Goal: Task Accomplishment & Management: Manage account settings

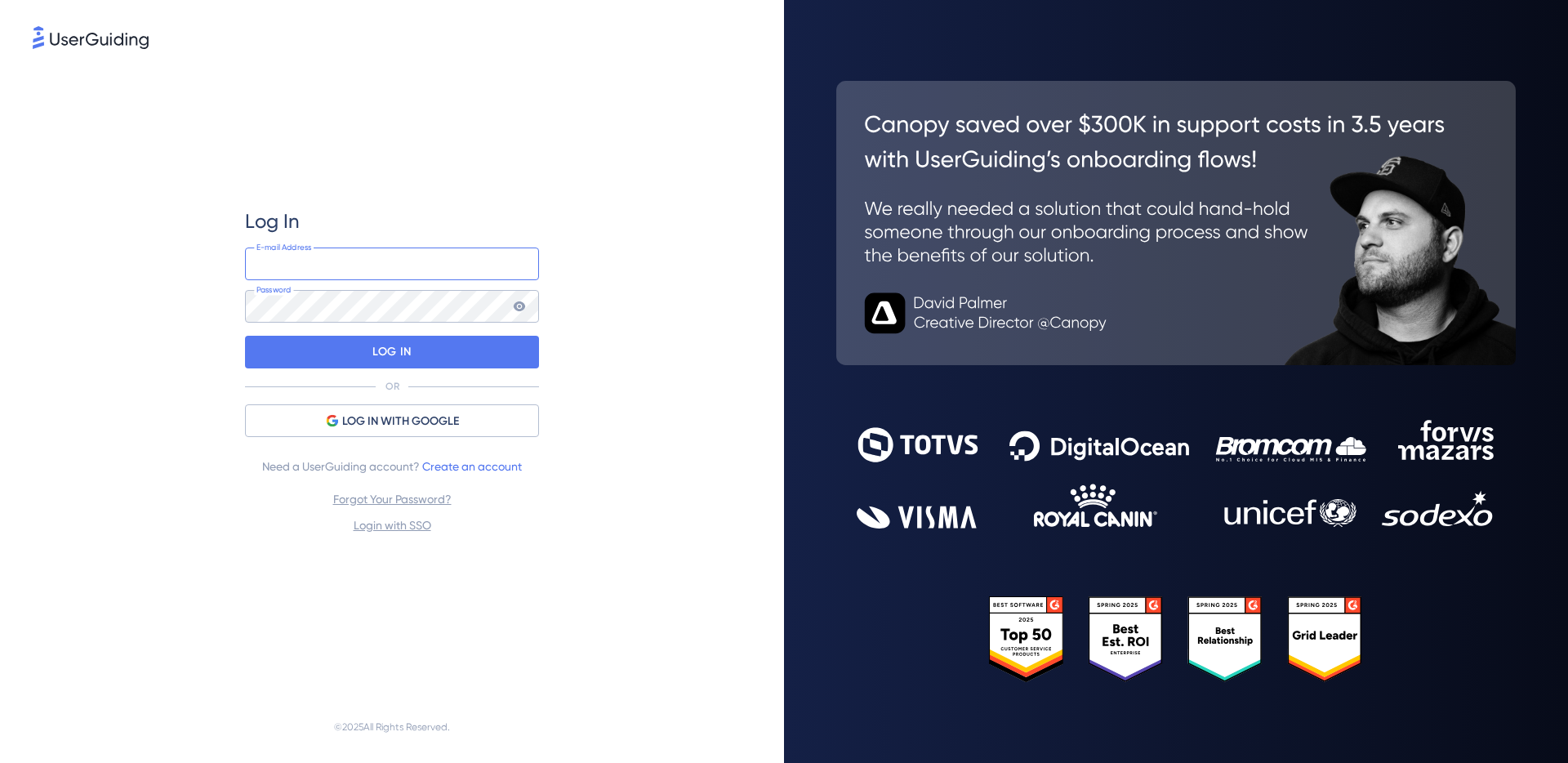
click at [325, 277] on input "email" at bounding box center [391, 263] width 294 height 33
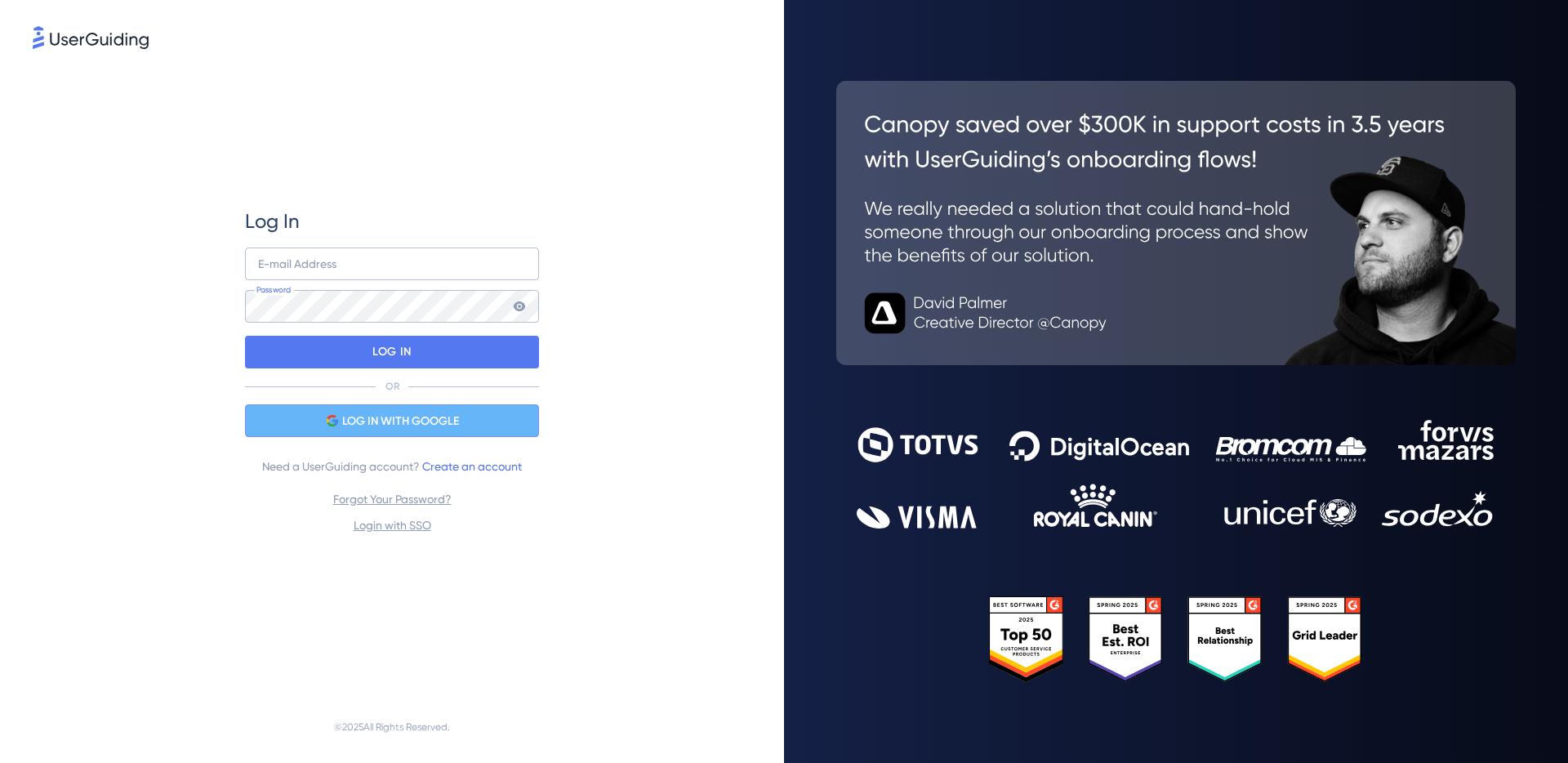
click at [364, 425] on span "LOG IN WITH GOOGLE" at bounding box center [401, 422] width 117 height 20
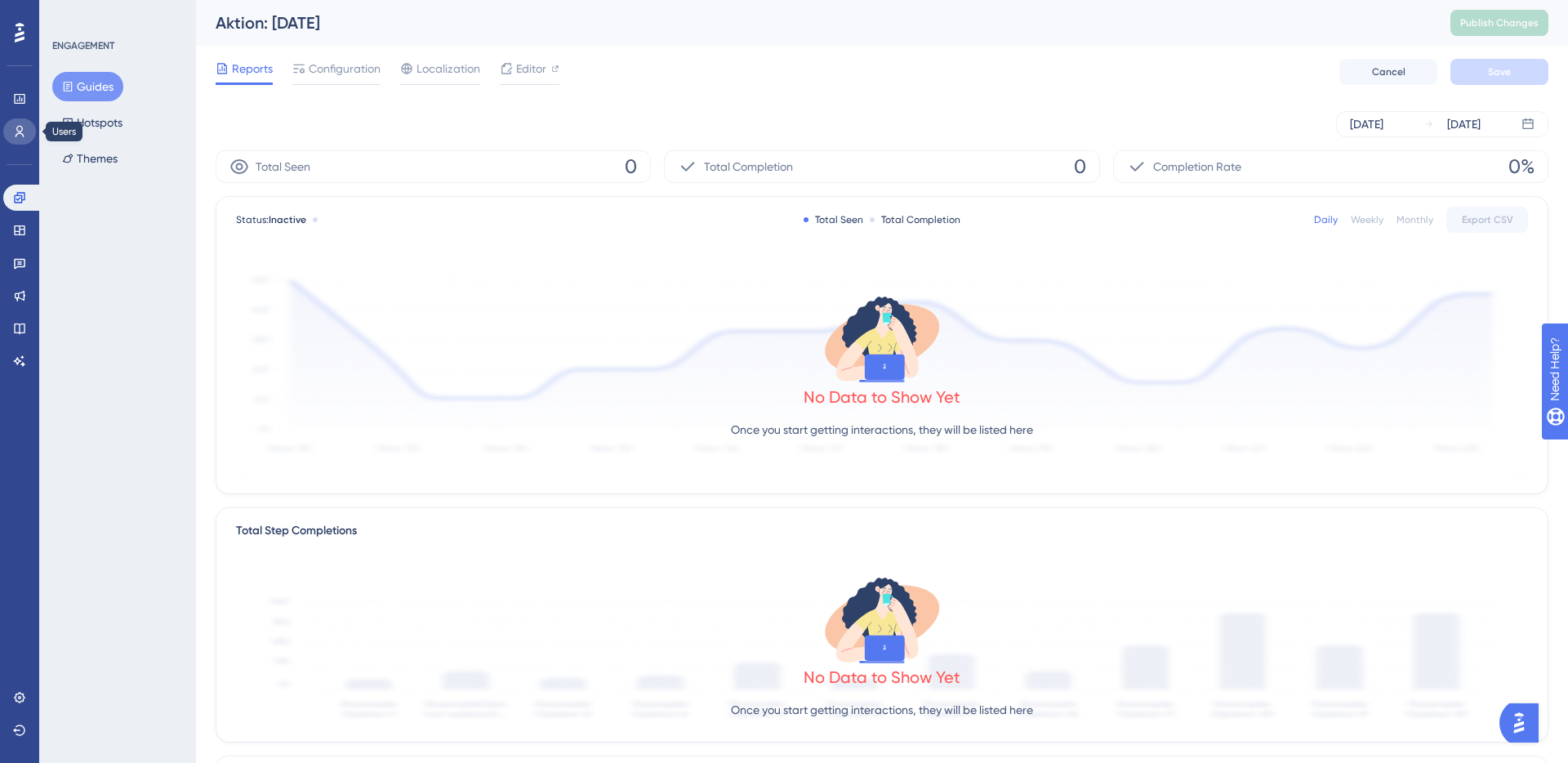
click at [17, 129] on icon at bounding box center [19, 131] width 13 height 13
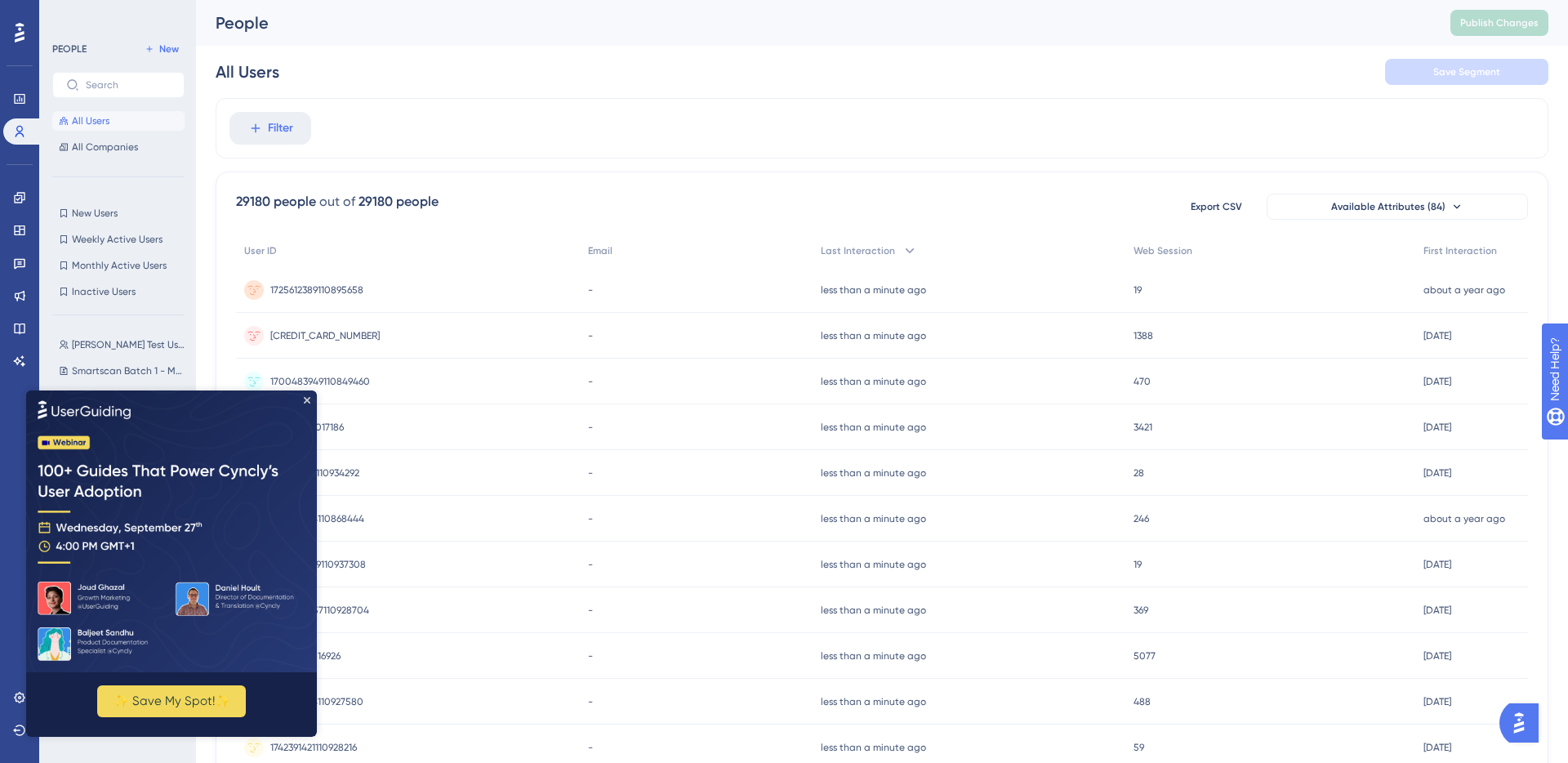
click at [306, 393] on img at bounding box center [171, 530] width 291 height 282
click at [308, 399] on icon "Close Preview" at bounding box center [307, 399] width 7 height 7
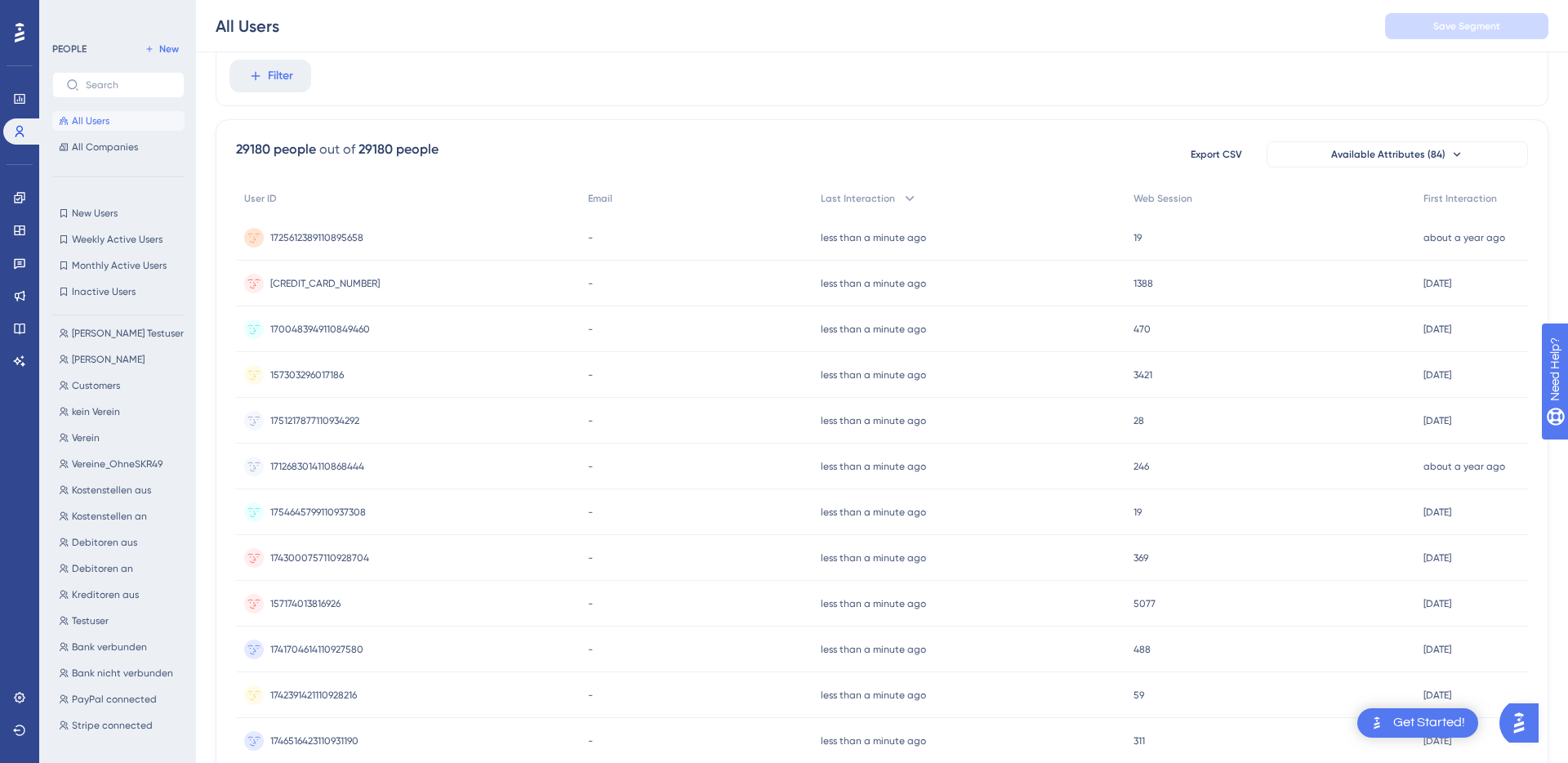
scroll to position [666, 0]
click at [91, 492] on span "Testuser" at bounding box center [90, 488] width 37 height 13
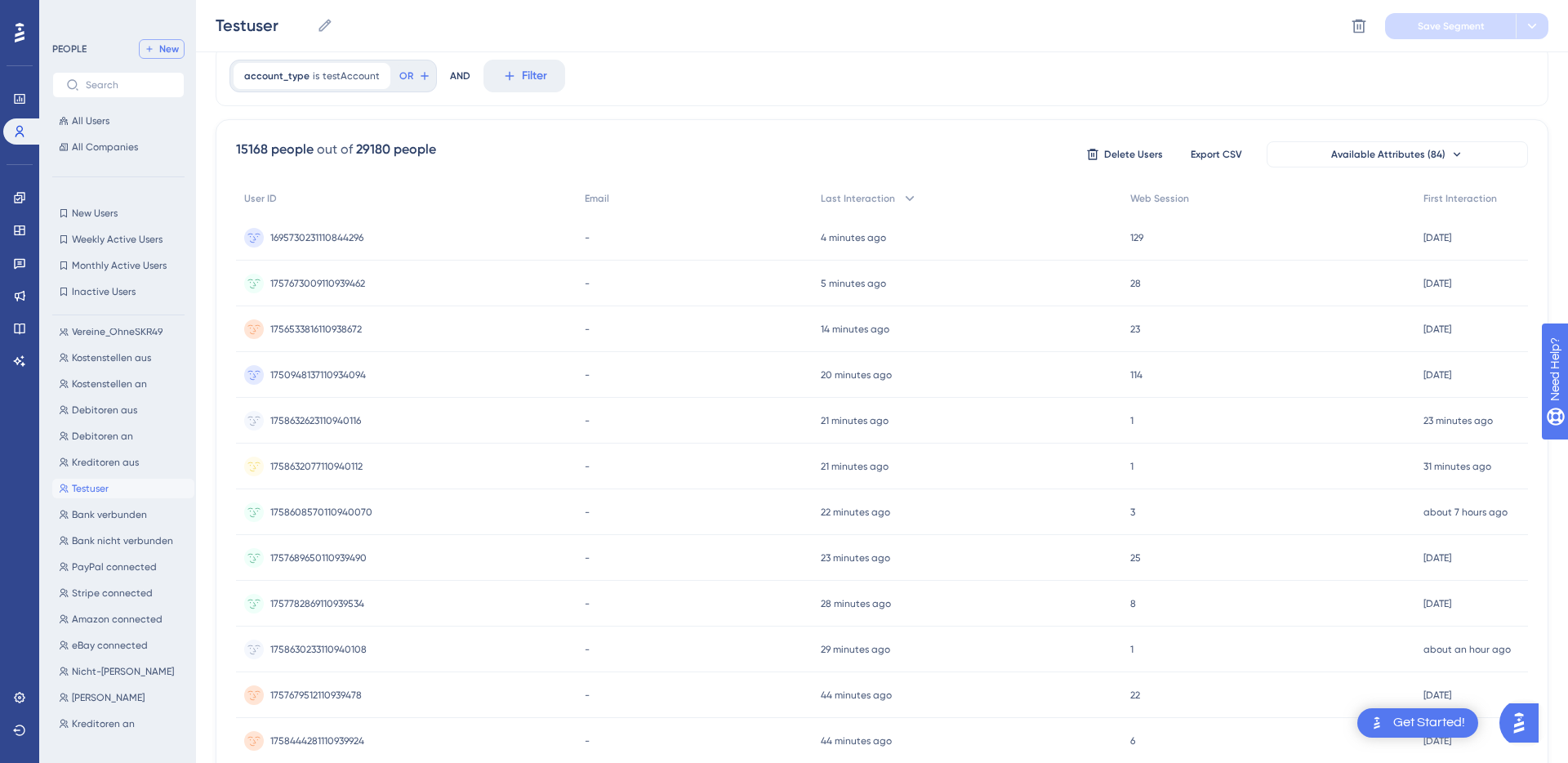
click at [173, 52] on span "New" at bounding box center [169, 48] width 20 height 13
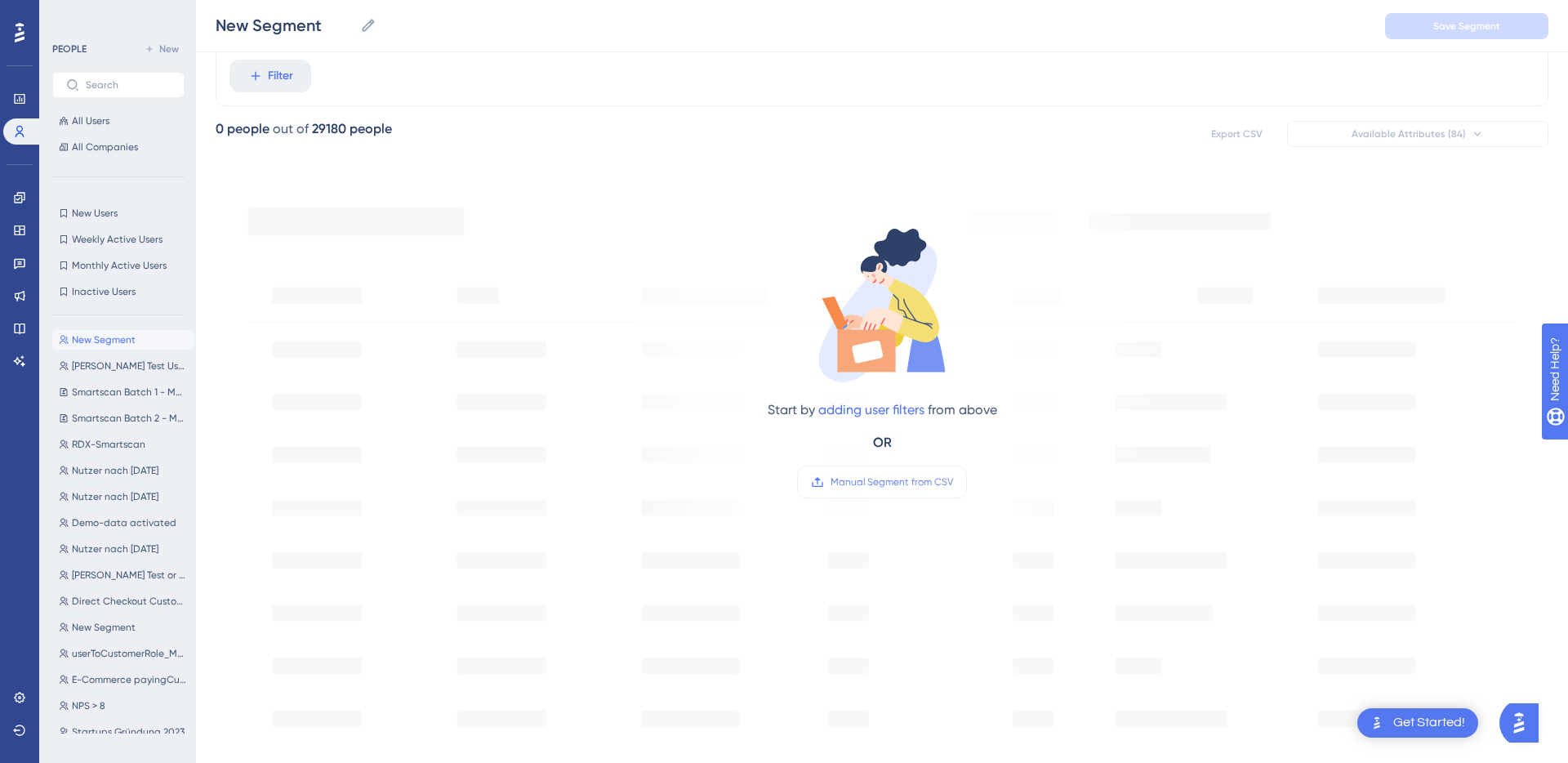
scroll to position [0, 0]
click at [371, 23] on icon at bounding box center [367, 25] width 12 height 12
click at [353, 23] on input "New Segment" at bounding box center [284, 25] width 138 height 23
drag, startPoint x: 335, startPoint y: 27, endPoint x: 194, endPoint y: 31, distance: 141.1
click at [196, 31] on div "Performance Users Engagement Widgets Feedback Product Updates Knowledge Base AI…" at bounding box center [882, 572] width 1372 height 1261
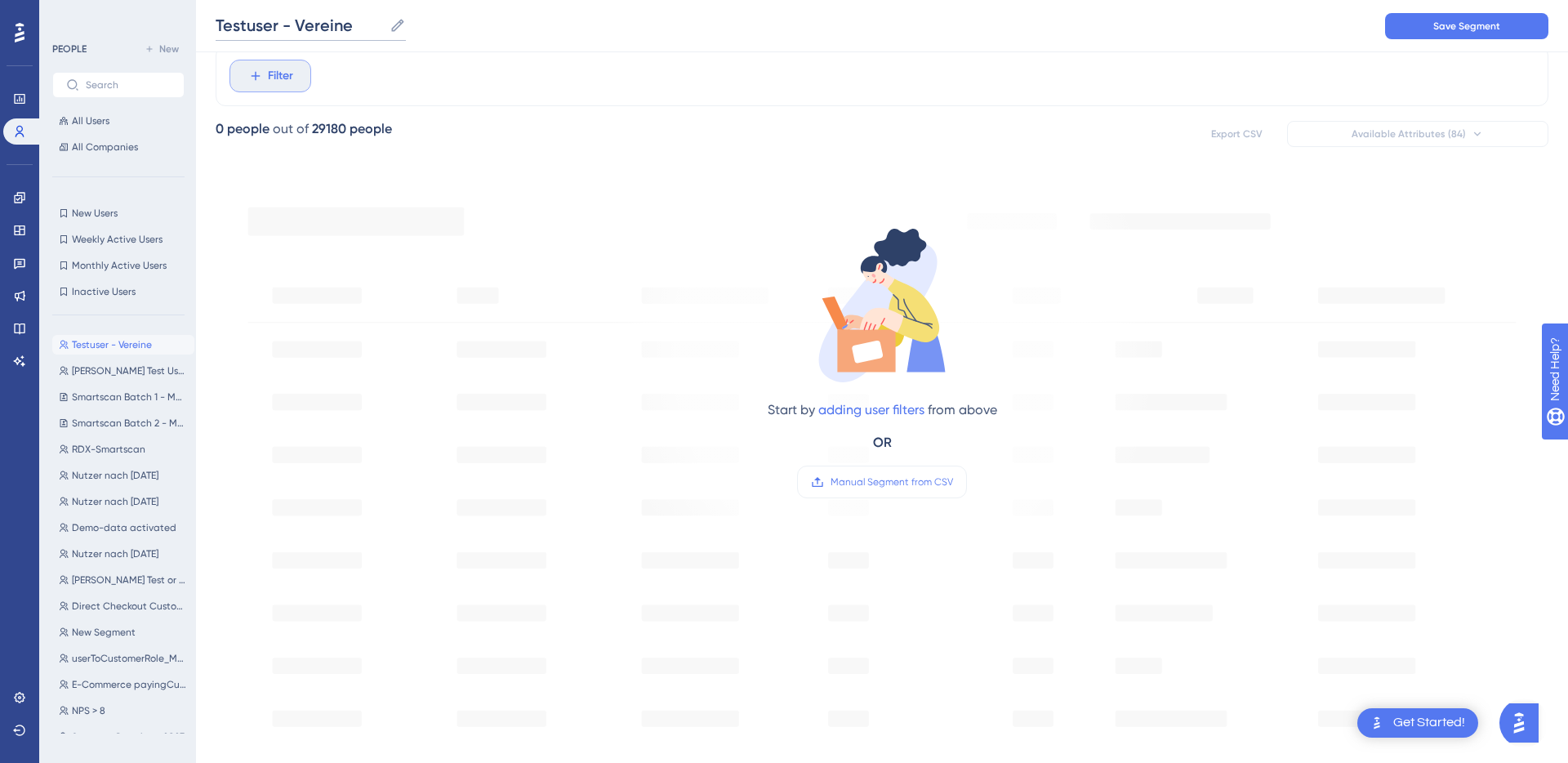
type input "Testuser - Vereine"
click at [273, 86] on button "Filter" at bounding box center [270, 75] width 81 height 33
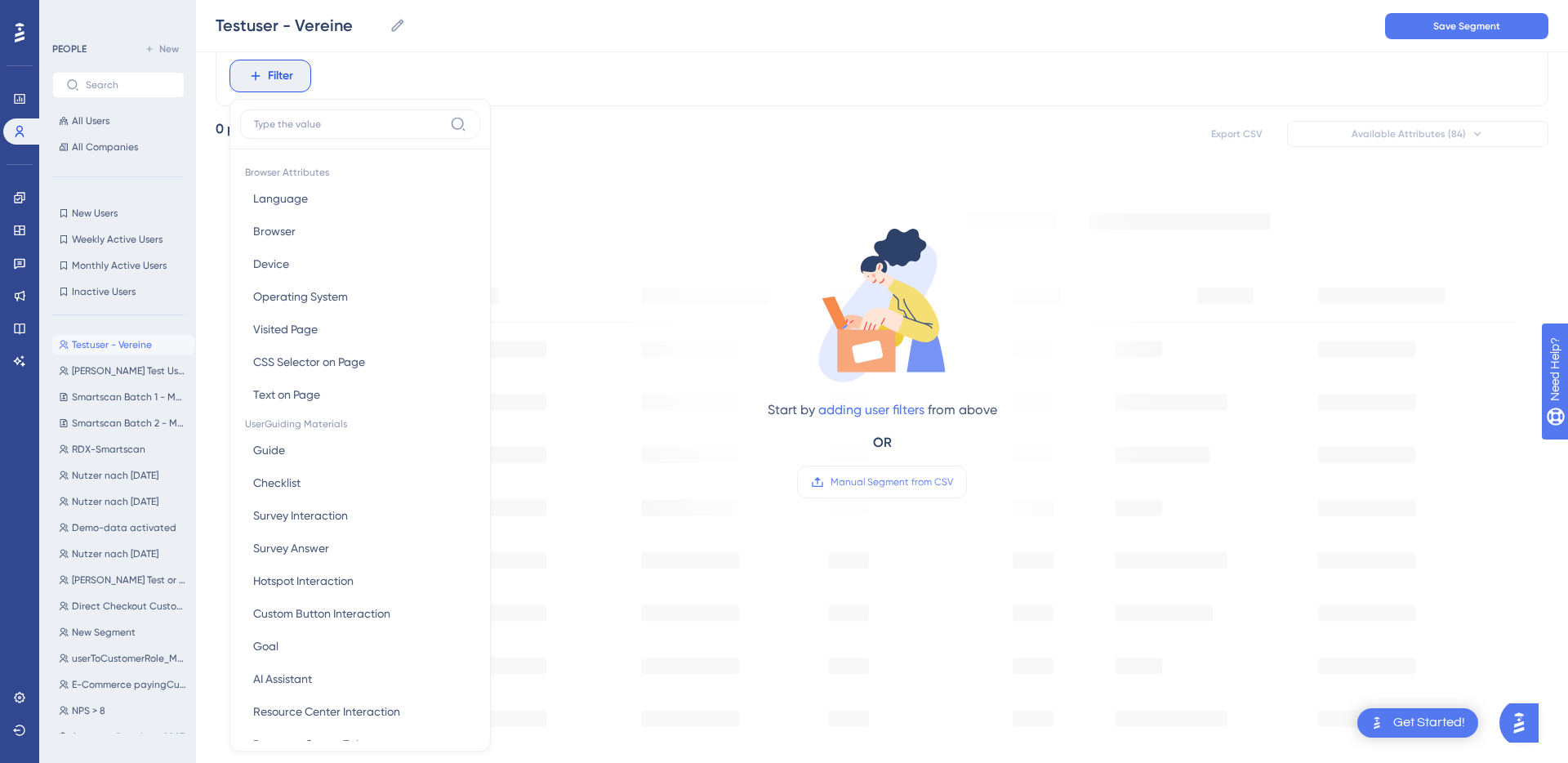
scroll to position [103, 0]
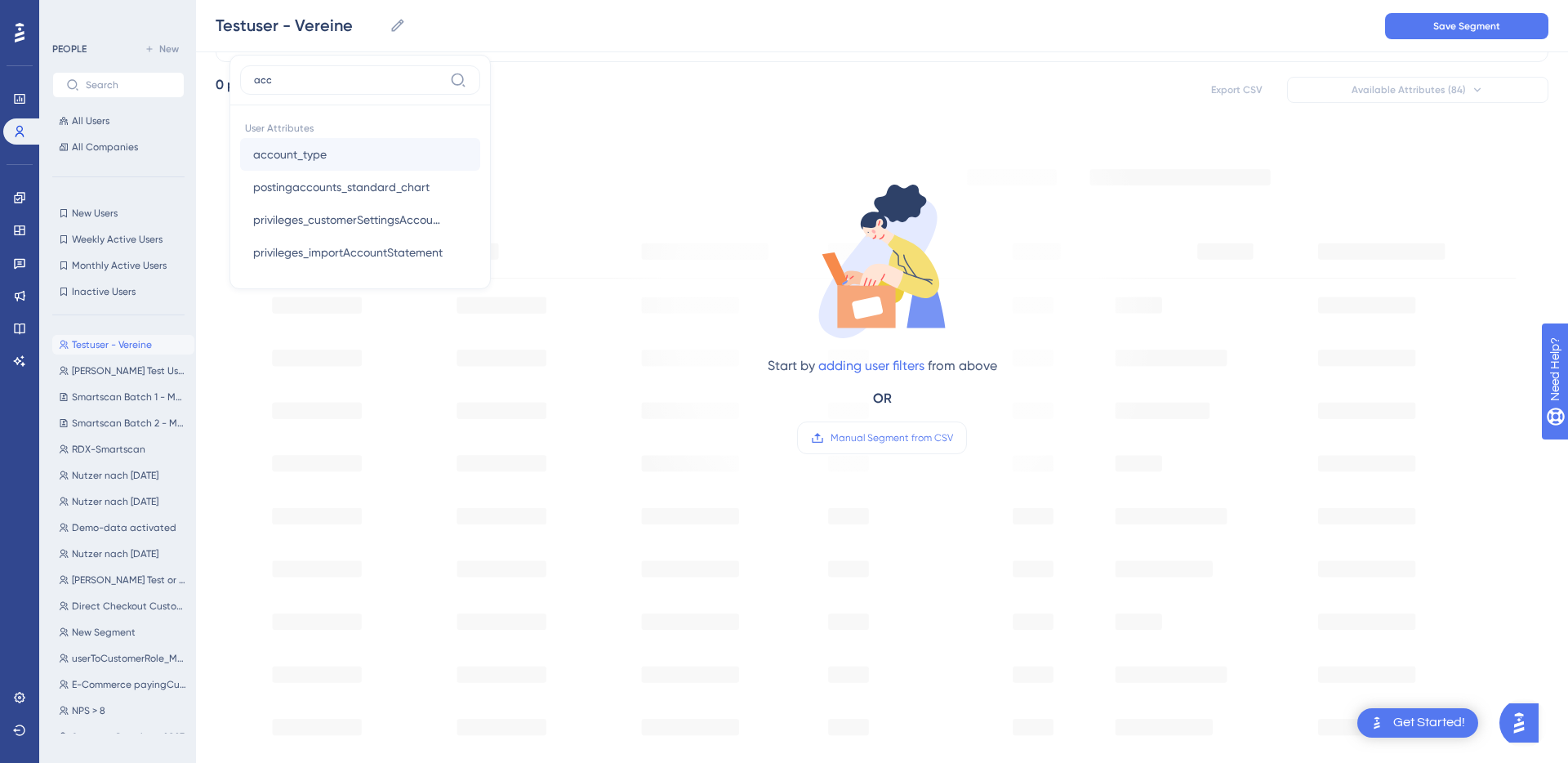
type input "acc"
click at [322, 151] on span "account_type" at bounding box center [290, 154] width 73 height 20
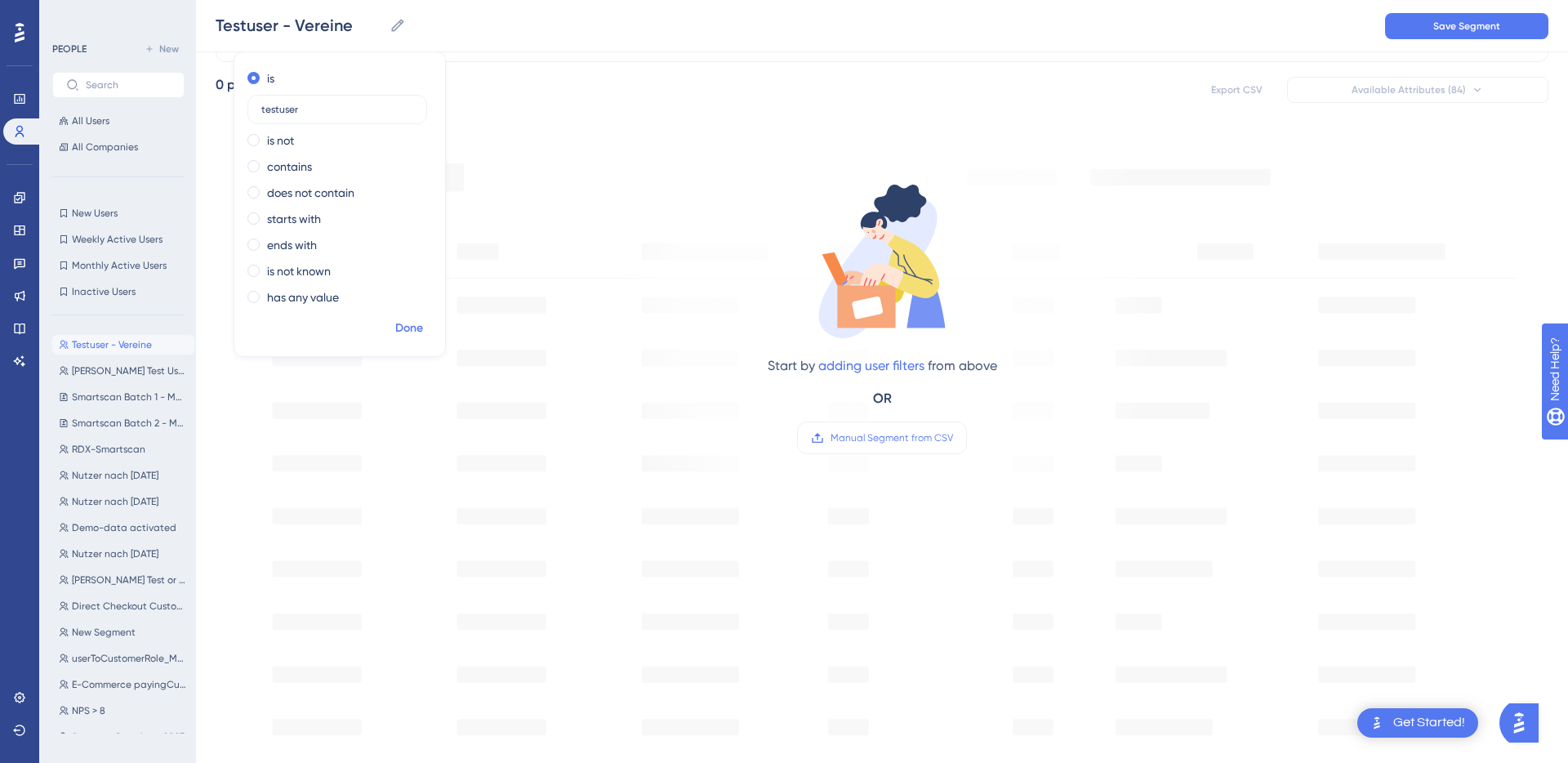
type input "testuser"
click at [409, 330] on span "Done" at bounding box center [409, 329] width 28 height 20
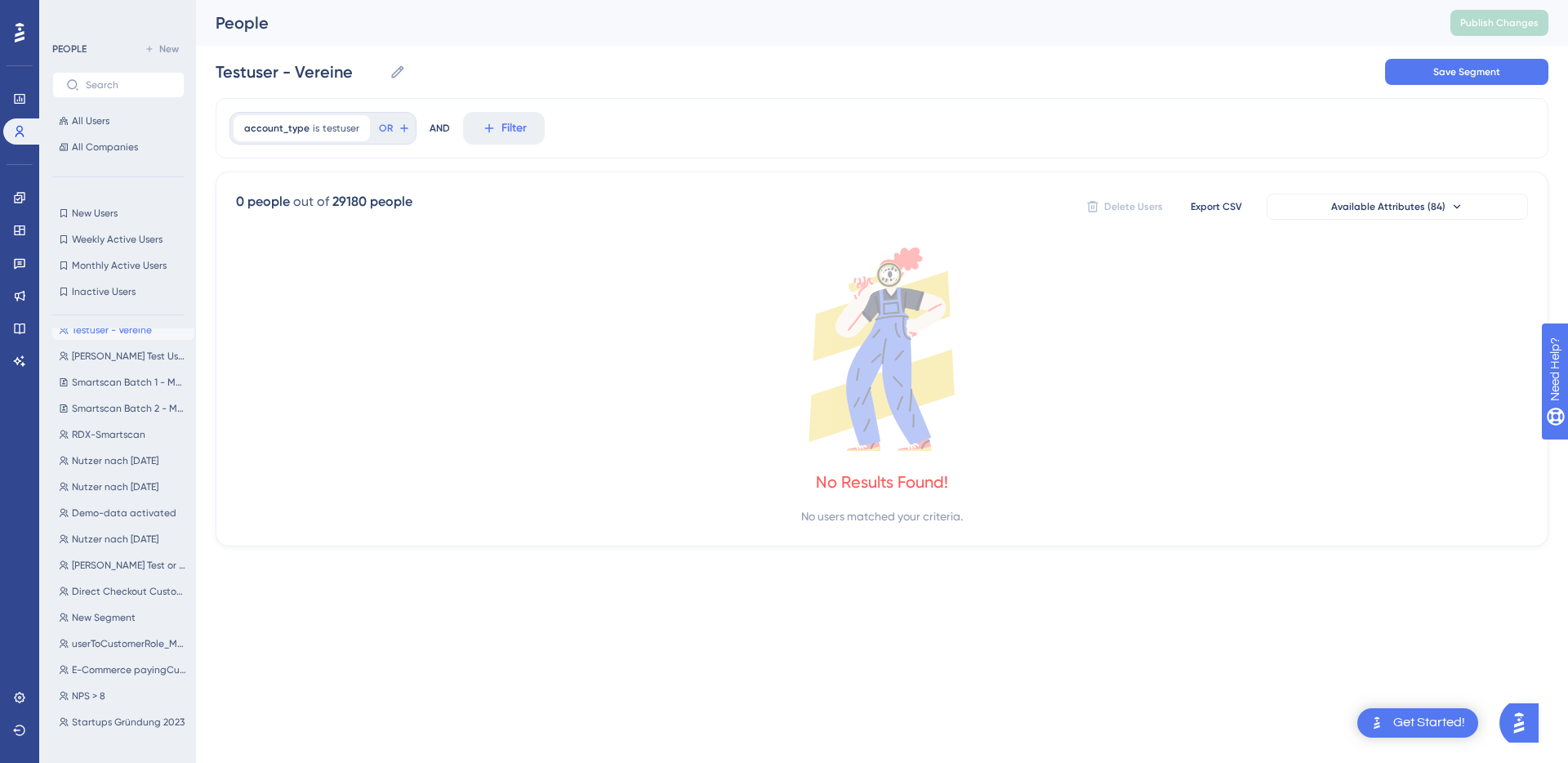
scroll to position [26, 0]
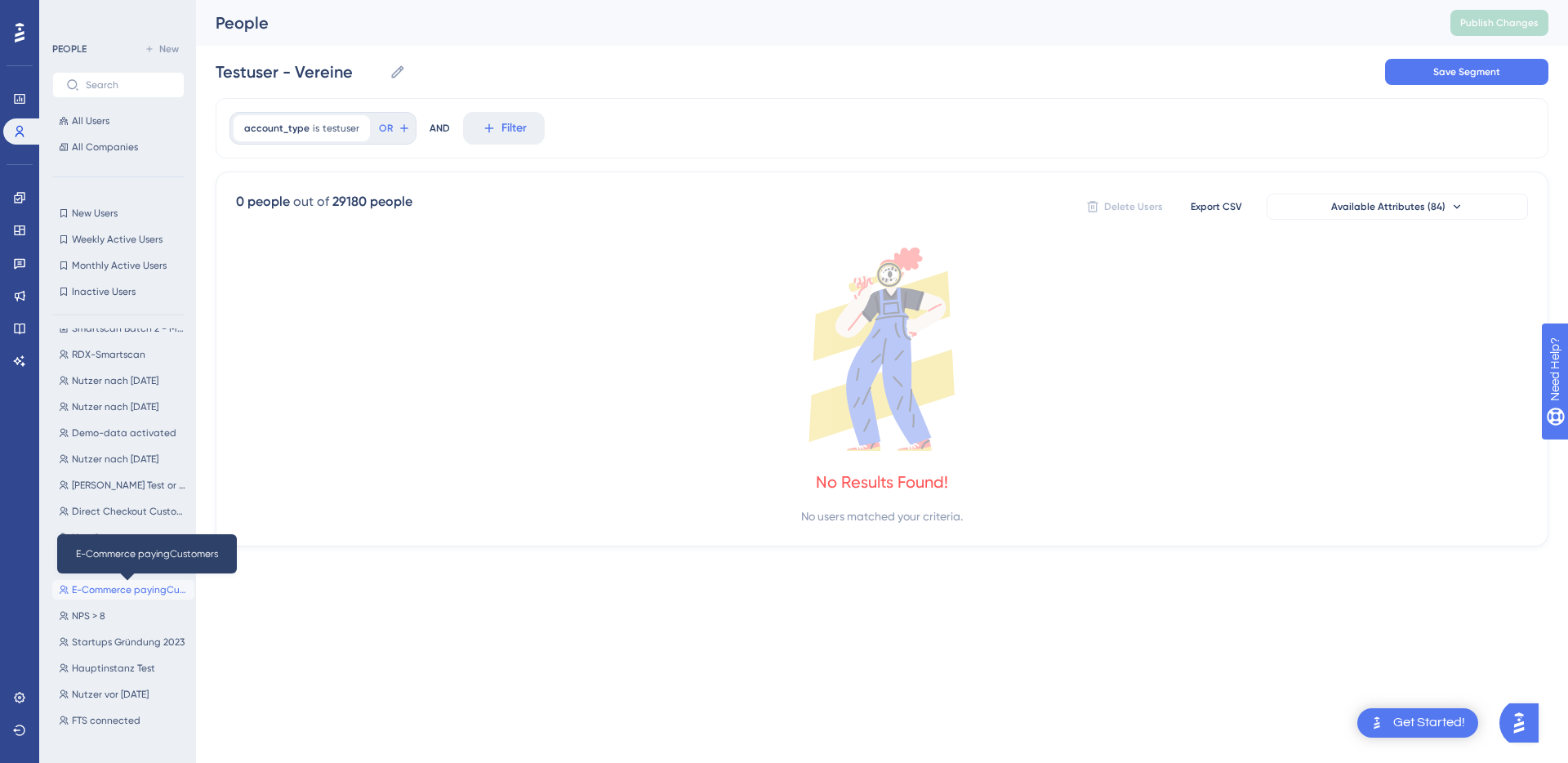
click at [102, 586] on span "E-Commerce payingCustomers" at bounding box center [130, 589] width 116 height 13
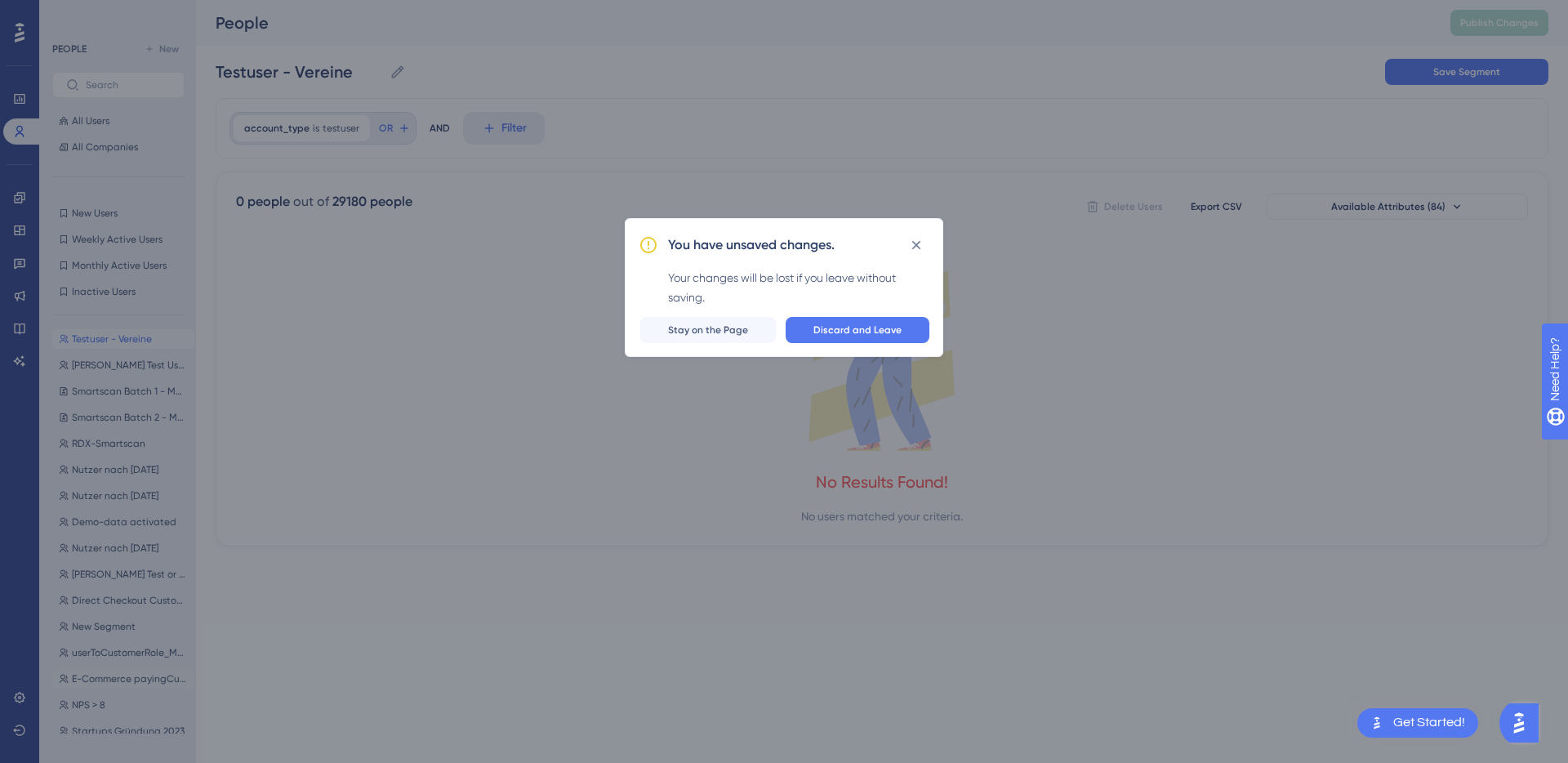
scroll to position [0, 0]
click at [914, 240] on icon at bounding box center [916, 244] width 16 height 16
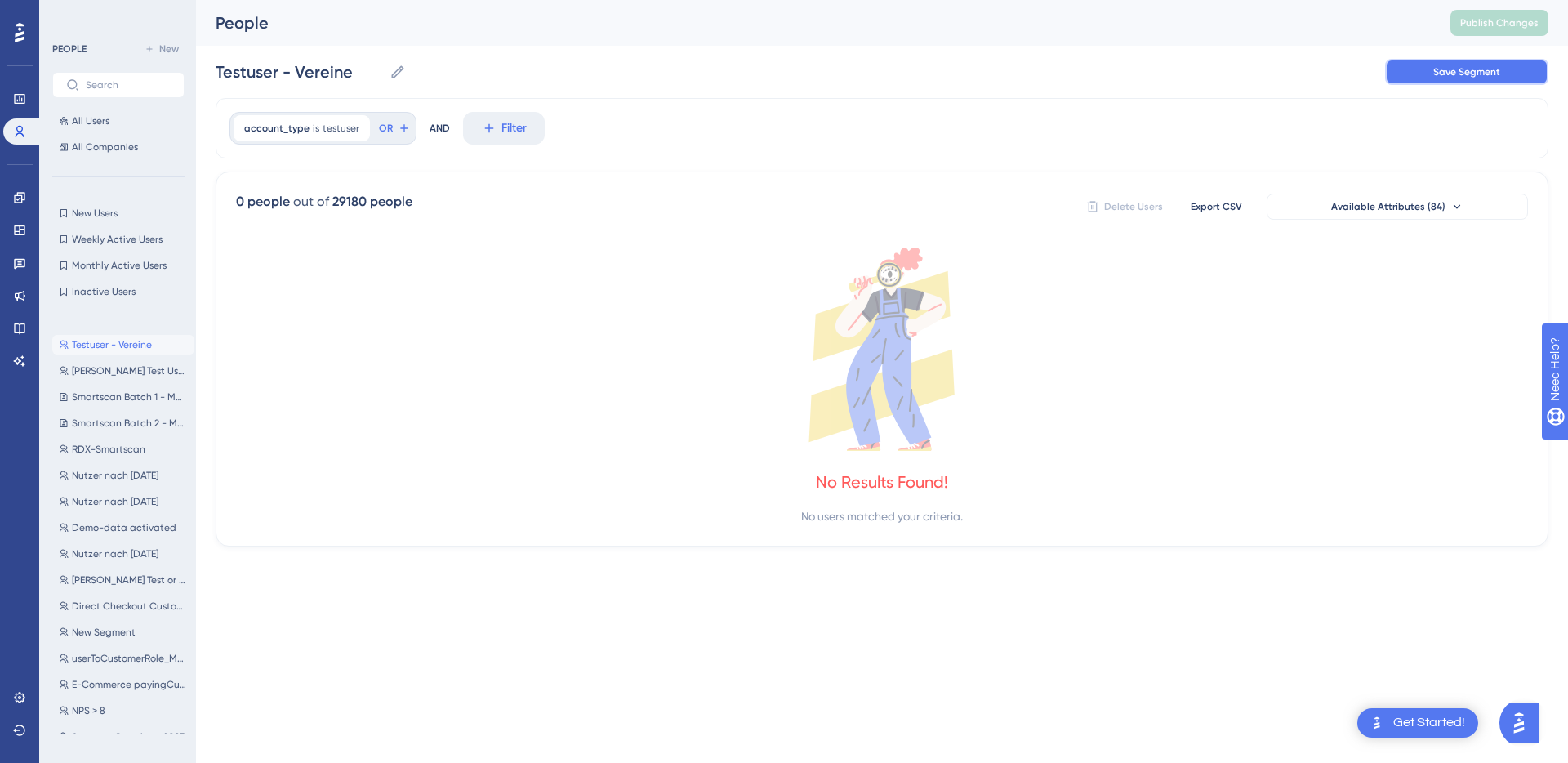
click at [1404, 69] on button "Save Segment" at bounding box center [1466, 71] width 163 height 26
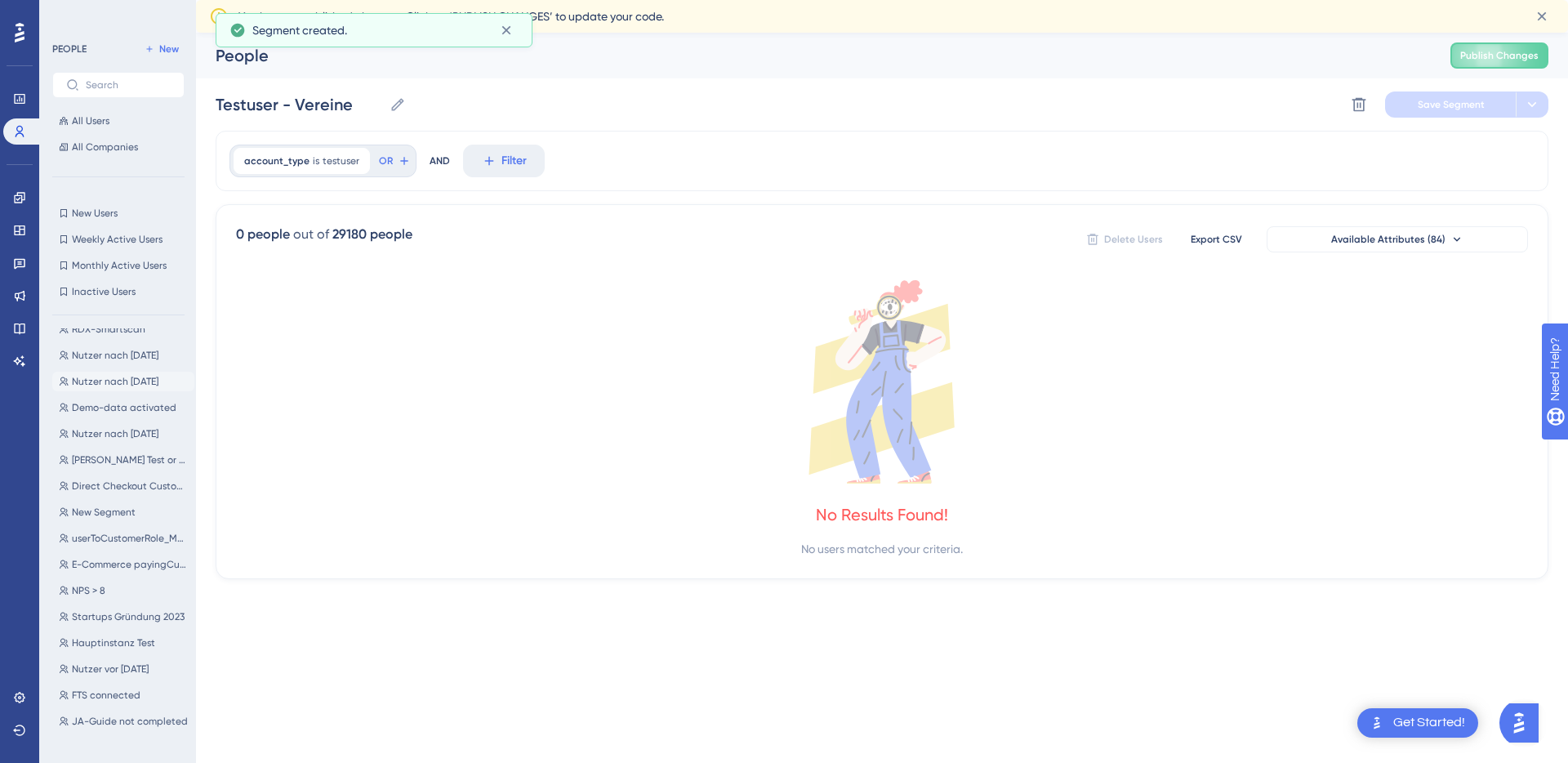
scroll to position [197, 0]
click at [110, 484] on span "E-Commerce payingCustomers" at bounding box center [130, 487] width 116 height 13
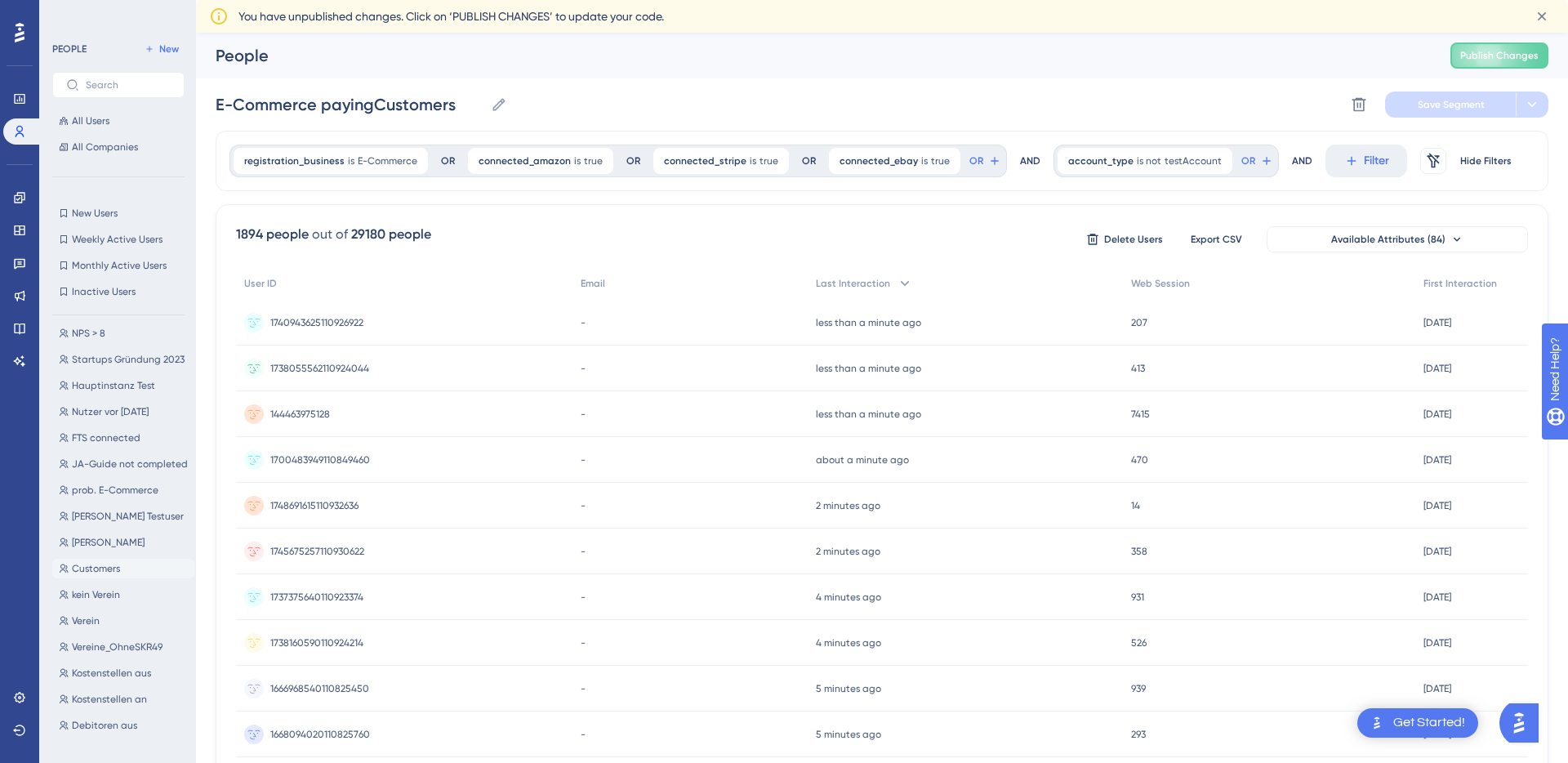
scroll to position [382, 0]
click at [95, 668] on span "Testuser" at bounding box center [90, 669] width 37 height 13
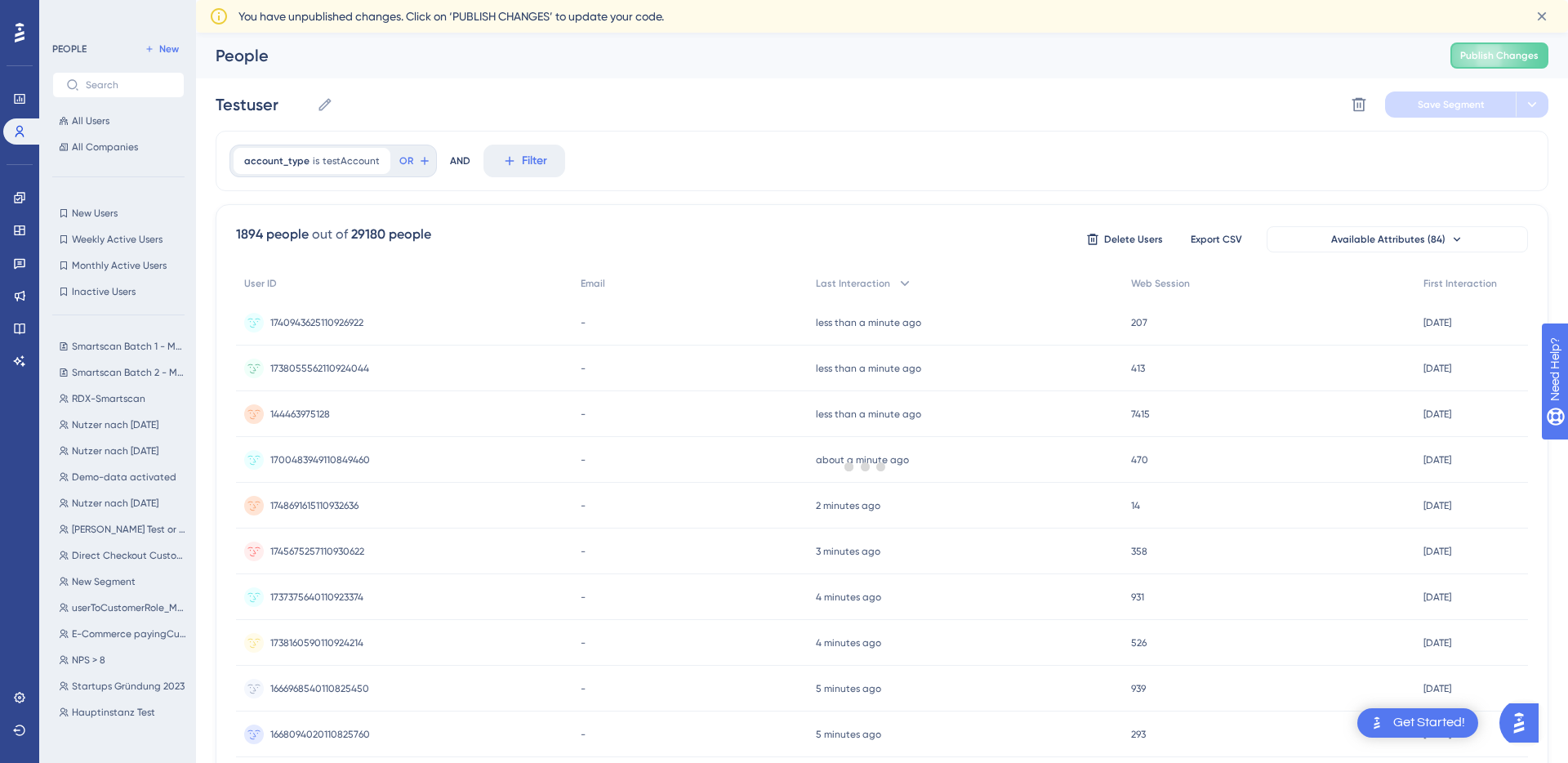
scroll to position [0, 0]
click at [129, 338] on span "Testuser - Vereine" at bounding box center [112, 344] width 80 height 13
type input "Testuser - Vereine"
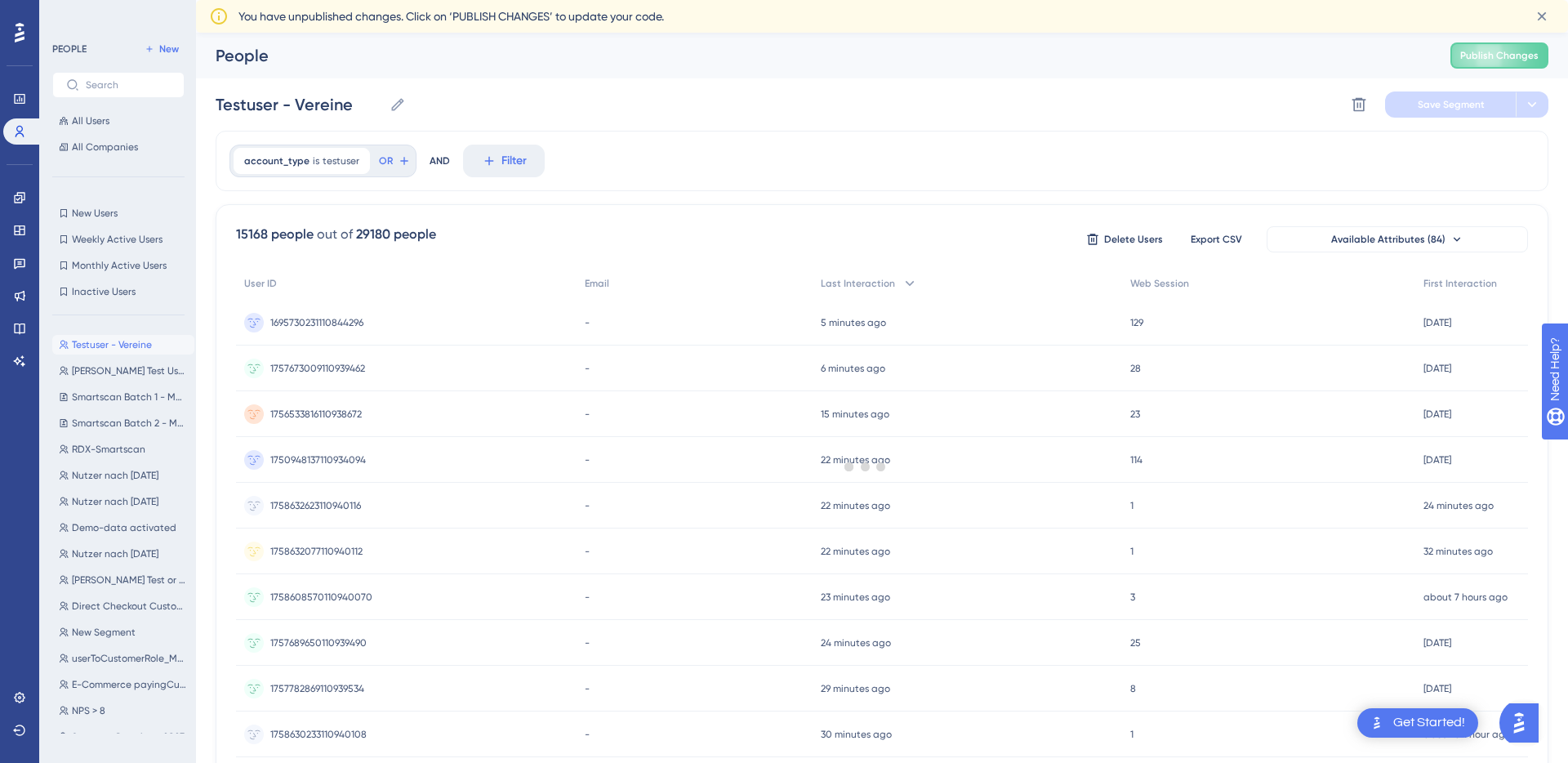
click at [328, 158] on div at bounding box center [865, 466] width 1405 height 645
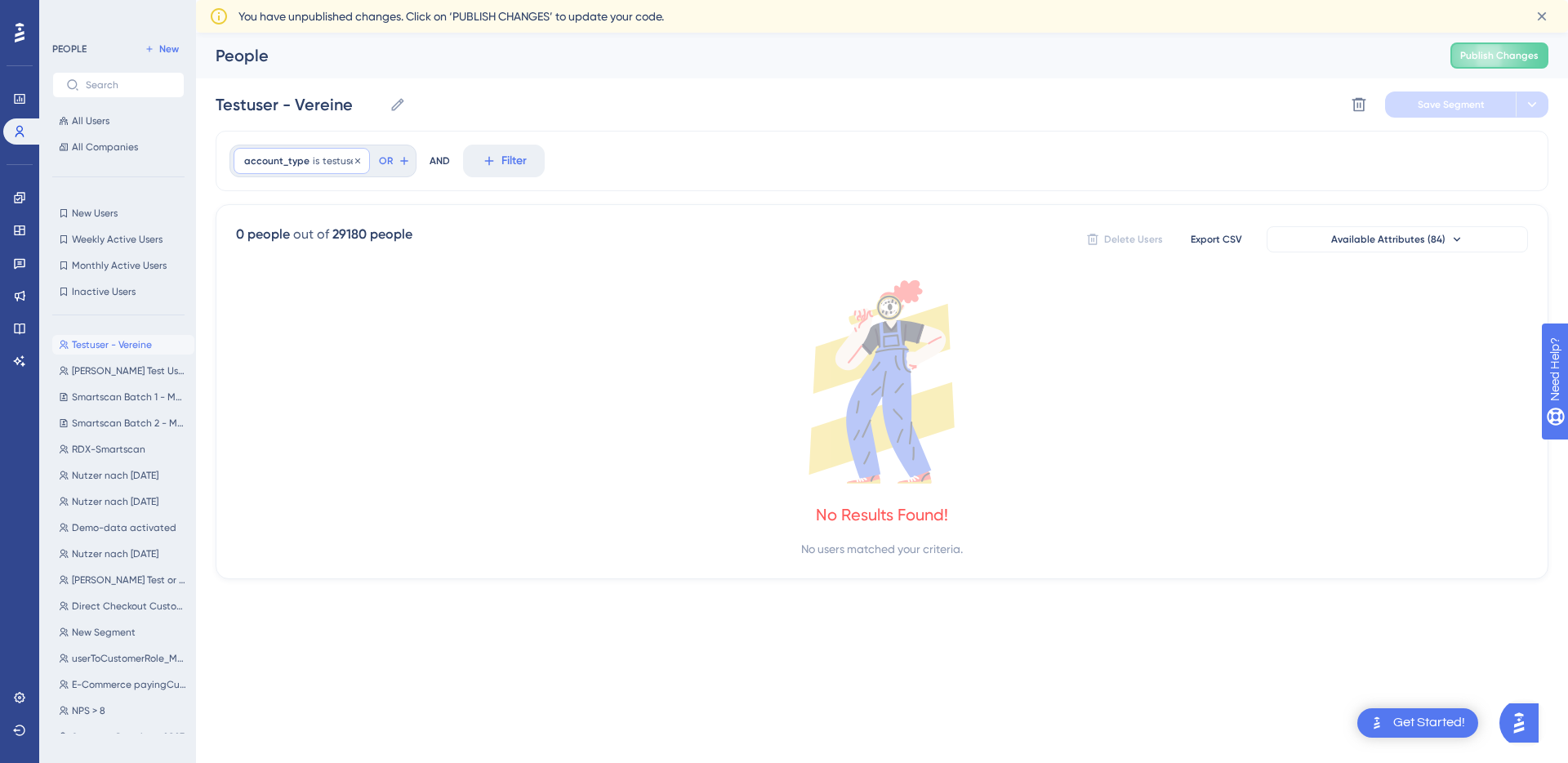
click at [336, 161] on span "testuser" at bounding box center [341, 160] width 37 height 13
type input "testAccount"
click at [505, 163] on icon at bounding box center [509, 160] width 9 height 9
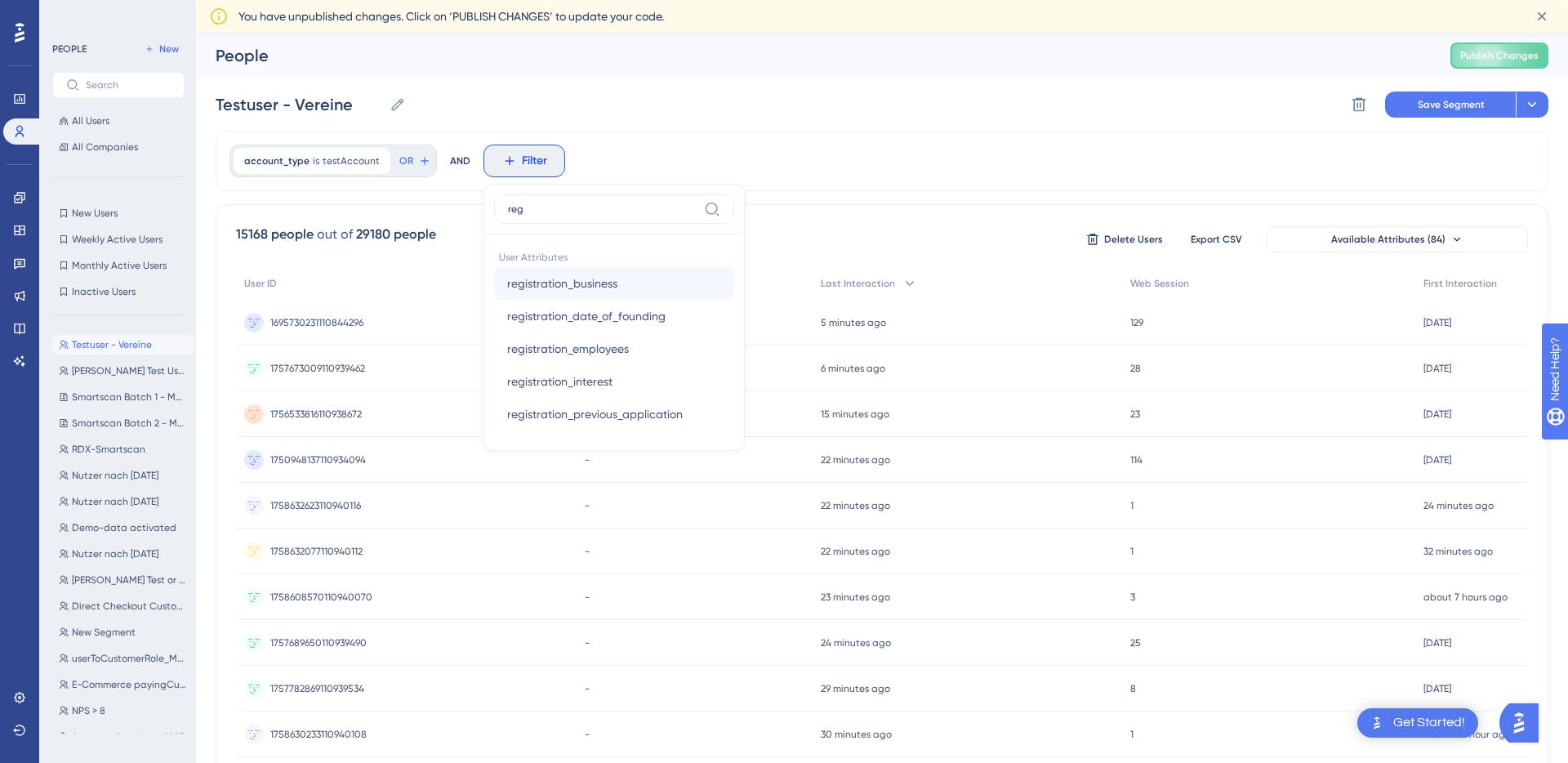
type input "reg"
click at [542, 287] on span "registration_business" at bounding box center [561, 283] width 110 height 20
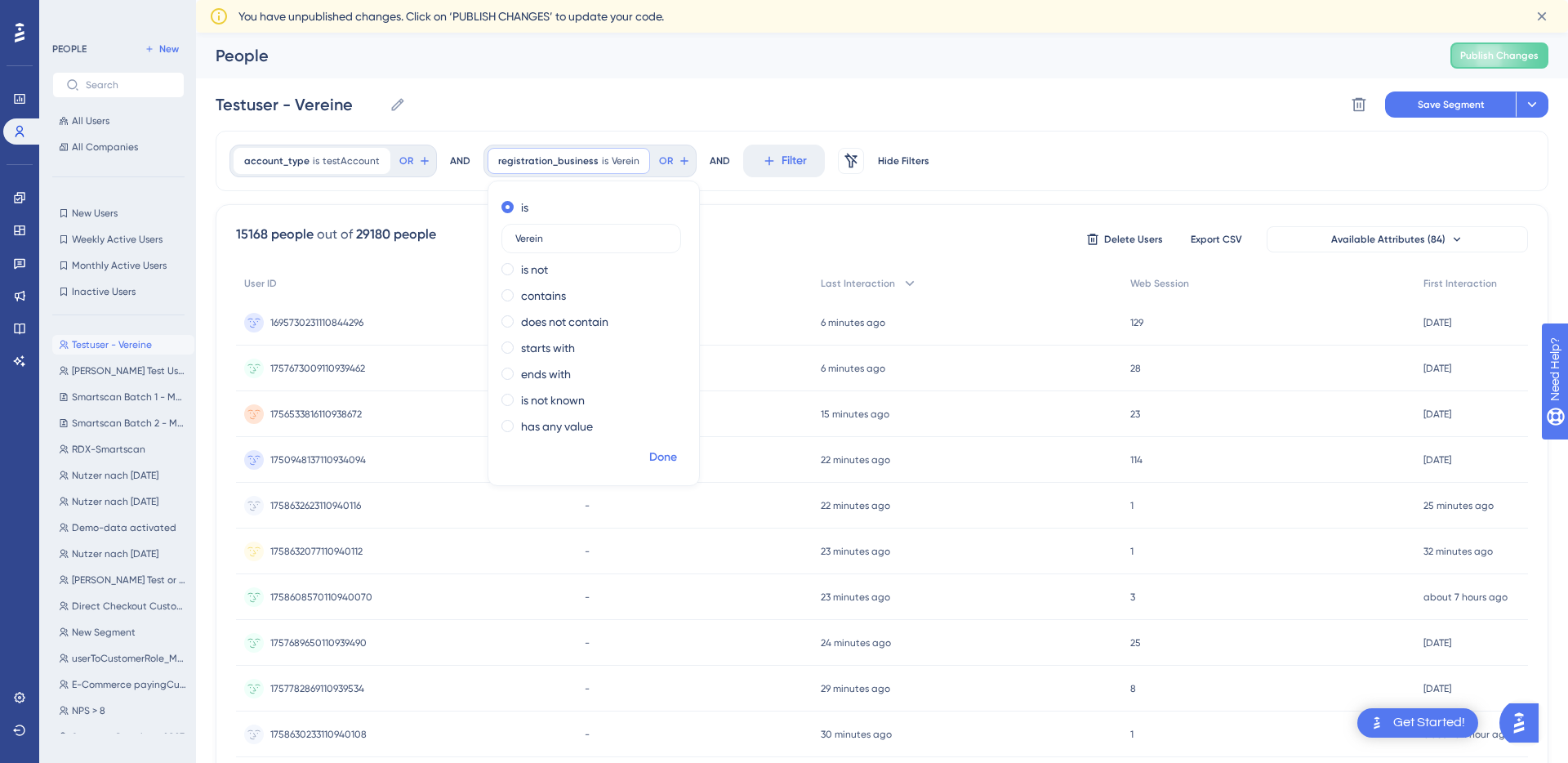
type input "Verein"
click at [666, 459] on span "Done" at bounding box center [663, 457] width 28 height 20
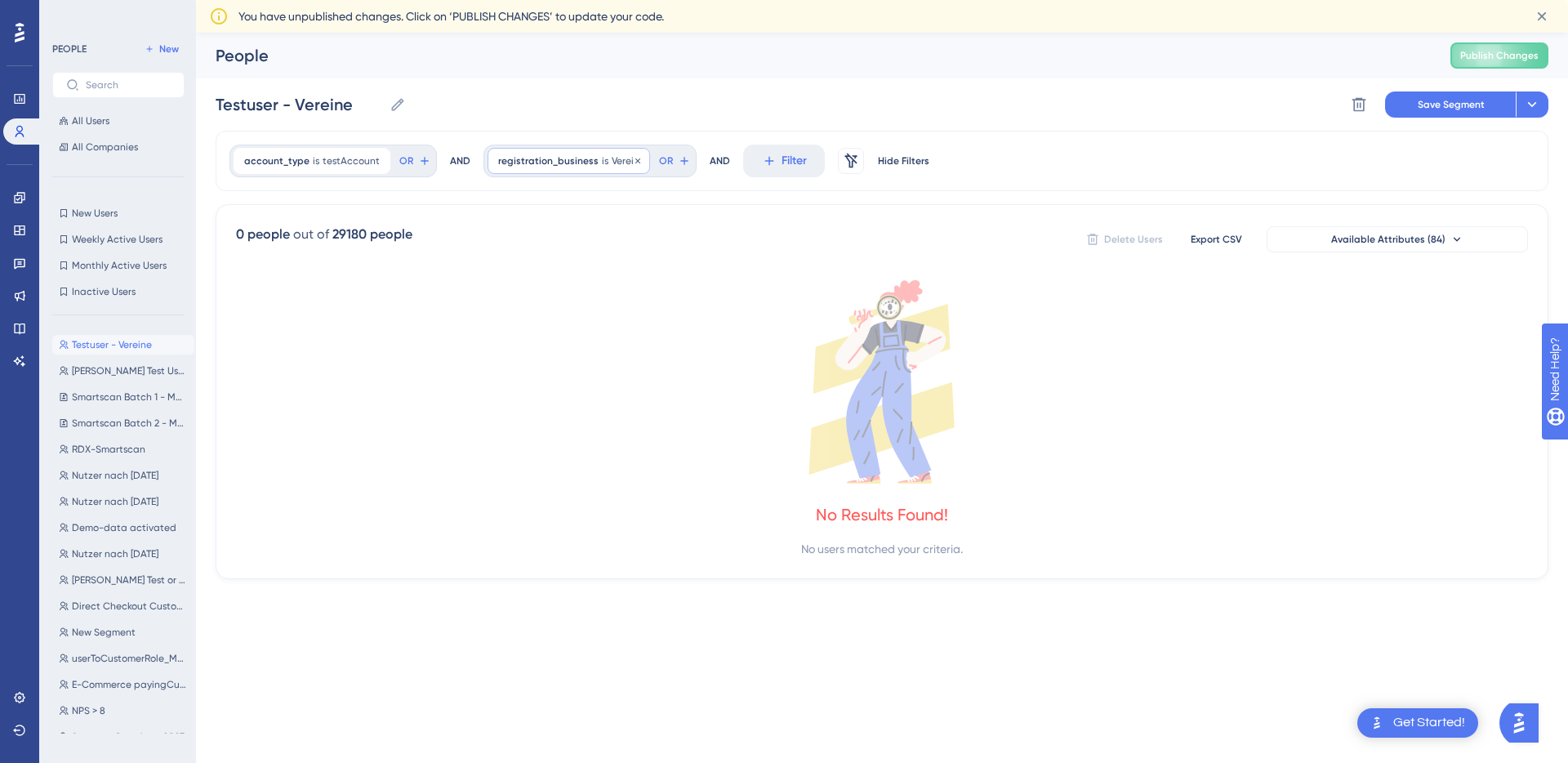
click at [612, 163] on span "Verein" at bounding box center [626, 160] width 28 height 13
type input "Vereine"
click at [654, 455] on span "Done" at bounding box center [663, 457] width 28 height 20
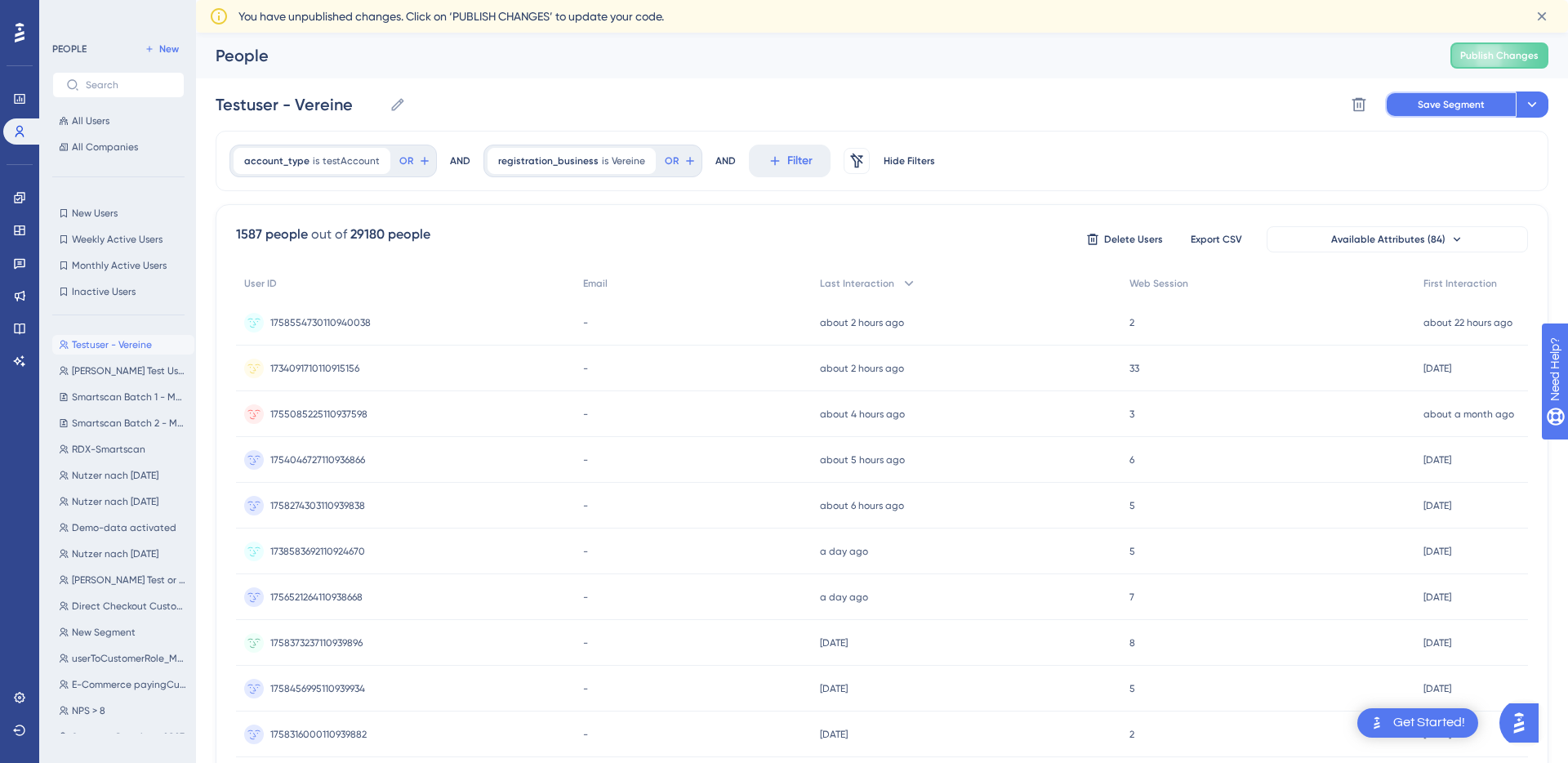
click at [1444, 108] on span "Save Segment" at bounding box center [1451, 104] width 67 height 13
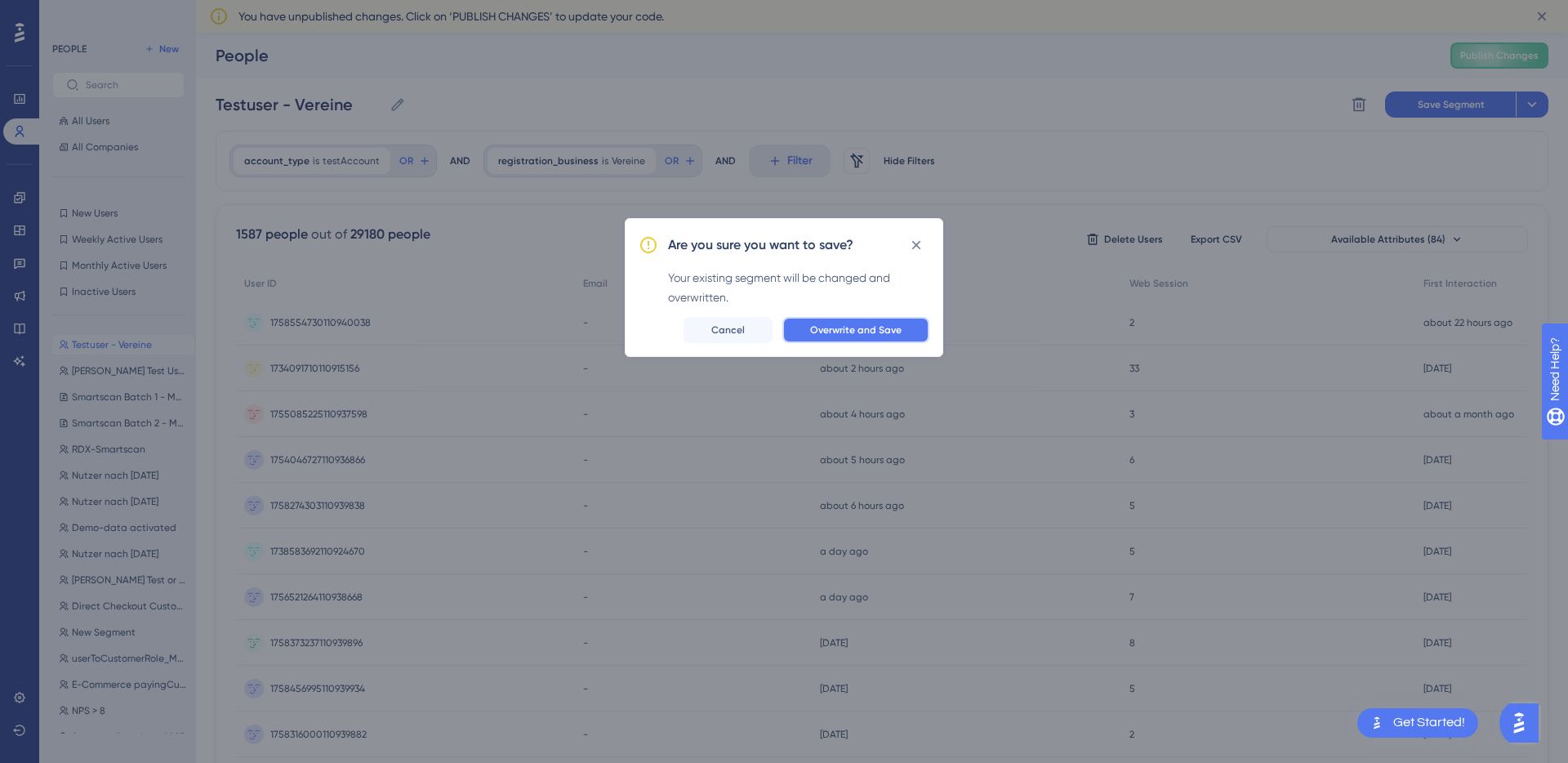
click at [880, 329] on span "Overwrite and Save" at bounding box center [855, 330] width 91 height 13
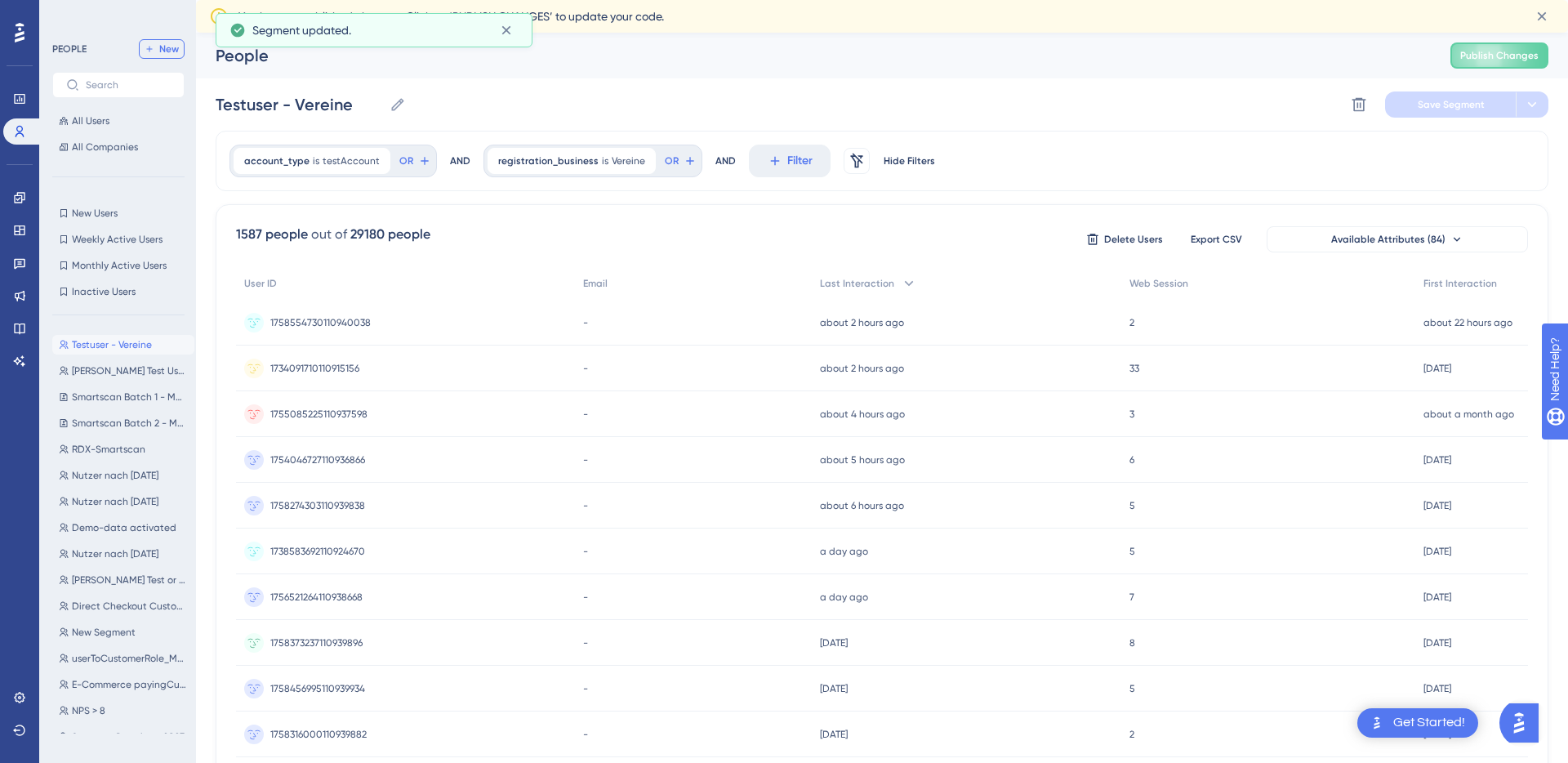
click at [165, 40] on button "New" at bounding box center [161, 49] width 46 height 20
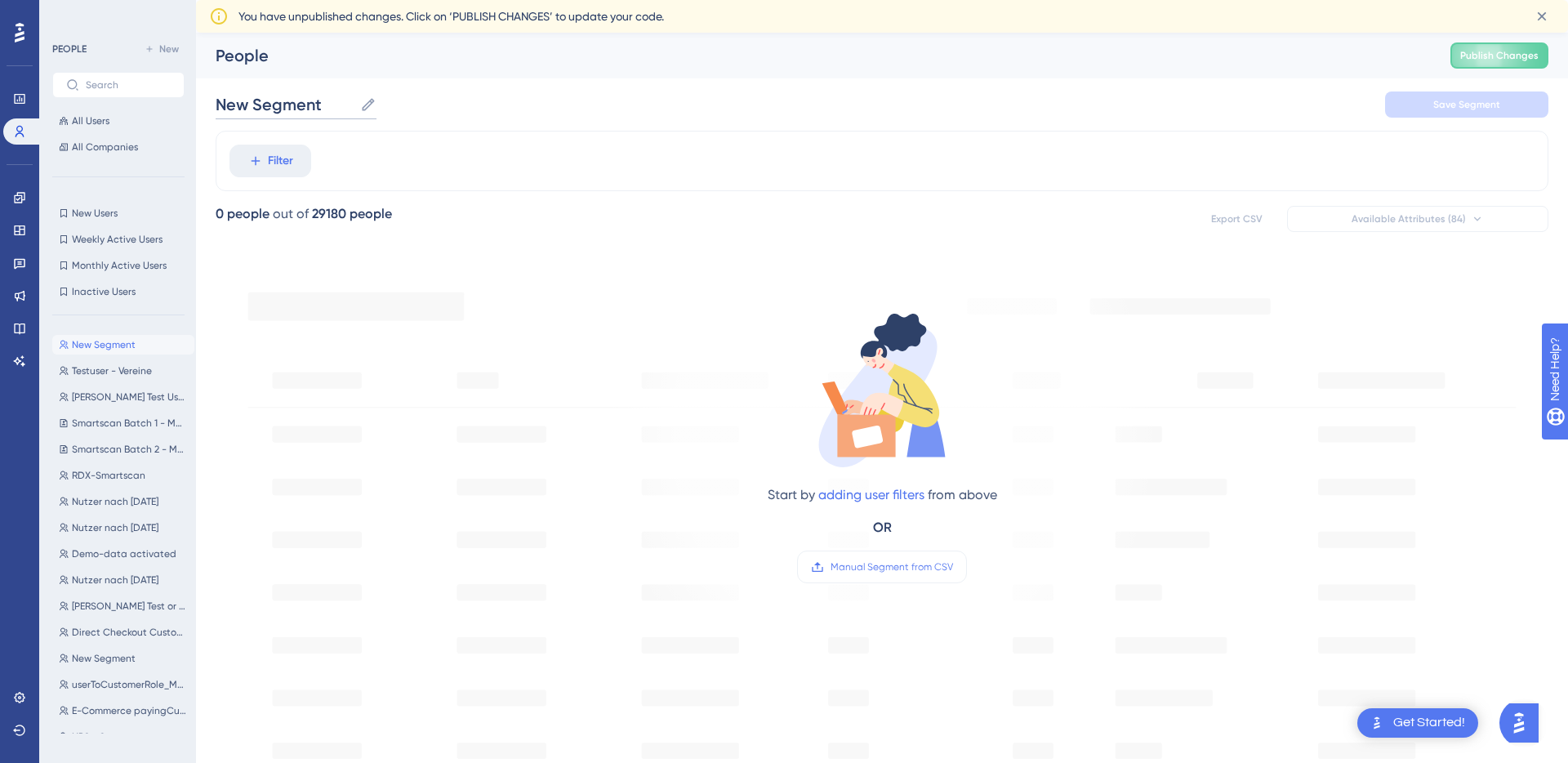
click at [328, 109] on input "New Segment" at bounding box center [284, 104] width 138 height 23
click at [368, 104] on icon at bounding box center [368, 104] width 16 height 16
click at [353, 104] on input "New Segment" at bounding box center [284, 104] width 138 height 23
type input "Testuser - E-Commerce"
click at [265, 165] on button "Filter" at bounding box center [270, 160] width 81 height 33
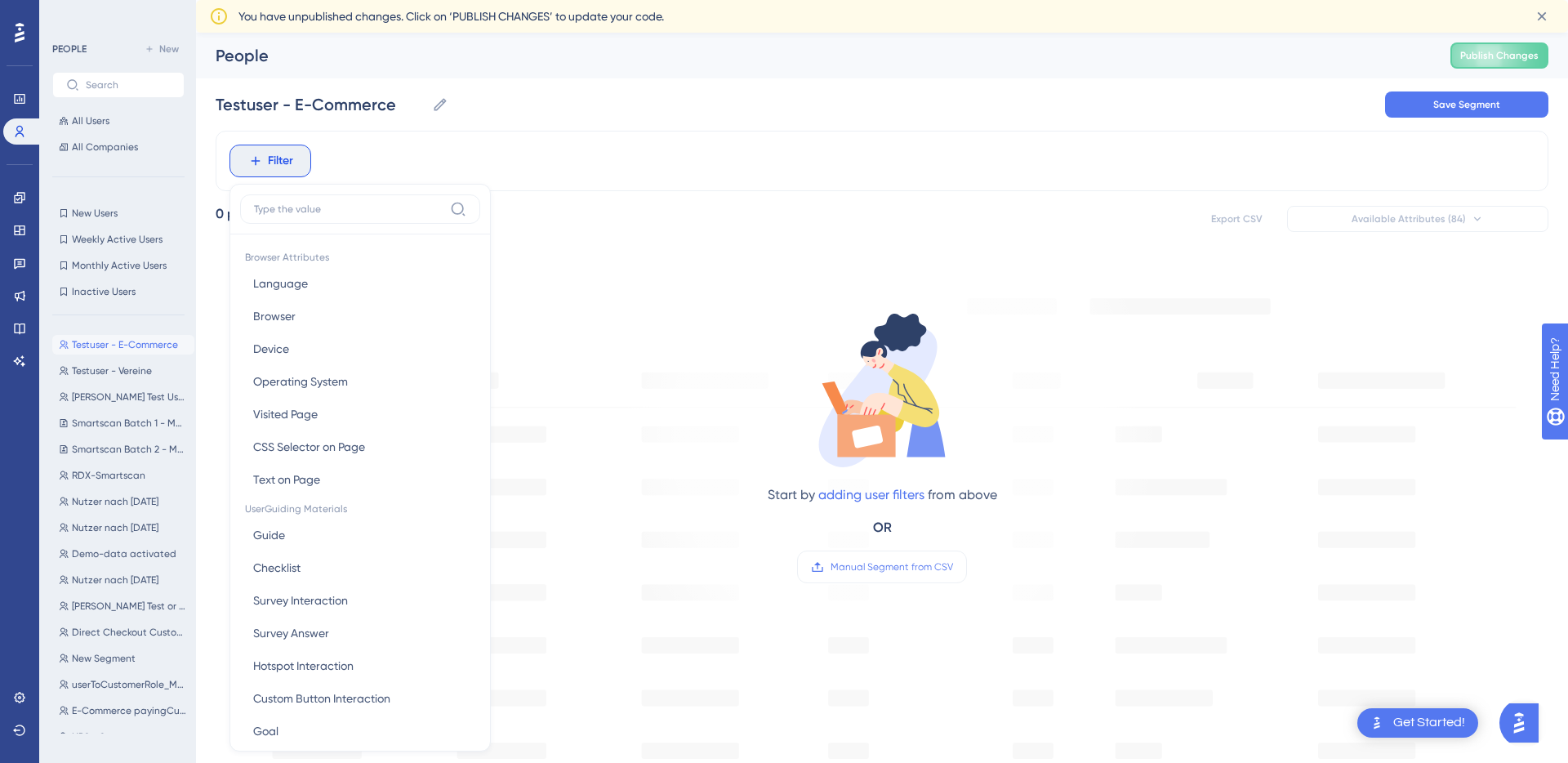
scroll to position [86, 0]
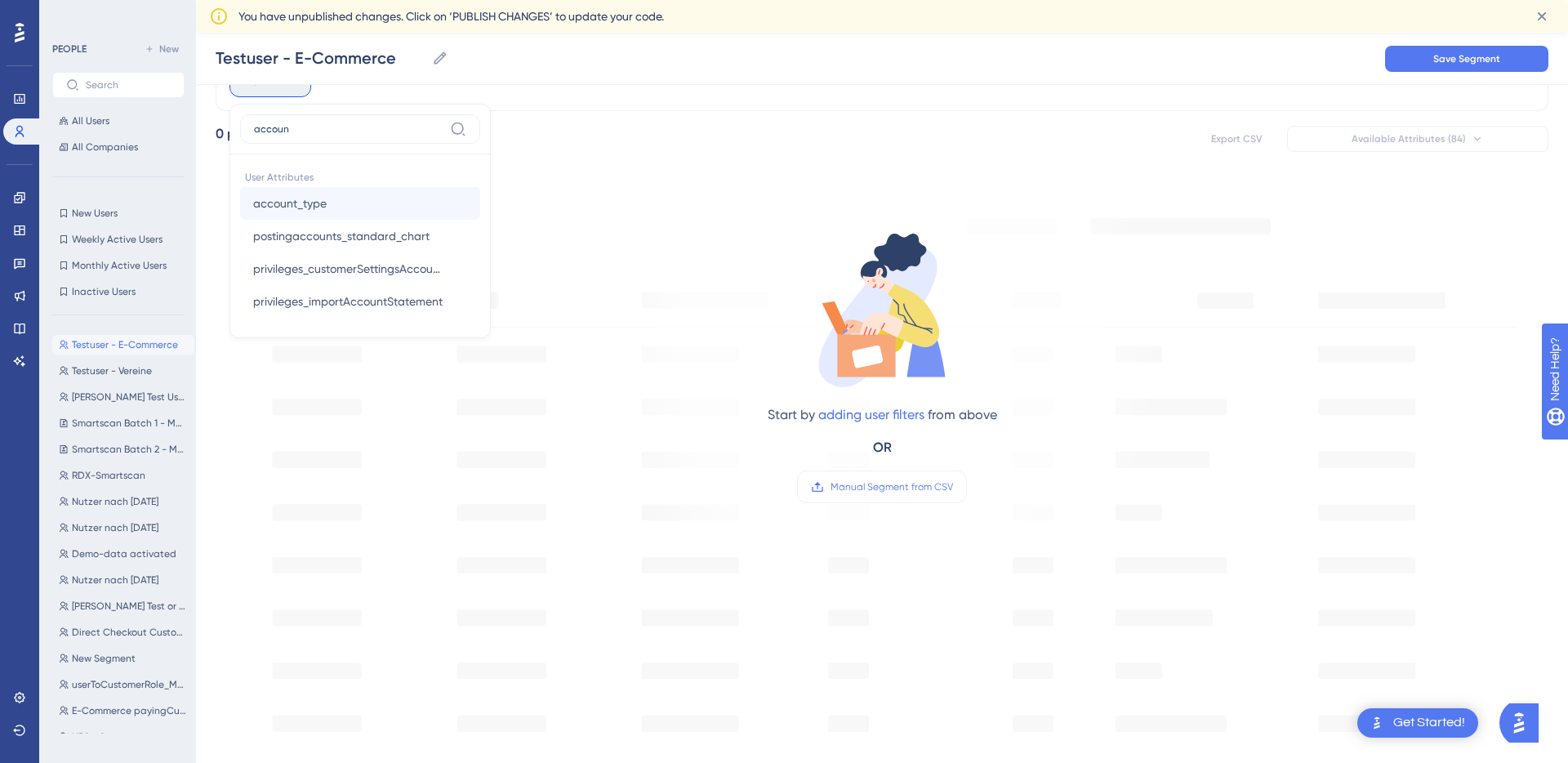
type input "accoun"
click at [301, 209] on span "account_type" at bounding box center [290, 204] width 73 height 20
type input "testAccount"
click at [413, 382] on span "Done" at bounding box center [409, 377] width 28 height 20
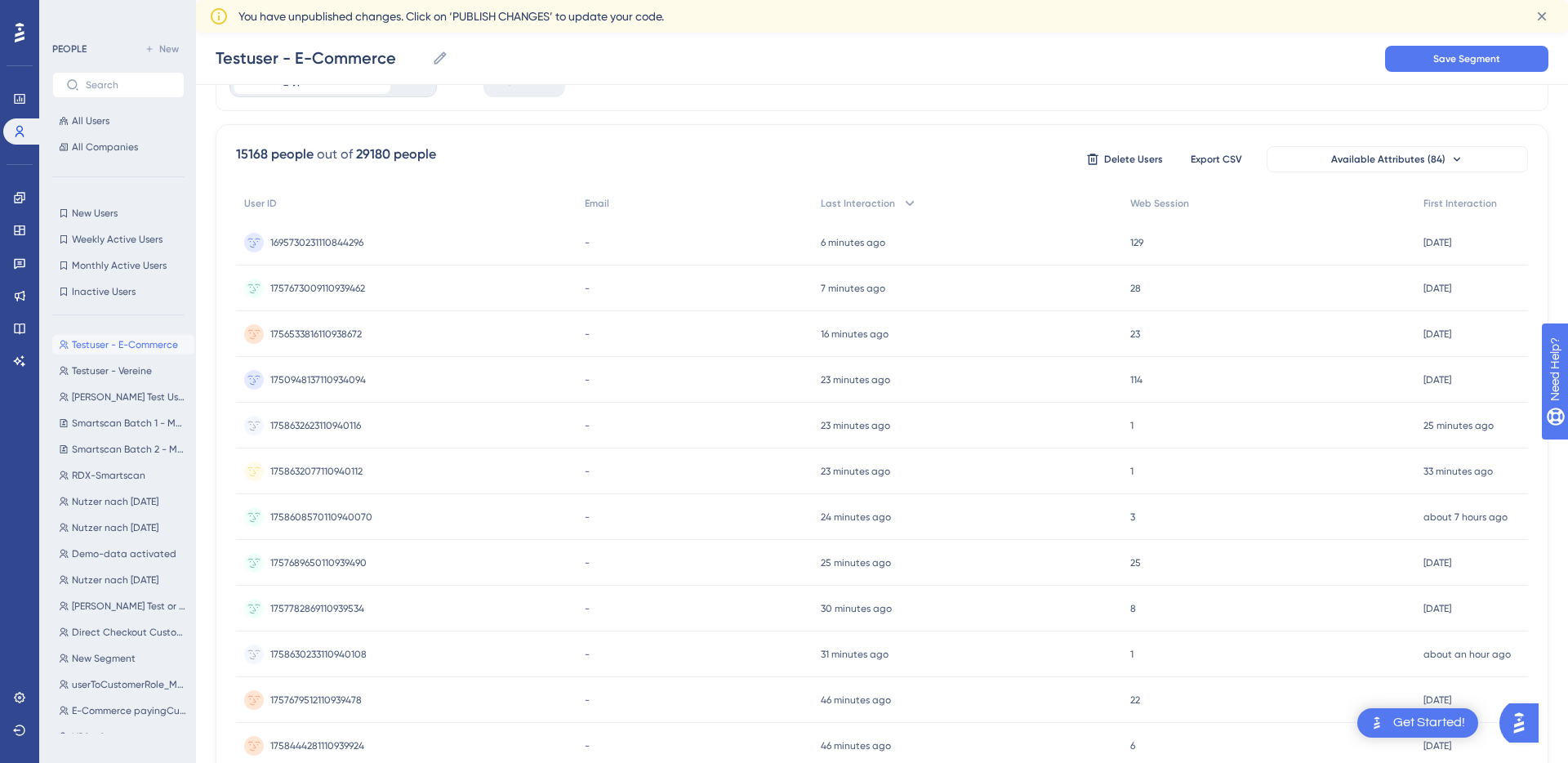
scroll to position [0, 0]
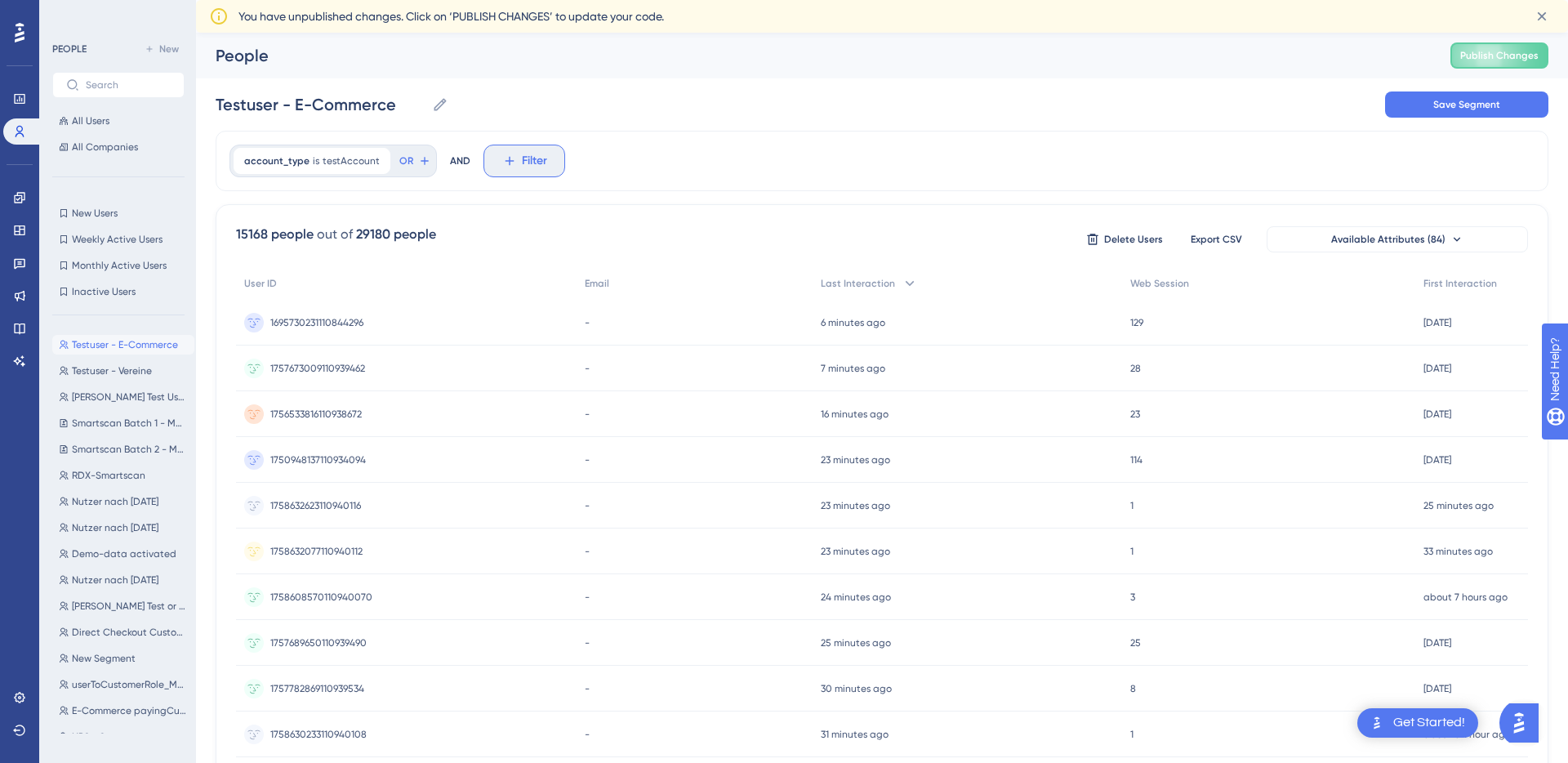
click at [504, 153] on icon at bounding box center [509, 160] width 15 height 15
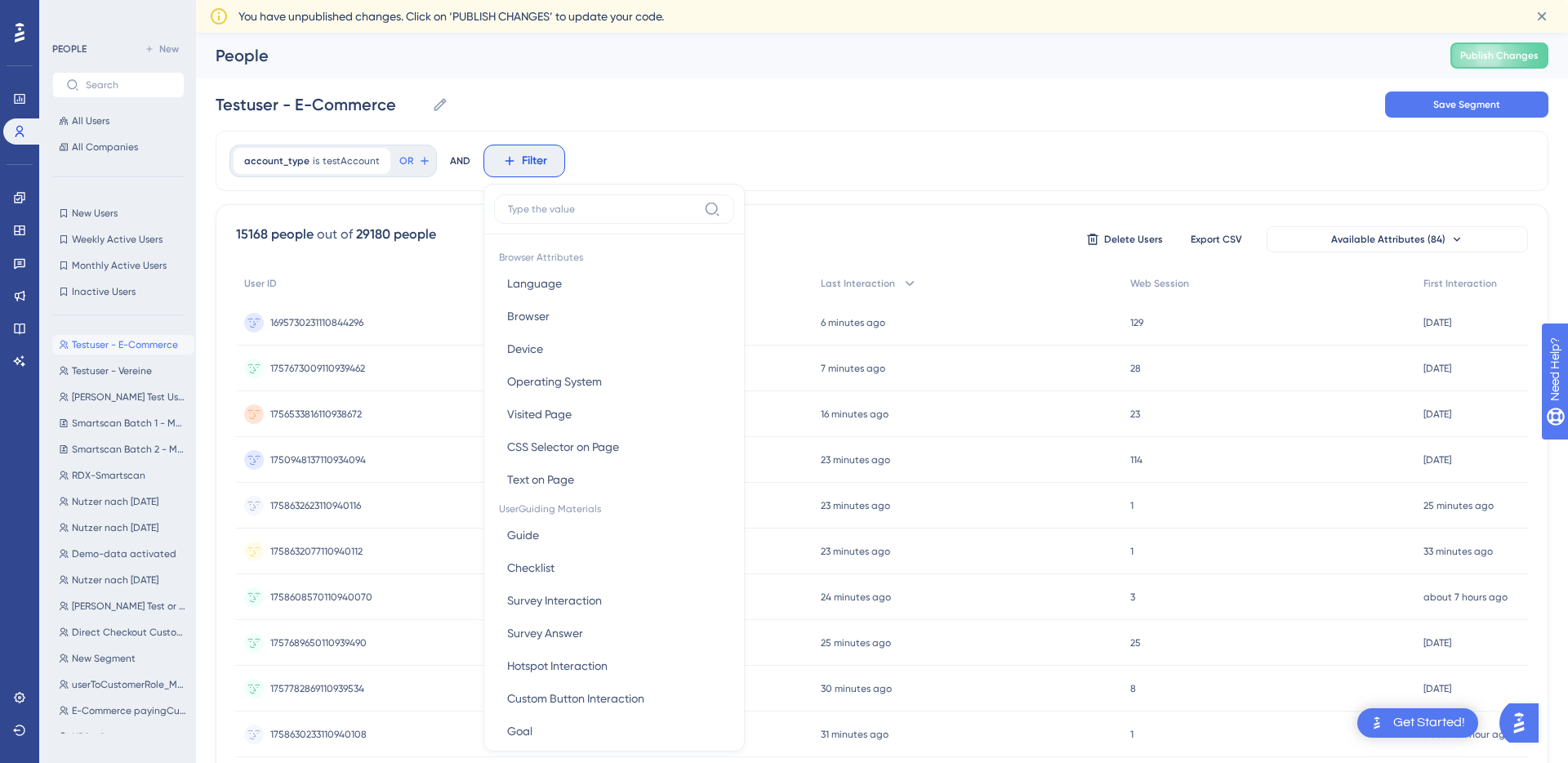
scroll to position [86, 0]
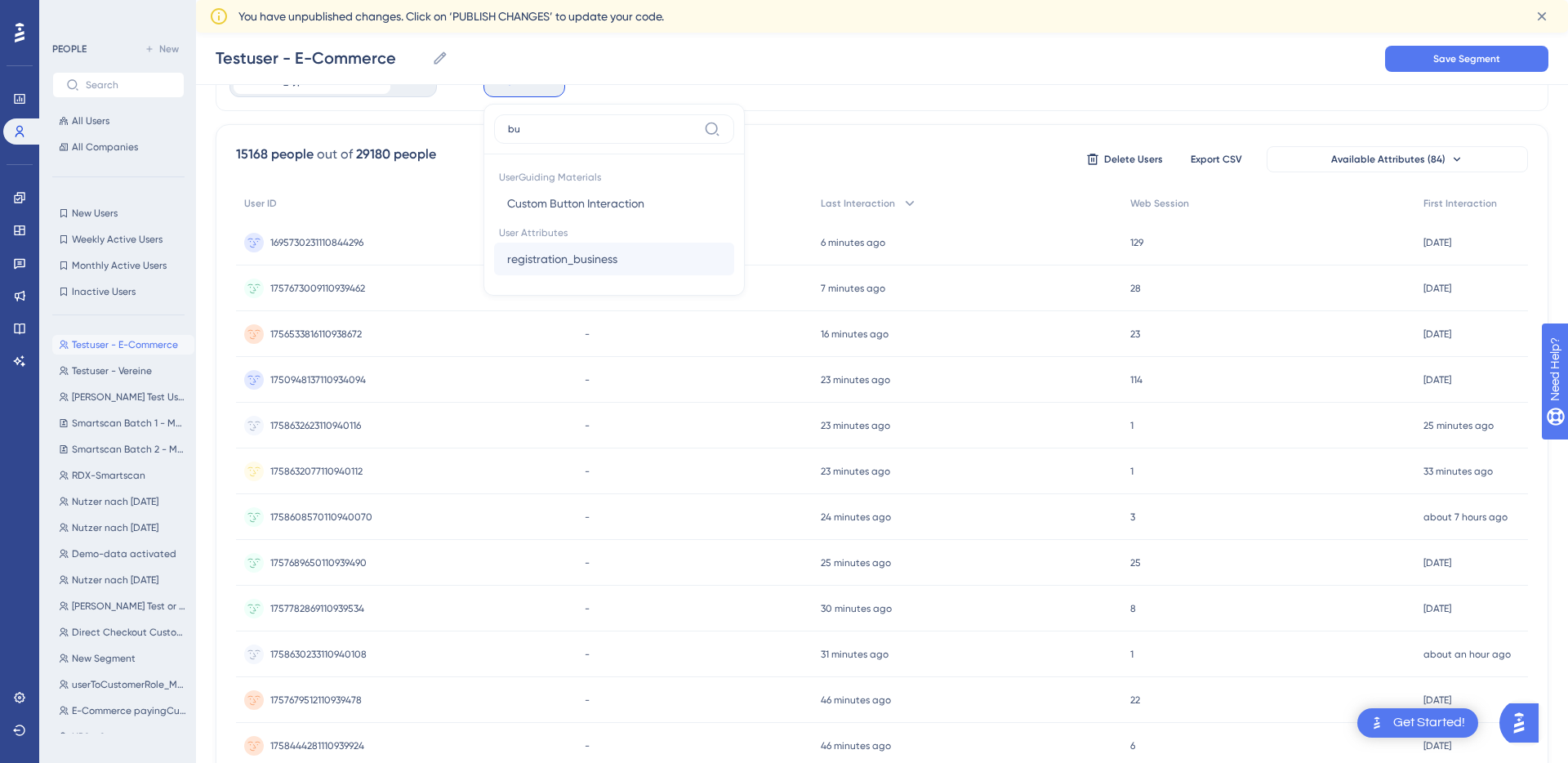
type input "bu"
click at [556, 255] on span "registration_business" at bounding box center [561, 259] width 110 height 20
type input "E-Commerce"
click at [665, 374] on span "Done" at bounding box center [663, 377] width 28 height 20
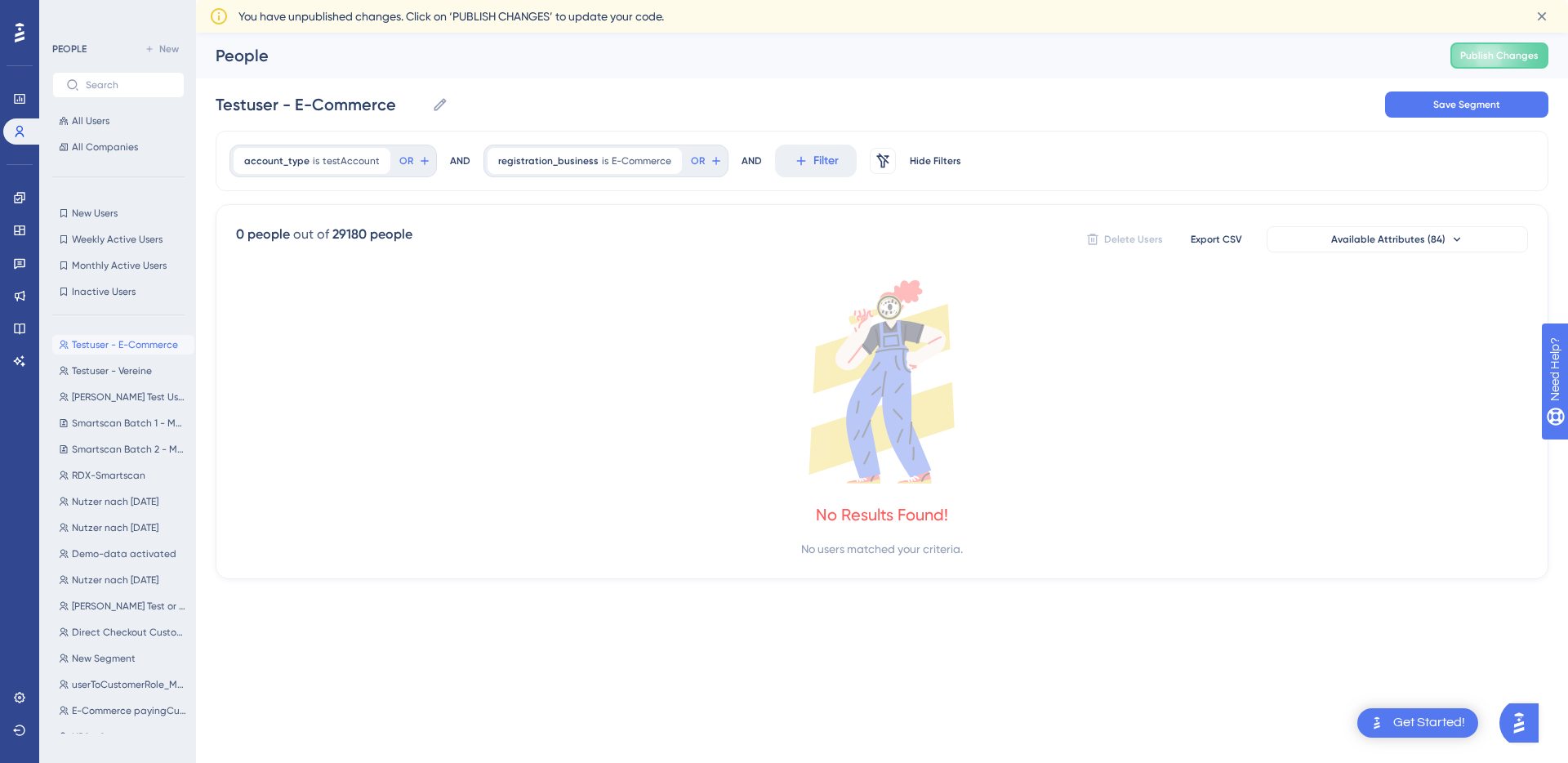
scroll to position [0, 0]
click at [1448, 115] on button "Save Segment" at bounding box center [1466, 104] width 163 height 26
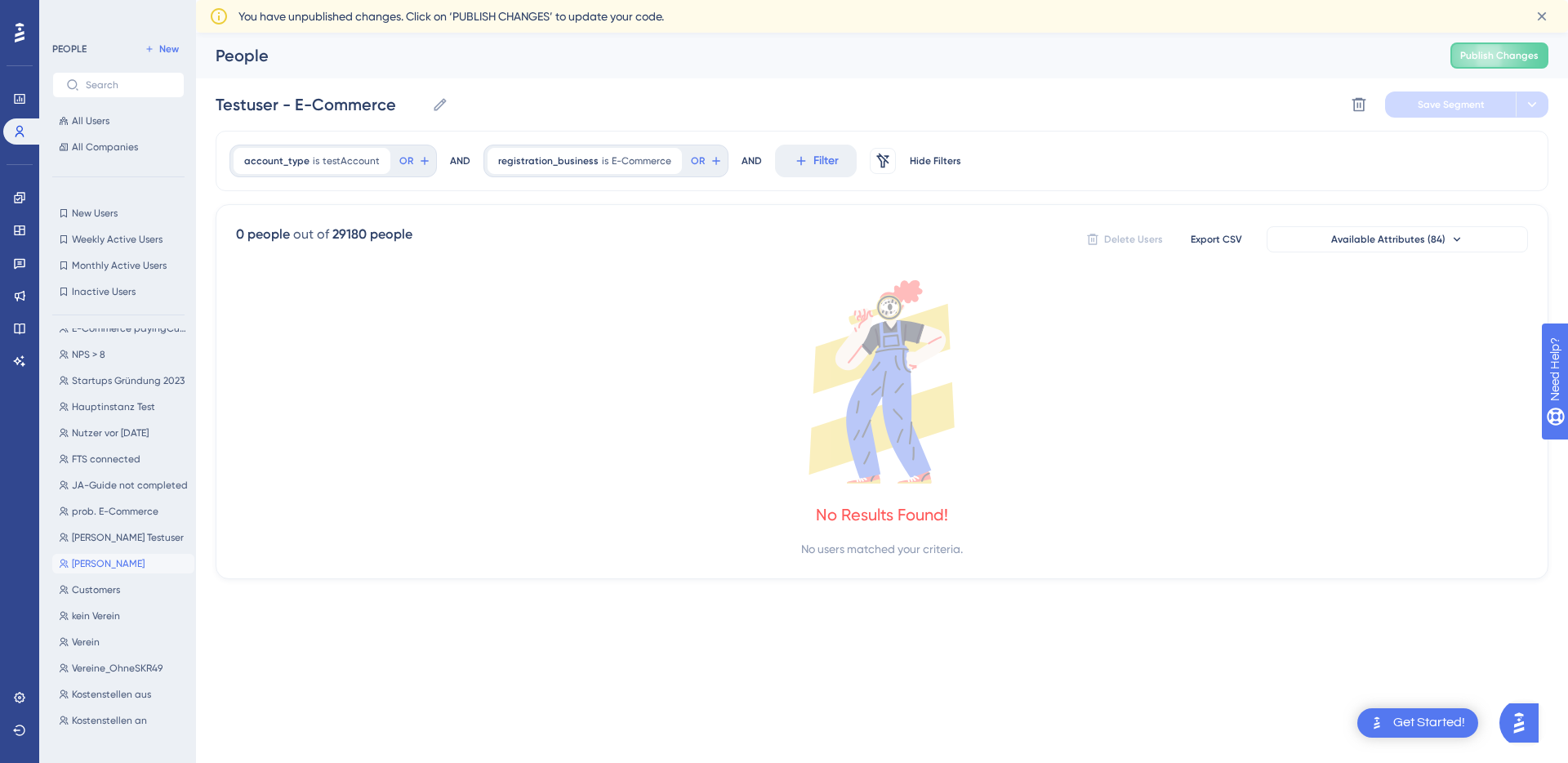
click at [100, 562] on span "Daniel" at bounding box center [108, 563] width 72 height 13
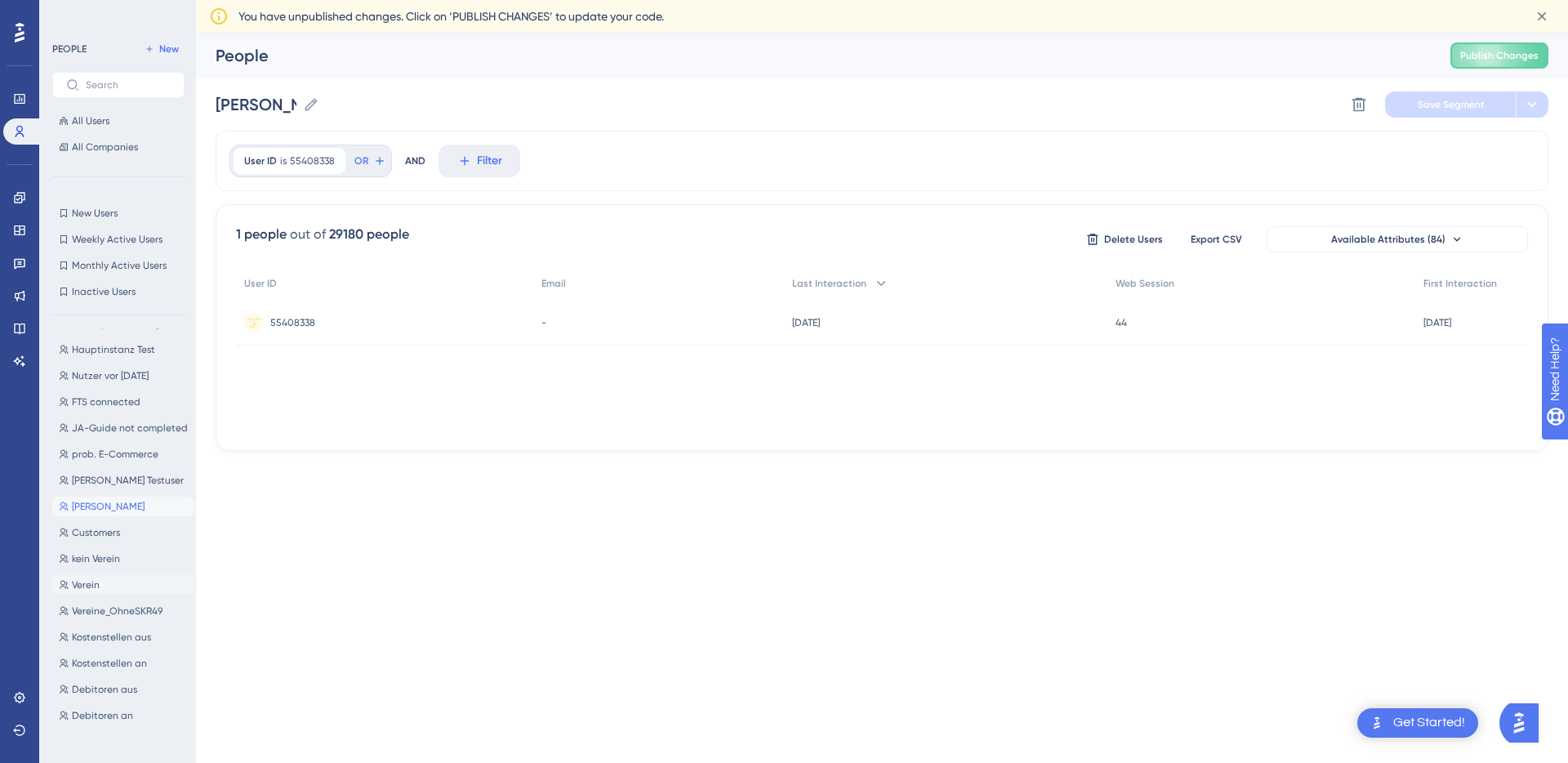
scroll to position [484, 0]
click at [115, 514] on button "prob. E-Commerce prob. E-Commerce" at bounding box center [124, 523] width 143 height 20
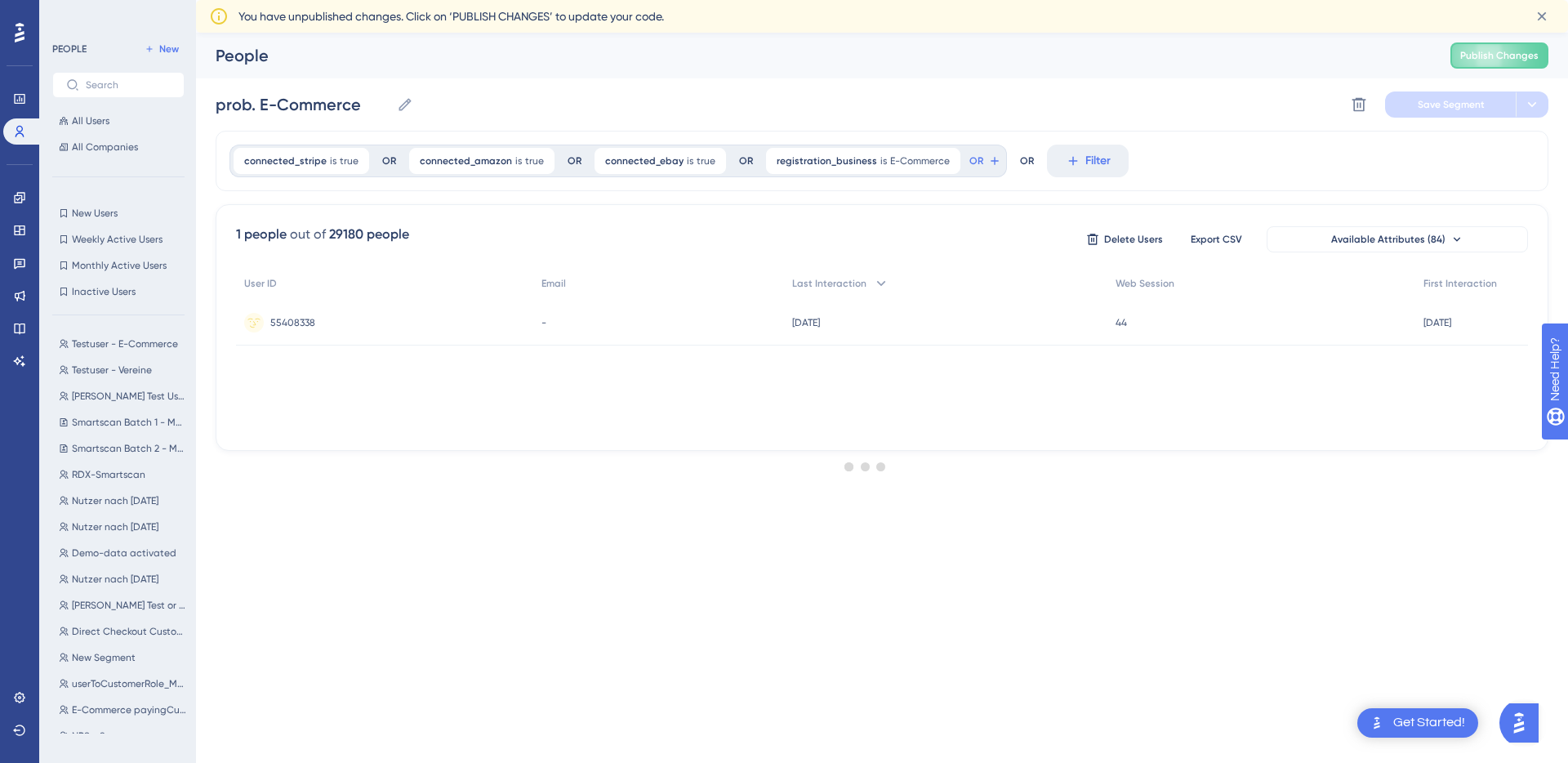
scroll to position [0, 0]
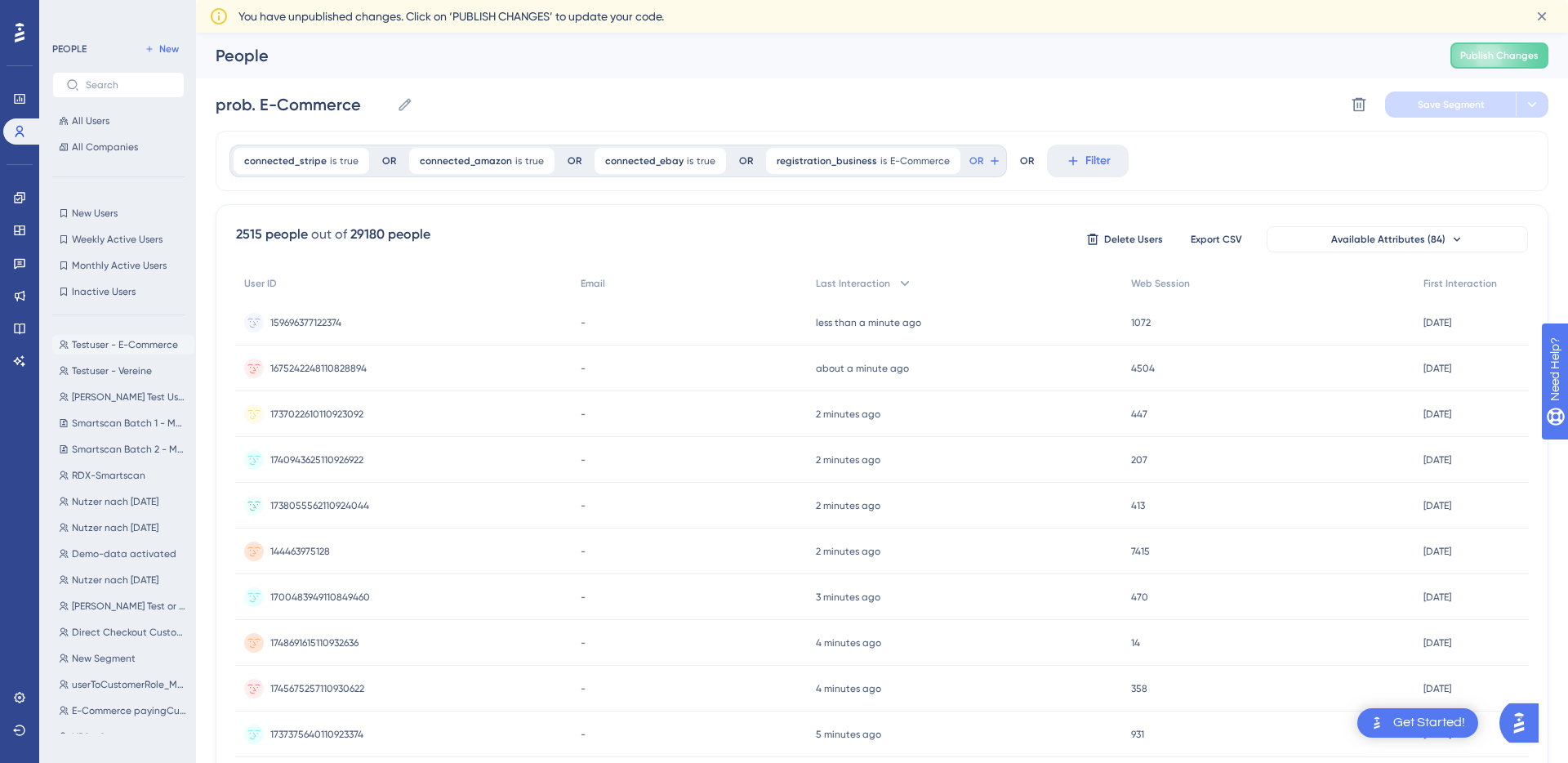
click at [112, 347] on span "Testuser - E-Commerce" at bounding box center [125, 344] width 106 height 13
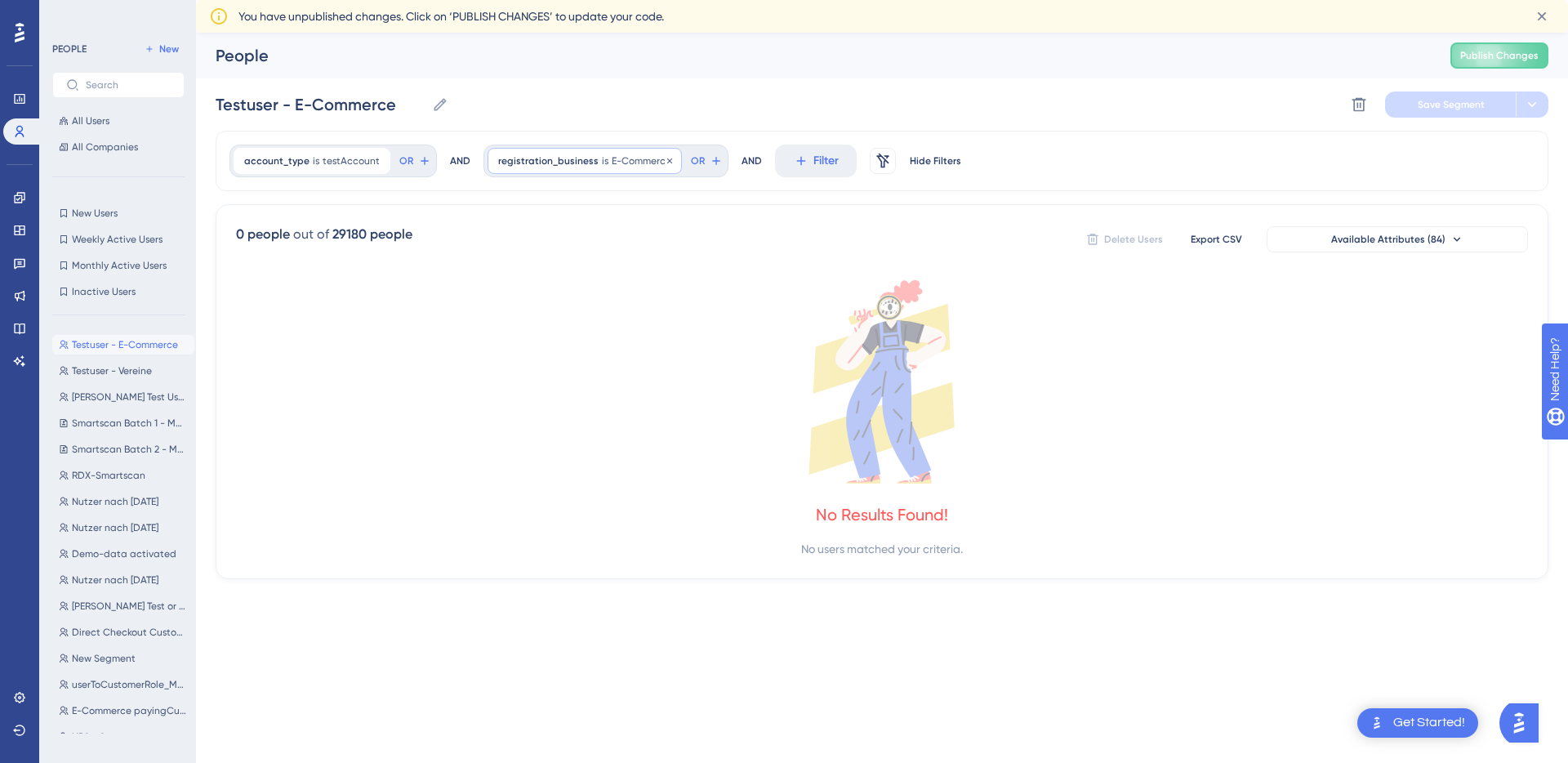
click at [587, 163] on span "registration_business" at bounding box center [547, 160] width 100 height 13
click at [663, 451] on span "Done" at bounding box center [663, 457] width 28 height 20
click at [118, 376] on span "Testuser - Vereine" at bounding box center [112, 370] width 80 height 13
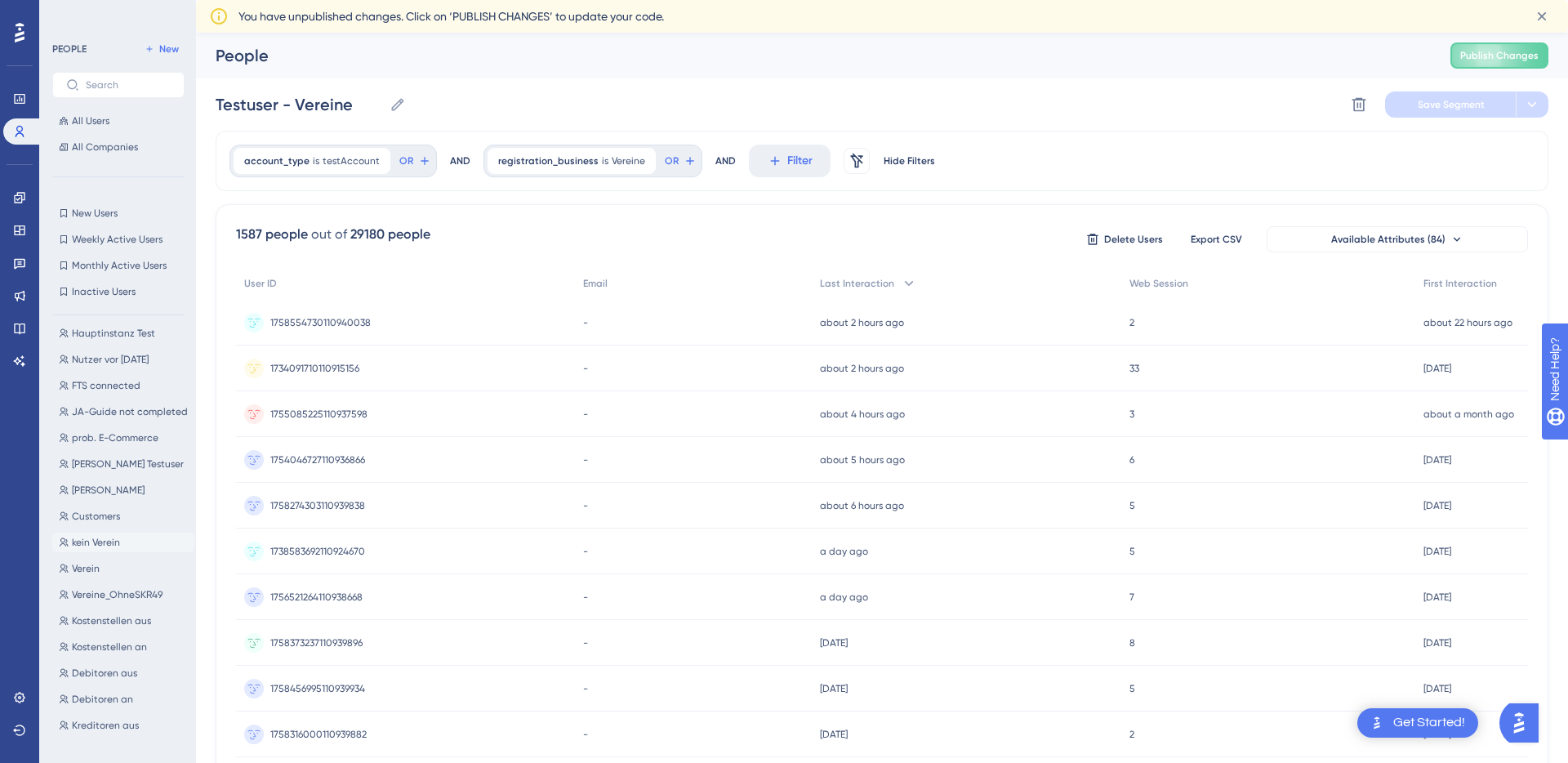
scroll to position [578, 0]
click at [112, 632] on button "Testuser Testuser" at bounding box center [124, 628] width 143 height 20
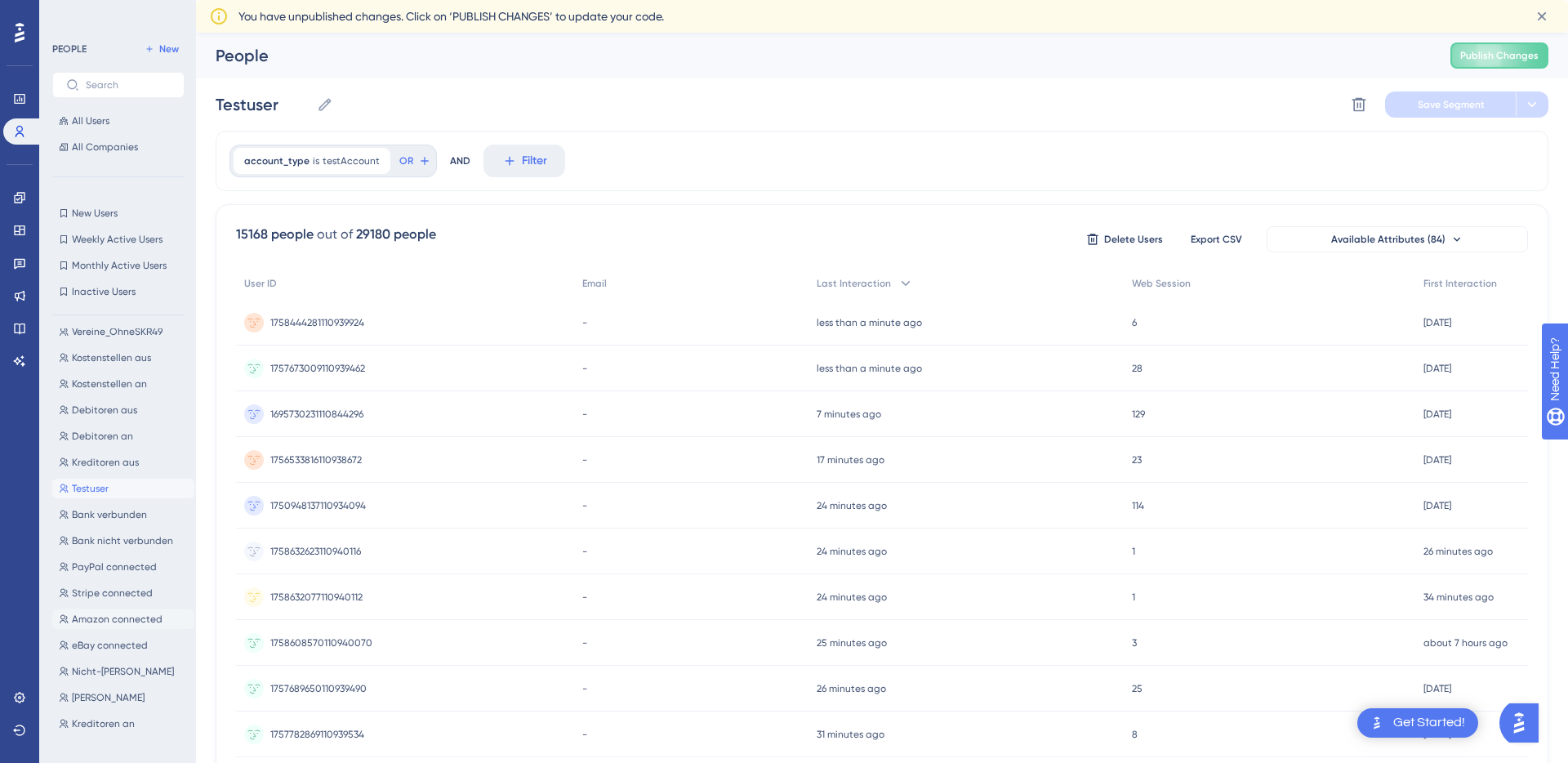
scroll to position [0, 0]
click at [119, 342] on span "Testuser - E-Commerce" at bounding box center [125, 344] width 106 height 13
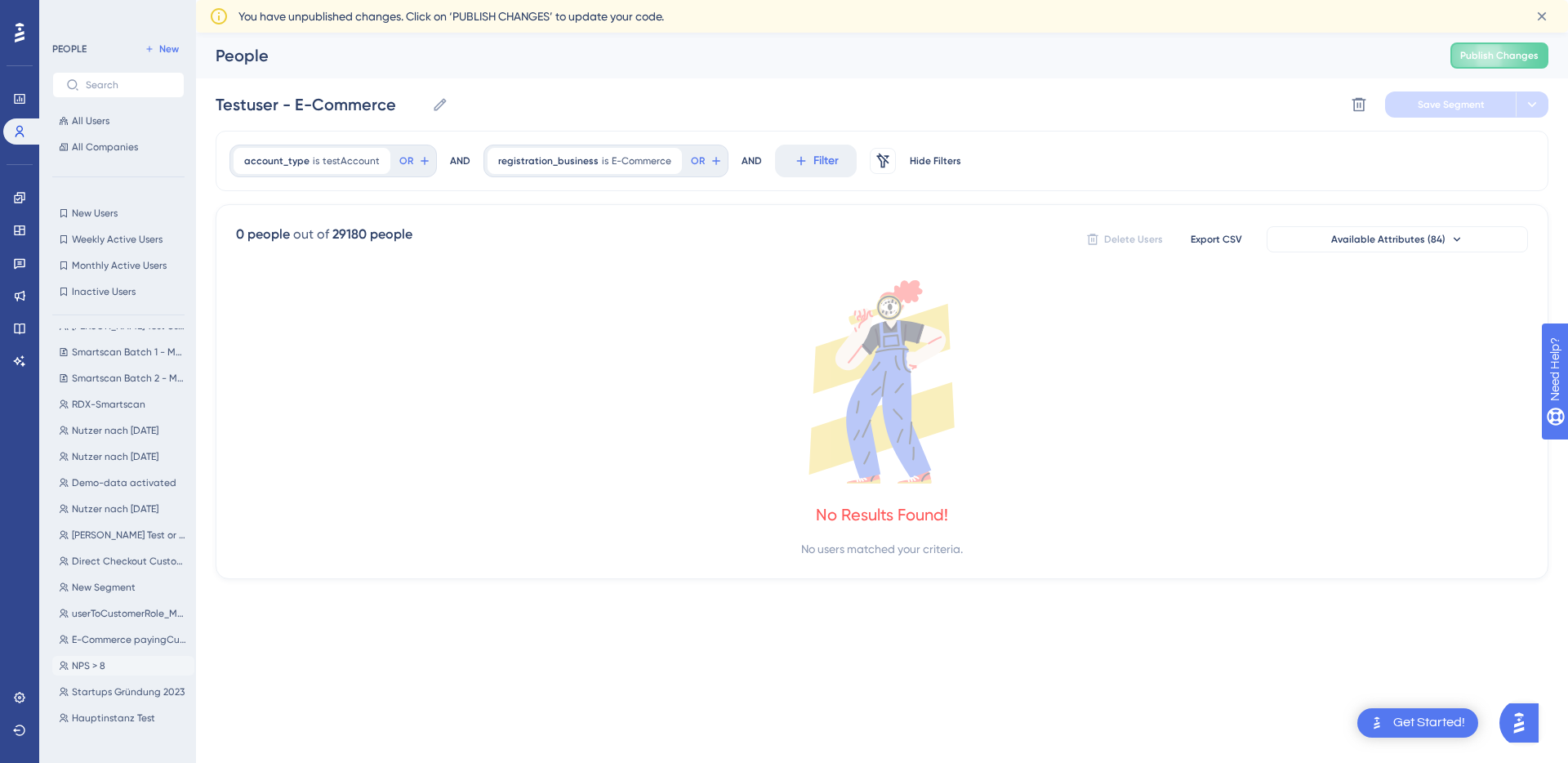
scroll to position [73, 0]
click at [129, 636] on span "E-Commerce payingCustomers" at bounding box center [130, 636] width 116 height 13
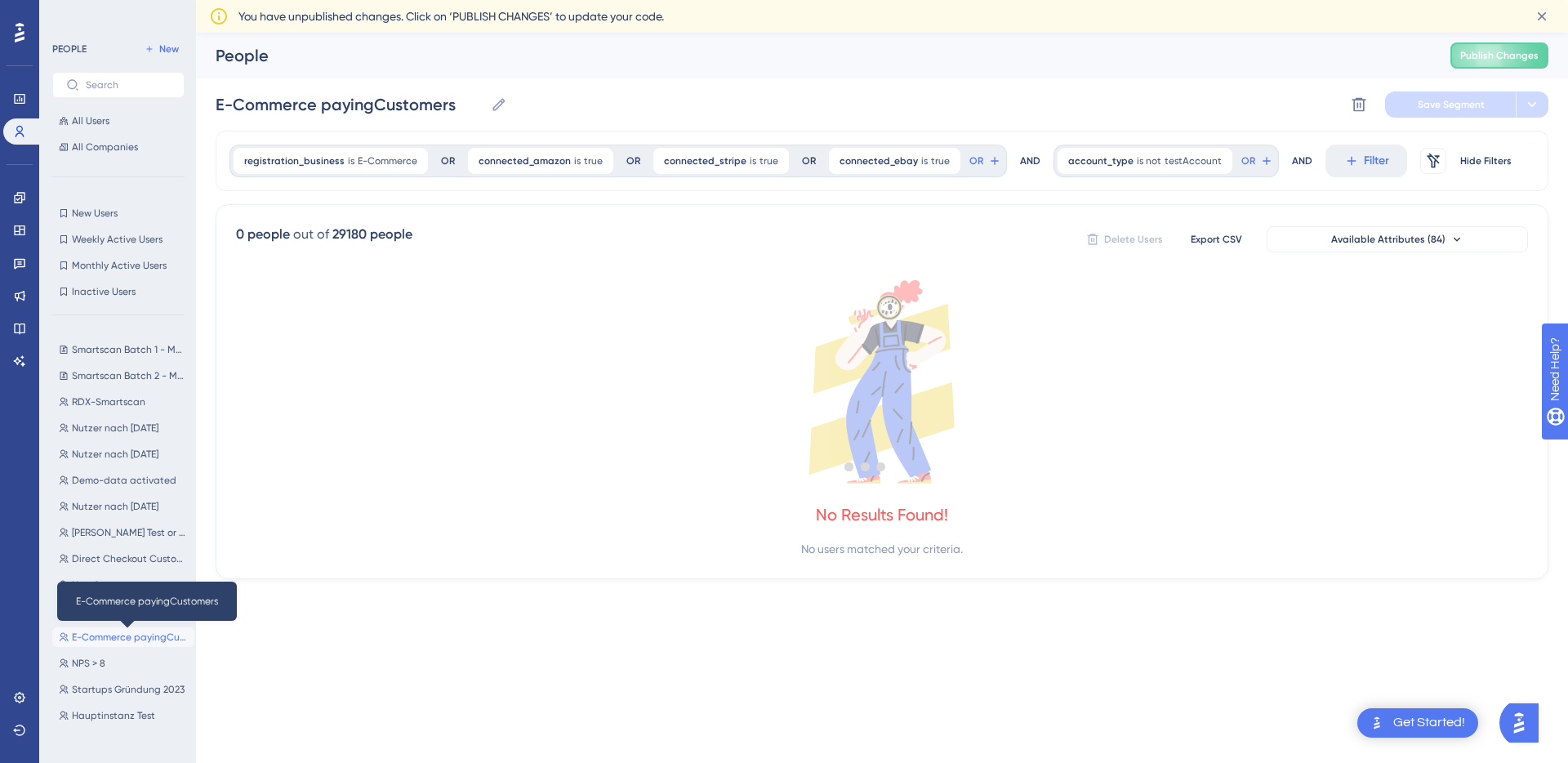
scroll to position [0, 0]
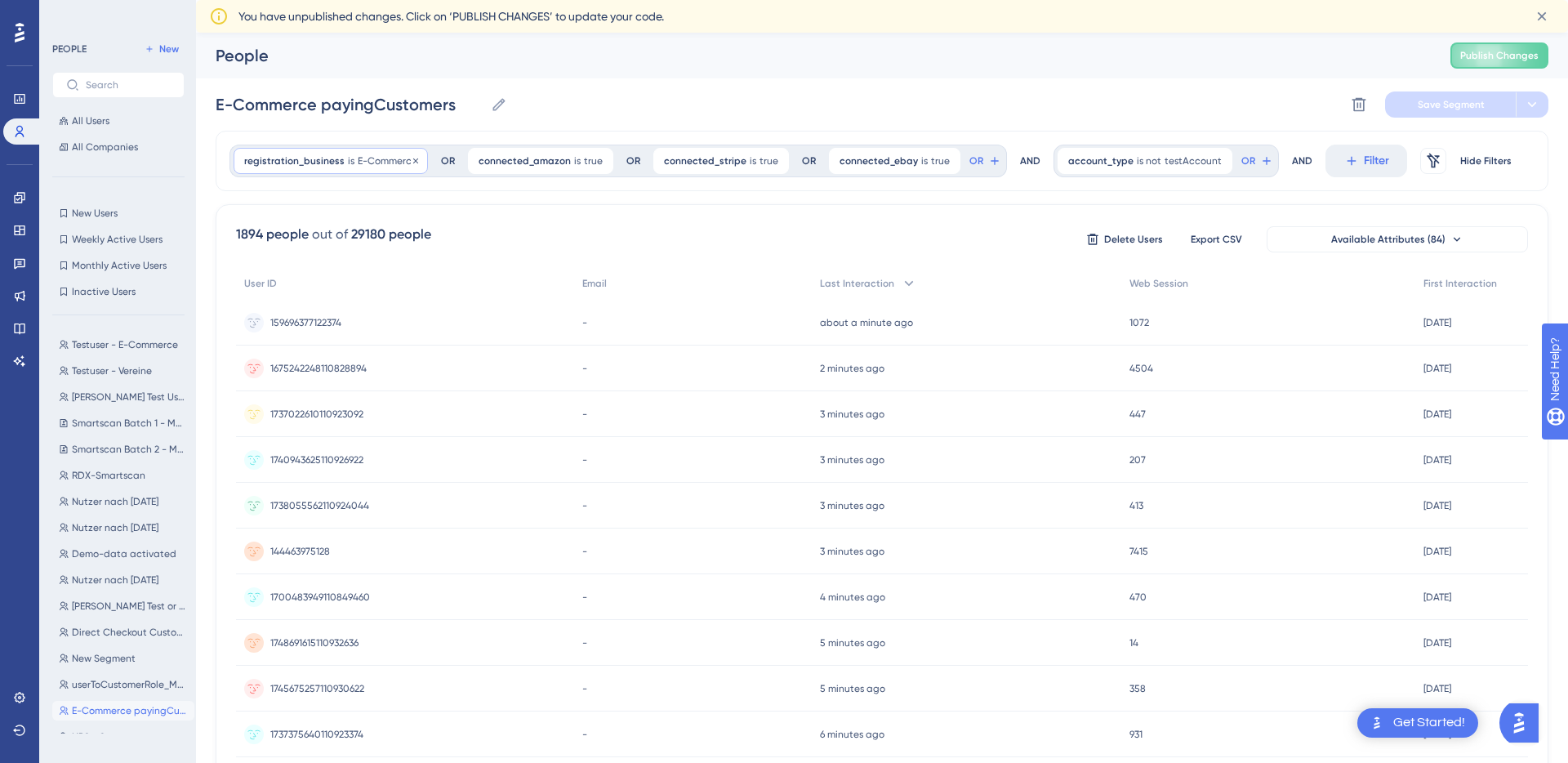
click at [364, 155] on span "E-Commerce" at bounding box center [387, 160] width 59 height 13
click at [213, 256] on div "Performance Users Engagement Widgets Feedback Product Updates Knowledge Base AI…" at bounding box center [882, 673] width 1372 height 1281
click at [124, 344] on span "Testuser - E-Commerce" at bounding box center [125, 344] width 106 height 13
type input "Testuser - E-Commerce"
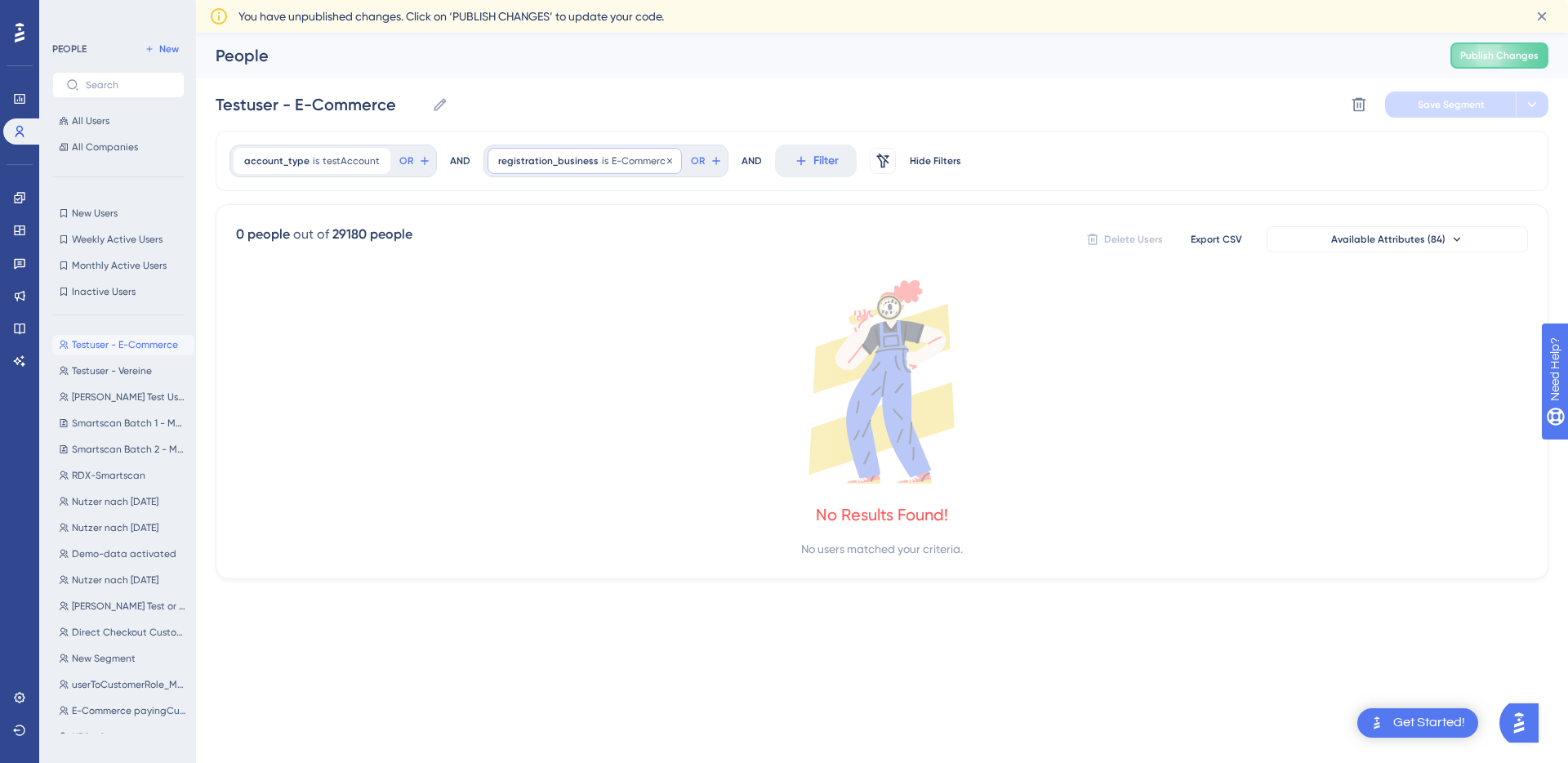
click at [621, 162] on span "E-Commerce" at bounding box center [641, 160] width 59 height 13
click at [525, 240] on input "E-Commerce" at bounding box center [591, 238] width 151 height 12
type input "E-commerce"
click at [664, 454] on span "Done" at bounding box center [663, 457] width 28 height 20
click at [663, 158] on icon at bounding box center [668, 161] width 10 height 10
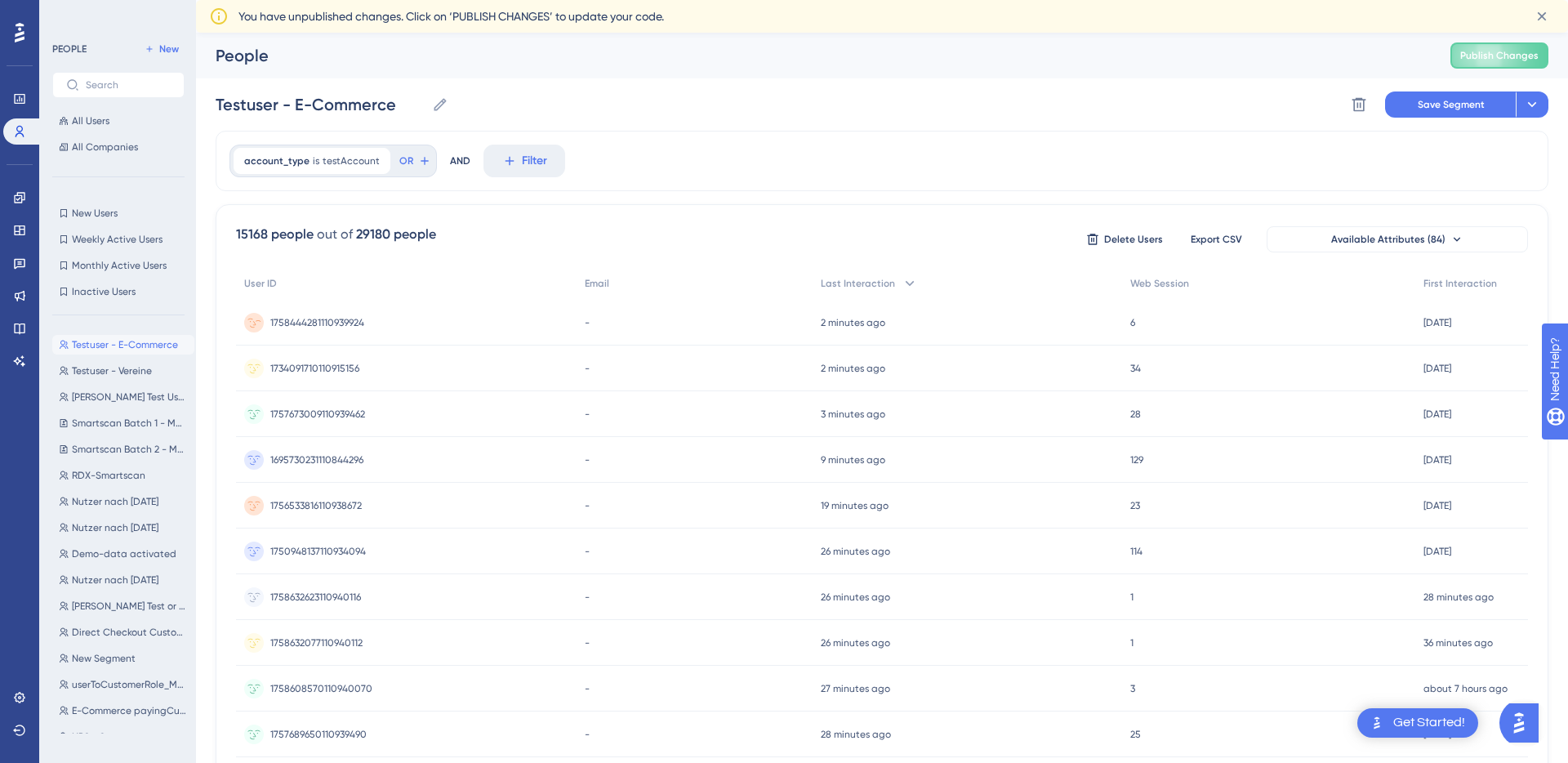
click at [389, 331] on div "1758444281110939924 1758444281110939924" at bounding box center [406, 323] width 341 height 46
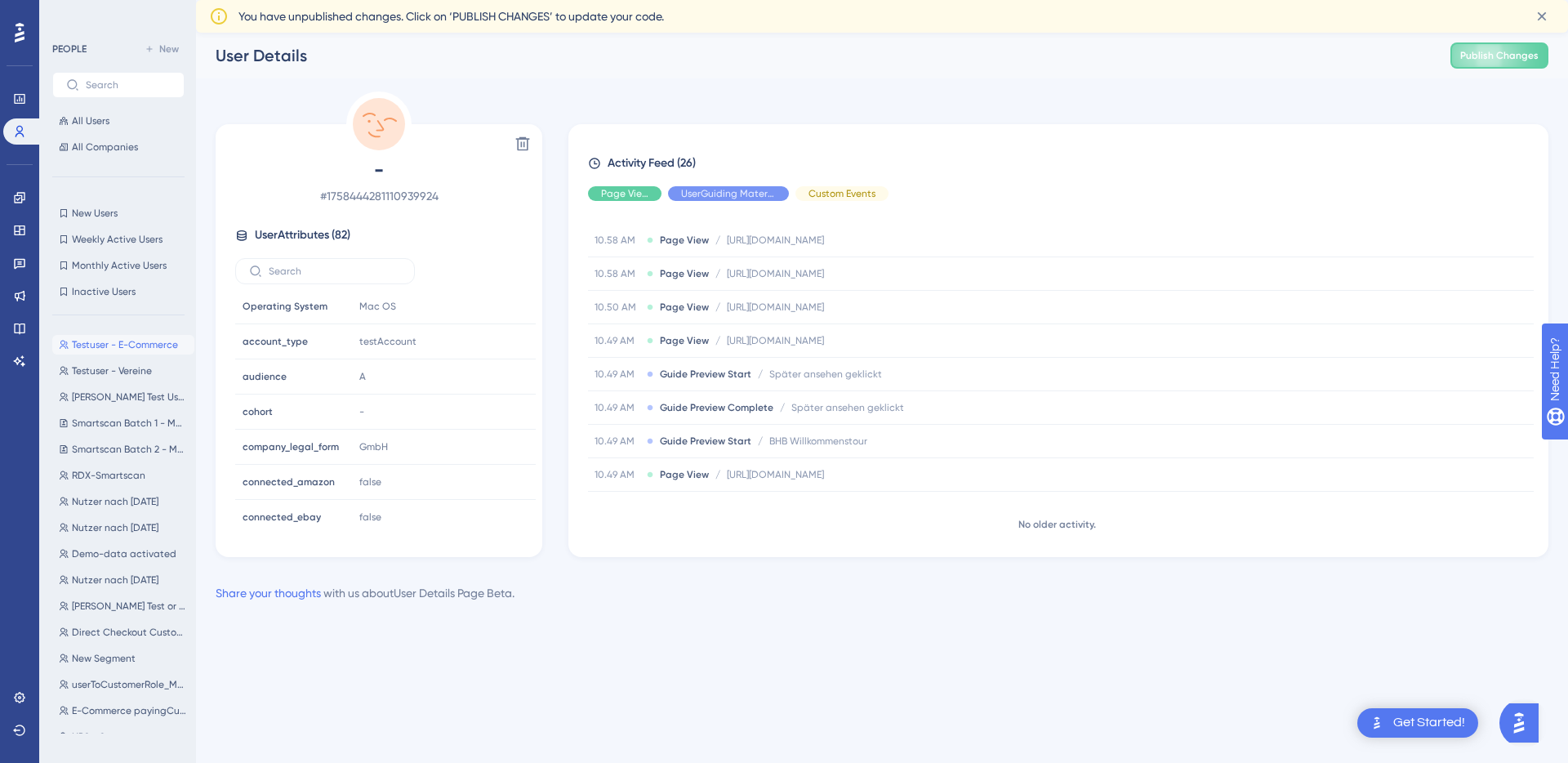
scroll to position [289, 0]
click at [315, 268] on input "text" at bounding box center [335, 271] width 133 height 12
type input "busi"
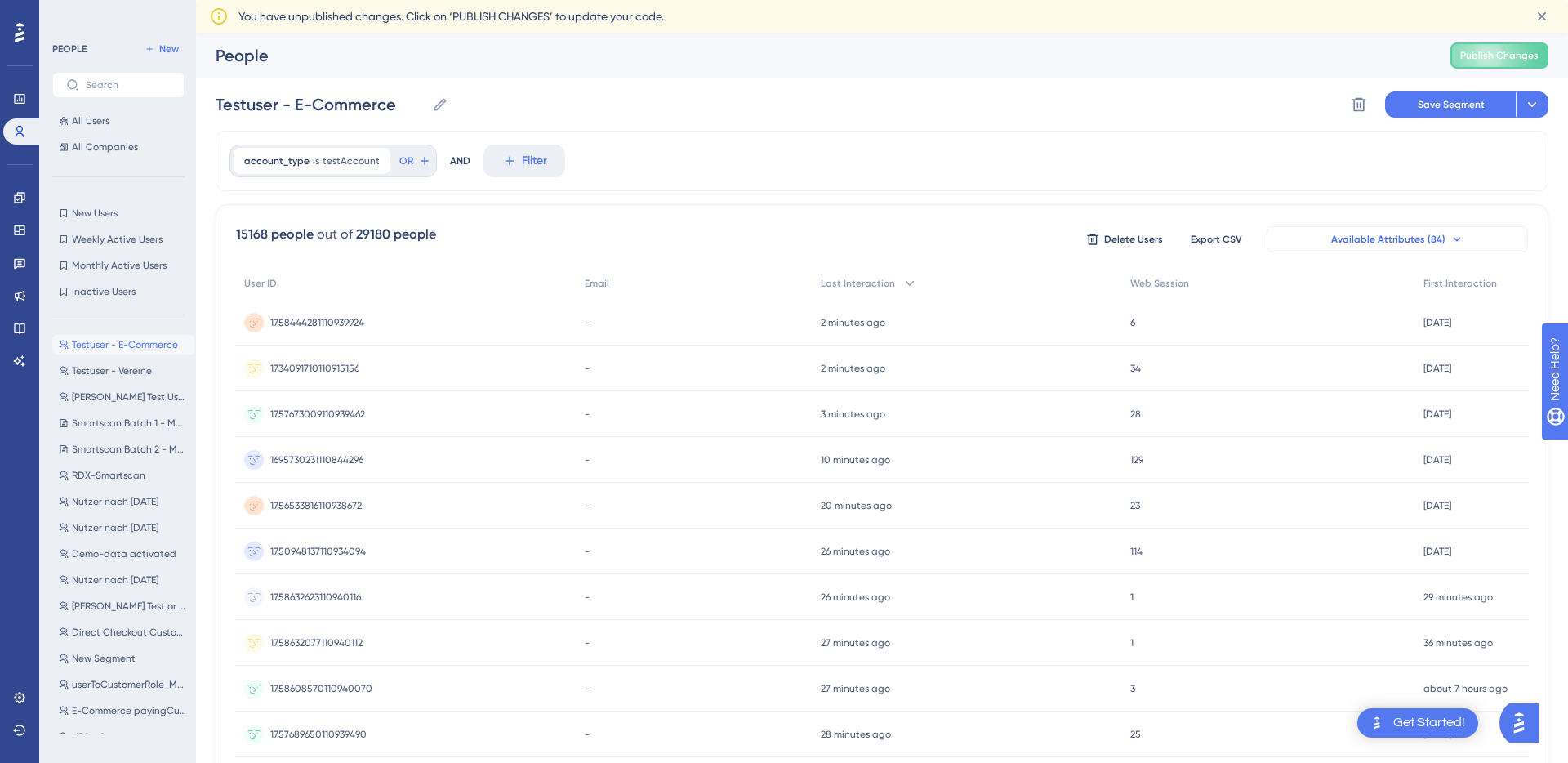
click at [1328, 238] on button "Available Attributes (84)" at bounding box center [1398, 239] width 261 height 26
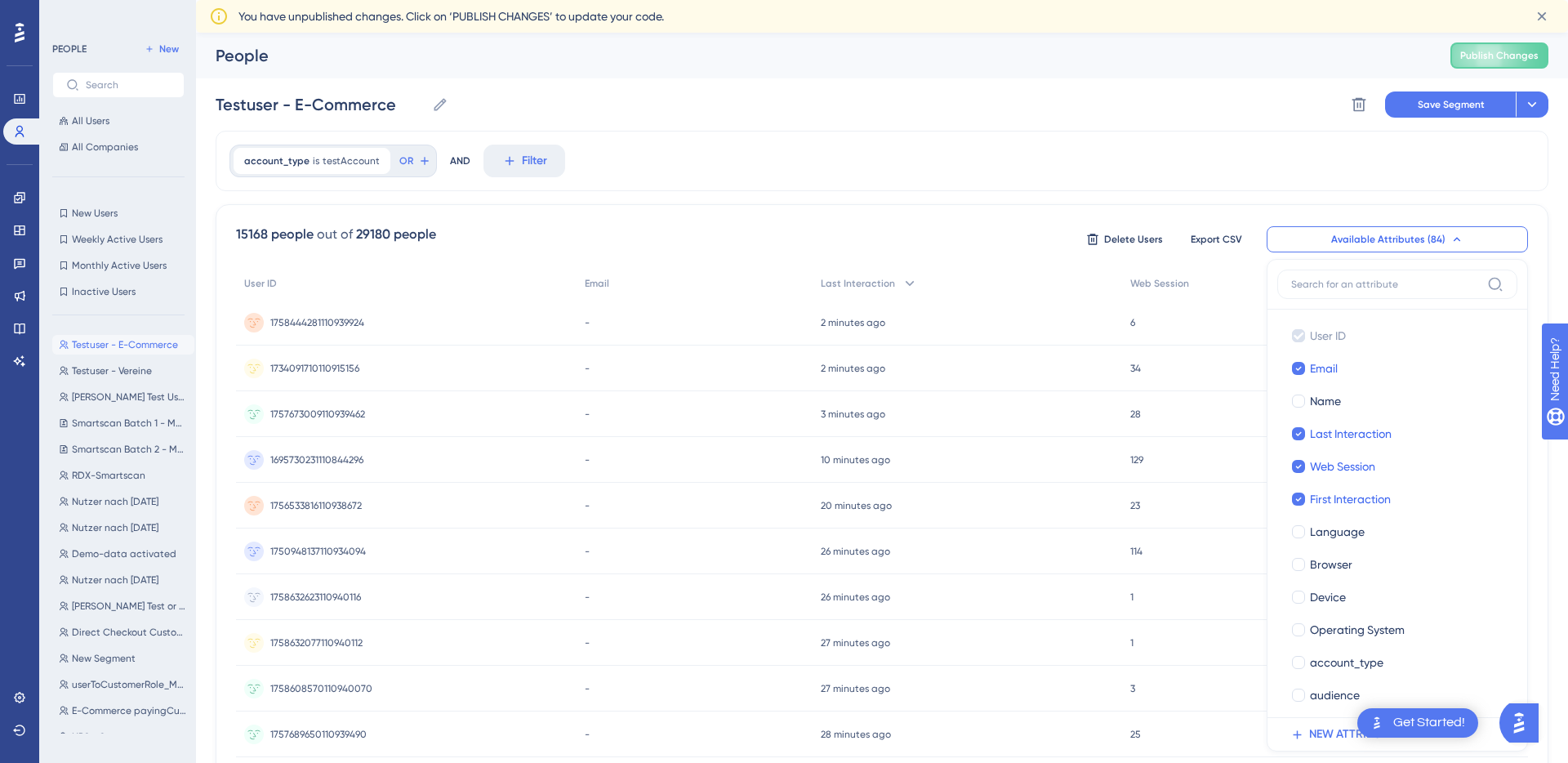
scroll to position [124, 0]
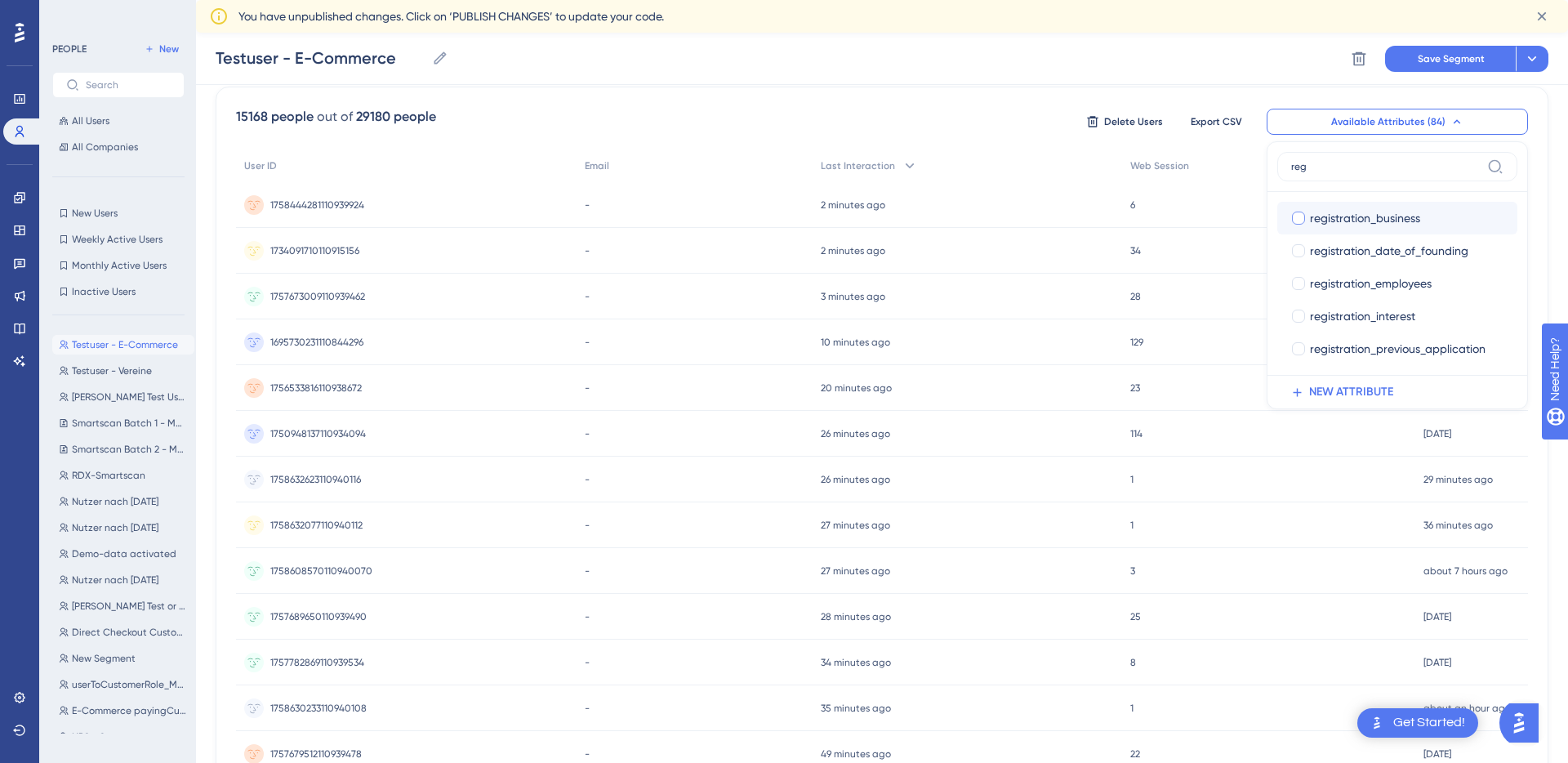
type input "reg"
click at [1305, 214] on div at bounding box center [1298, 218] width 13 height 13
checkbox input "true"
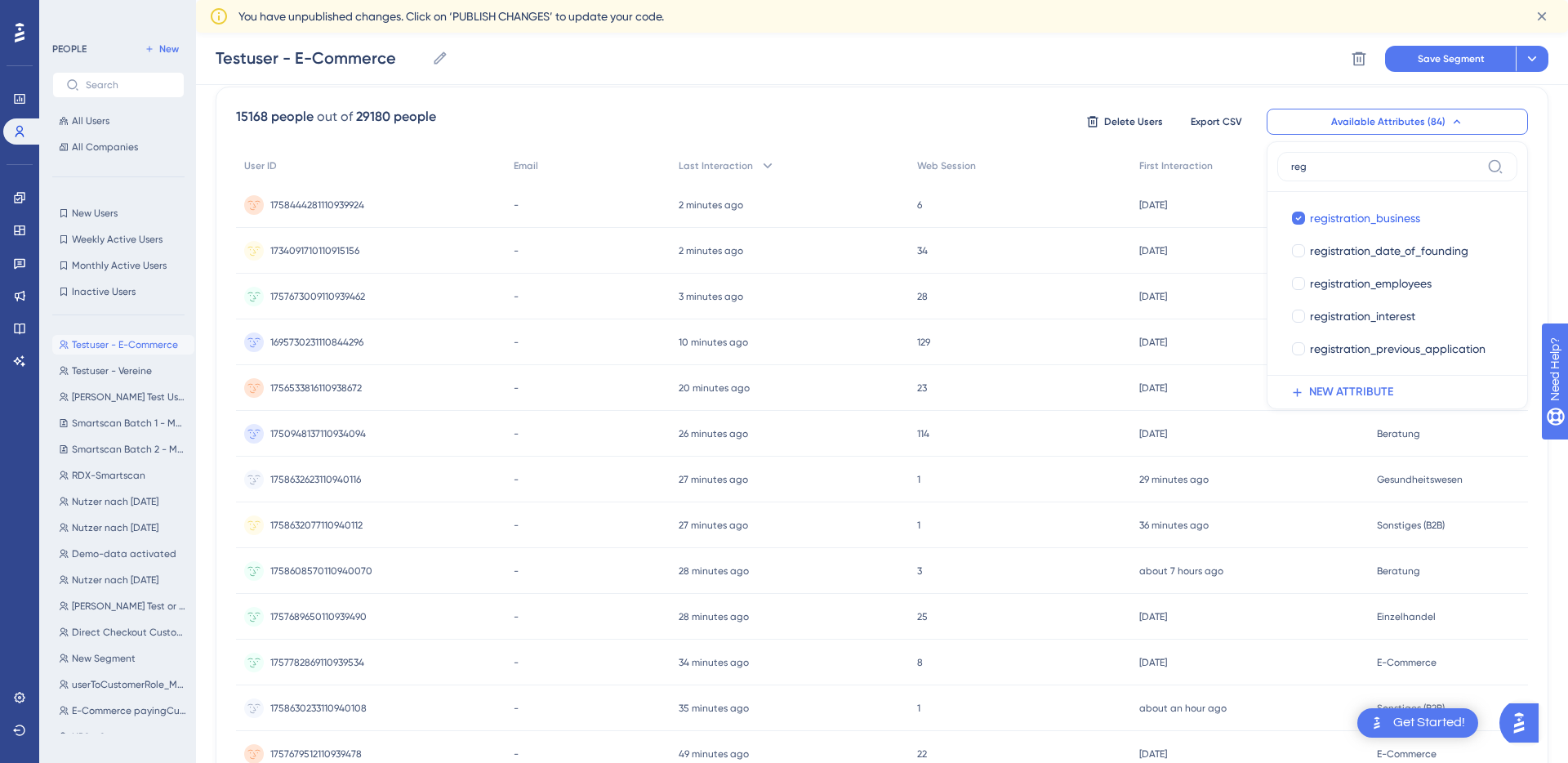
click at [1038, 72] on div "Testuser - E-Commerce Testuser - E-Commerce Delete Segment Save Segment Actions" at bounding box center [882, 58] width 1372 height 52
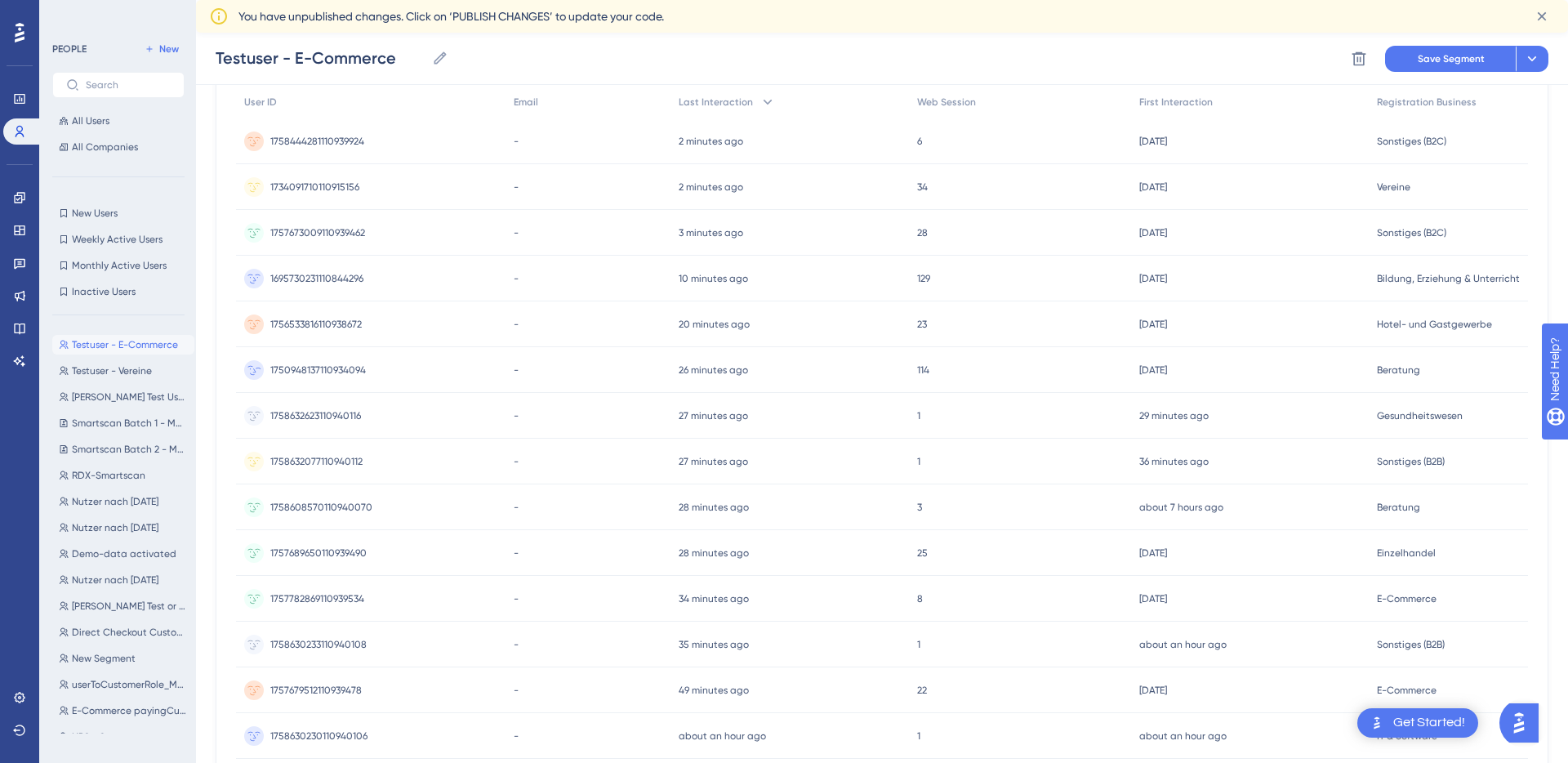
scroll to position [191, 0]
drag, startPoint x: 1455, startPoint y: 597, endPoint x: 1382, endPoint y: 598, distance: 73.0
click at [1382, 598] on div "E-Commerce E-Commerce" at bounding box center [1448, 595] width 159 height 46
copy span "E-Commerce"
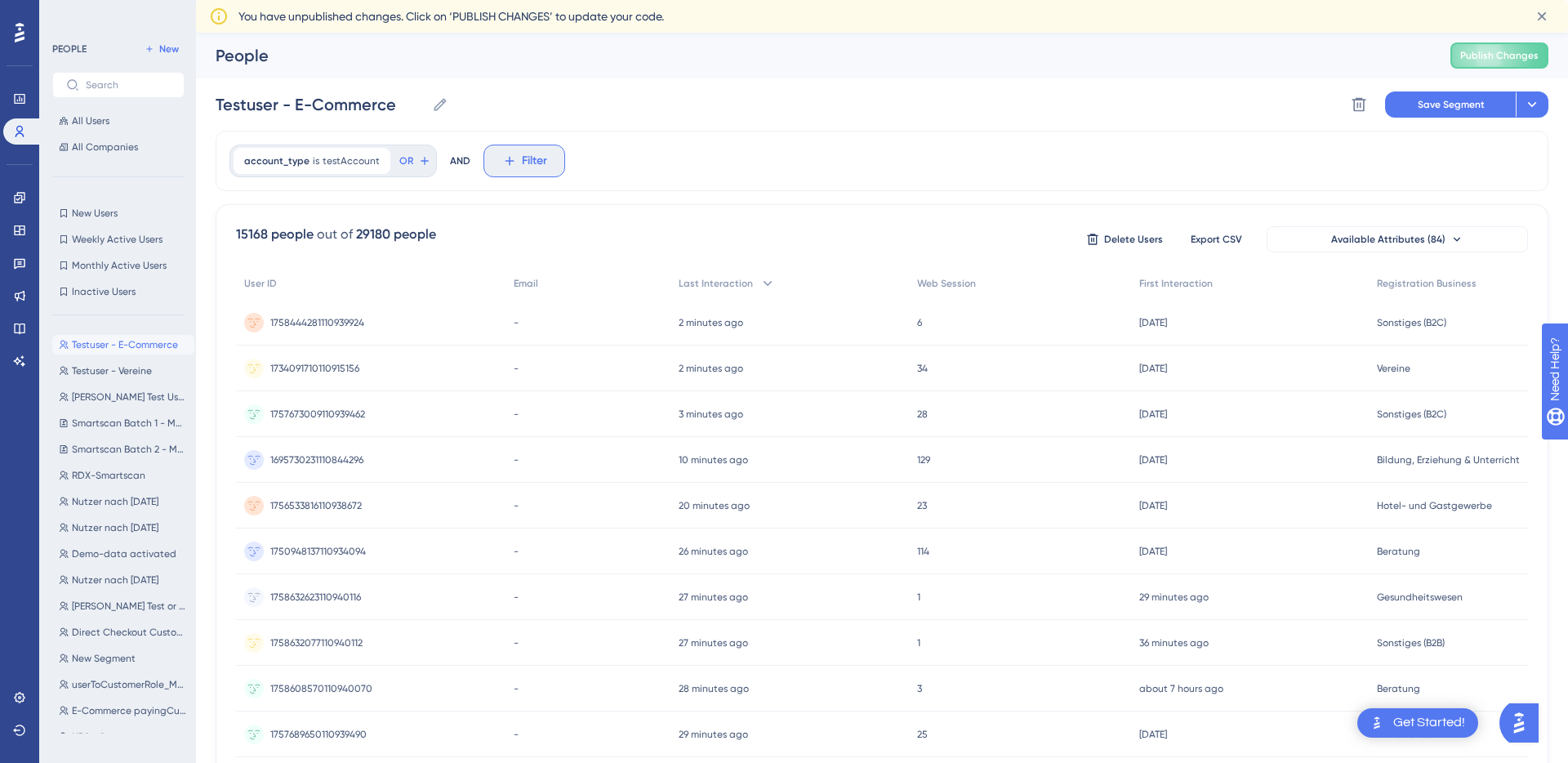
click at [511, 159] on button "Filter" at bounding box center [524, 160] width 81 height 33
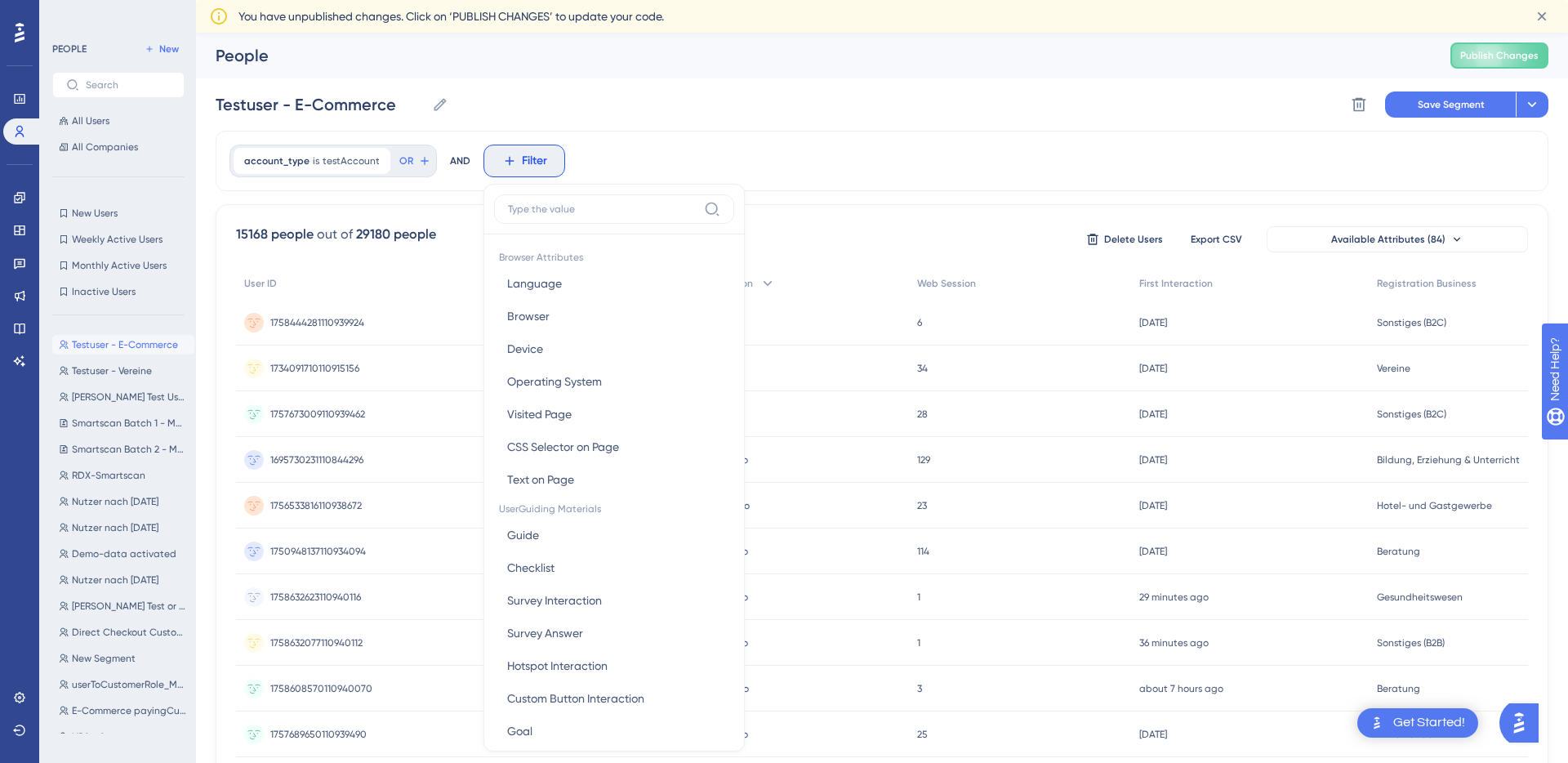
scroll to position [86, 0]
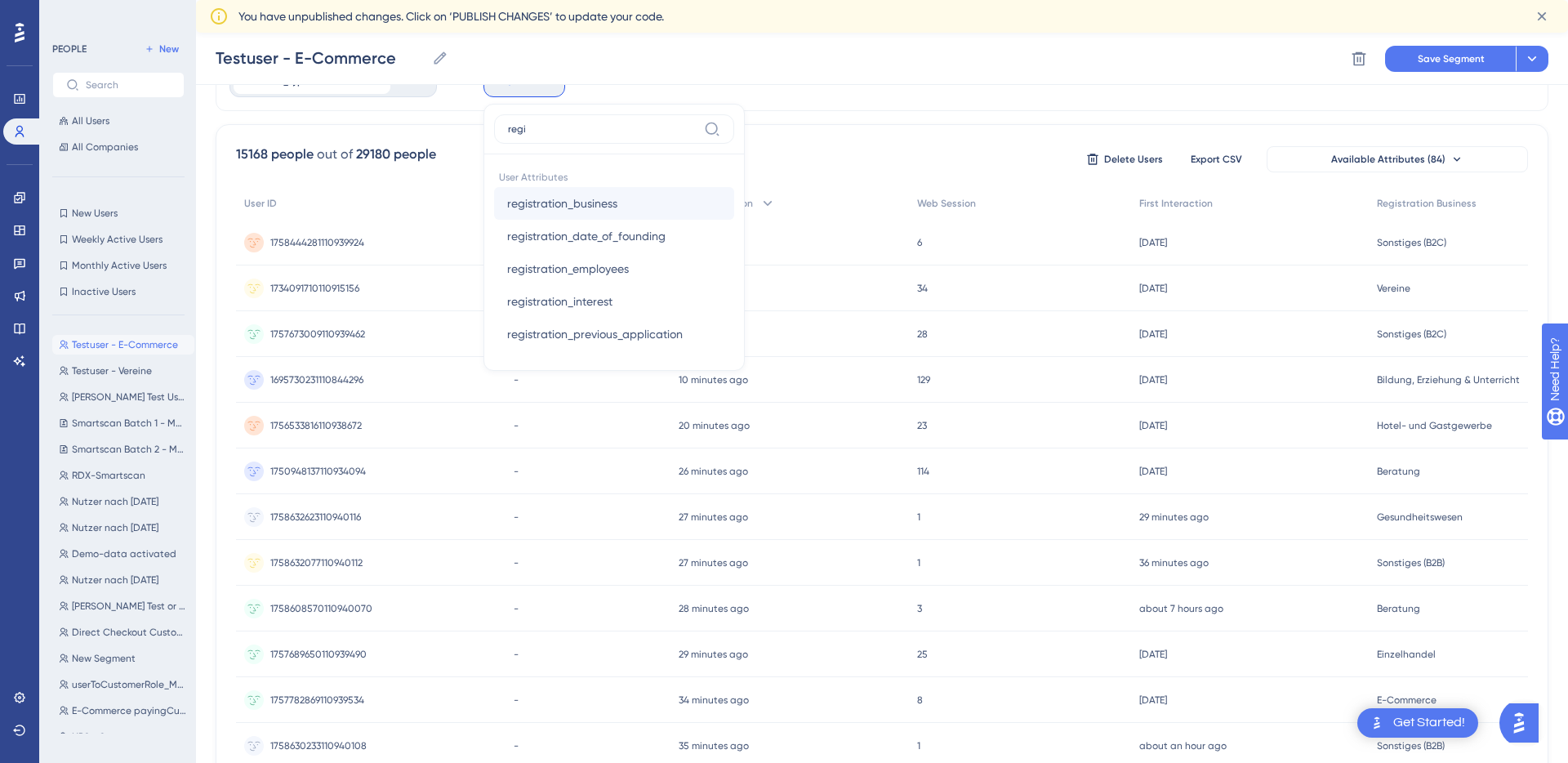
type input "regi"
click at [540, 210] on span "registration_business" at bounding box center [561, 204] width 110 height 20
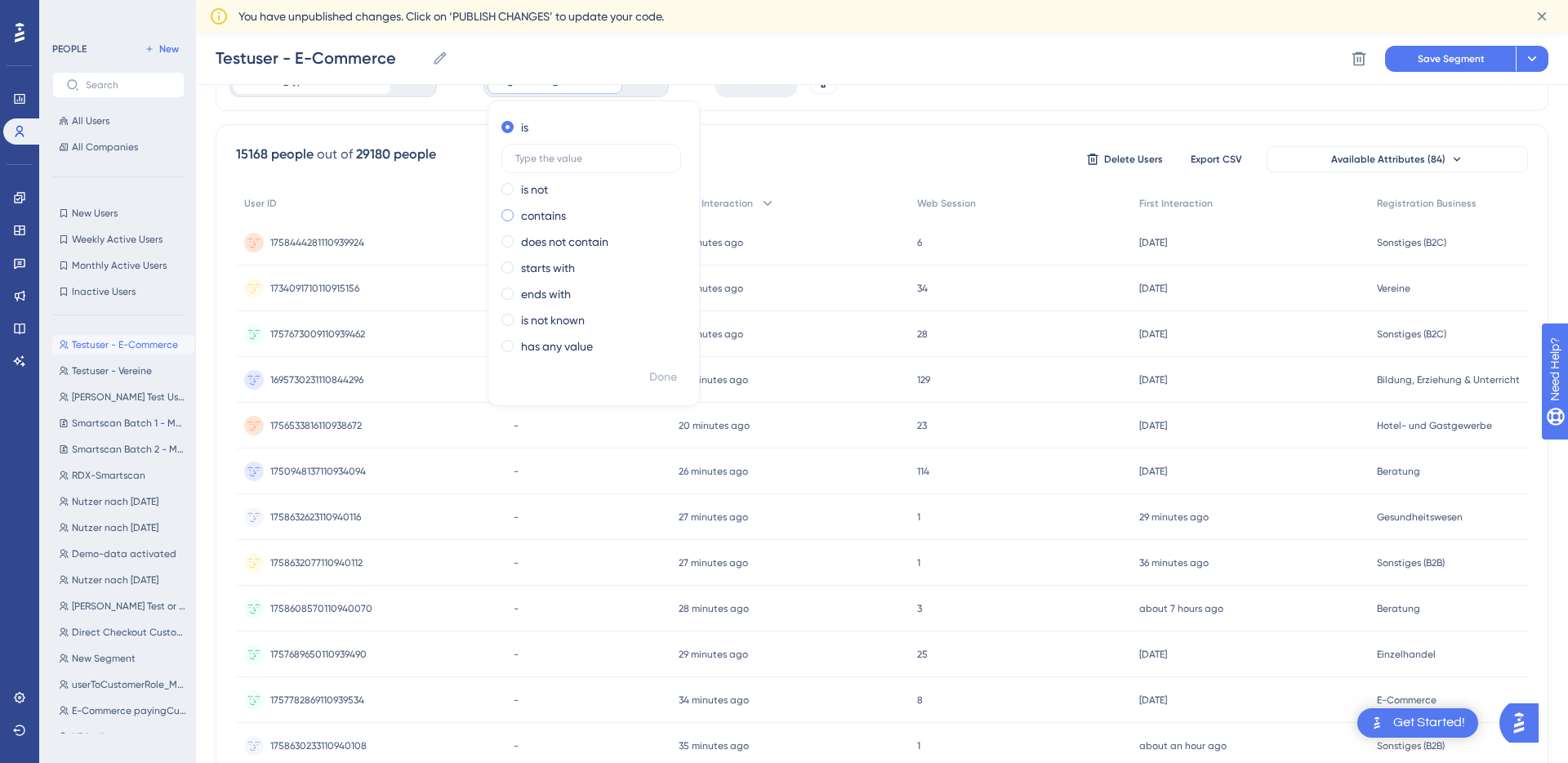
click at [545, 211] on label "contains" at bounding box center [542, 216] width 45 height 20
type input "E-Commerce"
click at [650, 375] on span "Done" at bounding box center [663, 377] width 28 height 20
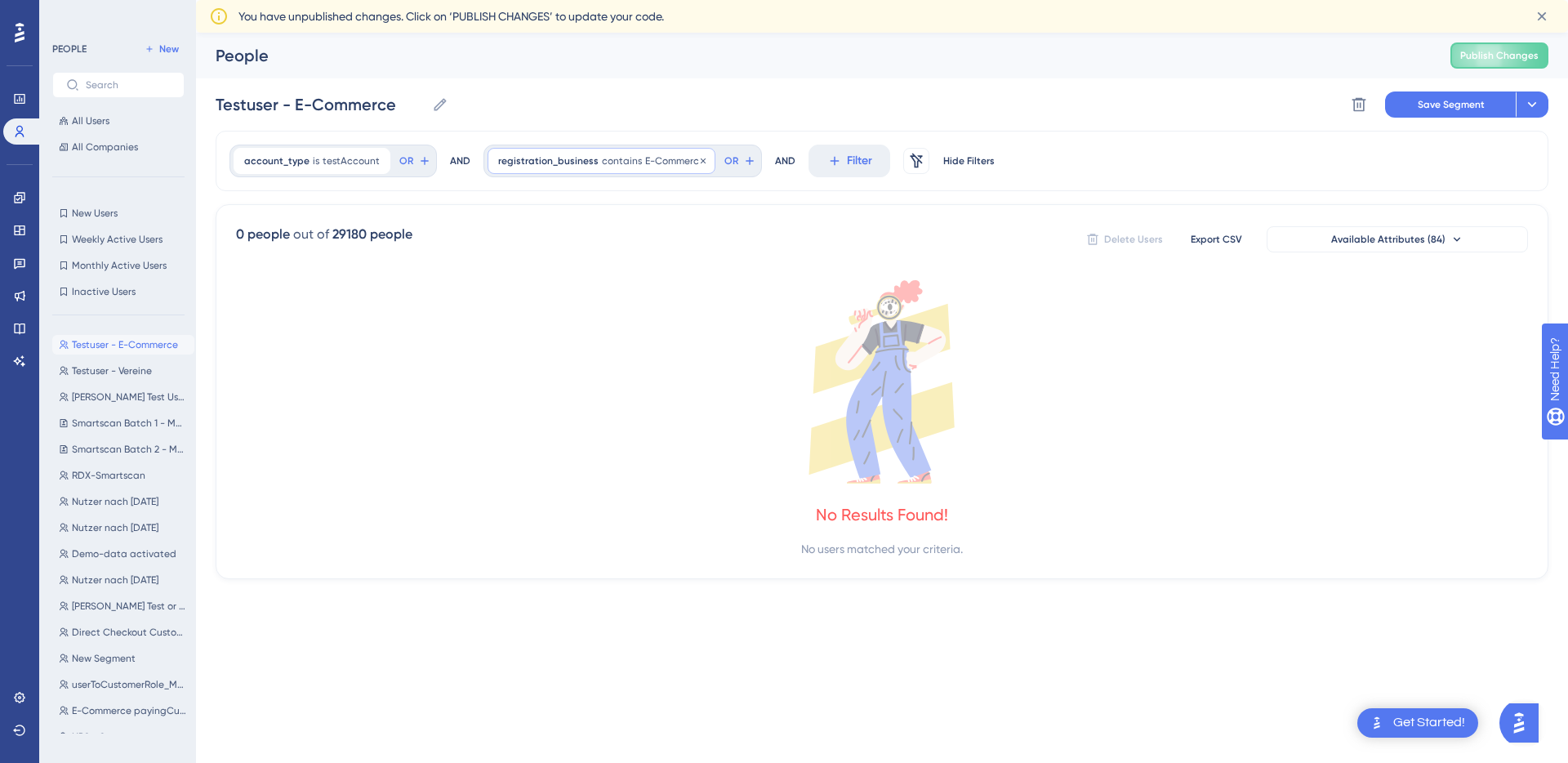
click at [602, 165] on span "contains" at bounding box center [622, 160] width 40 height 13
click at [530, 216] on div "is" at bounding box center [591, 208] width 178 height 20
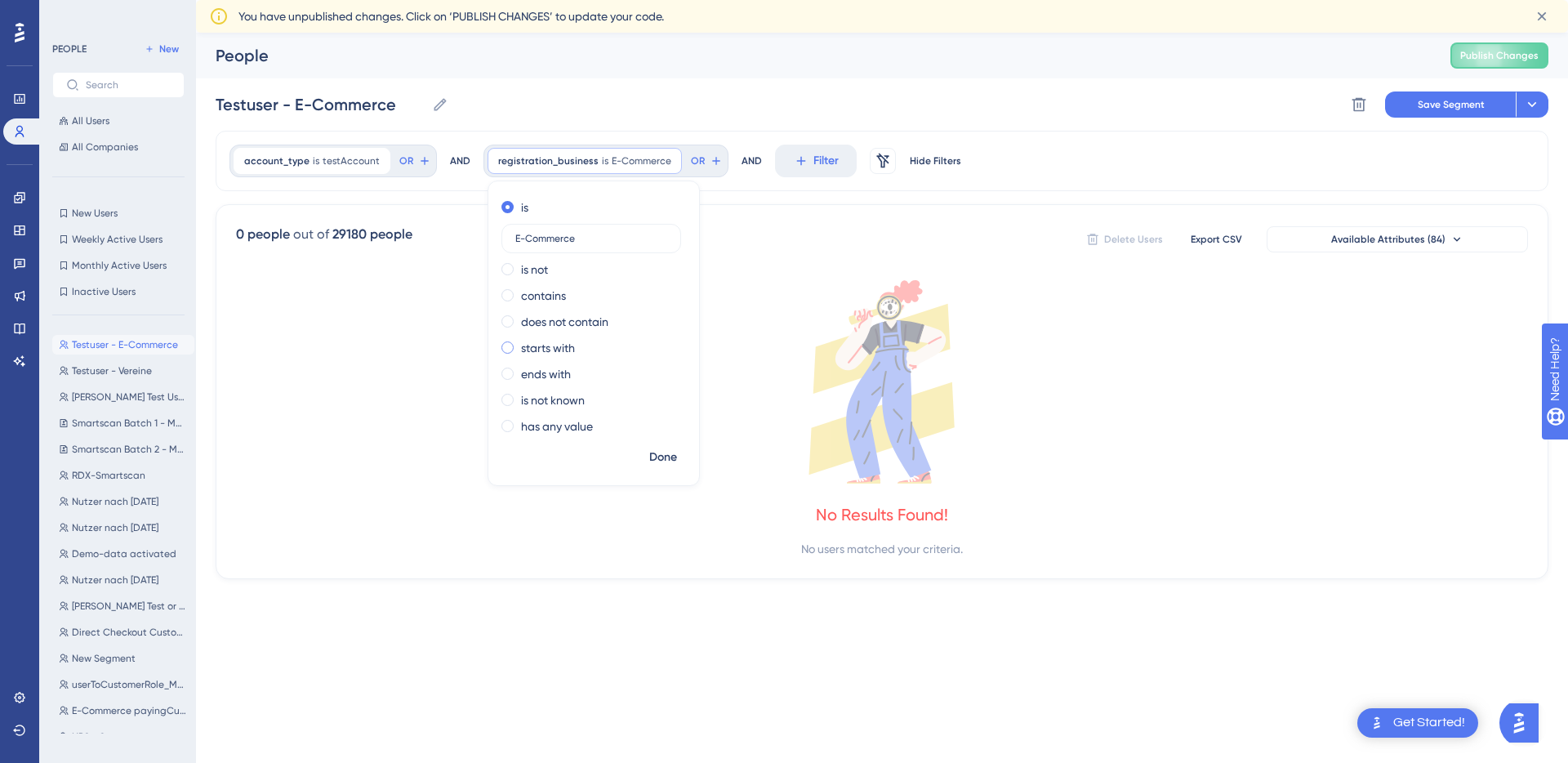
click at [544, 350] on label "starts with" at bounding box center [547, 348] width 53 height 20
drag, startPoint x: 586, startPoint y: 341, endPoint x: 517, endPoint y: 344, distance: 69.1
click at [517, 344] on input "E-Commerce" at bounding box center [591, 343] width 151 height 12
type input "E"
click at [659, 461] on span "Done" at bounding box center [663, 457] width 28 height 20
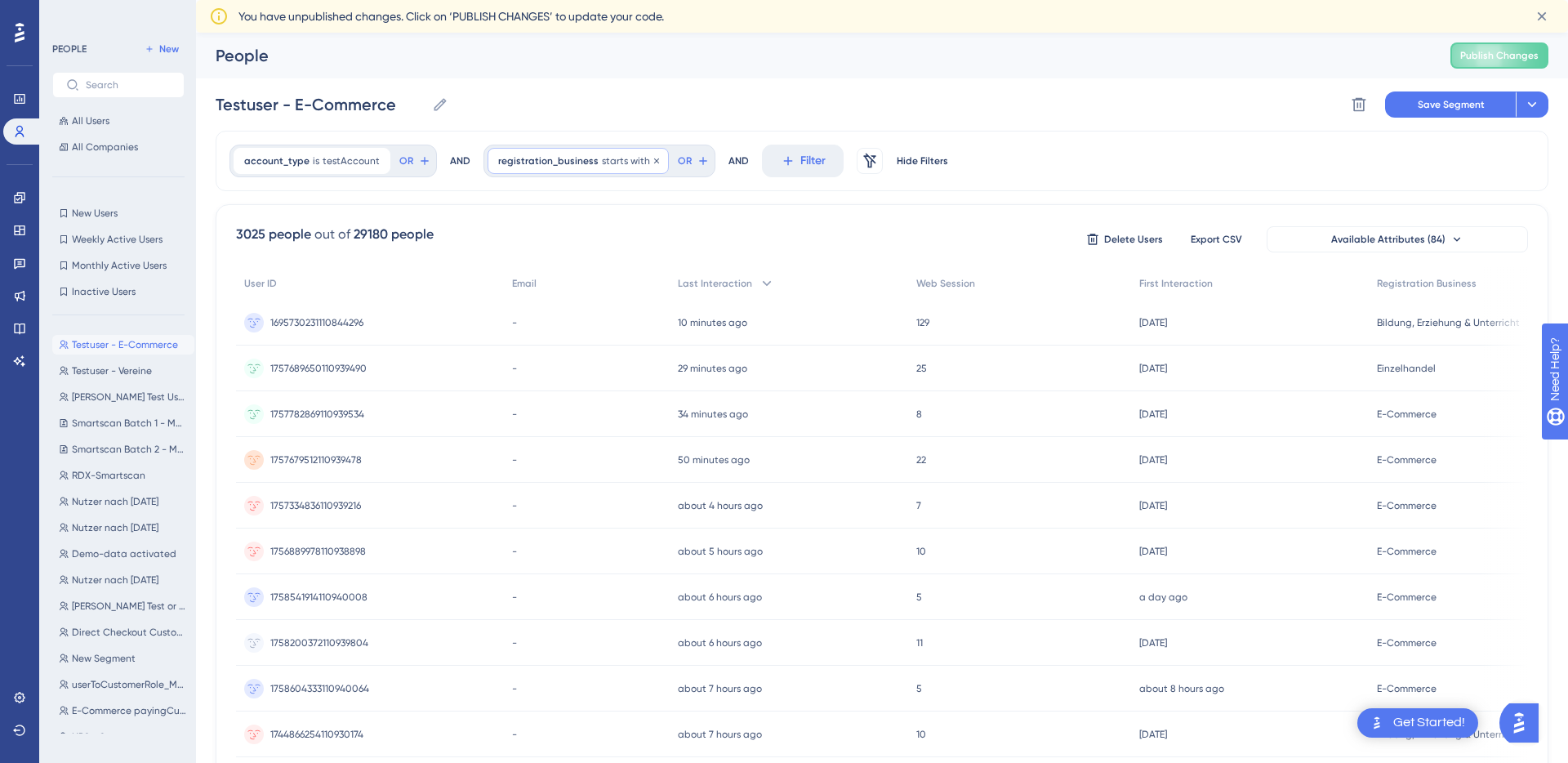
click at [577, 154] on span "registration_business" at bounding box center [547, 160] width 100 height 13
type input "E-"
click at [658, 458] on span "Done" at bounding box center [663, 457] width 28 height 20
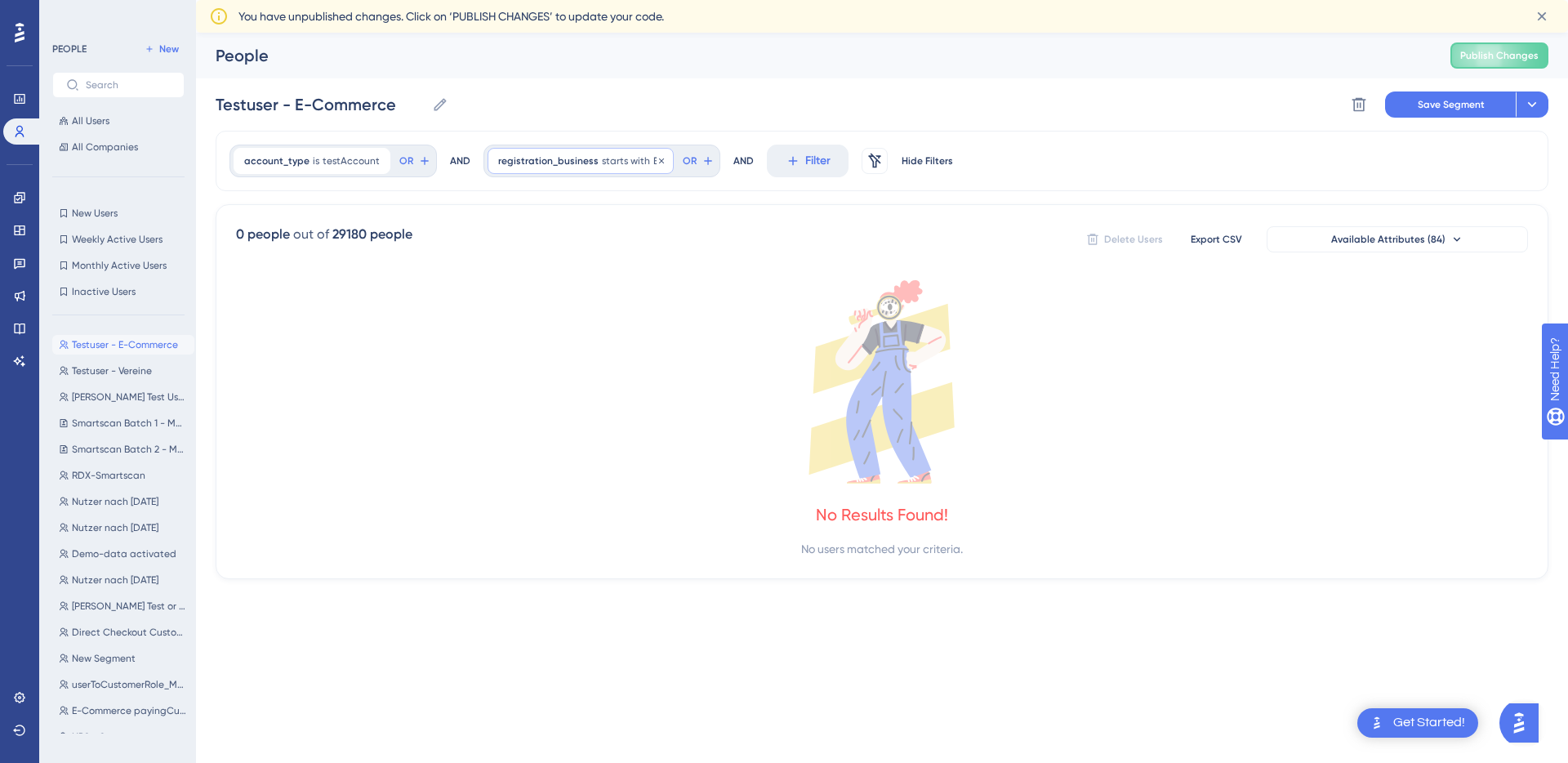
click at [619, 167] on div "registration_business starts with E- E- Remove" at bounding box center [581, 160] width 186 height 26
drag, startPoint x: 534, startPoint y: 347, endPoint x: 485, endPoint y: 347, distance: 49.0
click at [488, 347] on div "is is not contains does not contain starts with E- ends with is not known has a…" at bounding box center [593, 318] width 211 height 248
click at [502, 267] on div "contains" at bounding box center [591, 259] width 178 height 20
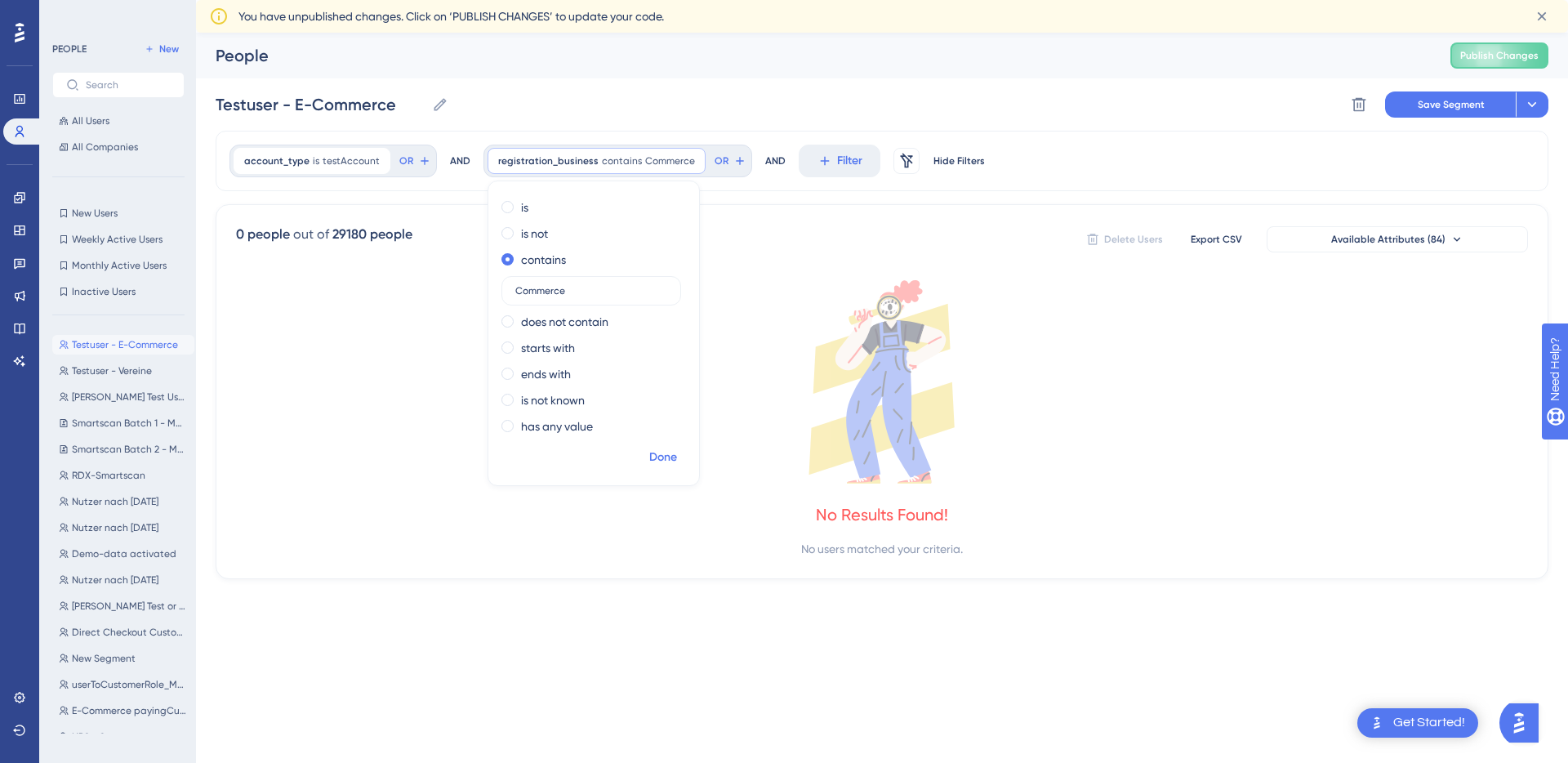
type input "Commerce"
click at [652, 458] on span "Done" at bounding box center [663, 457] width 28 height 20
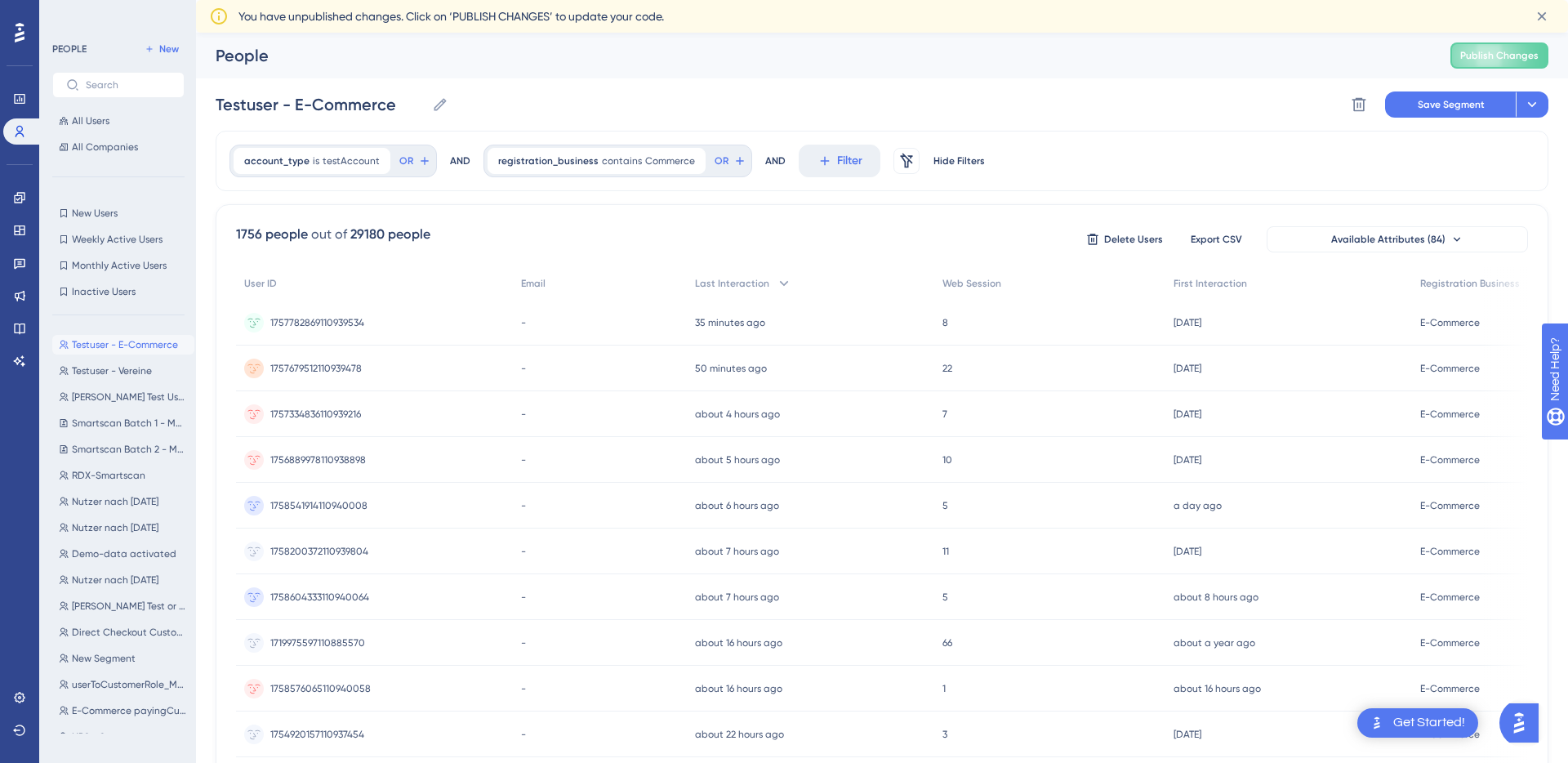
click at [497, 236] on div "1756 people out of 29180 people Delete Users Export CSV Available Attributes (8…" at bounding box center [881, 239] width 1292 height 30
click at [1423, 111] on button "Save Segment" at bounding box center [1450, 104] width 131 height 26
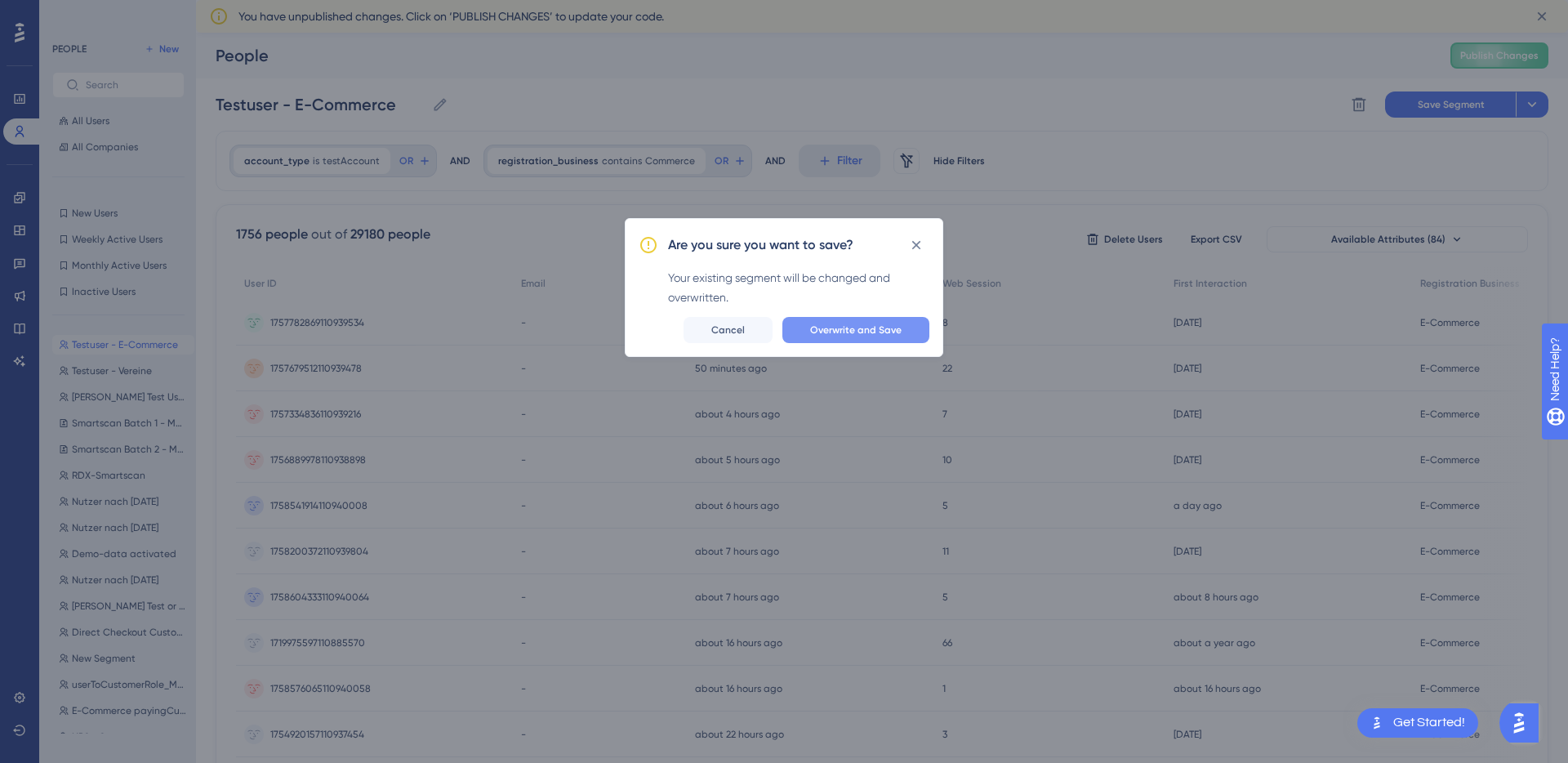
click at [844, 334] on span "Overwrite and Save" at bounding box center [855, 330] width 91 height 13
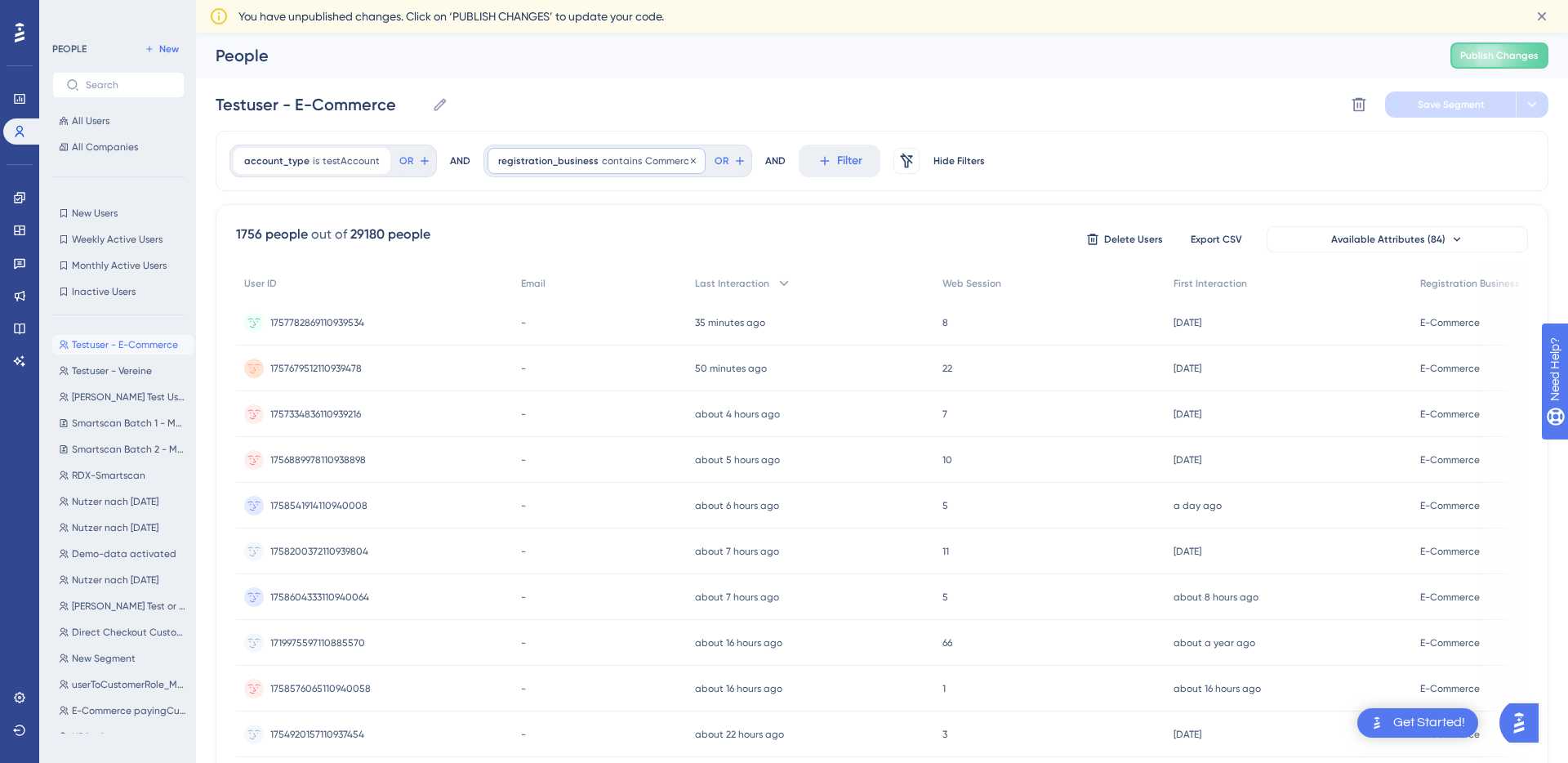
click at [609, 165] on span "contains" at bounding box center [622, 160] width 40 height 13
click at [538, 373] on label "ends with" at bounding box center [545, 374] width 49 height 20
click at [660, 457] on span "Done" at bounding box center [663, 457] width 28 height 20
click at [1436, 101] on span "Save Segment" at bounding box center [1451, 104] width 67 height 13
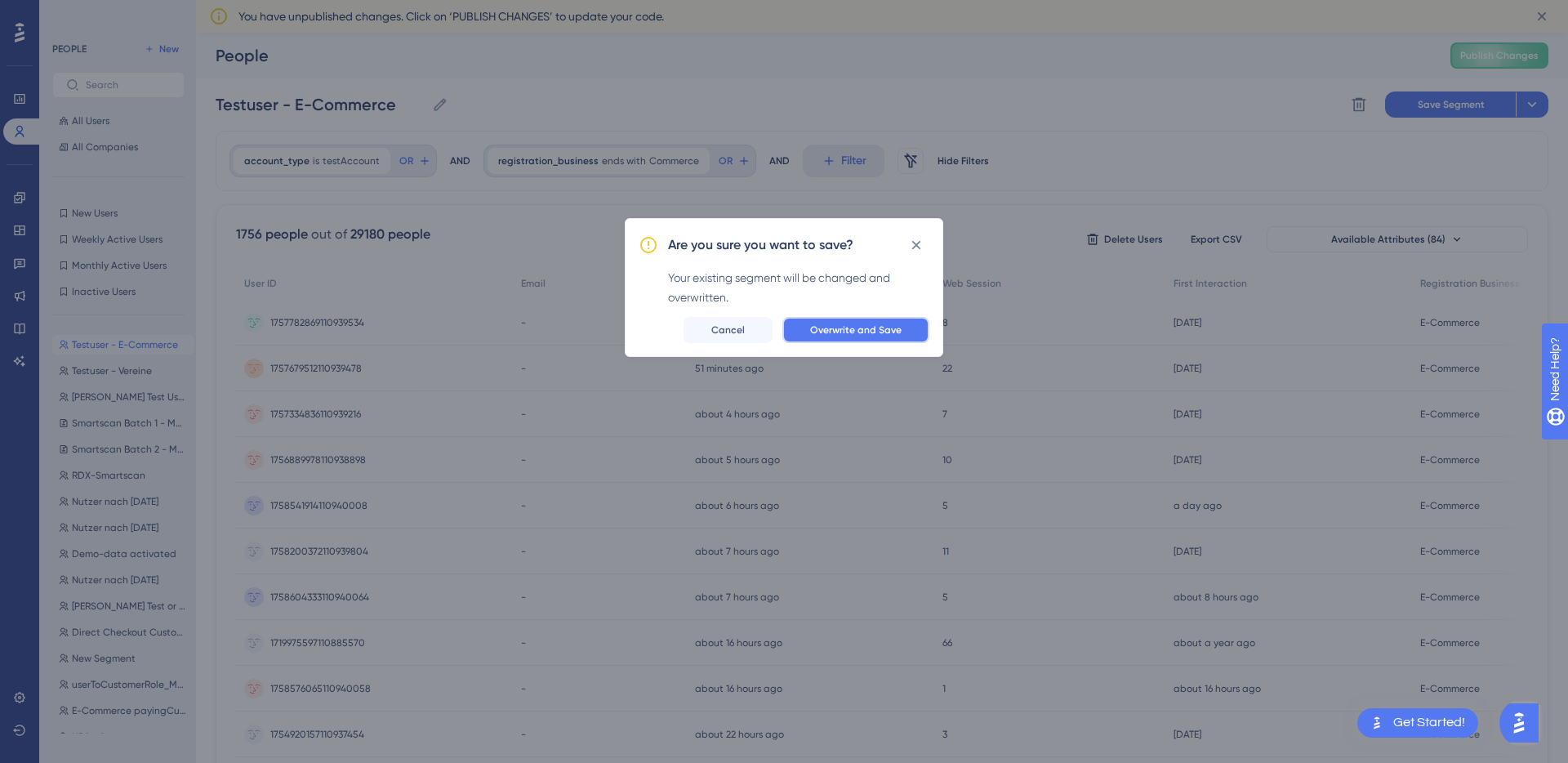
click at [840, 332] on span "Overwrite and Save" at bounding box center [855, 330] width 91 height 13
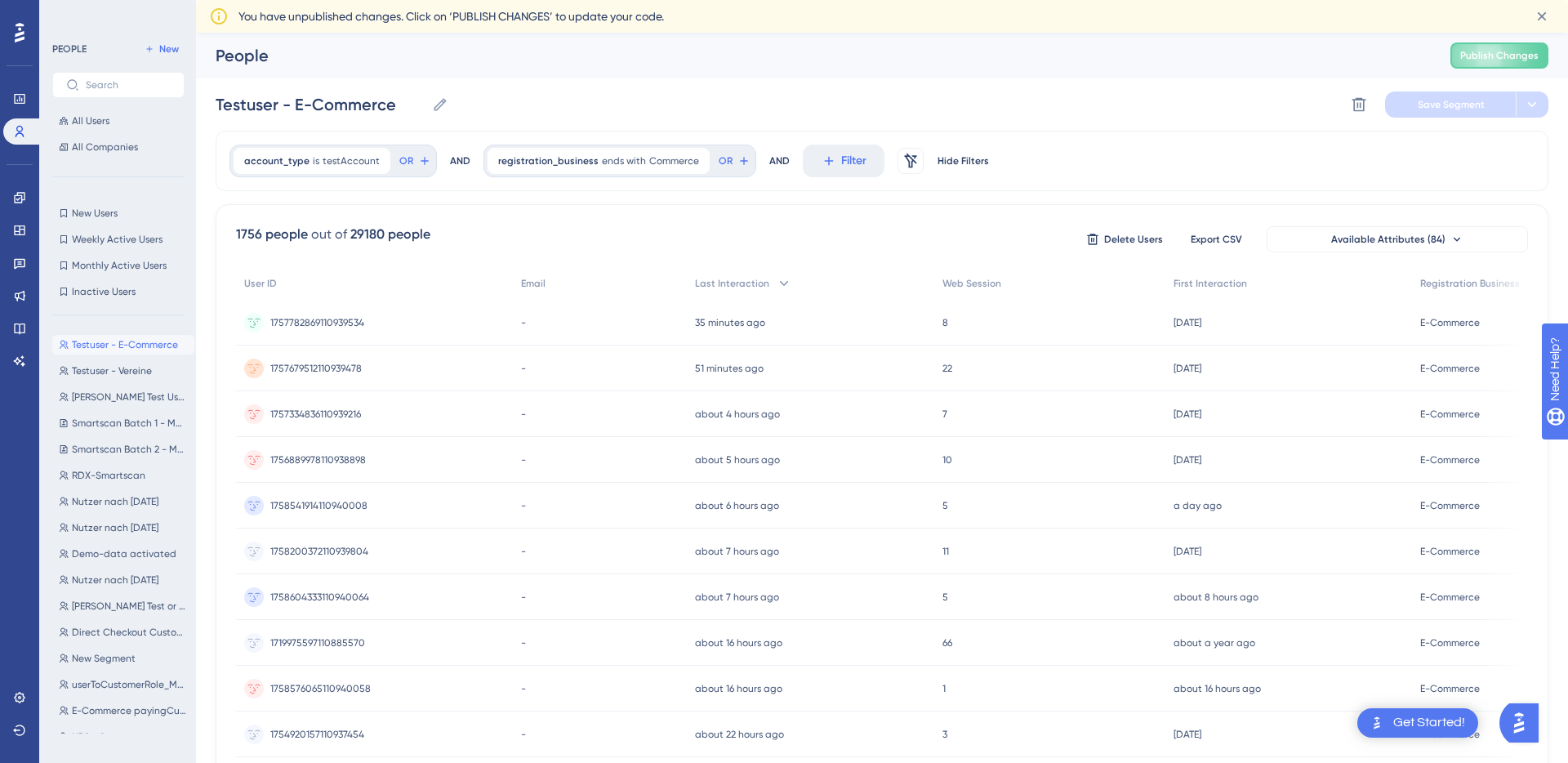
click at [591, 106] on div "Testuser - E-Commerce Testuser - E-Commerce Delete Segment Save Segment" at bounding box center [882, 104] width 1332 height 52
click at [163, 49] on span "New" at bounding box center [169, 48] width 20 height 13
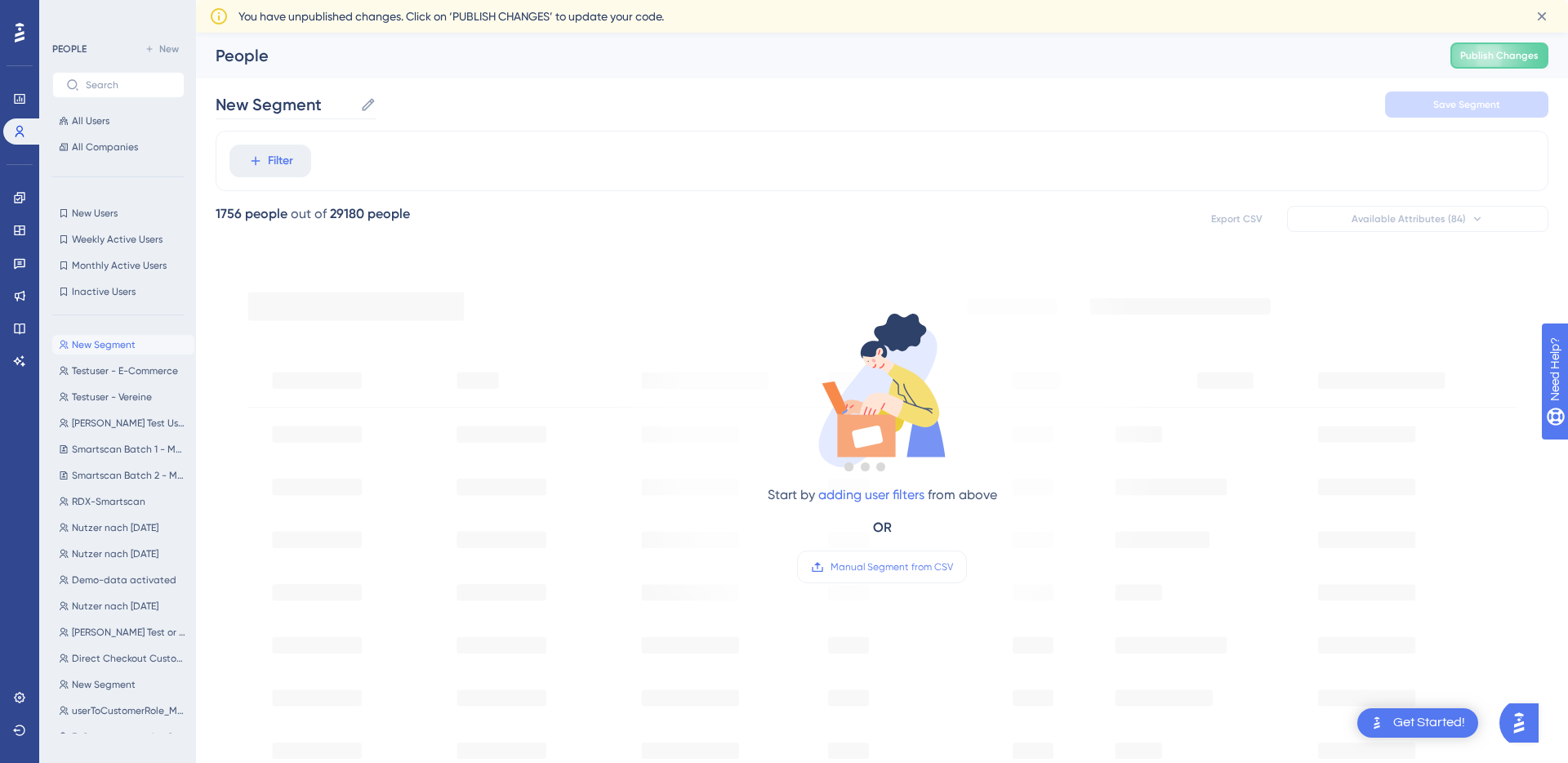
click at [370, 112] on icon at bounding box center [368, 104] width 16 height 16
click at [353, 112] on input "New Segment" at bounding box center [284, 104] width 138 height 23
type input "Testuser - not E-Commerce & Vereine"
click at [263, 166] on button "Filter" at bounding box center [270, 160] width 81 height 33
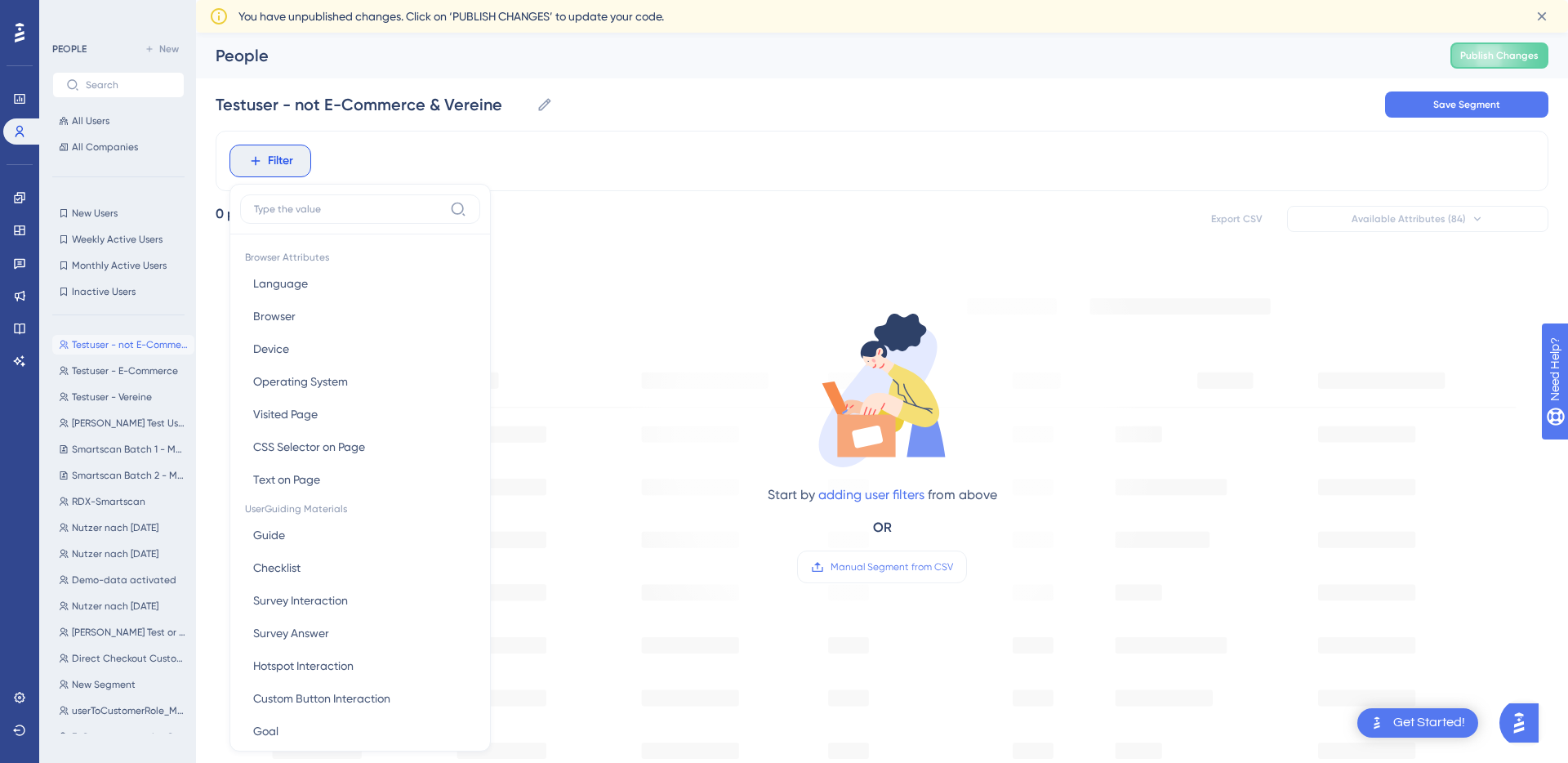
scroll to position [86, 0]
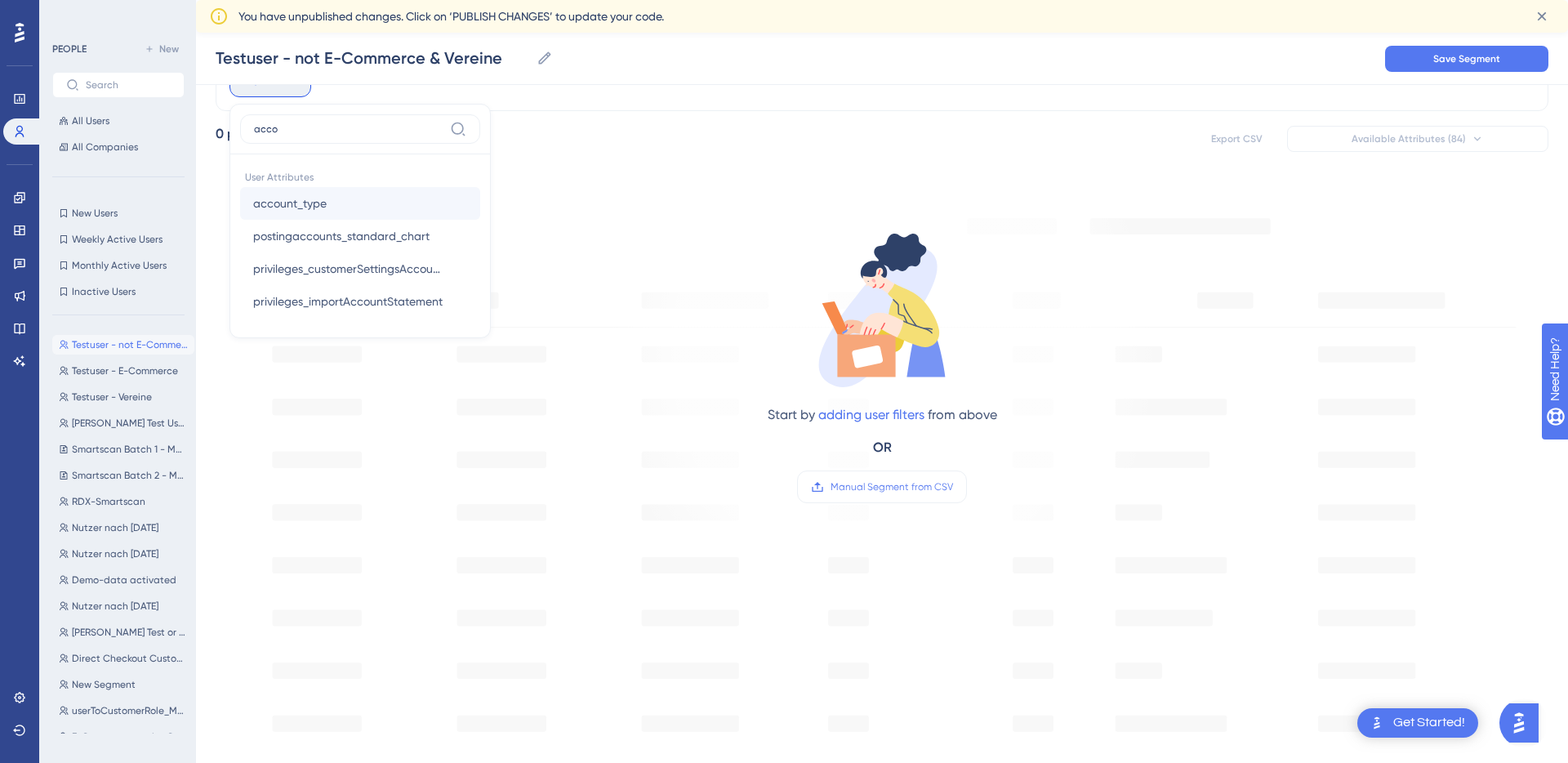
type input "acco"
click at [320, 207] on span "account_type" at bounding box center [290, 204] width 73 height 20
type input "testAccount"
click at [414, 377] on span "Done" at bounding box center [409, 377] width 28 height 20
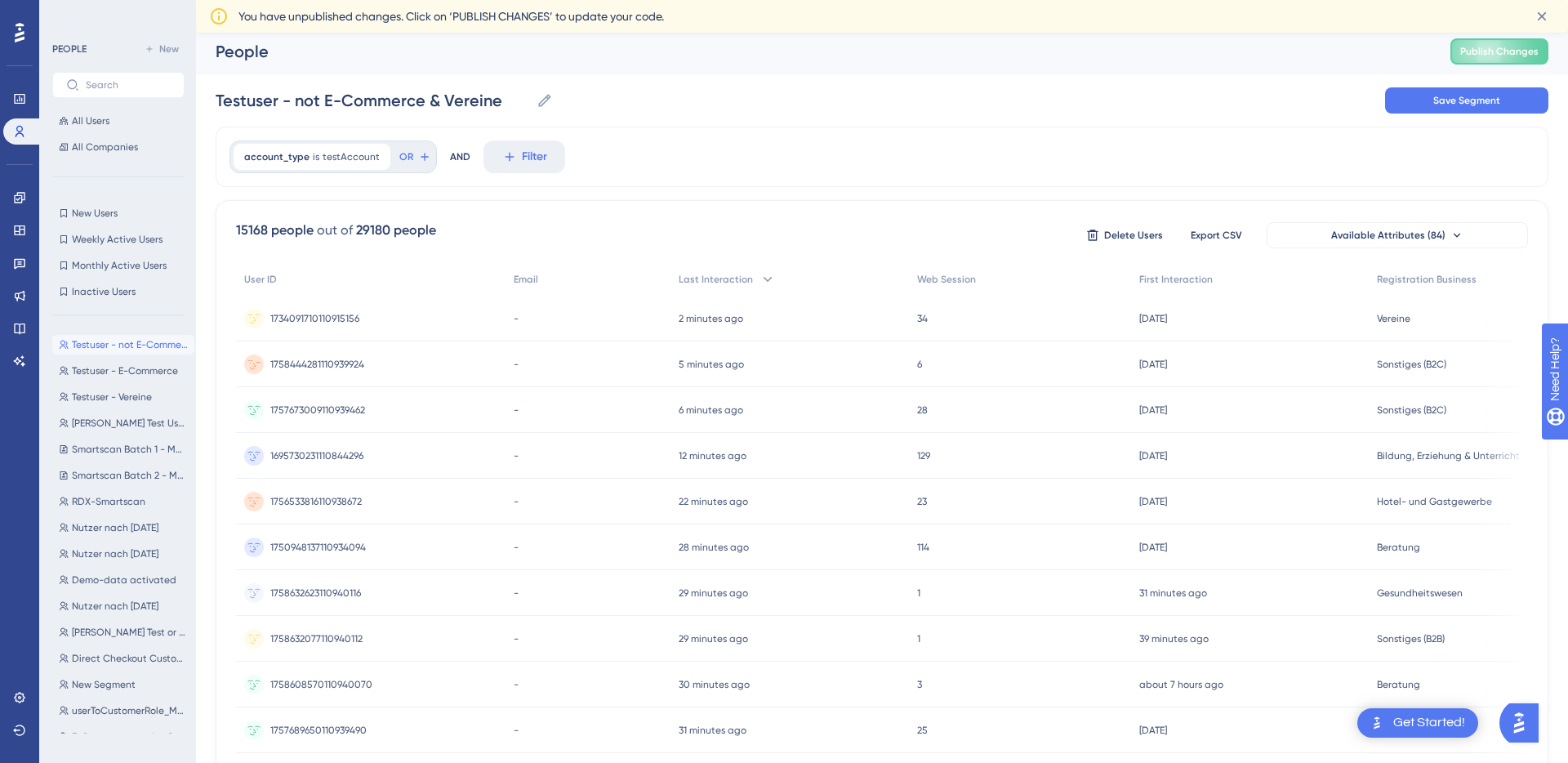
scroll to position [0, 0]
click at [522, 164] on span "Filter" at bounding box center [535, 161] width 26 height 20
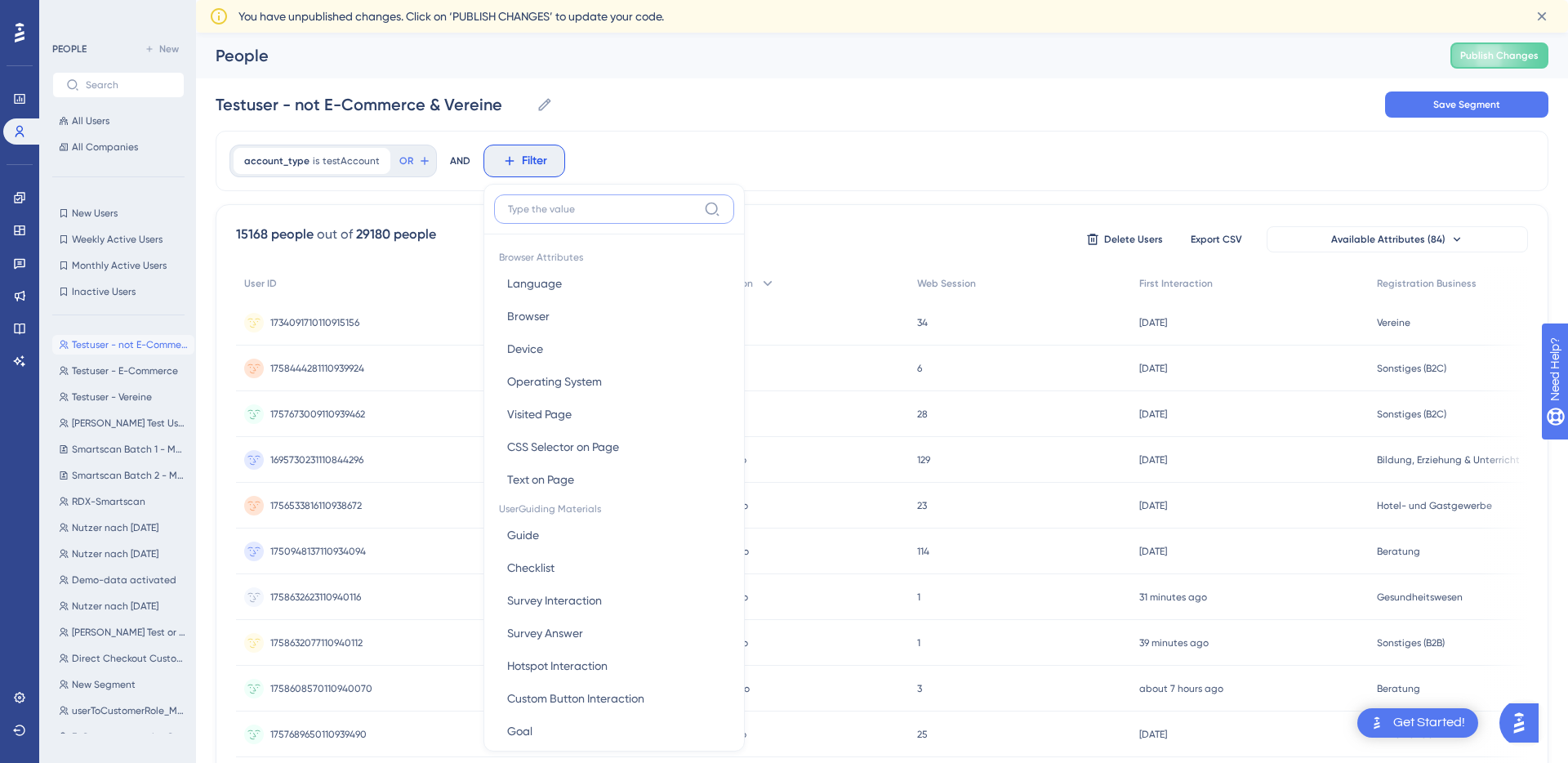
scroll to position [31, 0]
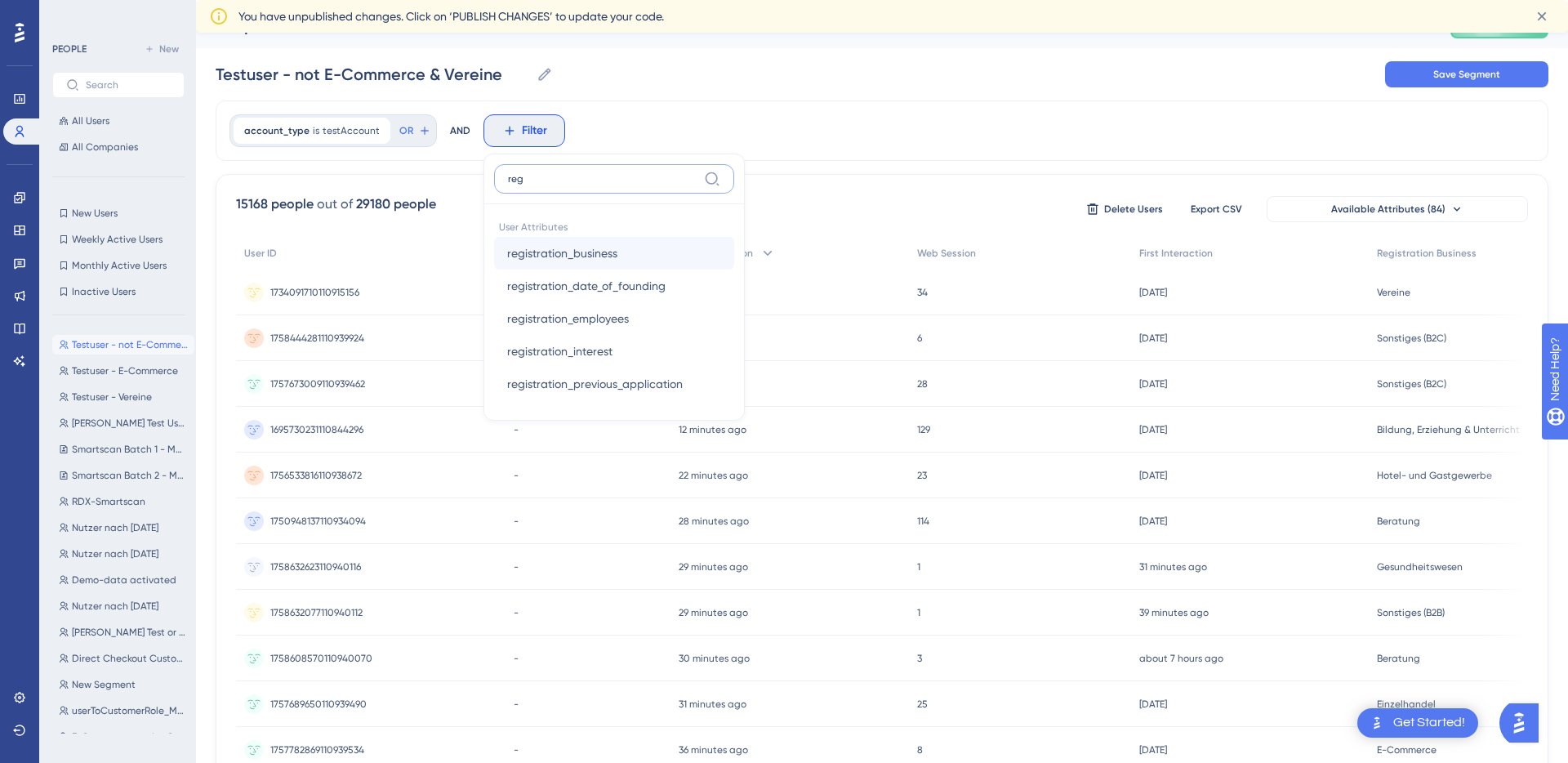
type input "reg"
click at [548, 255] on span "registration_business" at bounding box center [561, 253] width 110 height 20
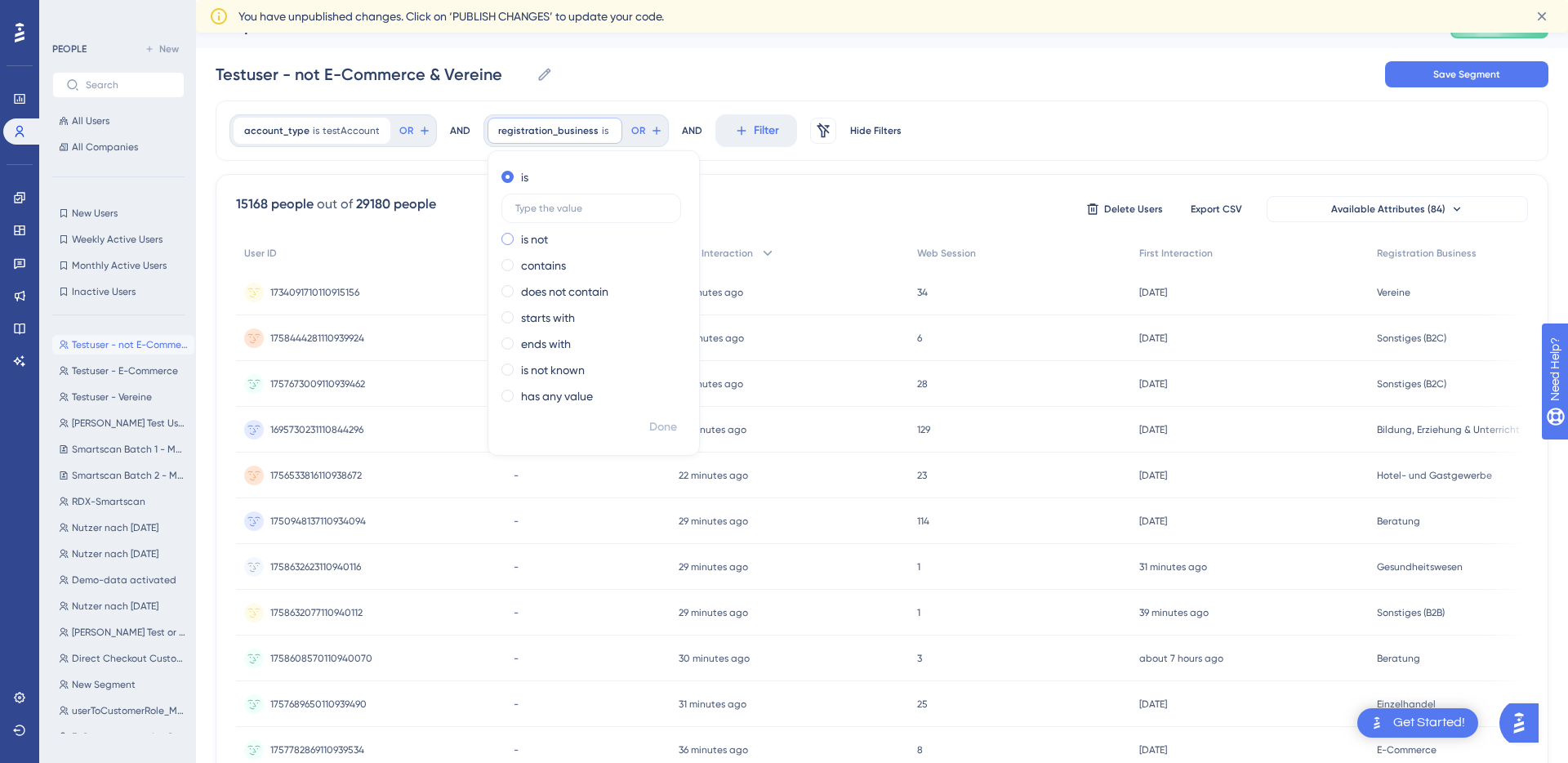
click at [521, 243] on label "is not" at bounding box center [534, 239] width 27 height 20
type input "Vereine"
click at [652, 423] on span "Done" at bounding box center [663, 428] width 28 height 20
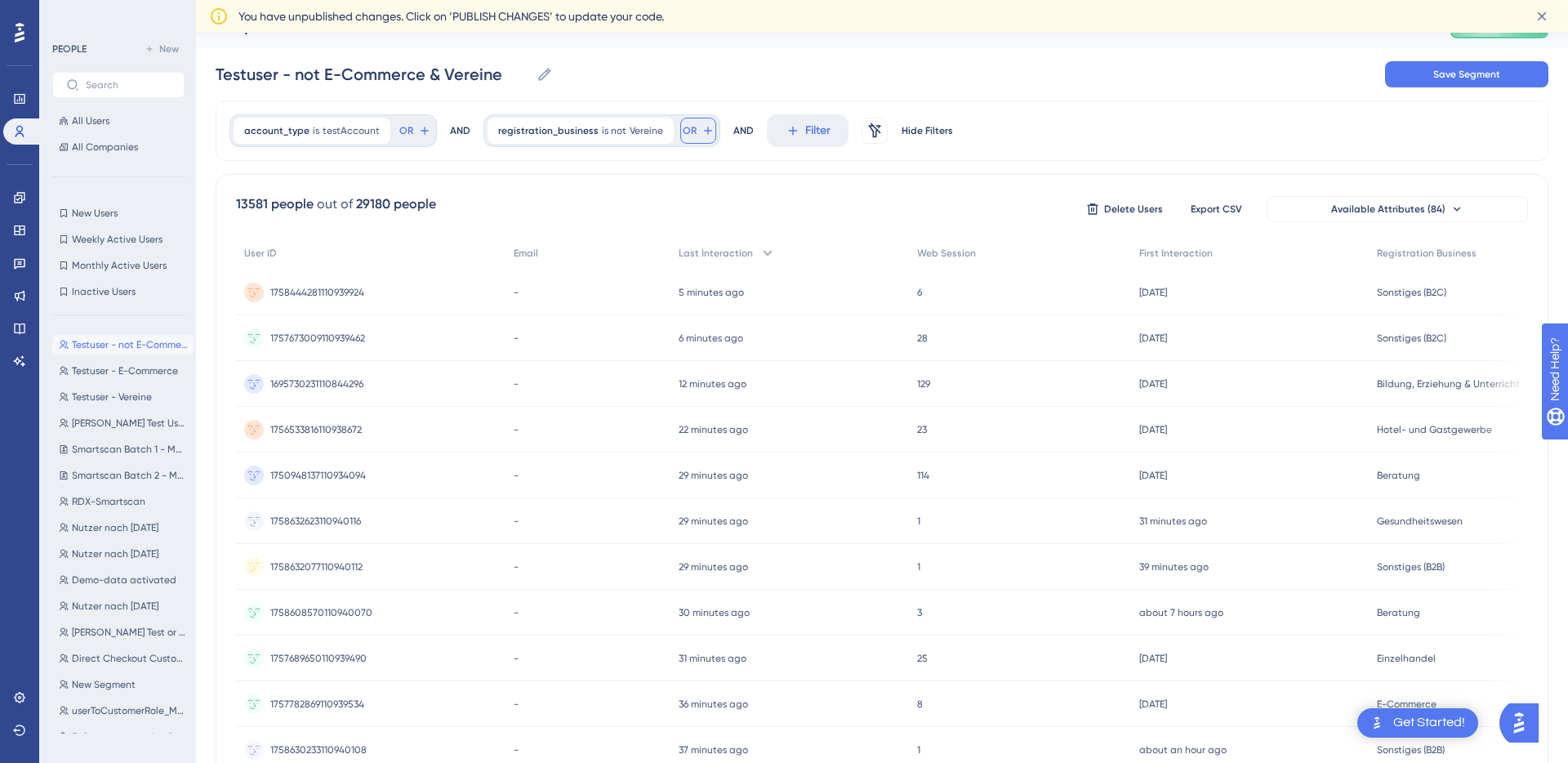
click at [685, 128] on button "OR" at bounding box center [698, 131] width 36 height 26
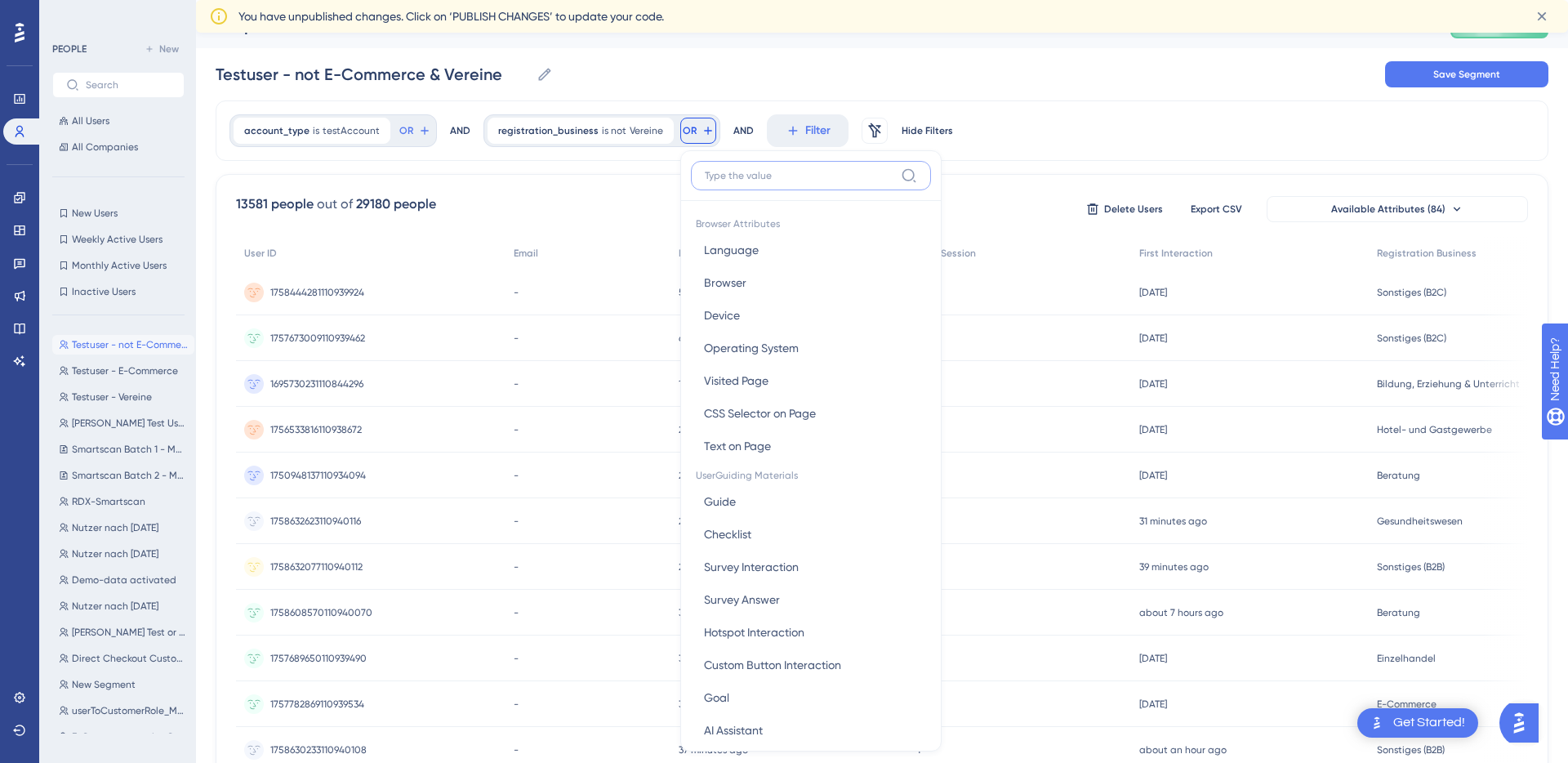
scroll to position [100, 0]
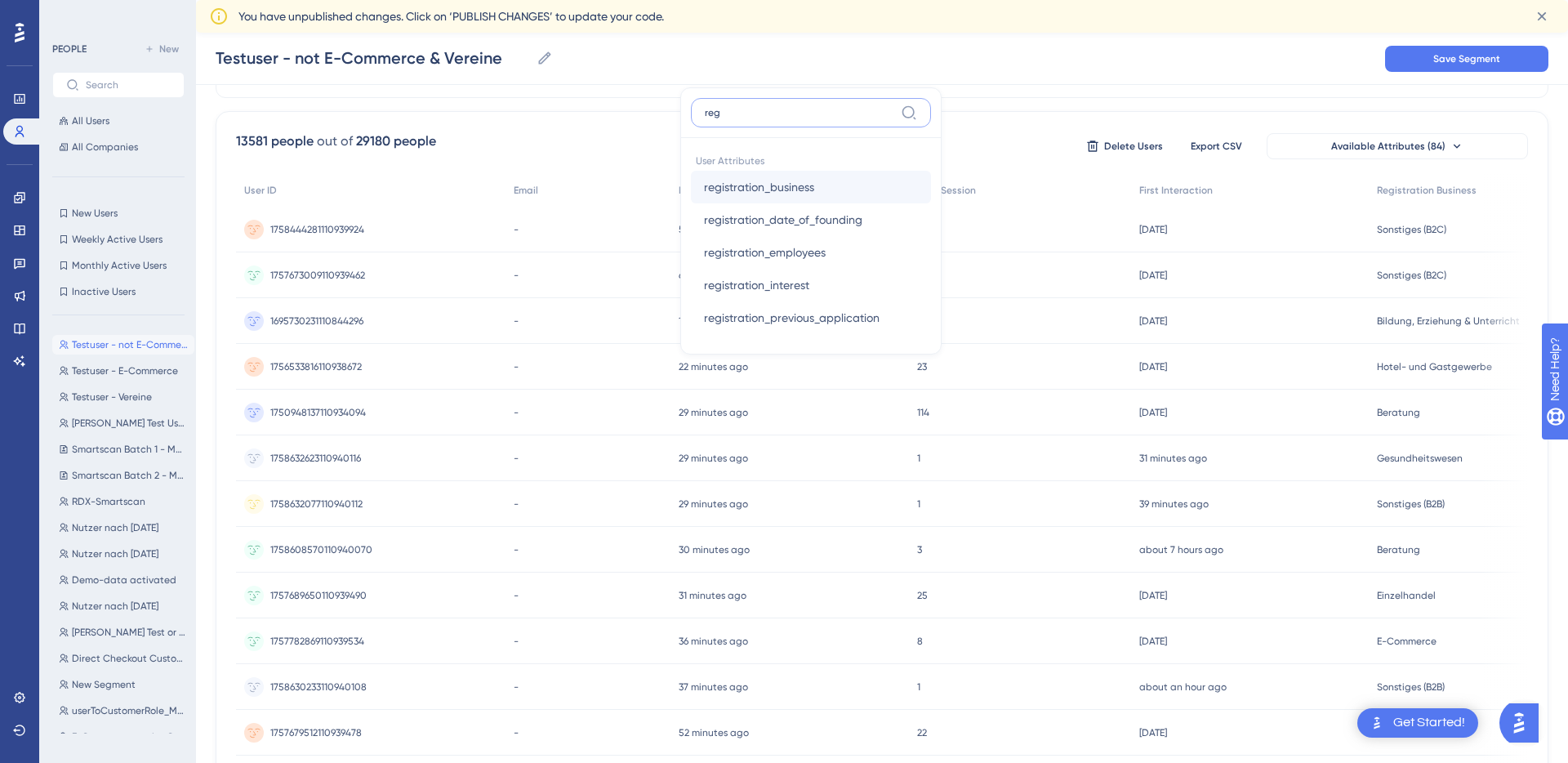
type input "reg"
click at [768, 195] on span "registration_business" at bounding box center [758, 187] width 110 height 20
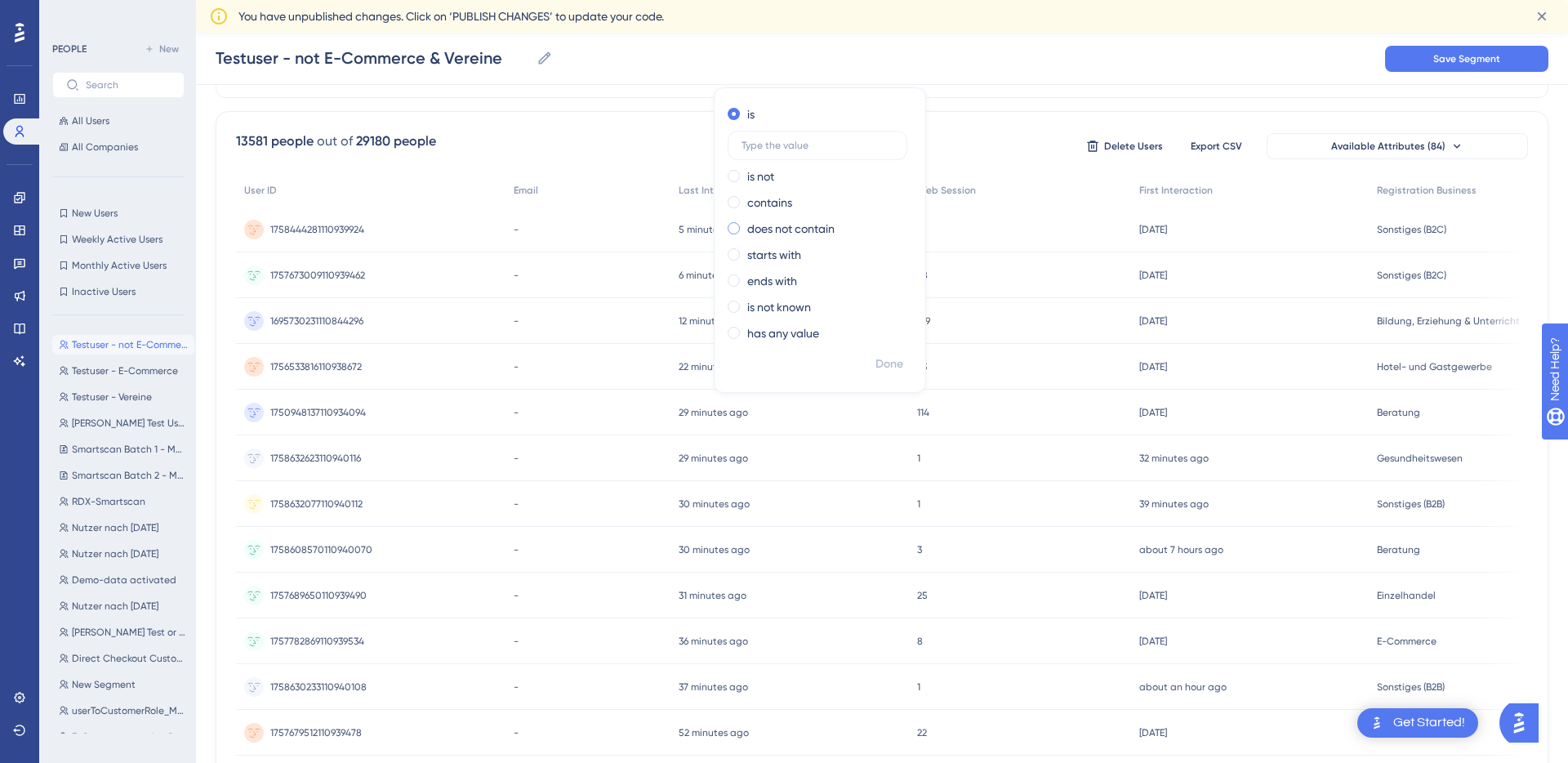
click at [796, 231] on label "does not contain" at bounding box center [791, 229] width 87 height 20
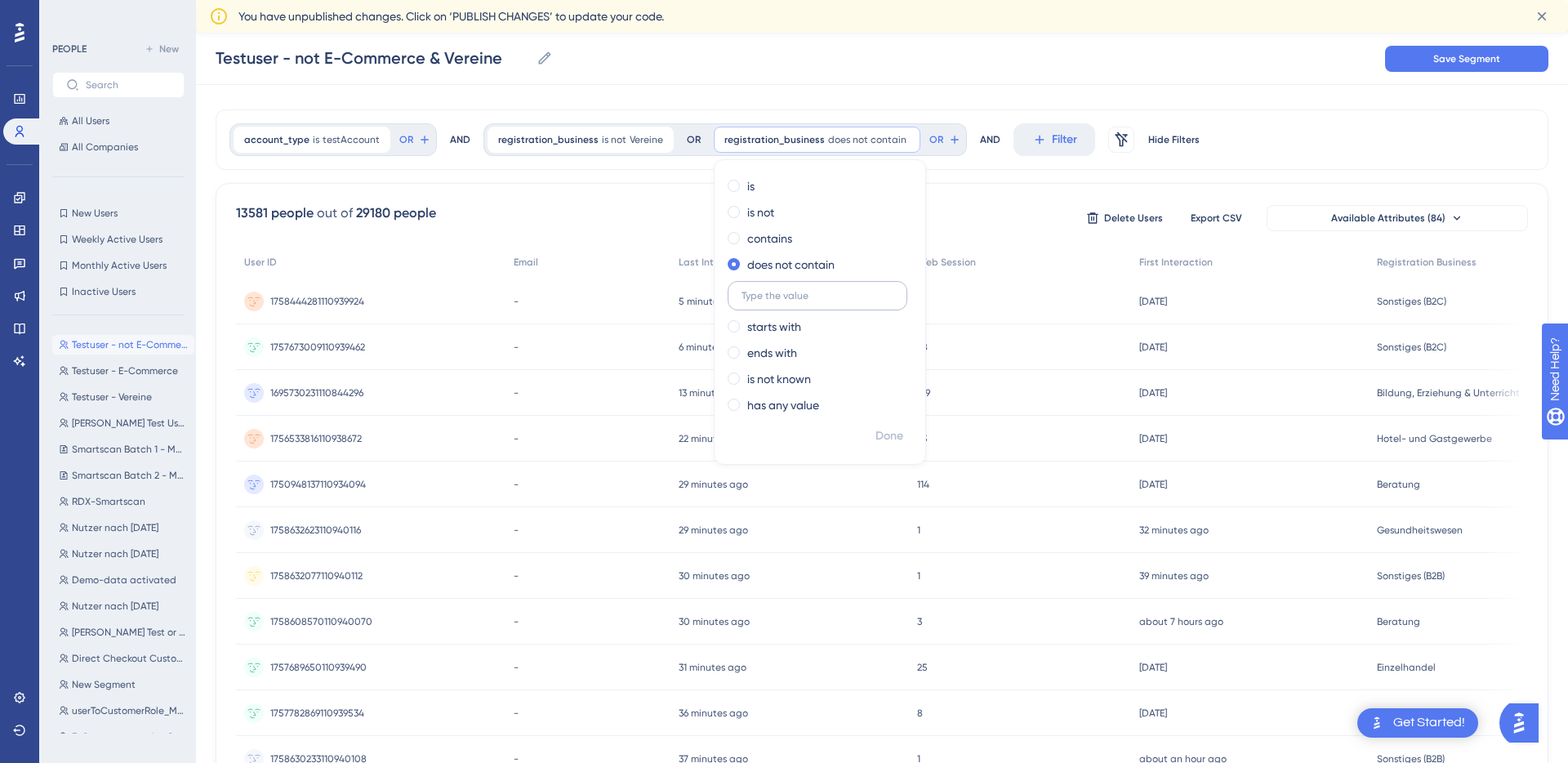
scroll to position [0, 0]
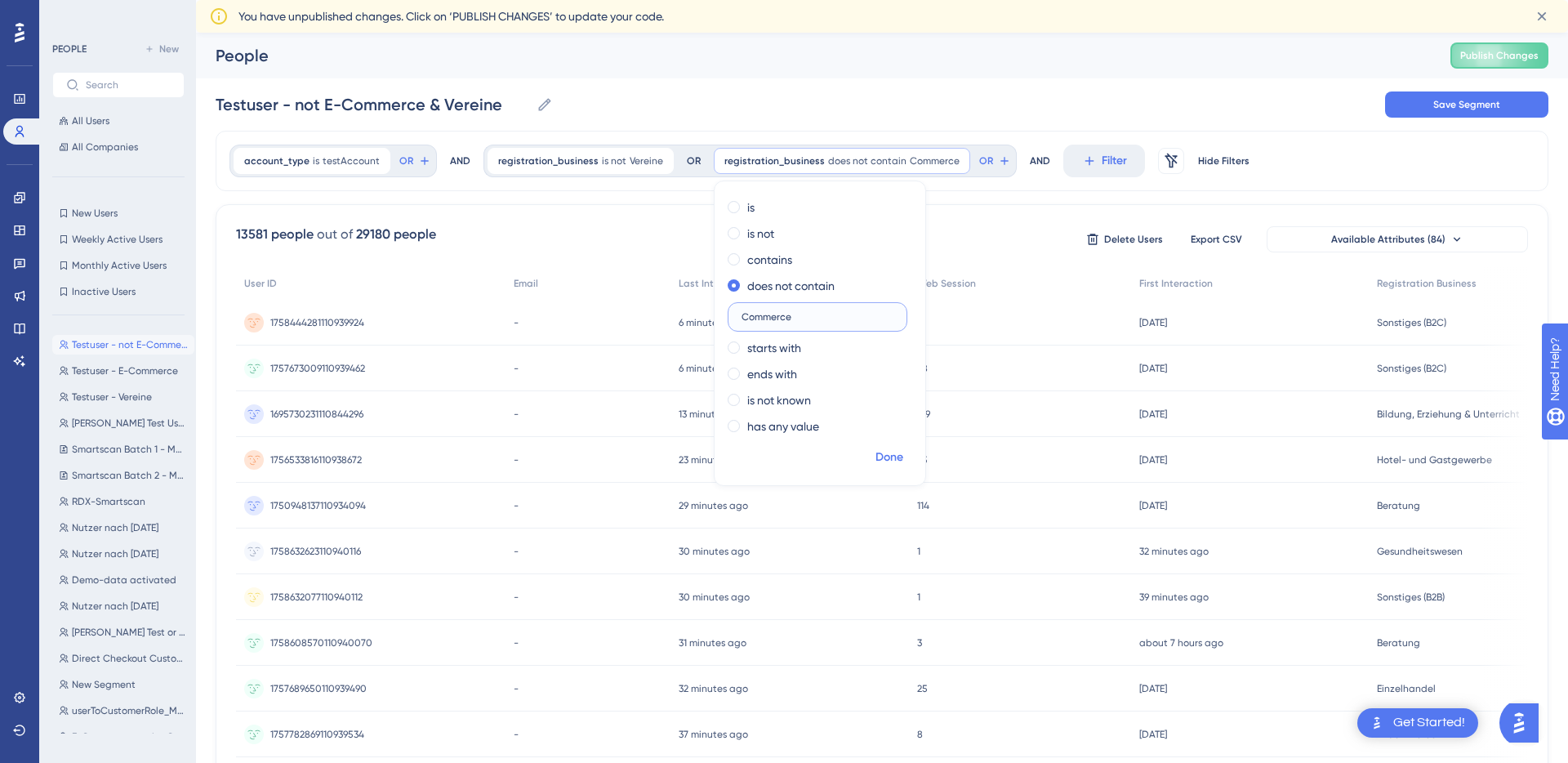
type input "Commerce"
click at [875, 455] on span "Done" at bounding box center [889, 457] width 28 height 20
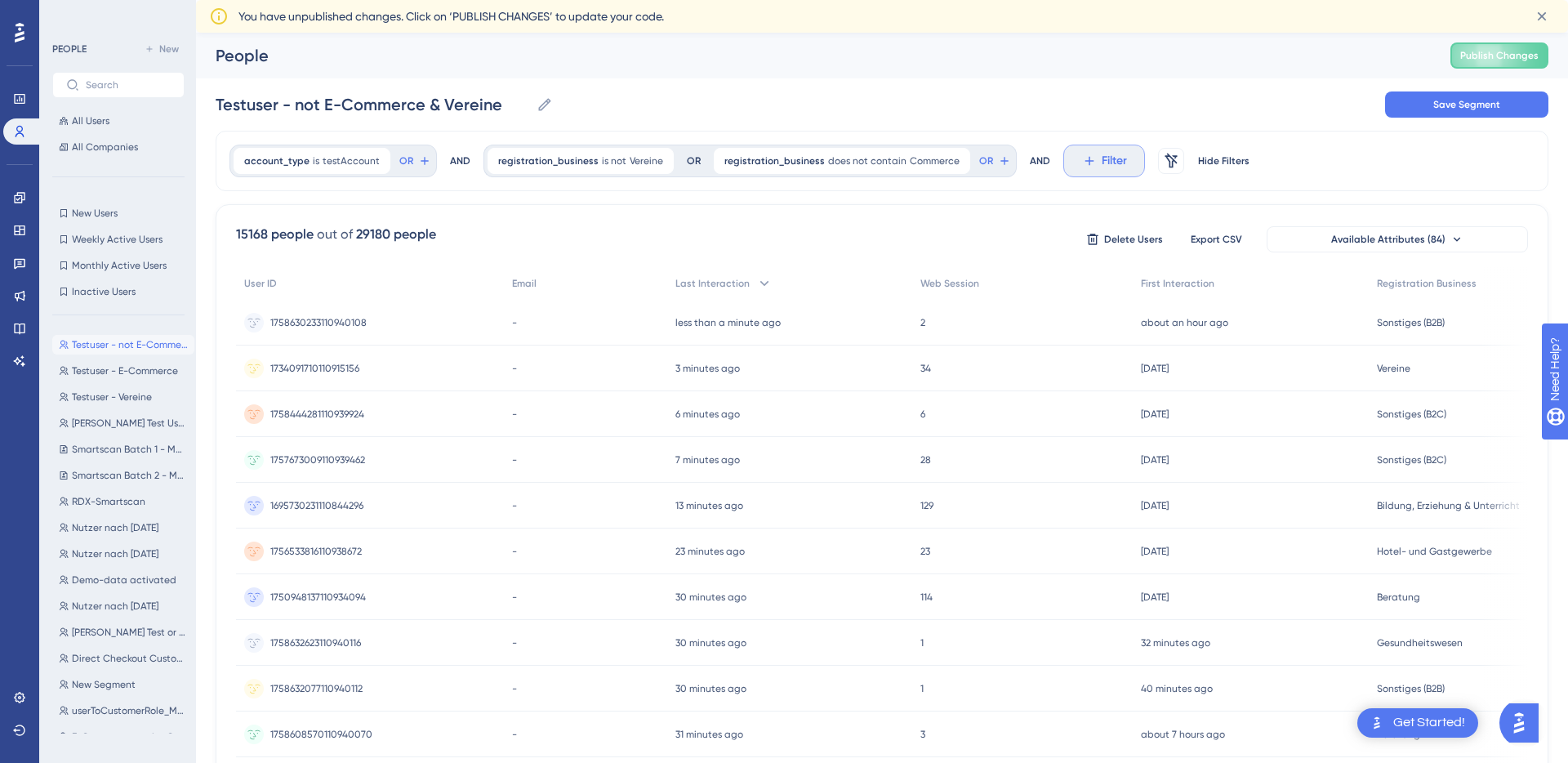
drag, startPoint x: 777, startPoint y: 159, endPoint x: 1066, endPoint y: 163, distance: 289.0
click at [1066, 163] on div "account_type is testAccount testAccount Remove OR AND registration_business is …" at bounding box center [882, 160] width 1332 height 60
click at [693, 157] on div "registration_business is not Vereine Vereine Remove OR" at bounding box center [596, 160] width 227 height 33
click at [687, 158] on div "OR" at bounding box center [694, 160] width 14 height 13
click at [953, 161] on icon at bounding box center [958, 161] width 10 height 10
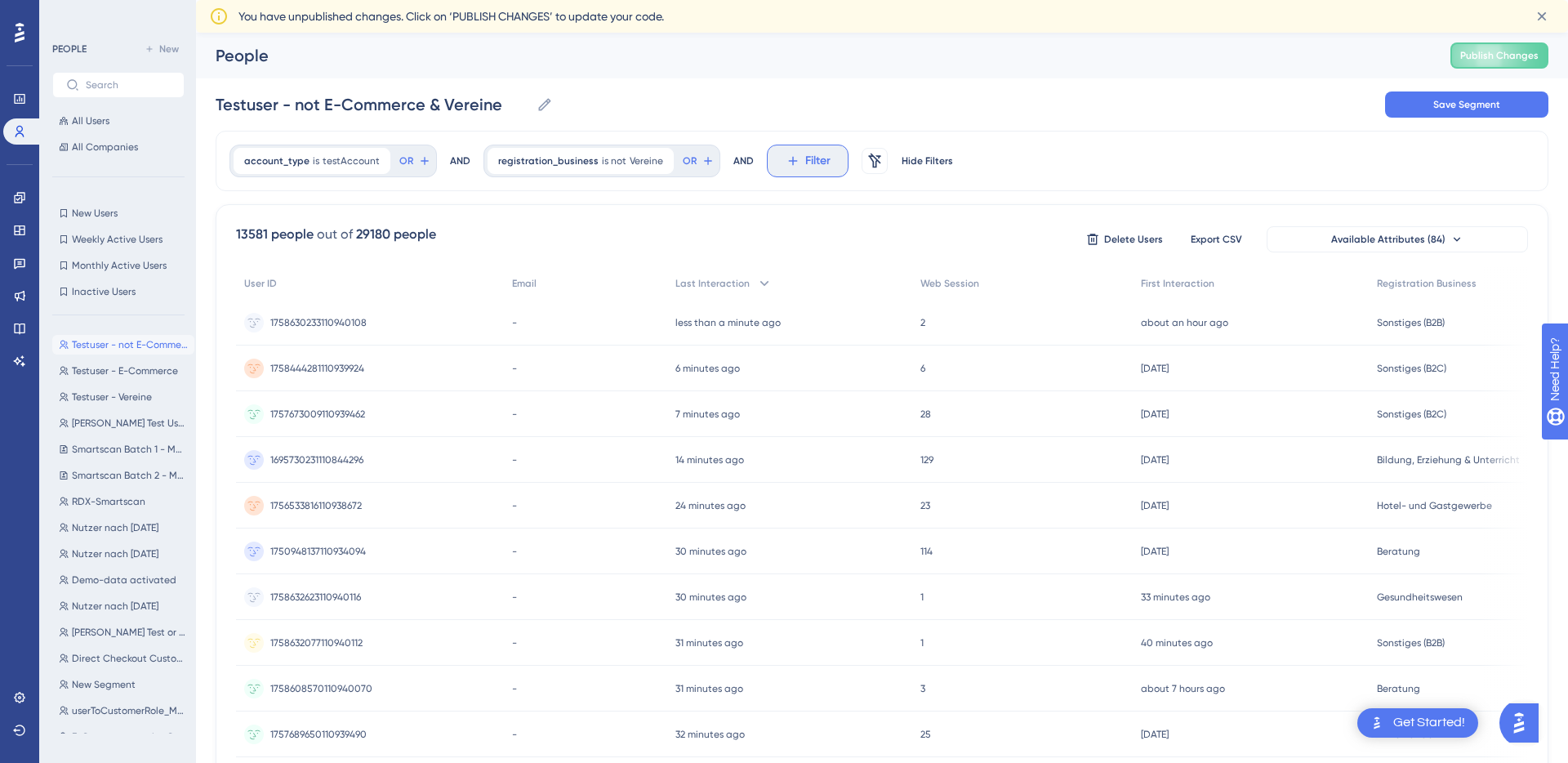
click at [814, 156] on span "Filter" at bounding box center [818, 161] width 26 height 20
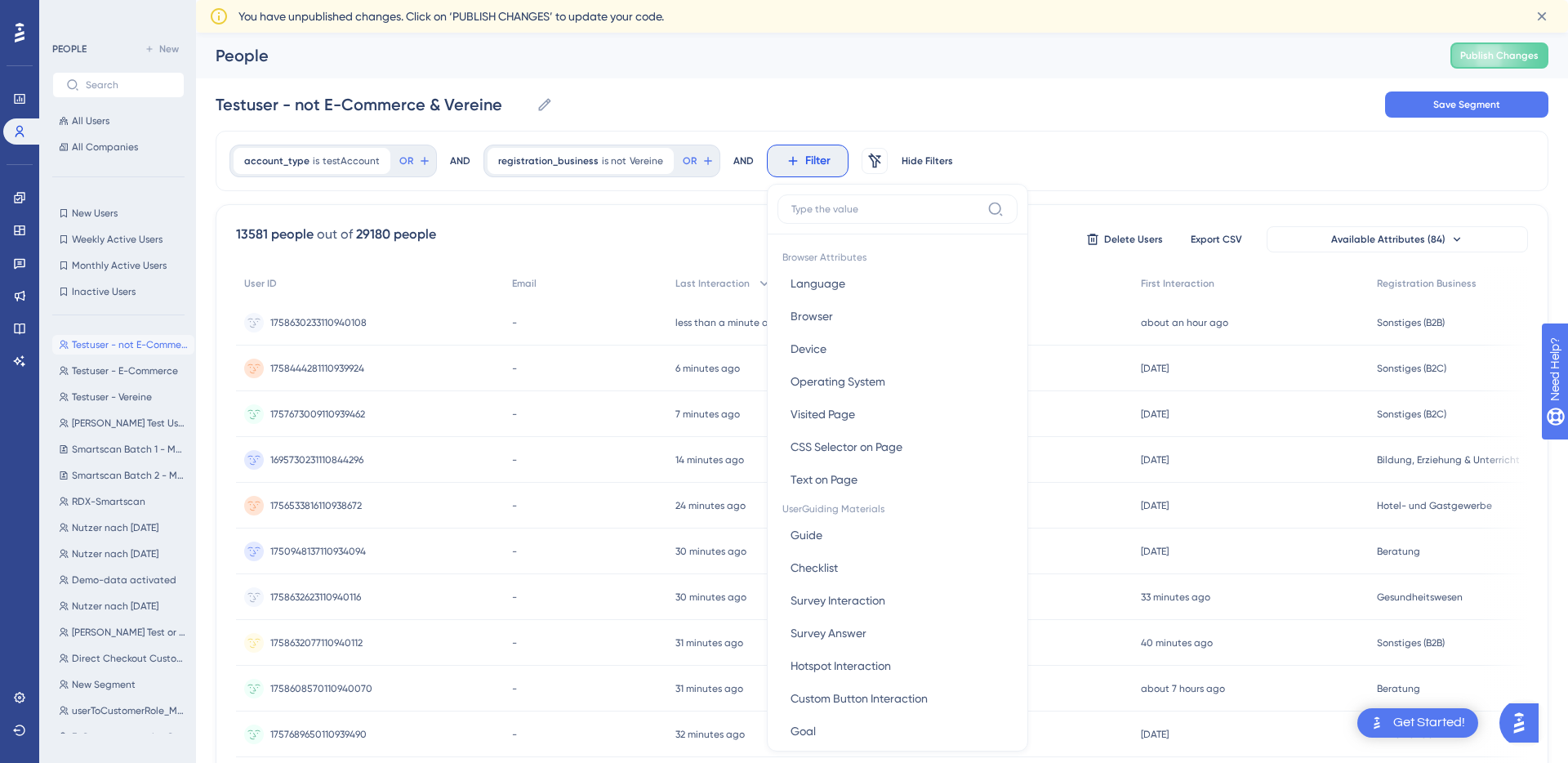
scroll to position [86, 0]
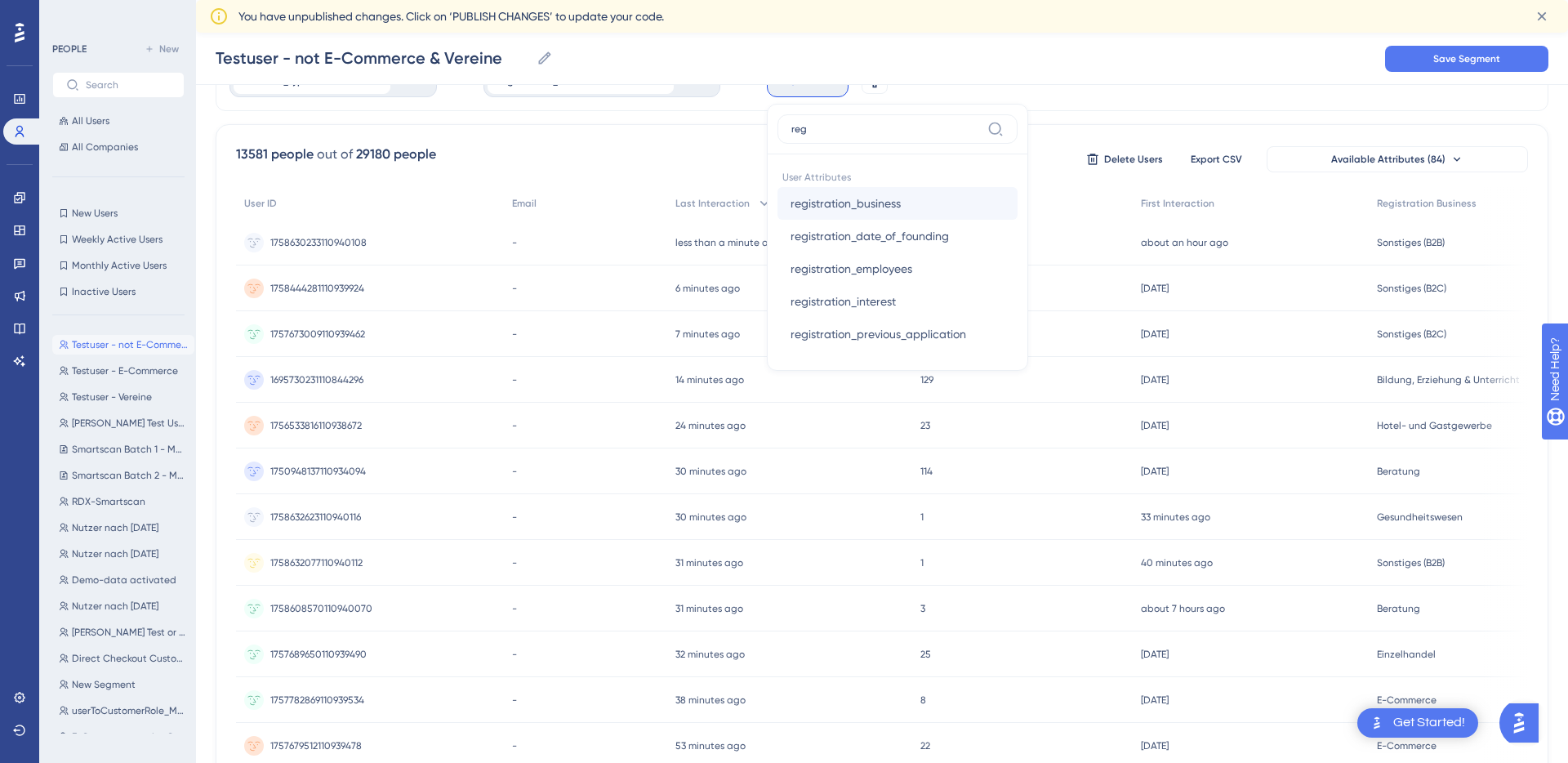
type input "reg"
click at [830, 208] on span "registration_business" at bounding box center [845, 204] width 110 height 20
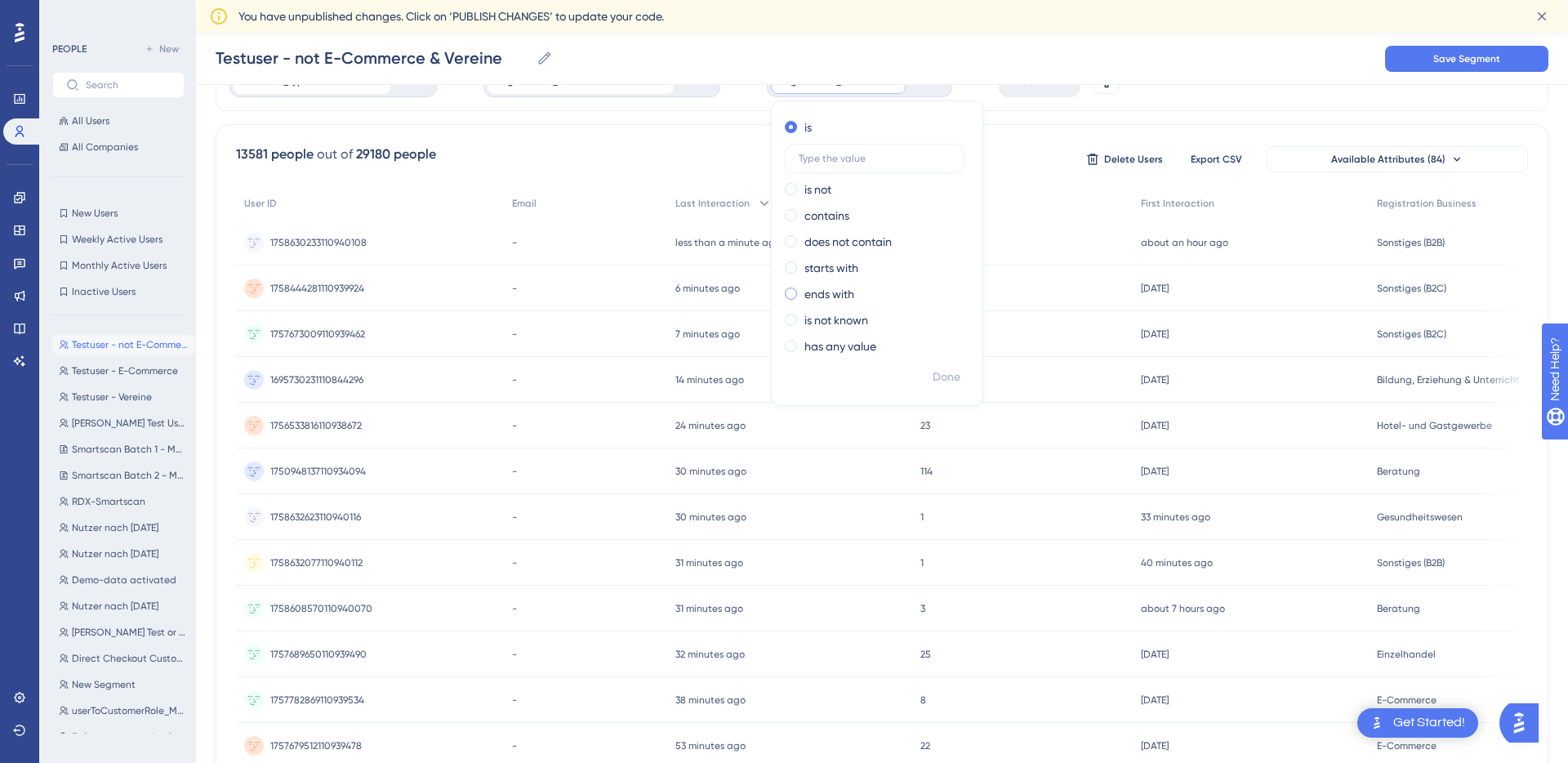
click at [824, 300] on label "ends with" at bounding box center [830, 294] width 49 height 20
click at [833, 209] on label "does not contain" at bounding box center [848, 206] width 87 height 20
type input "Commerce"
click at [937, 375] on span "Done" at bounding box center [946, 377] width 28 height 20
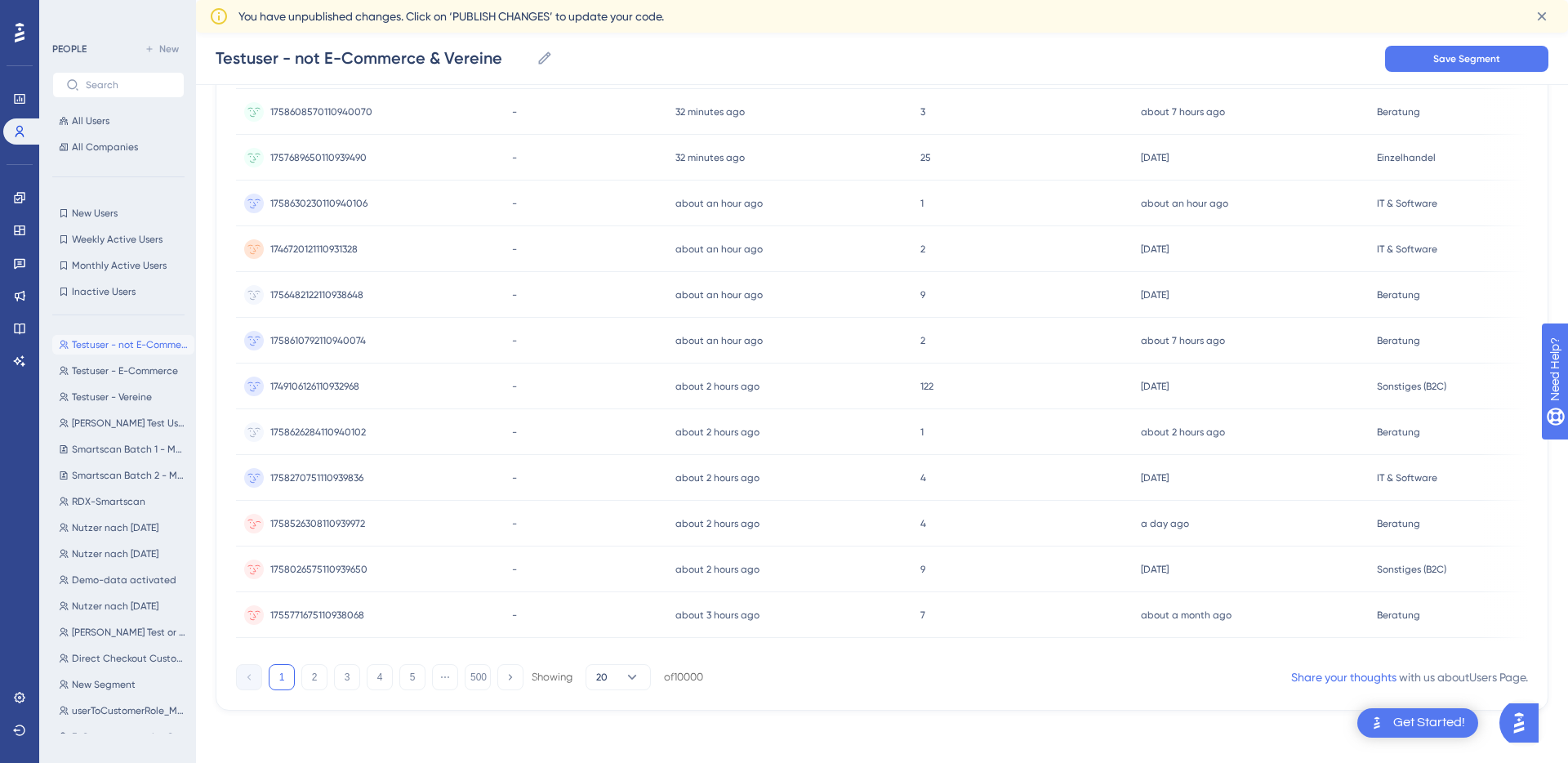
scroll to position [0, 0]
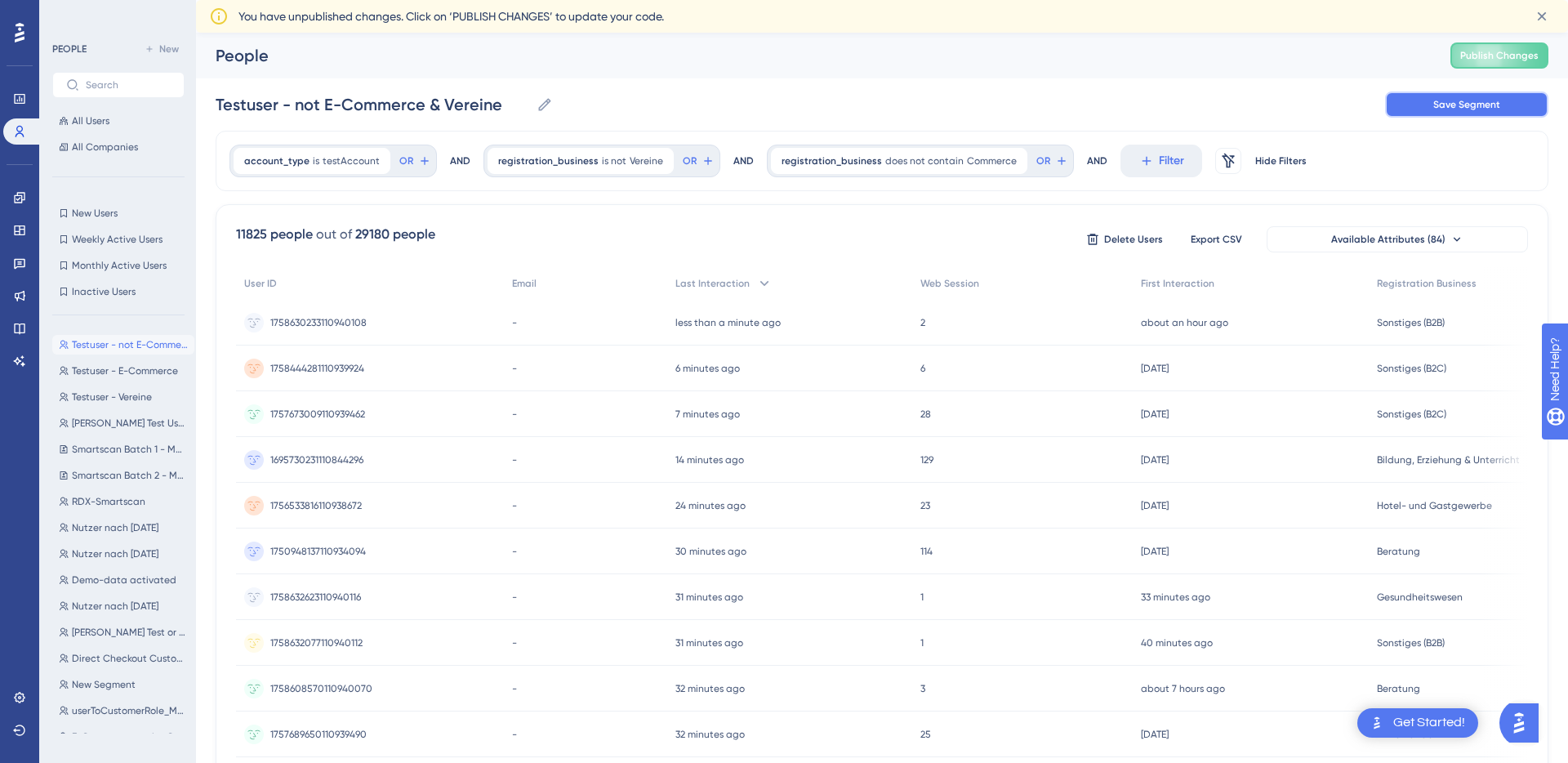
click at [1451, 101] on span "Save Segment" at bounding box center [1467, 104] width 67 height 13
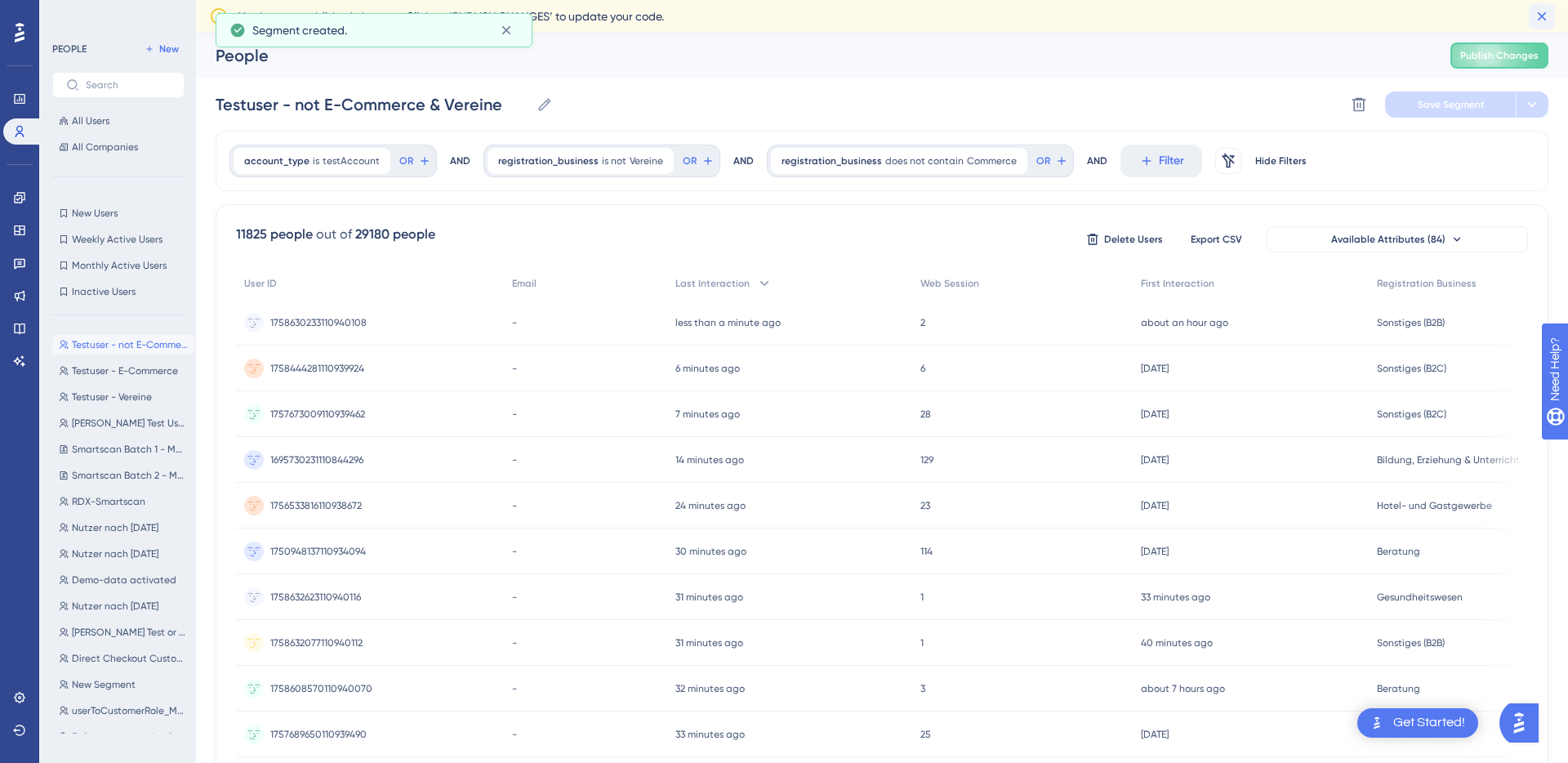
click at [1547, 12] on icon at bounding box center [1541, 16] width 16 height 16
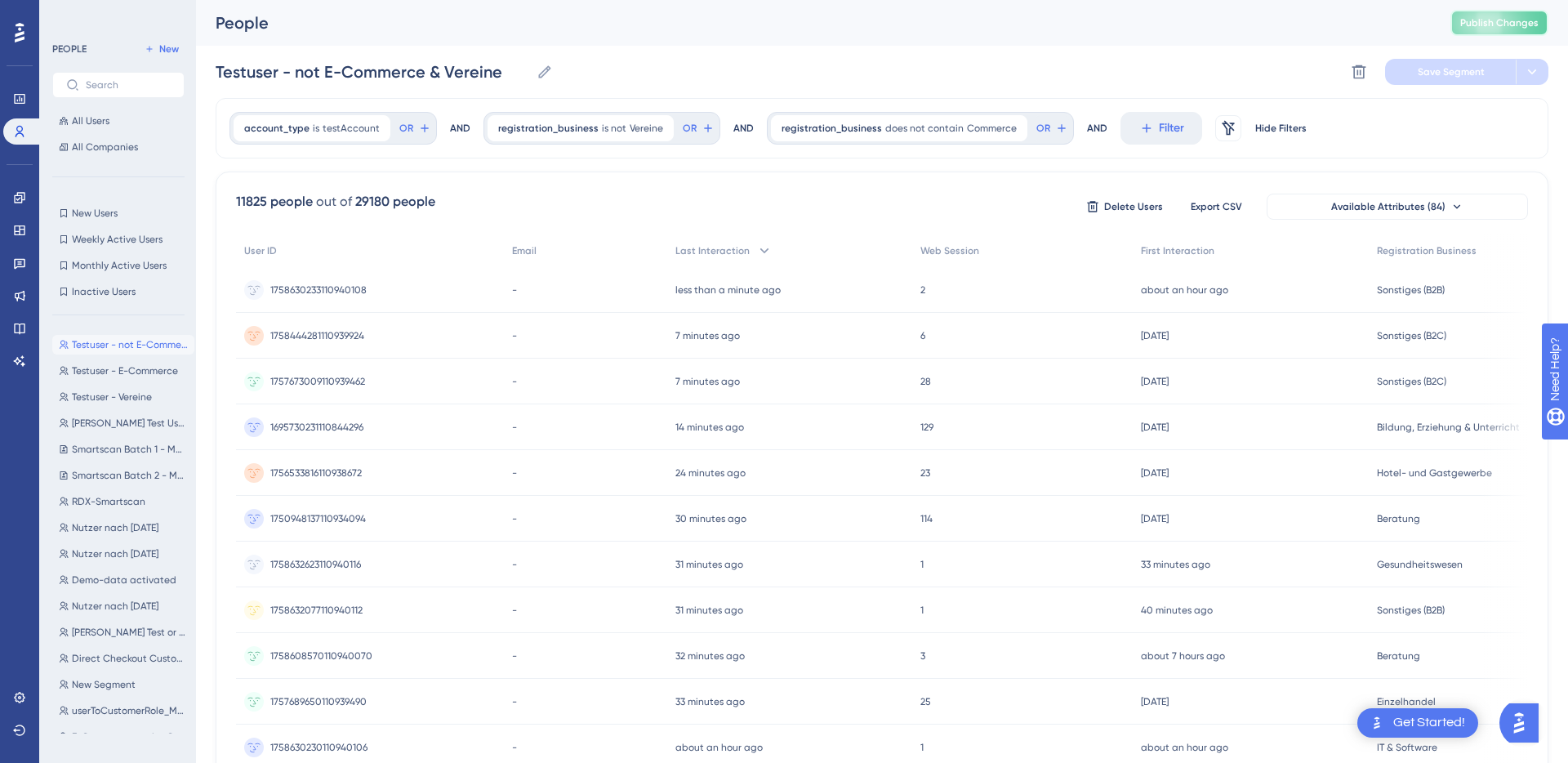
click at [1462, 27] on span "Publish Changes" at bounding box center [1499, 22] width 78 height 13
click at [21, 228] on icon at bounding box center [19, 230] width 13 height 13
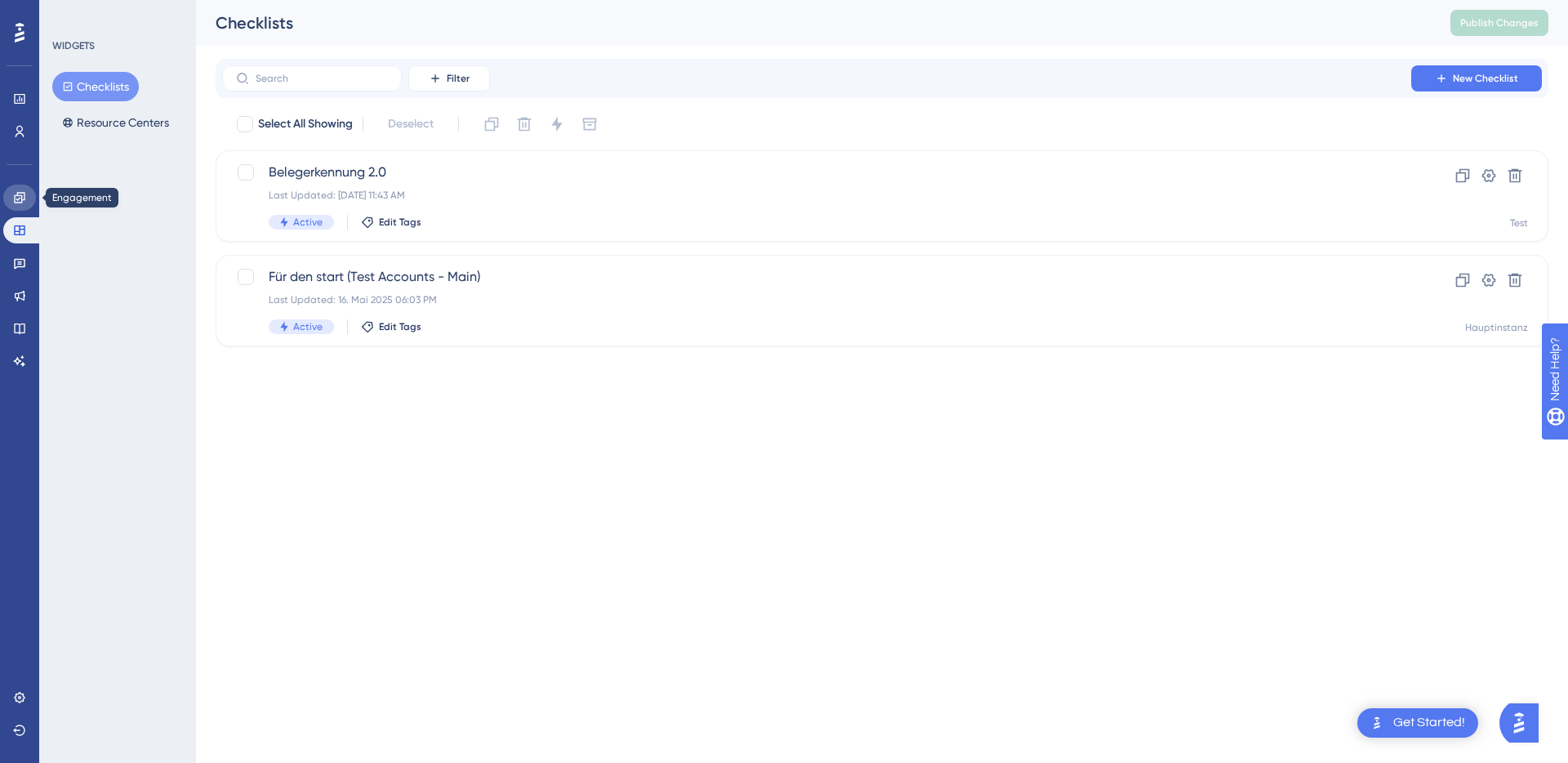
click at [13, 197] on icon at bounding box center [19, 197] width 13 height 13
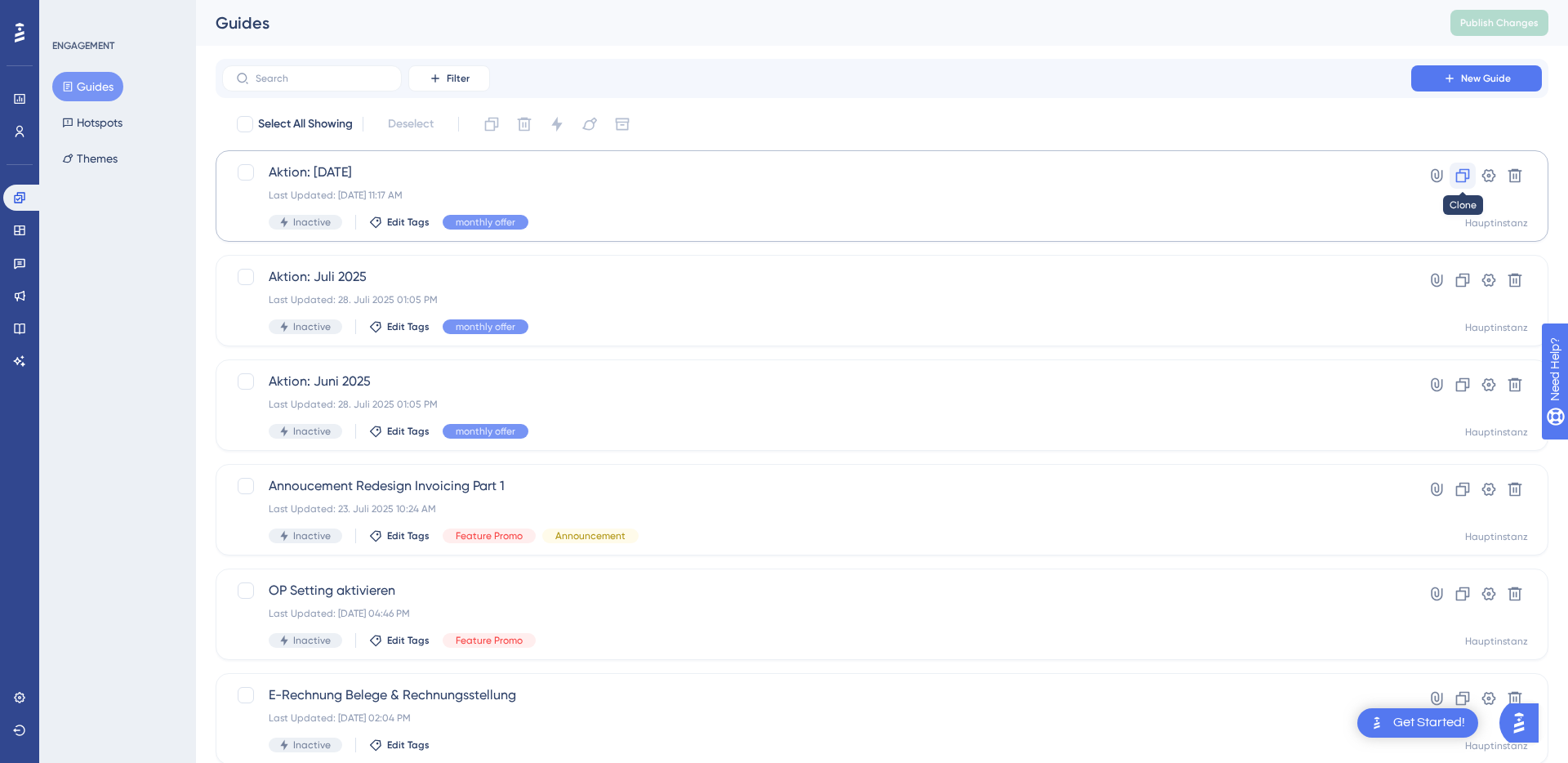
click at [1465, 178] on icon at bounding box center [1463, 176] width 14 height 14
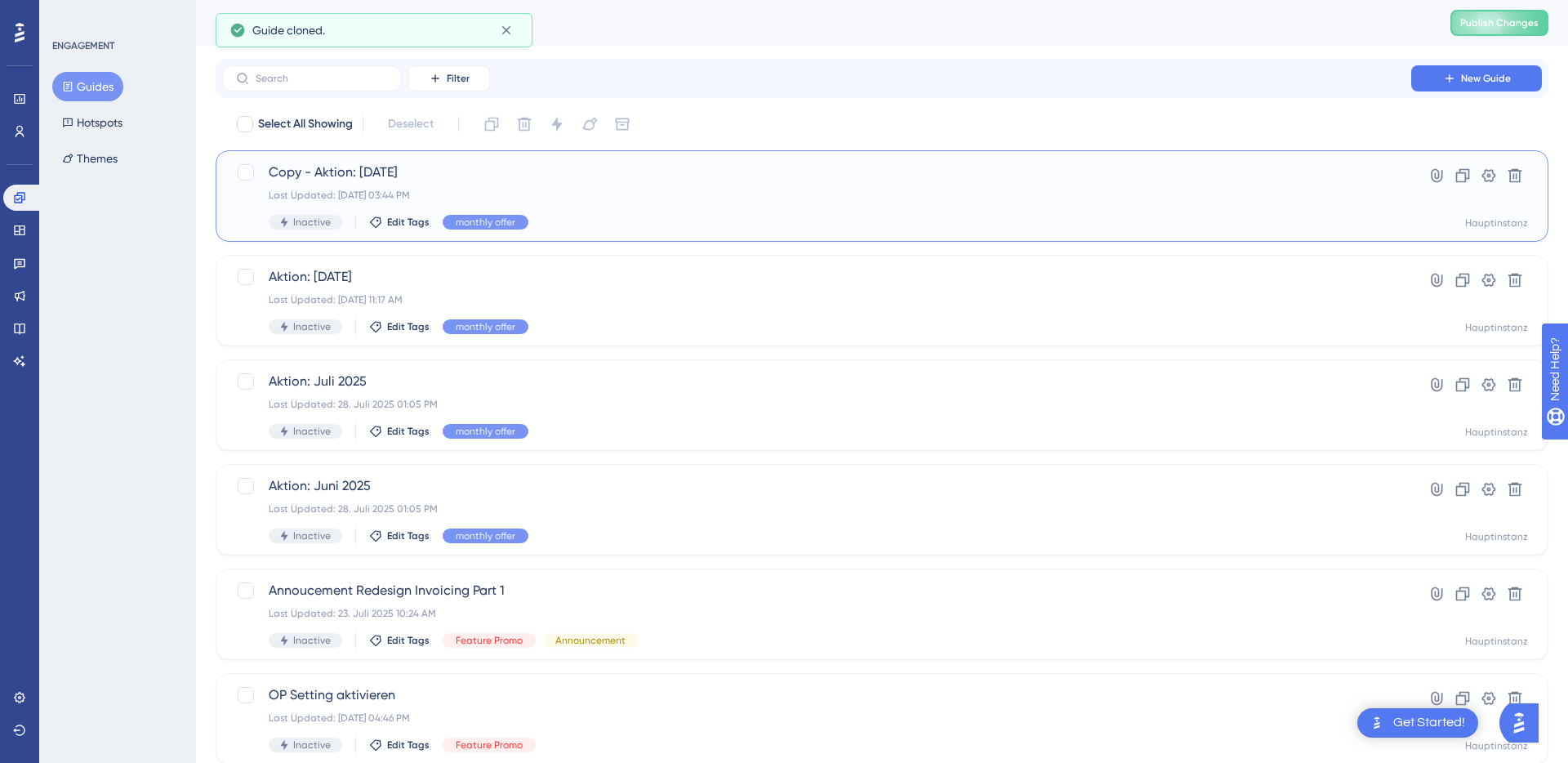
click at [681, 211] on div "Copy - Aktion: August 2025 Last Updated: 23. Sept. 2025 03:44 PM Inactive Edit …" at bounding box center [816, 196] width 1096 height 67
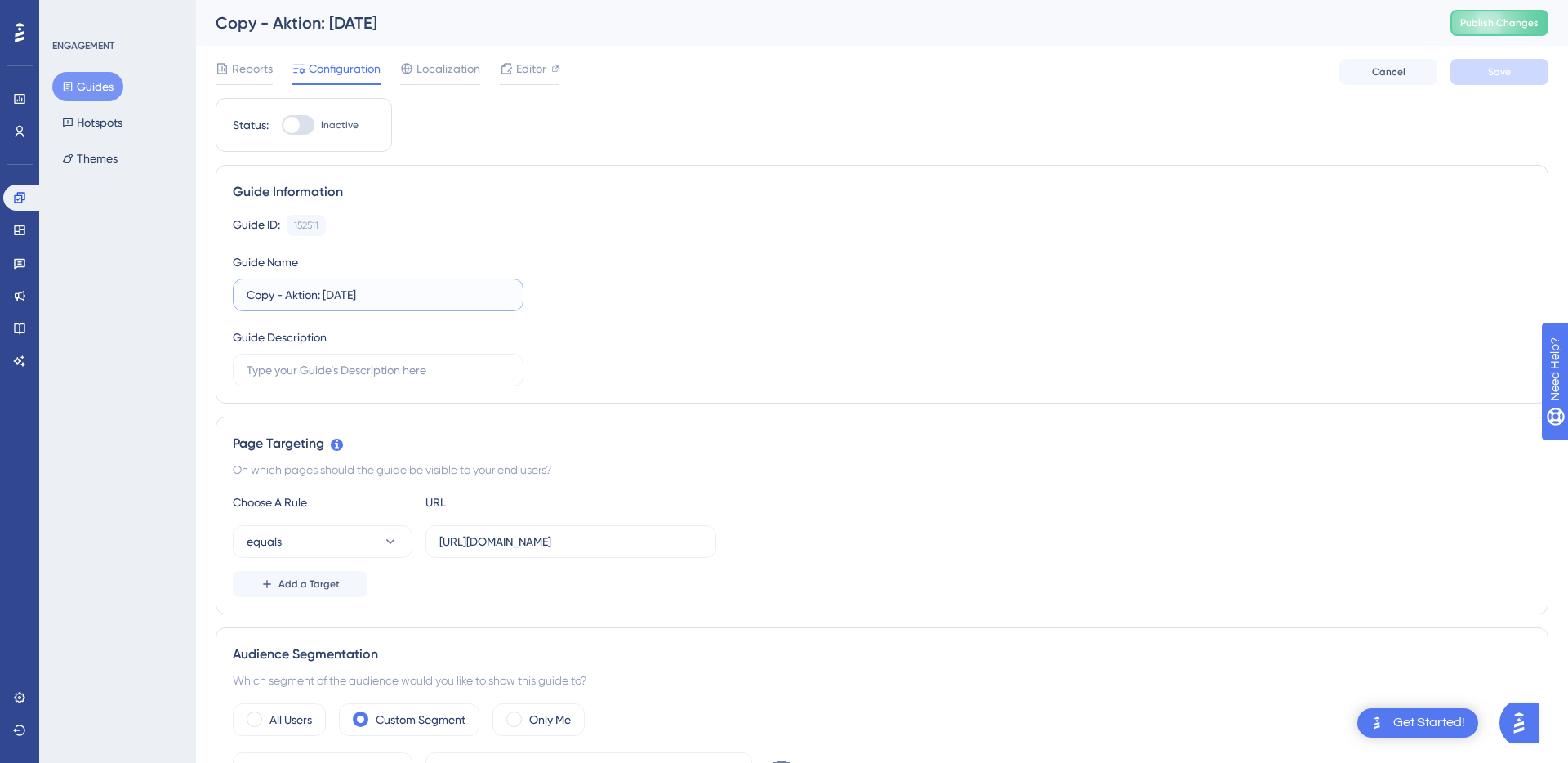
drag, startPoint x: 288, startPoint y: 296, endPoint x: 215, endPoint y: 296, distance: 73.0
click at [216, 296] on div "Guide Information Guide ID: 152511 Copy Guide Name Copy - Aktion: August 2025 G…" at bounding box center [882, 284] width 1332 height 238
click at [295, 292] on input "Aktion: August 2025" at bounding box center [378, 295] width 263 height 18
type input "Aktion: September 2025"
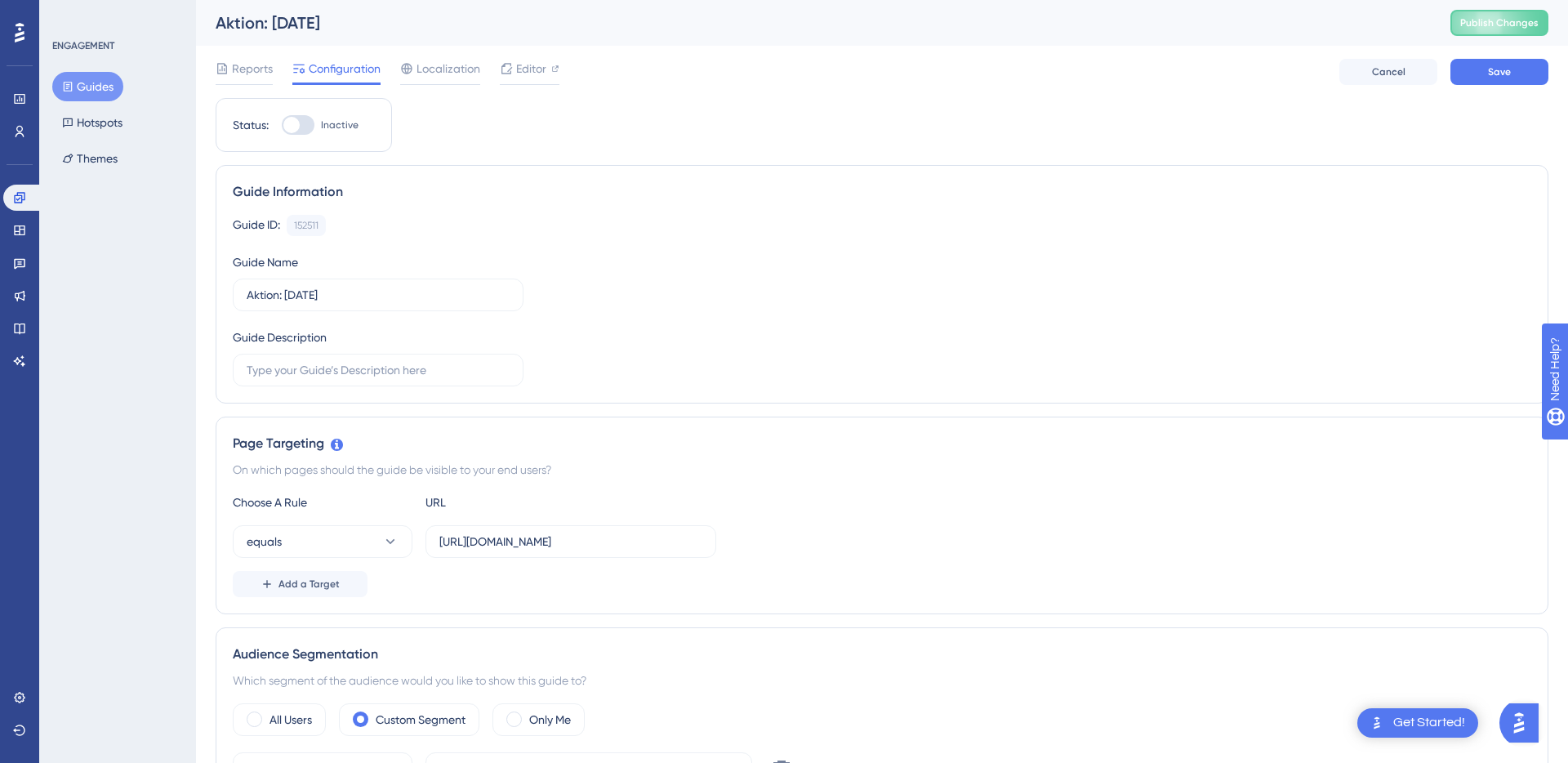
click at [548, 301] on div "Guide ID: 152511 Copy Guide Name Aktion: September 2025 Guide Description" at bounding box center [882, 300] width 1299 height 171
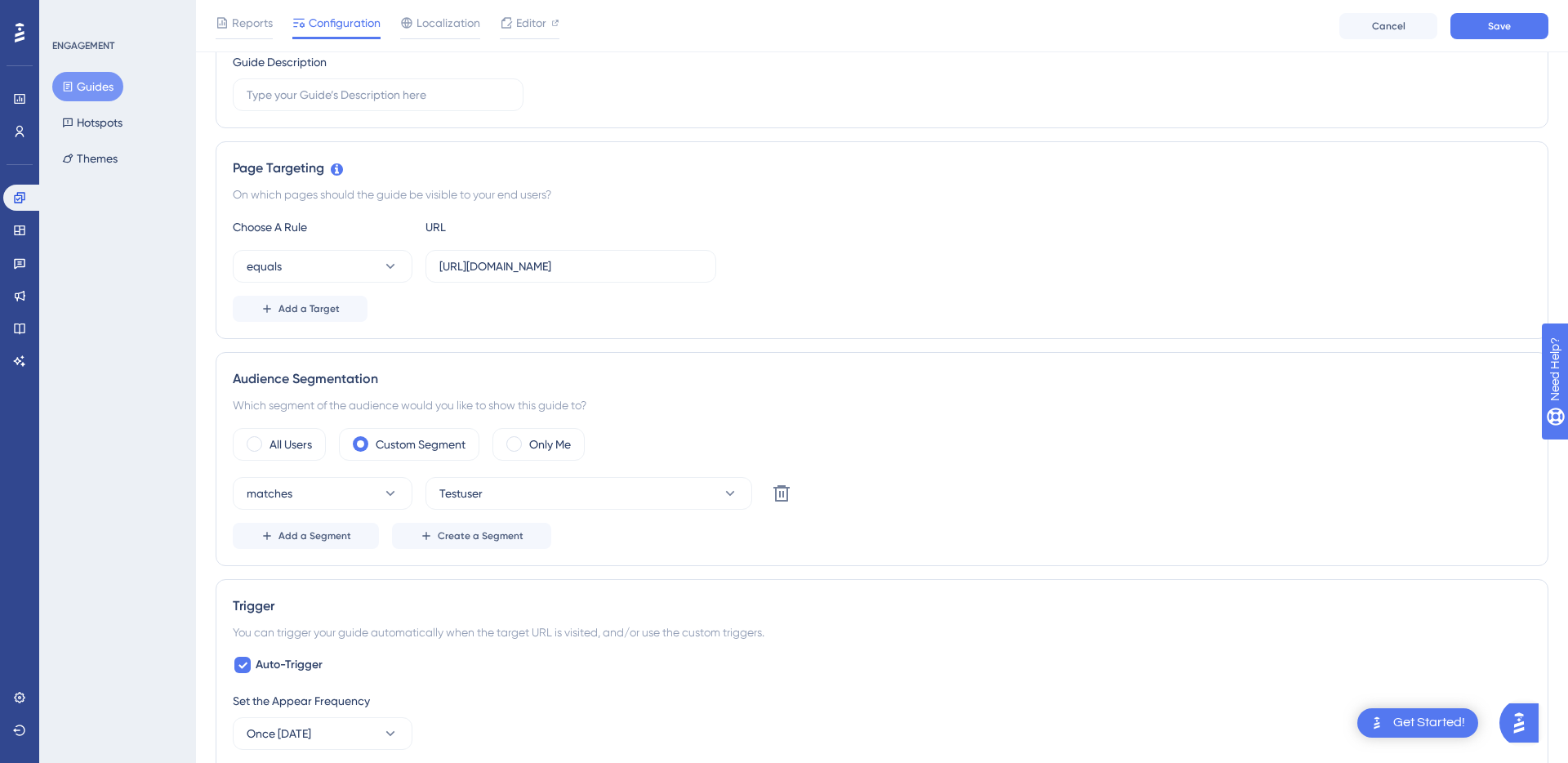
scroll to position [283, 0]
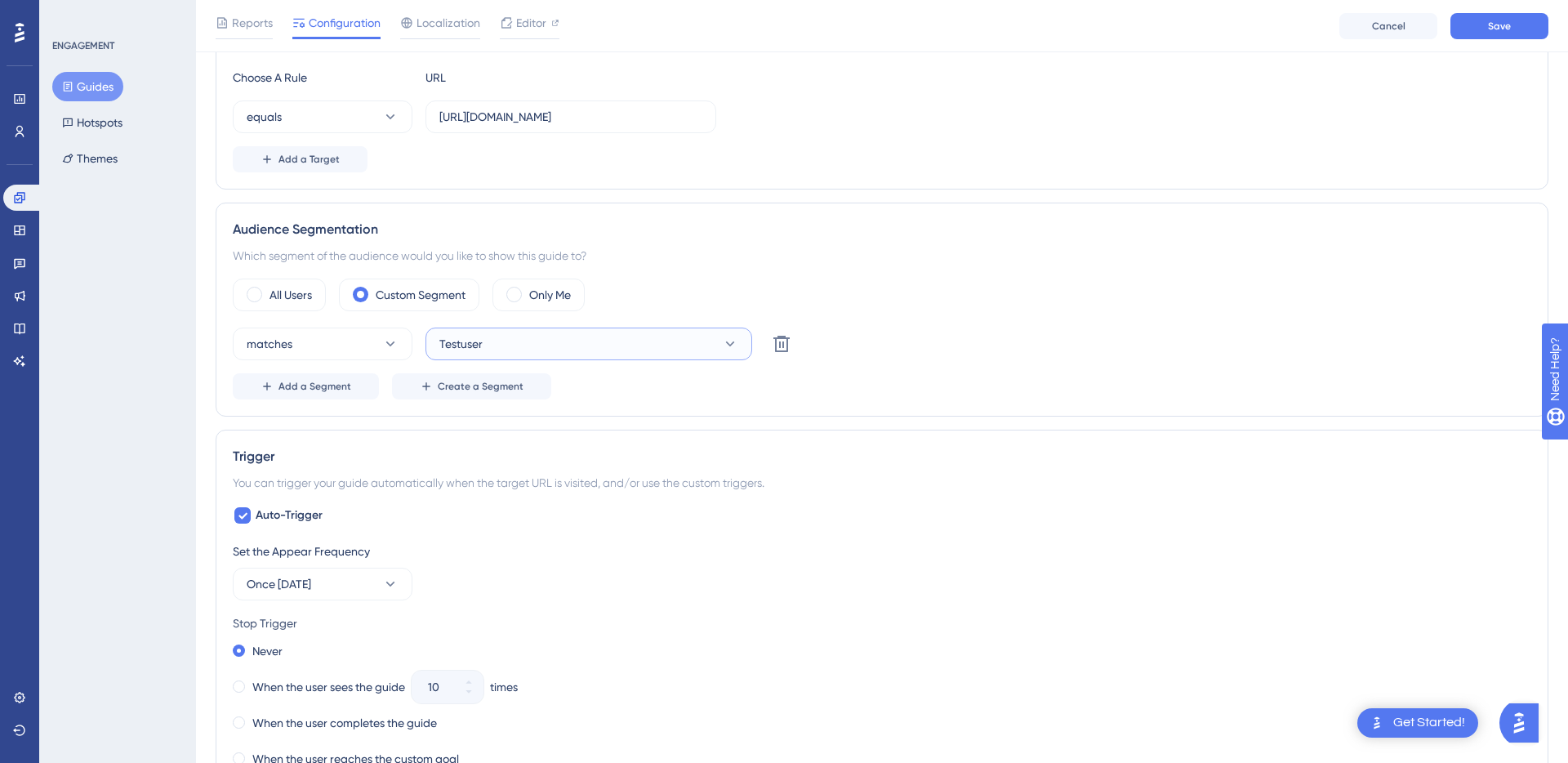
click at [512, 345] on button "Testuser" at bounding box center [589, 343] width 327 height 33
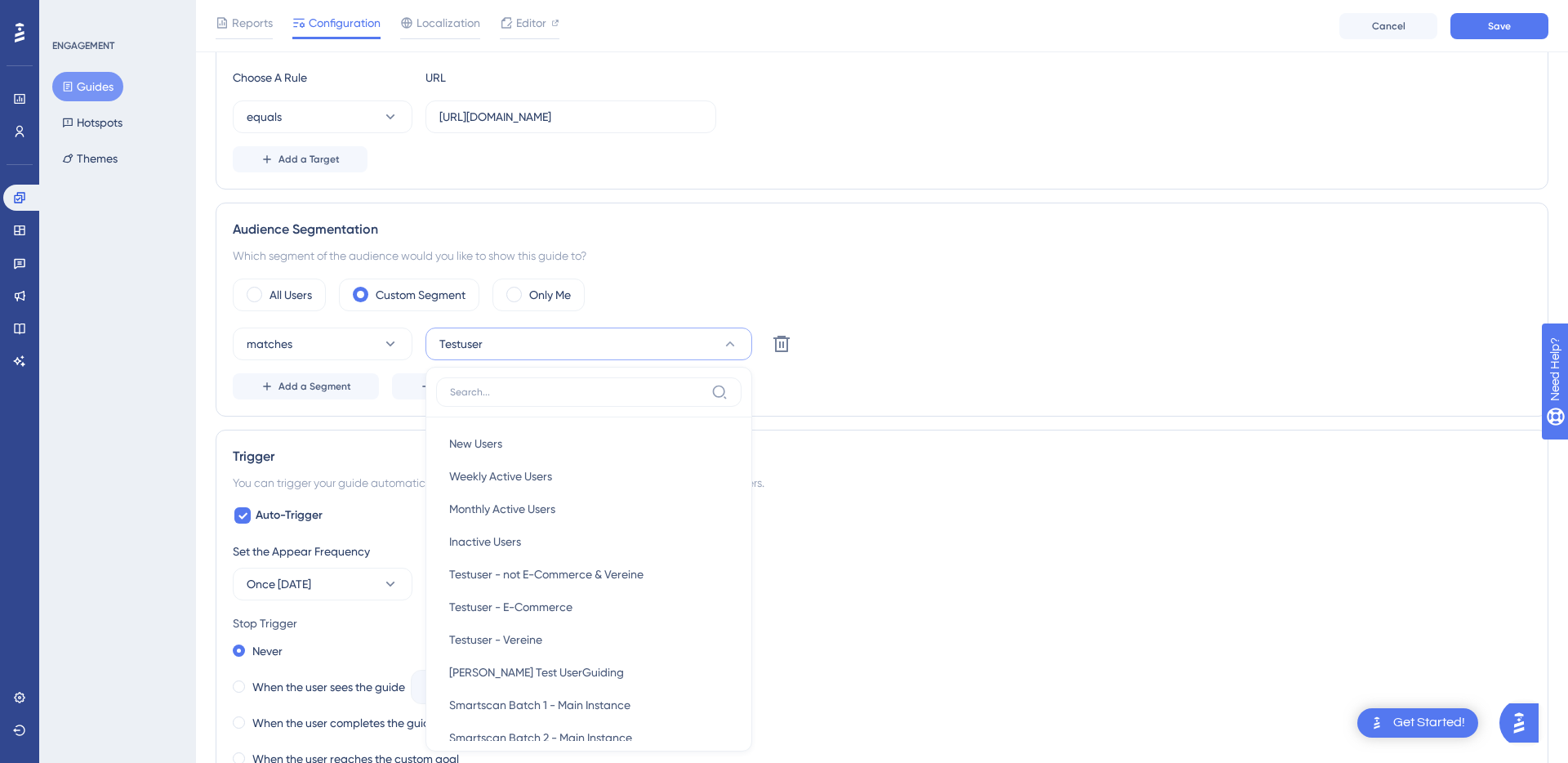
scroll to position [606, 0]
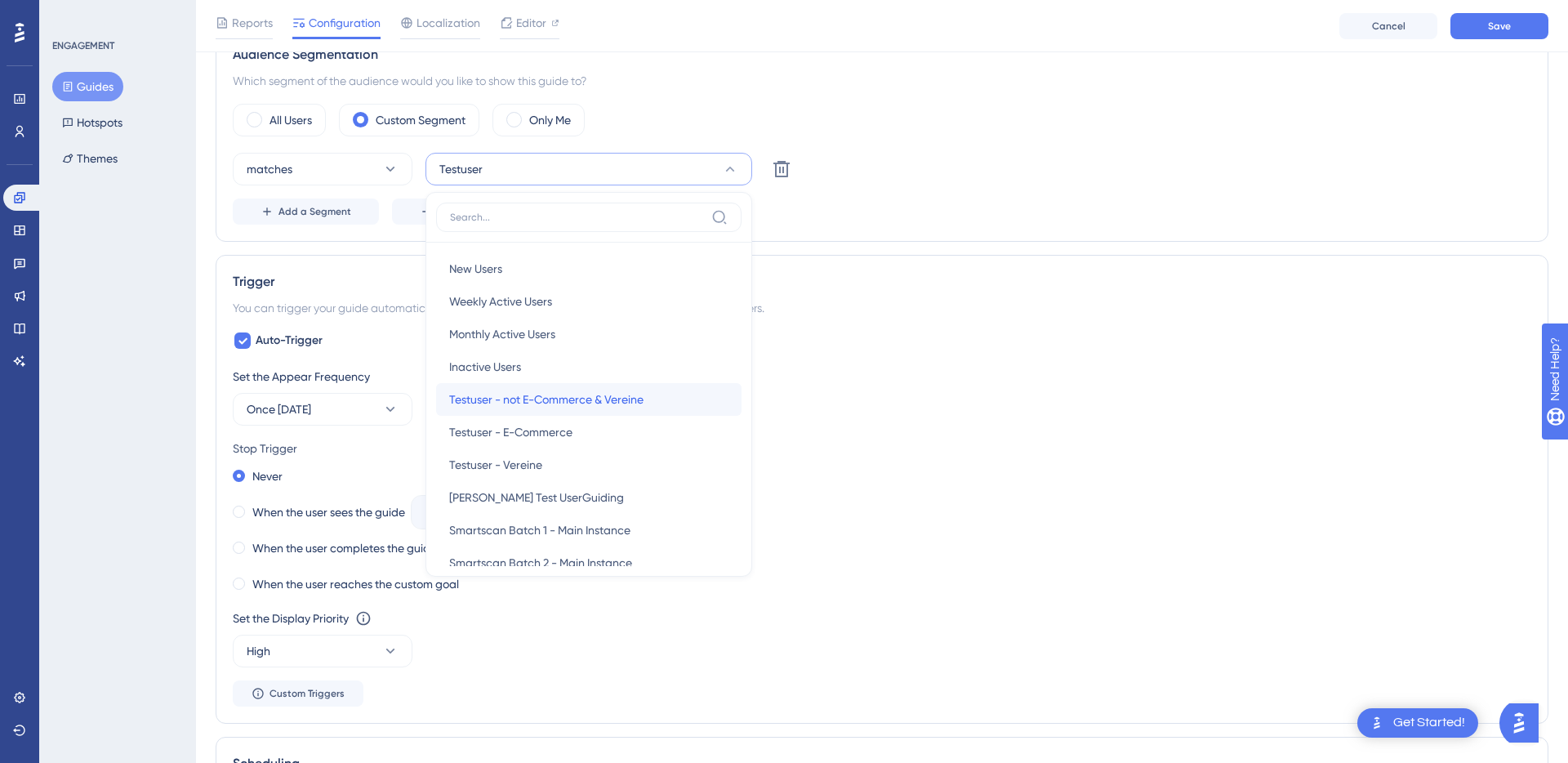
click at [553, 407] on span "Testuser - not E-Commerce & Vereine" at bounding box center [546, 400] width 194 height 20
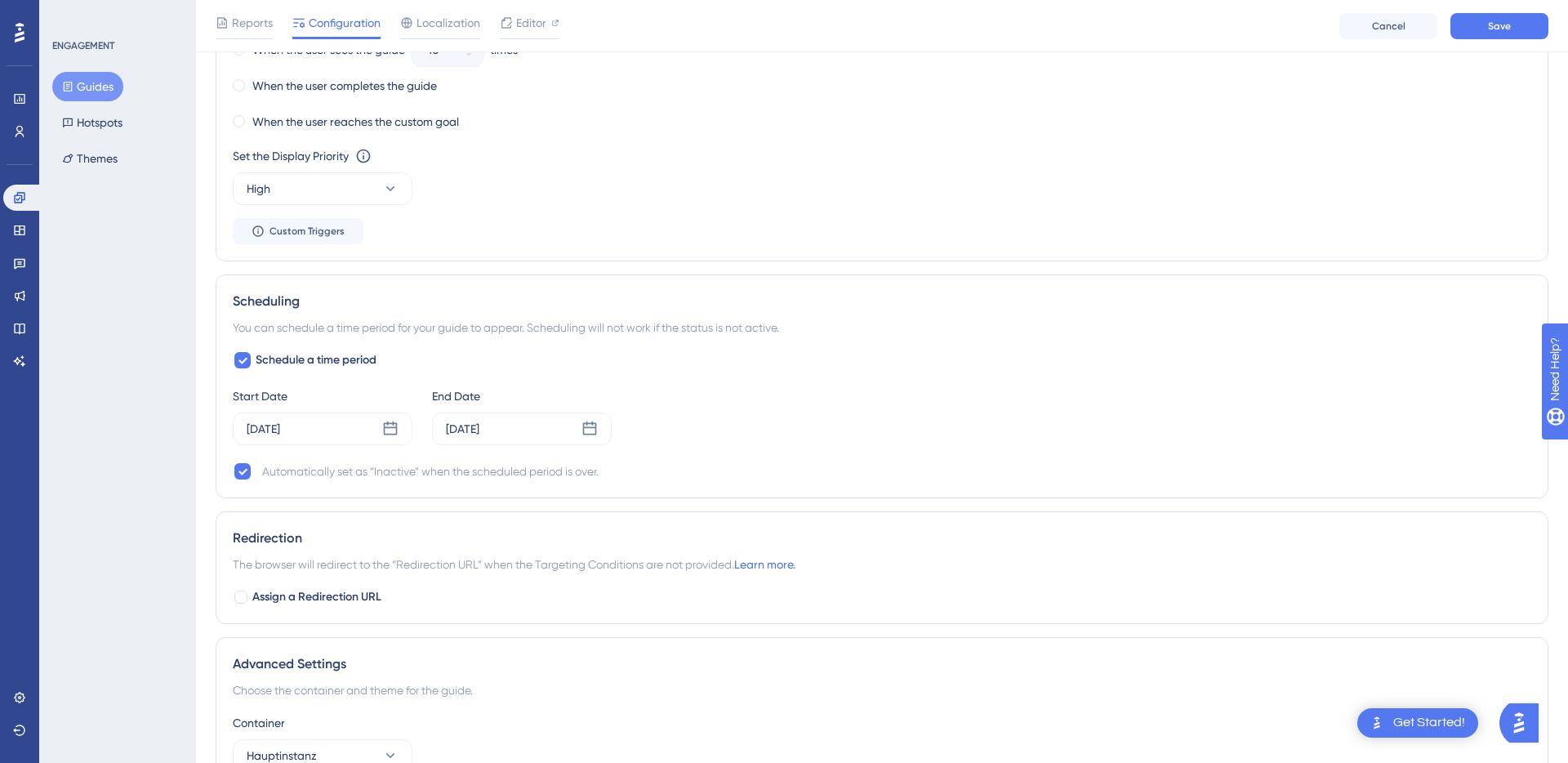
scroll to position [1086, 0]
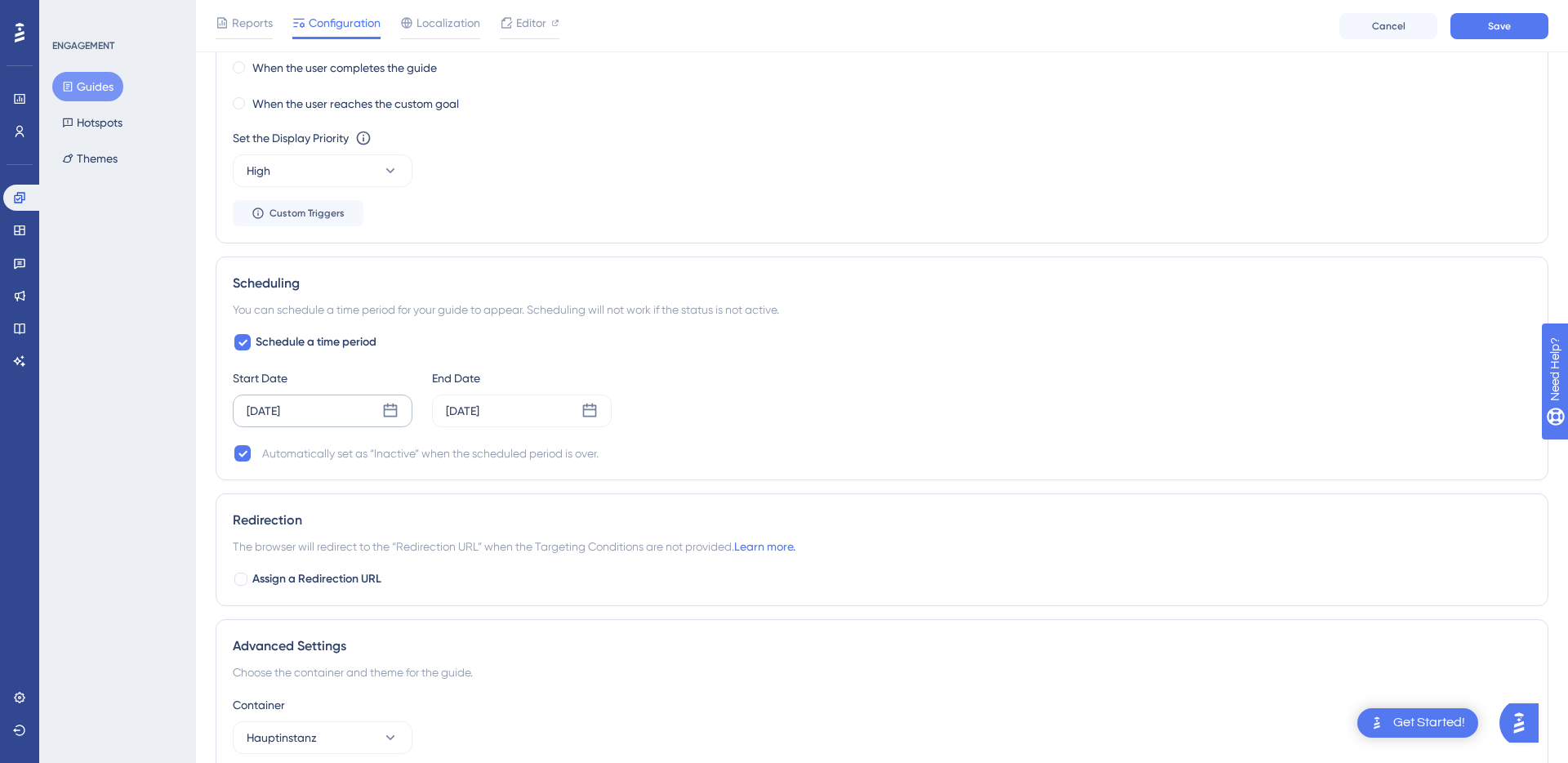
click at [389, 416] on icon at bounding box center [391, 411] width 14 height 14
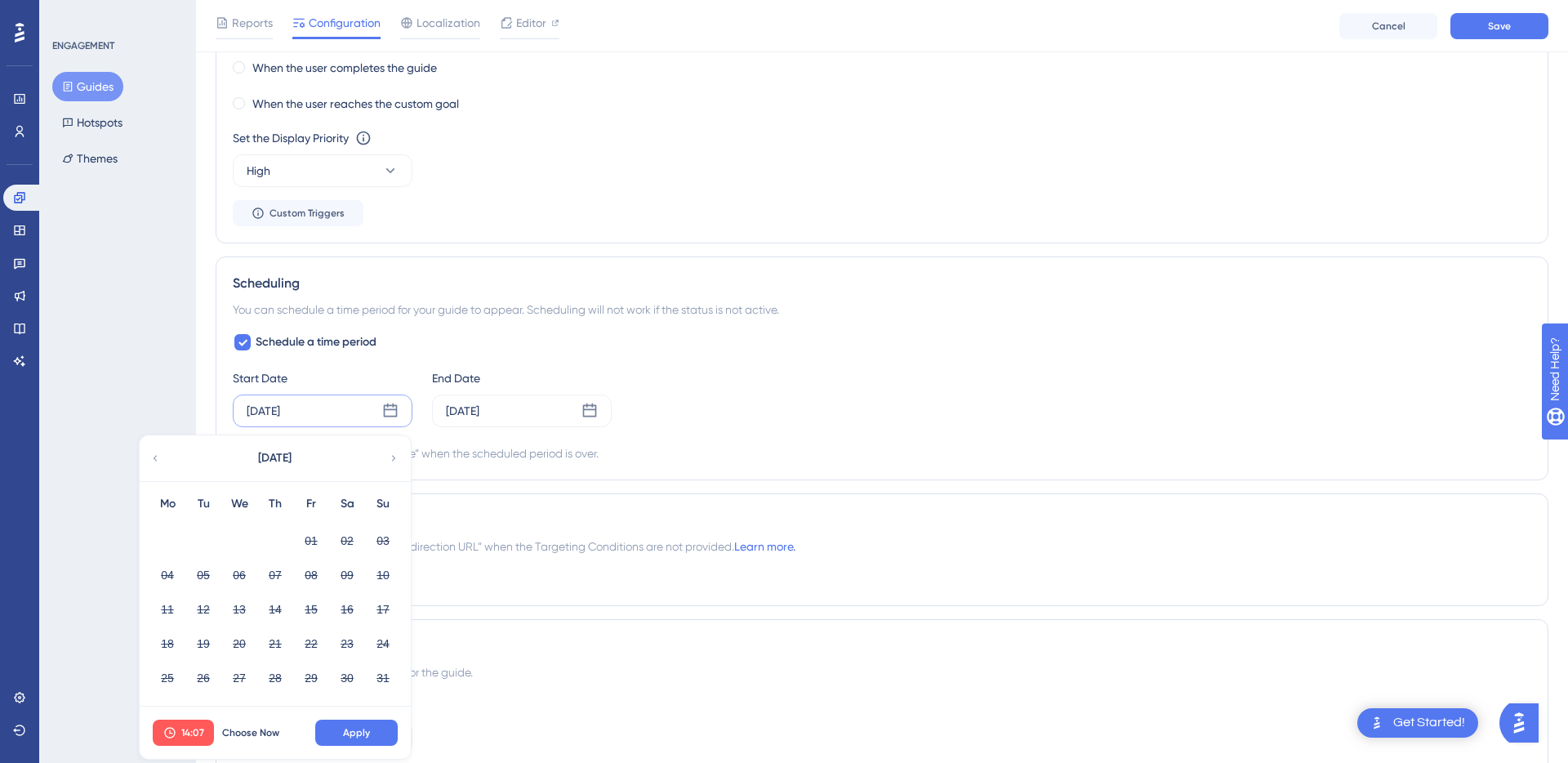
click at [389, 450] on icon at bounding box center [394, 457] width 12 height 15
click at [246, 339] on icon at bounding box center [243, 342] width 9 height 7
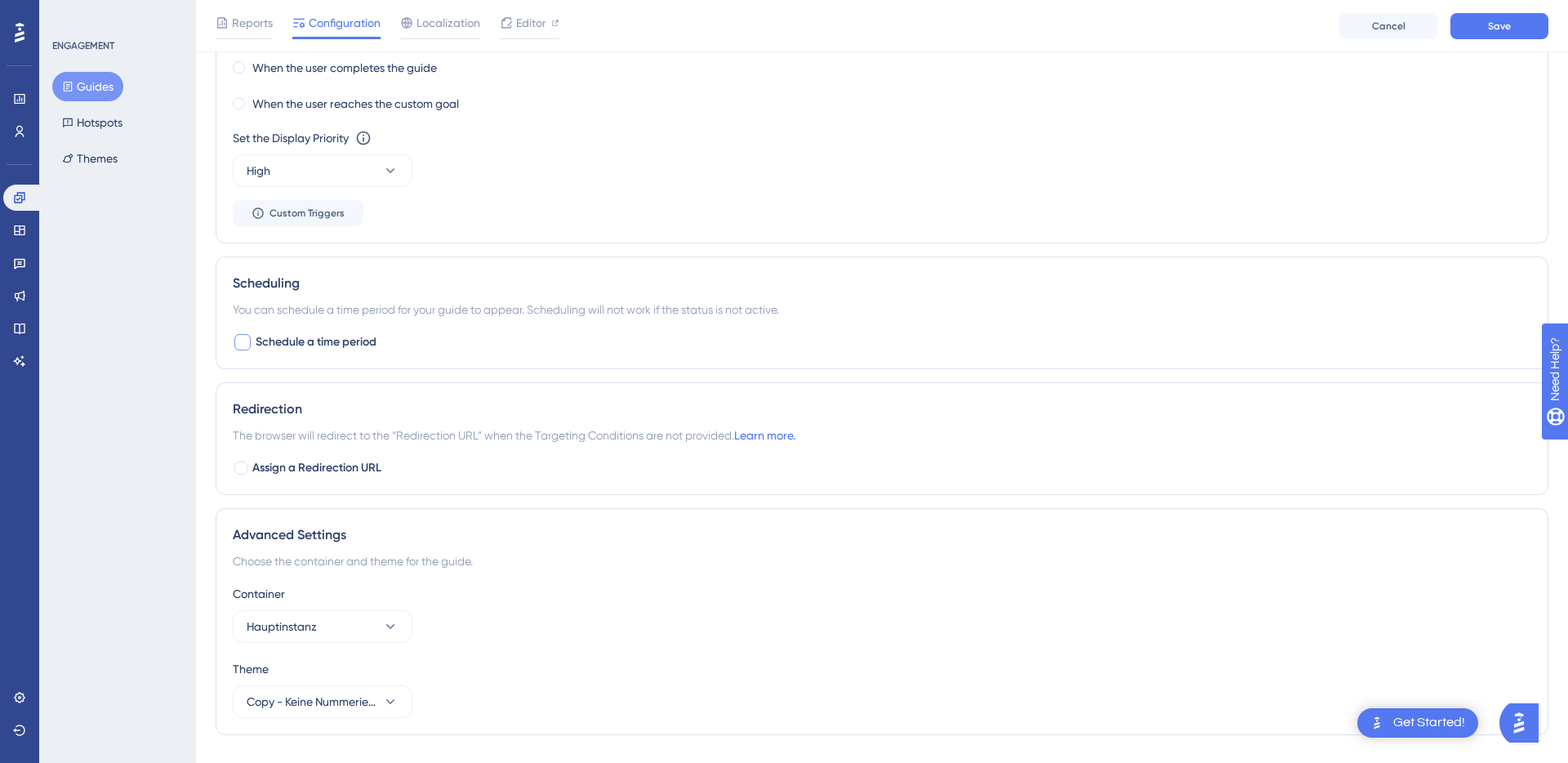
click at [246, 339] on div at bounding box center [243, 341] width 16 height 16
checkbox input "true"
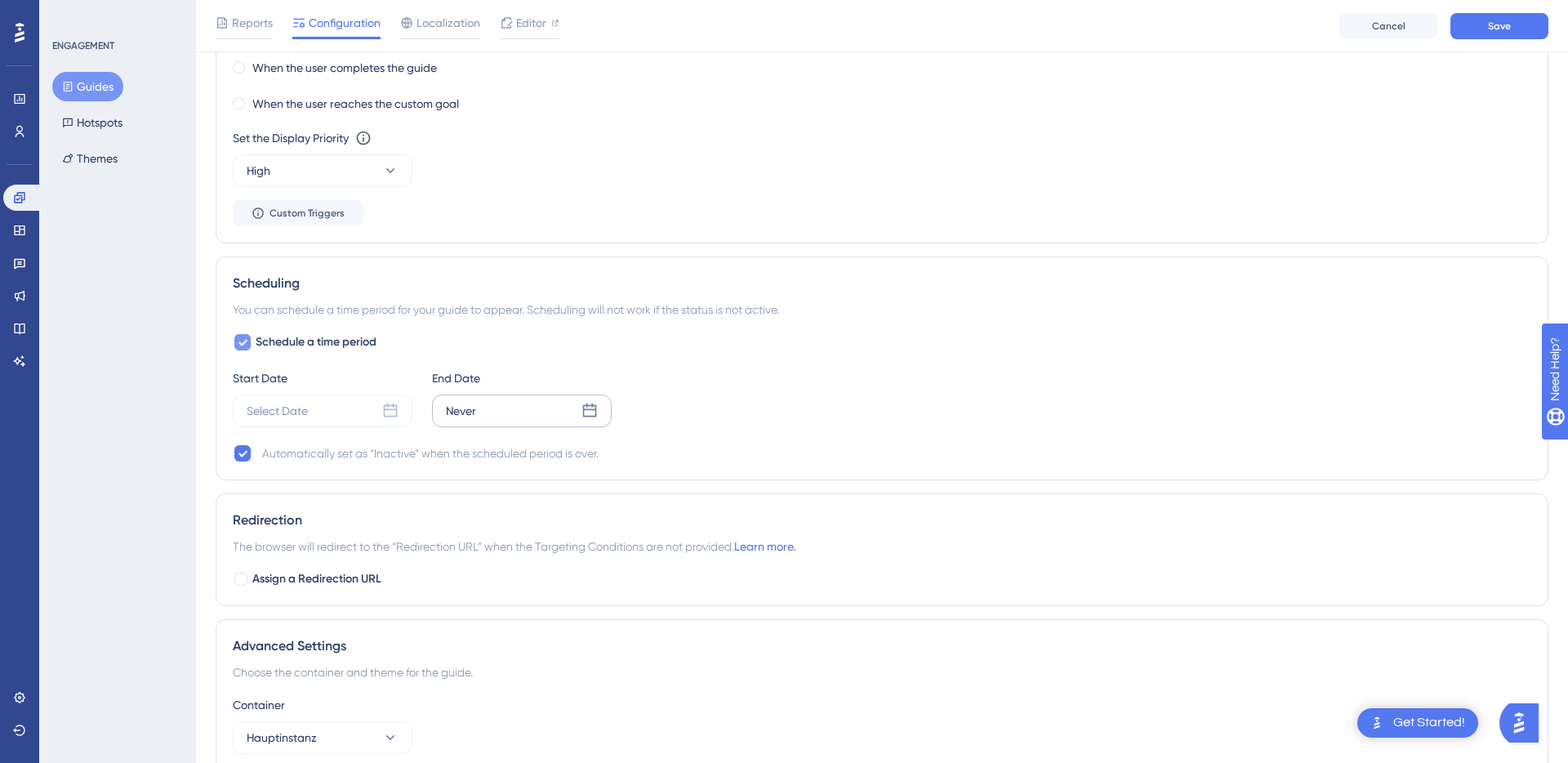
click at [526, 413] on div "Never" at bounding box center [521, 410] width 179 height 33
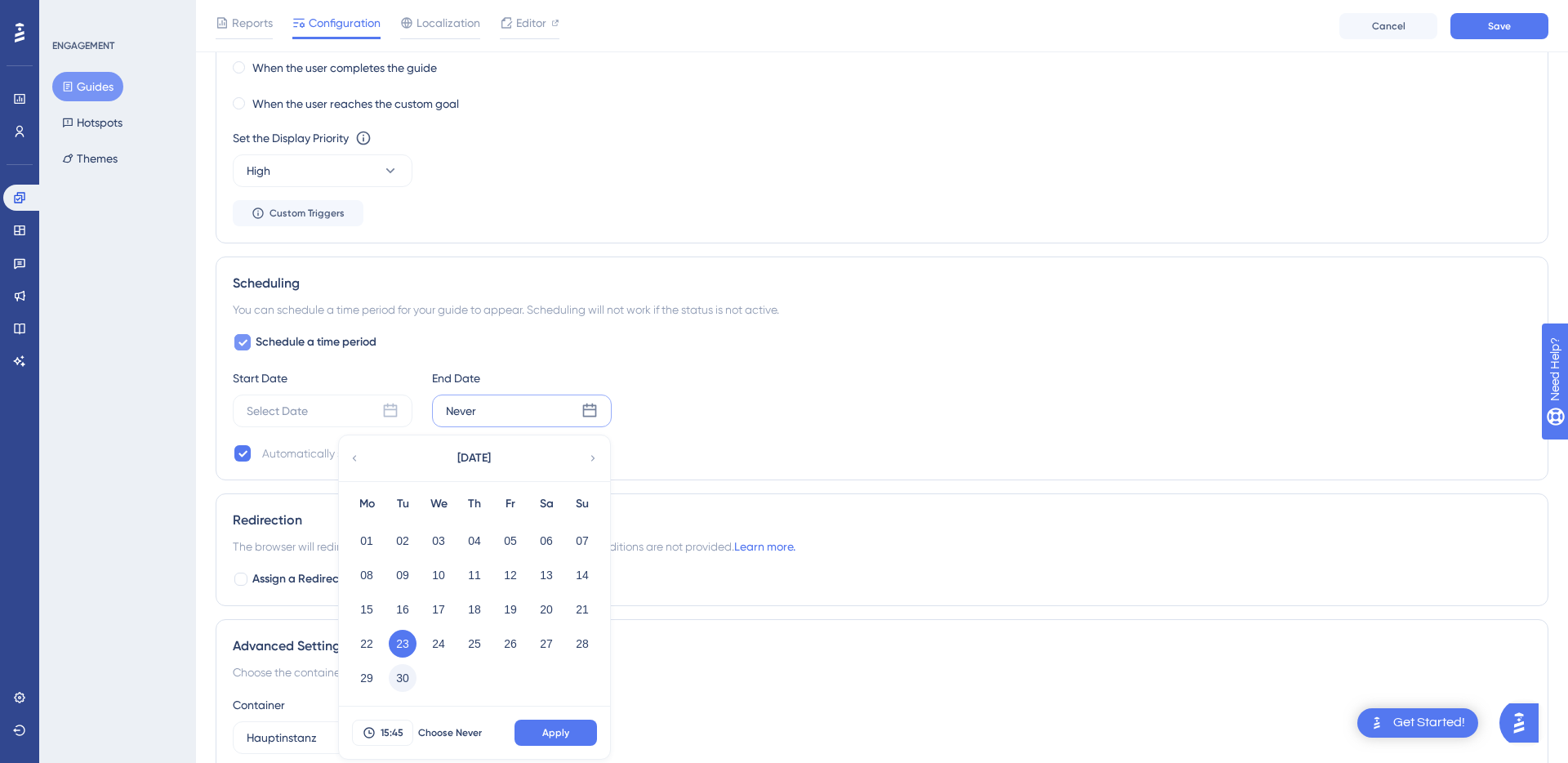
click at [410, 683] on button "30" at bounding box center [403, 678] width 28 height 28
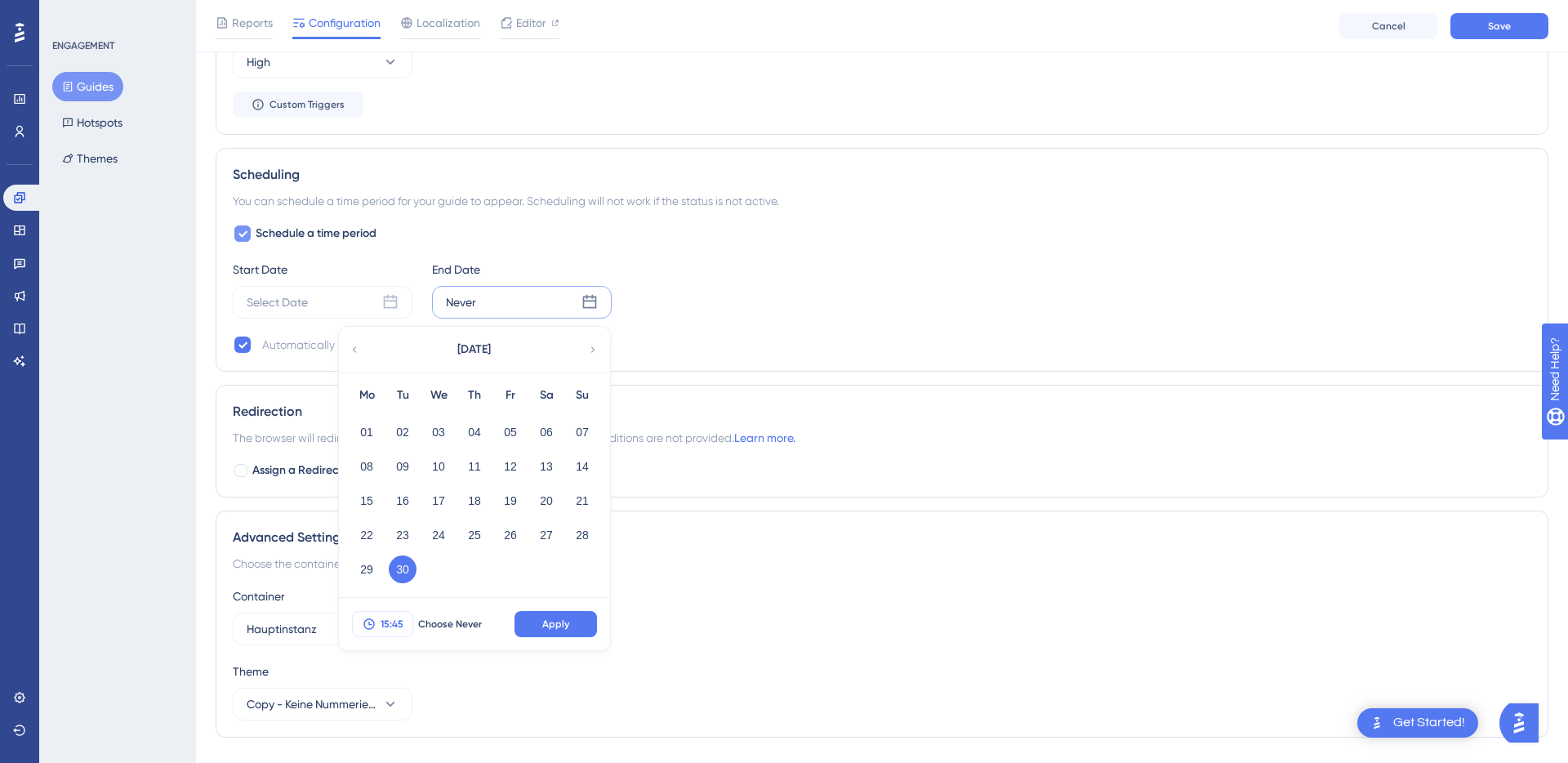
click at [380, 627] on span "15:45" at bounding box center [391, 623] width 23 height 13
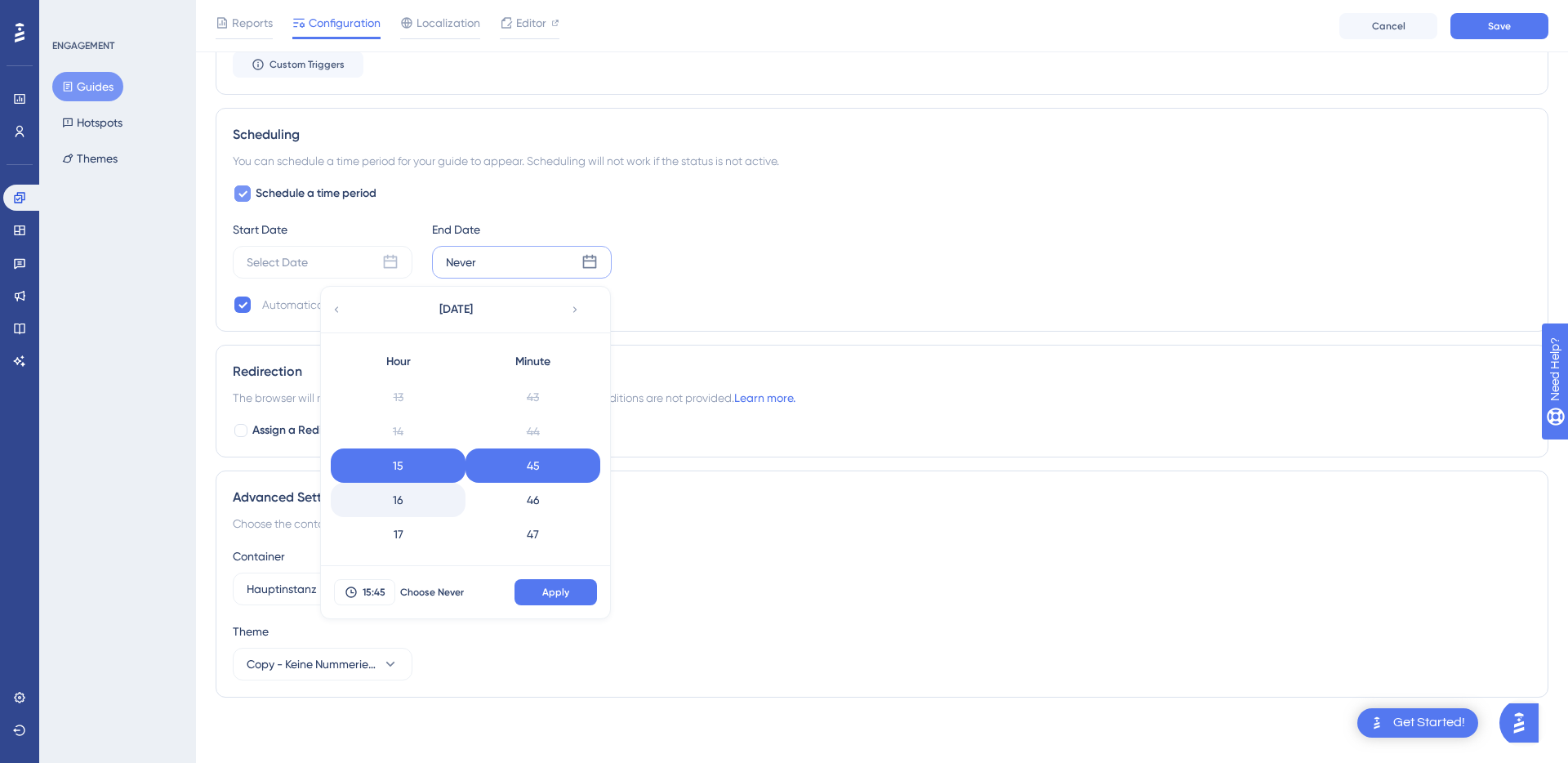
scroll to position [648, 0]
click at [404, 537] on div "23" at bounding box center [398, 535] width 135 height 35
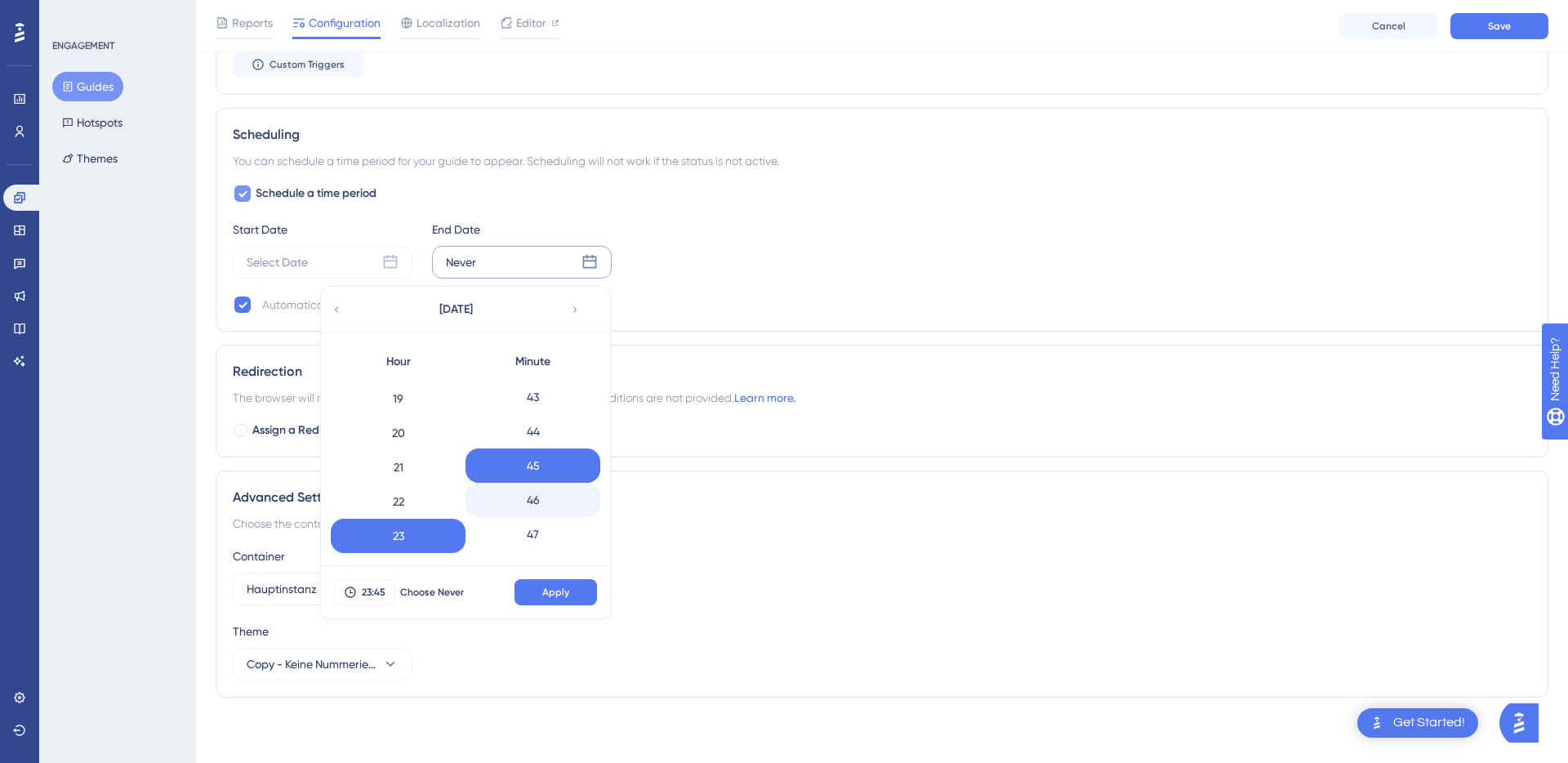
scroll to position [1882, 0]
click at [543, 531] on div "59" at bounding box center [533, 535] width 135 height 35
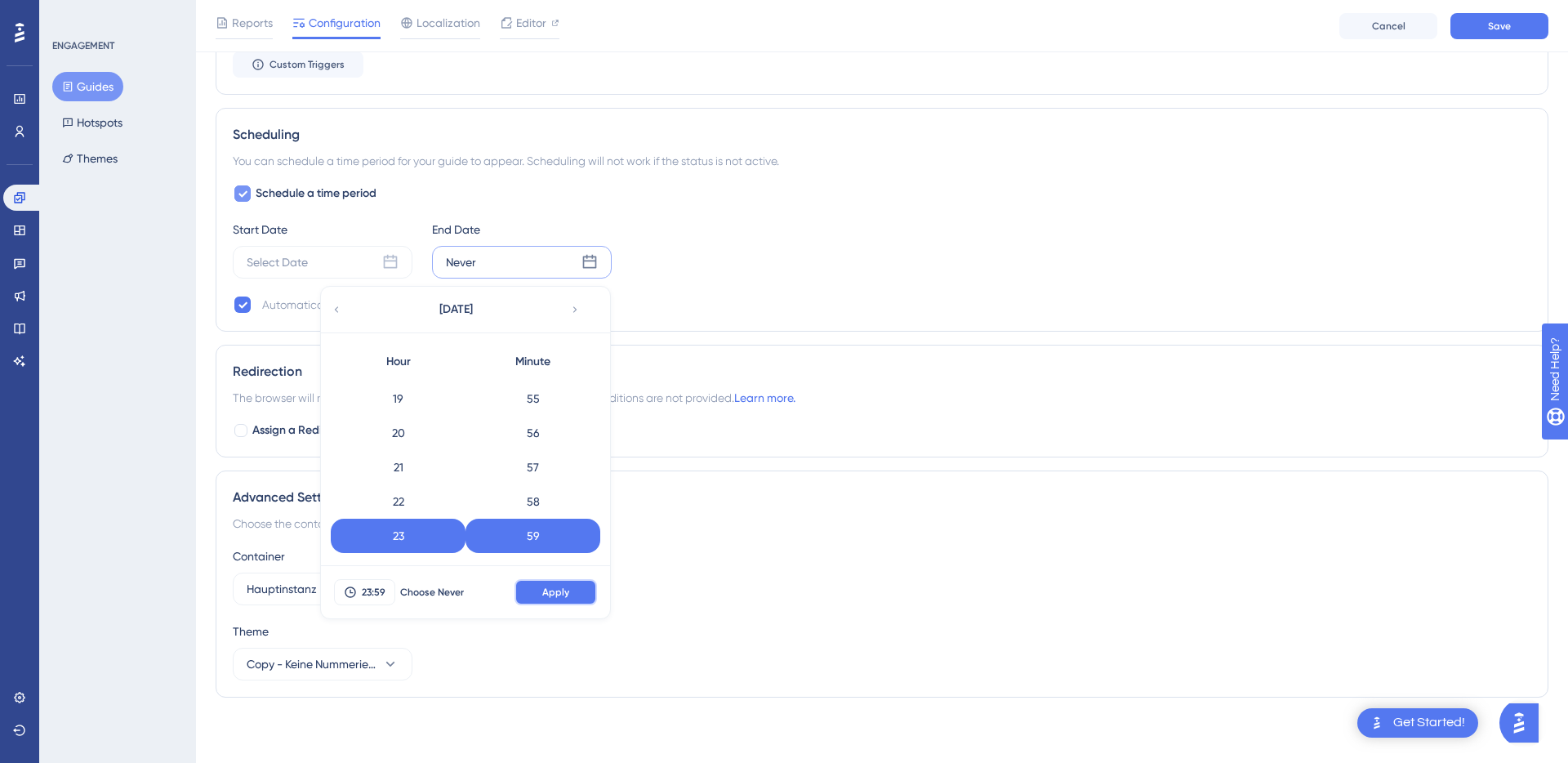
click at [559, 589] on span "Apply" at bounding box center [555, 592] width 27 height 13
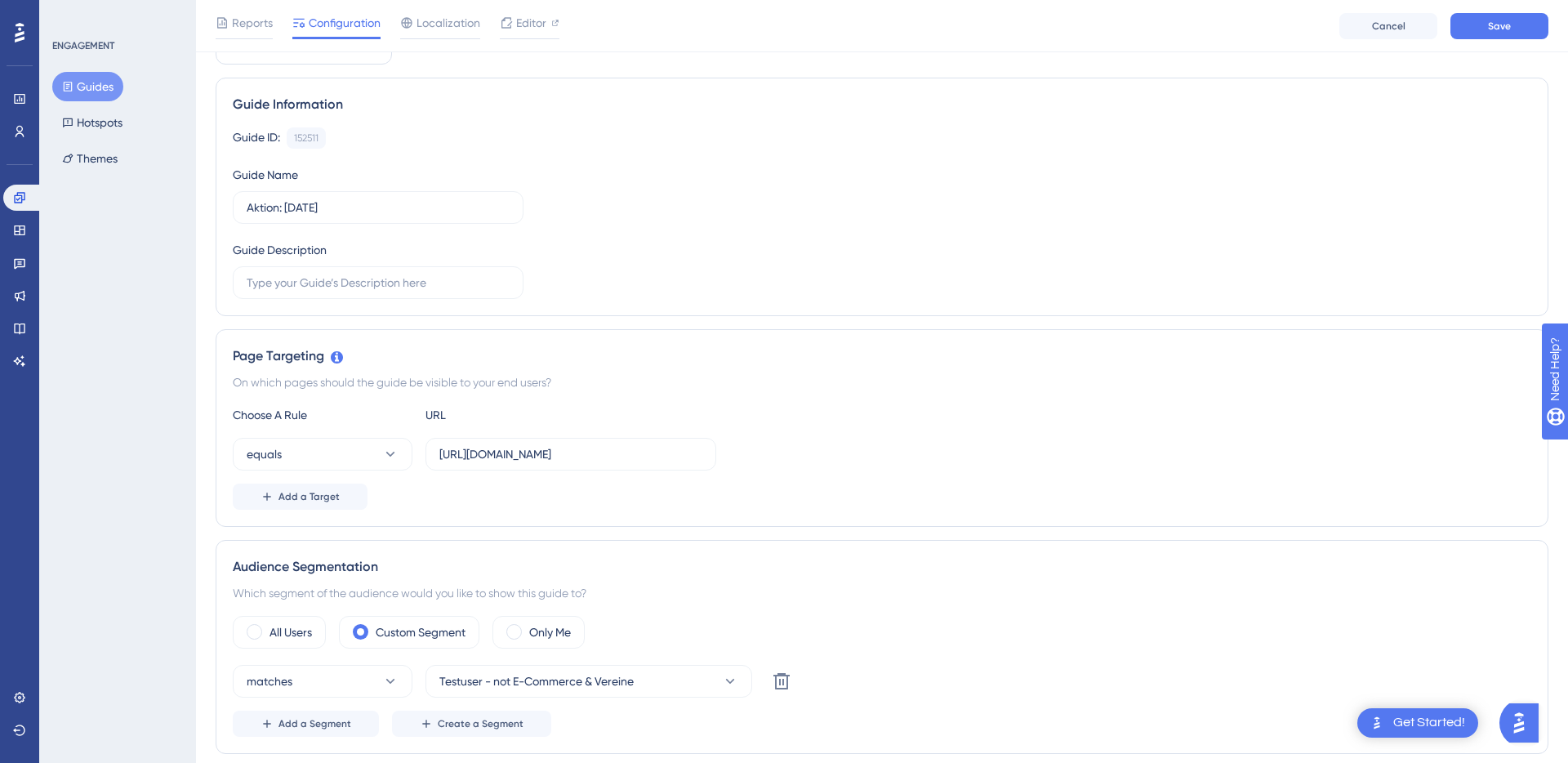
scroll to position [0, 0]
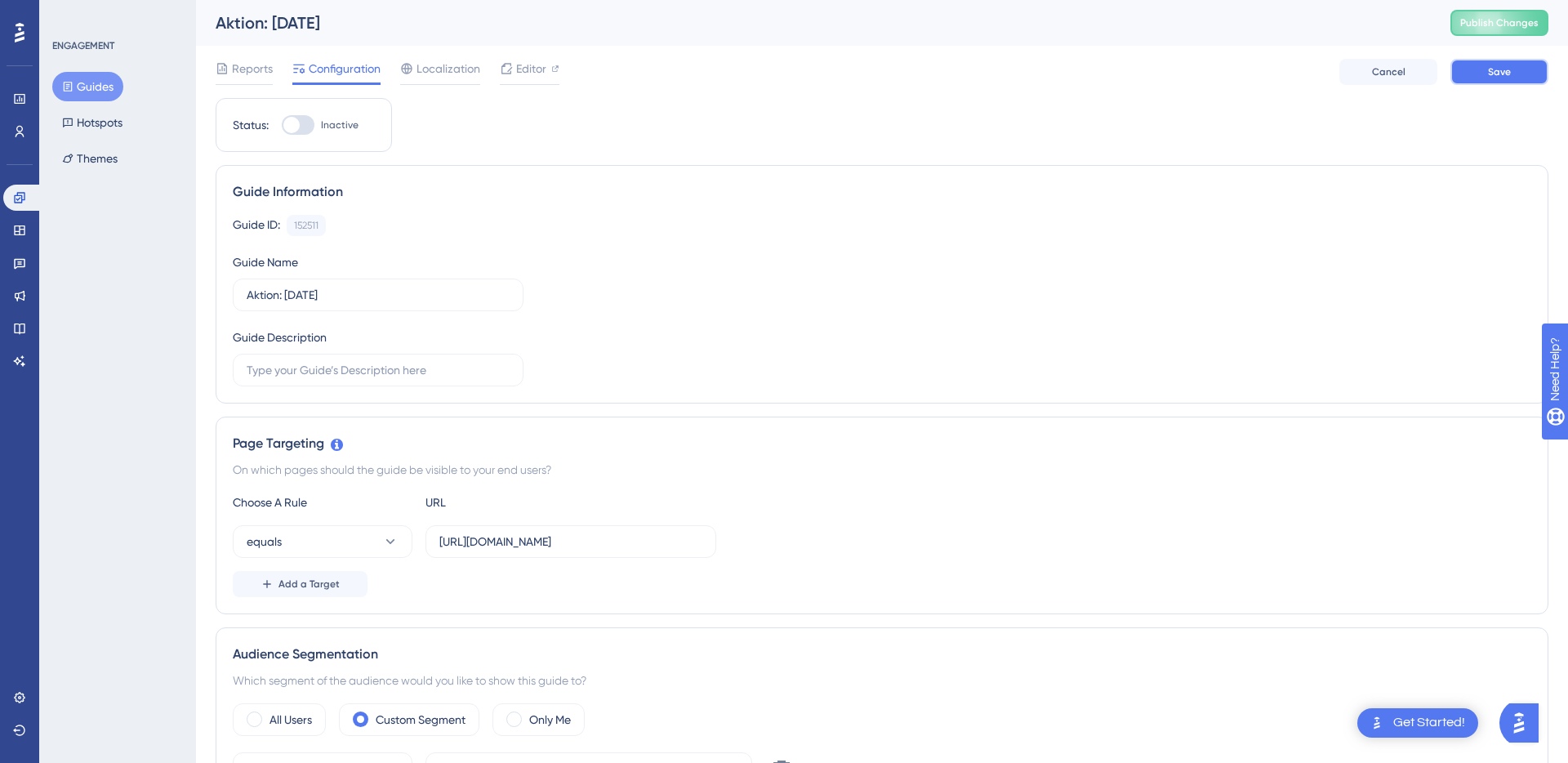
click at [1512, 81] on button "Save" at bounding box center [1499, 71] width 98 height 26
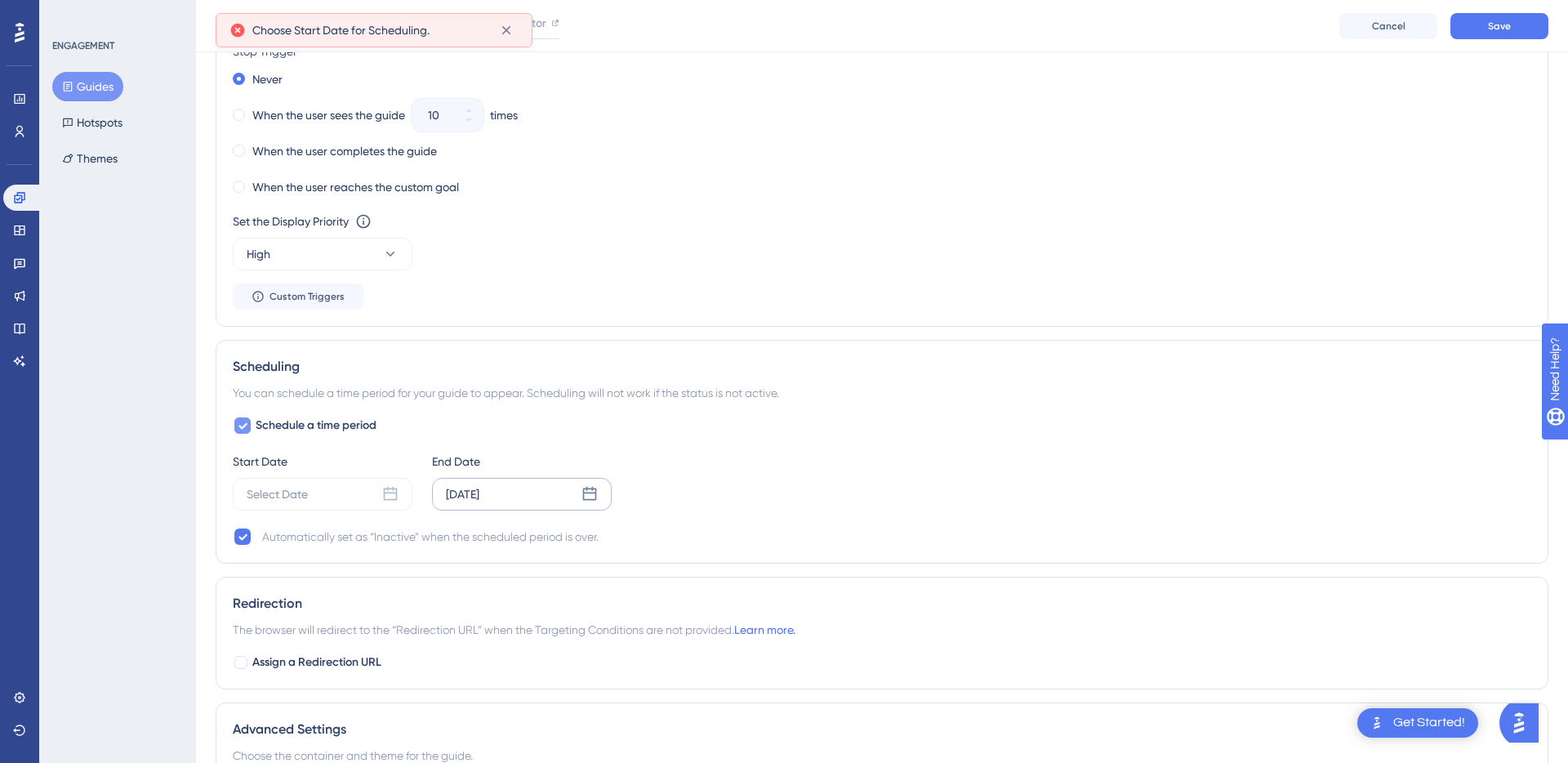
scroll to position [1055, 0]
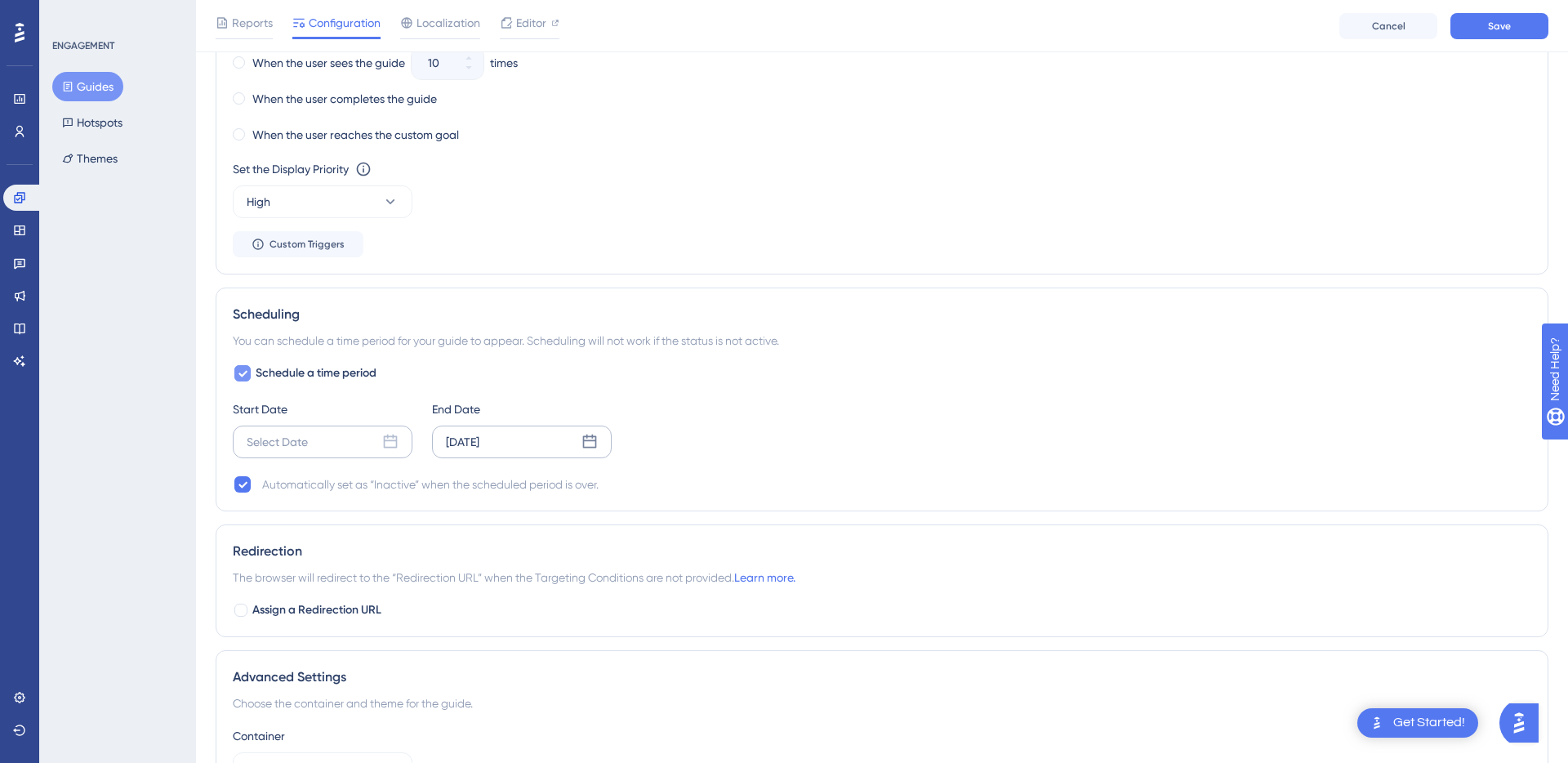
click at [357, 444] on div "Select Date" at bounding box center [322, 441] width 179 height 33
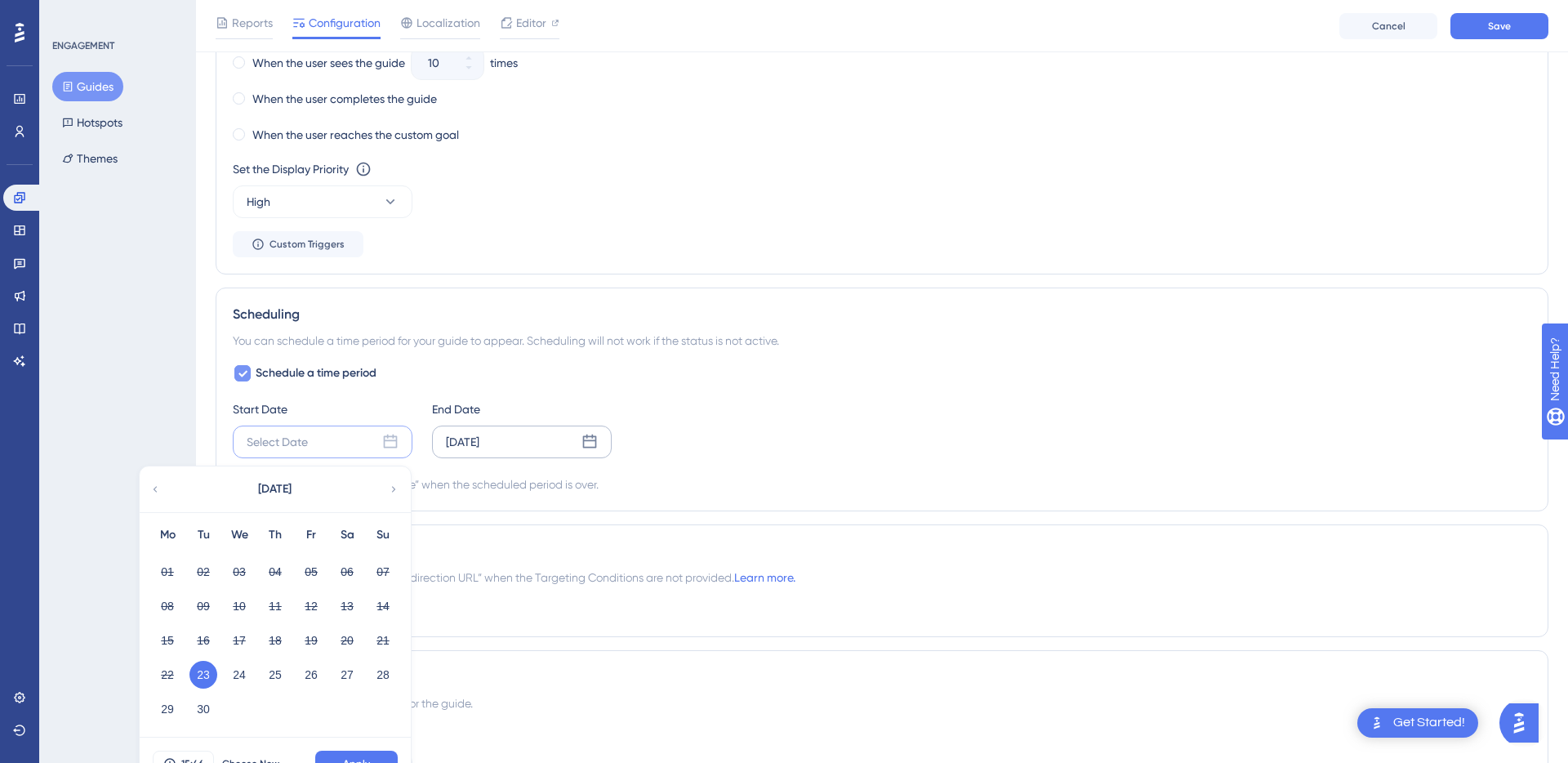
click at [205, 673] on button "23" at bounding box center [203, 674] width 28 height 28
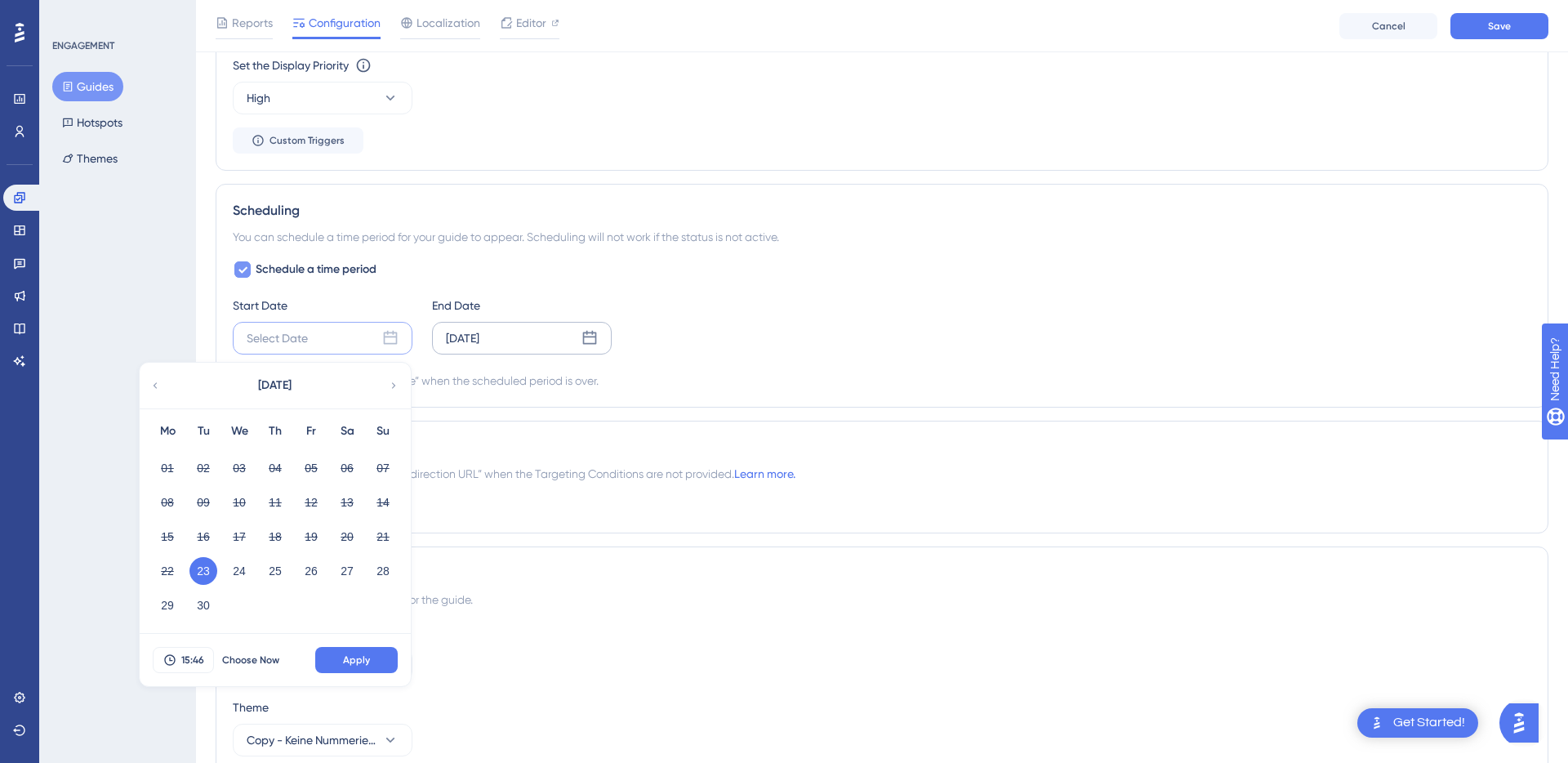
scroll to position [1199, 0]
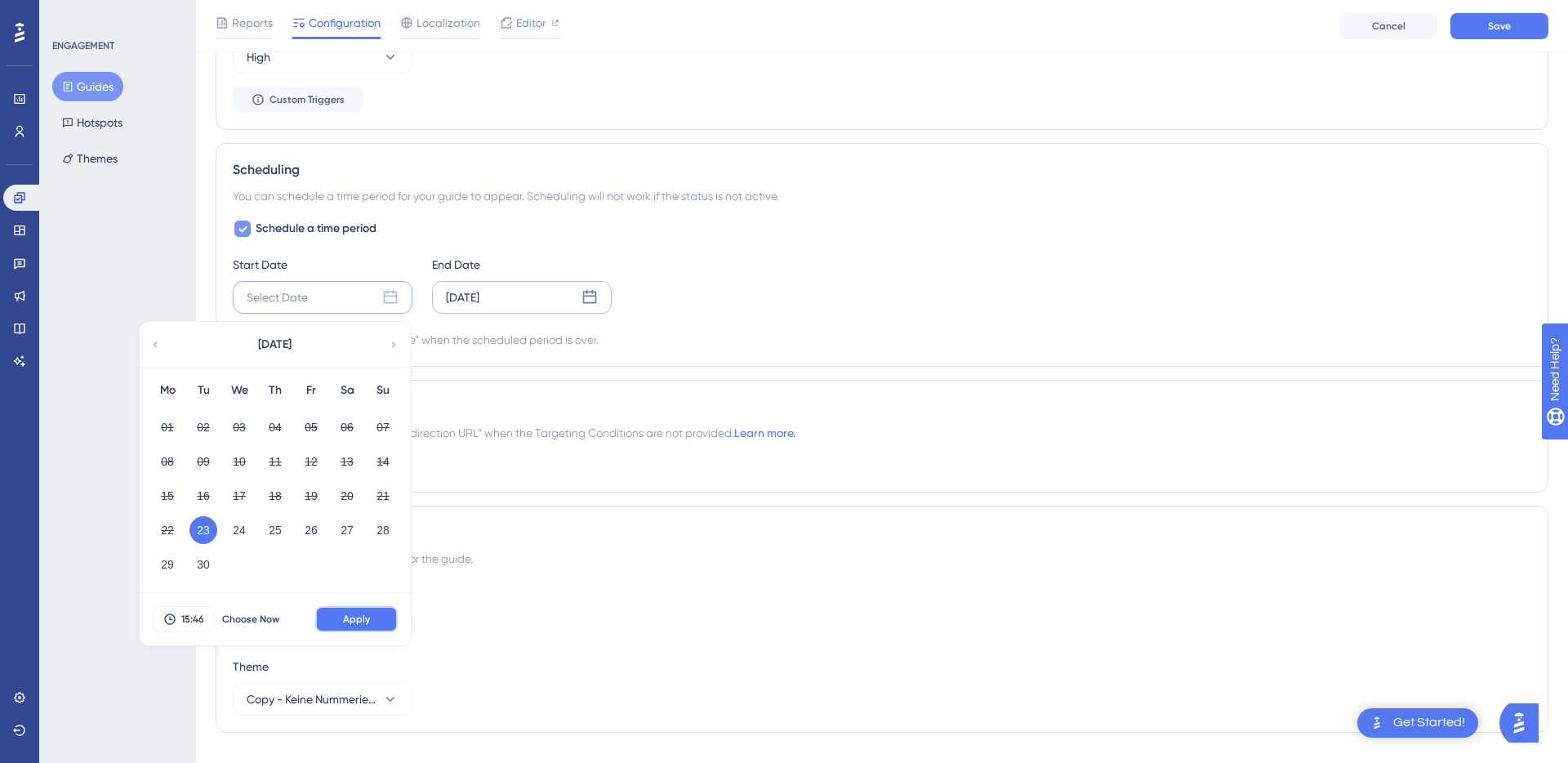
click at [356, 625] on button "Apply" at bounding box center [355, 619] width 82 height 26
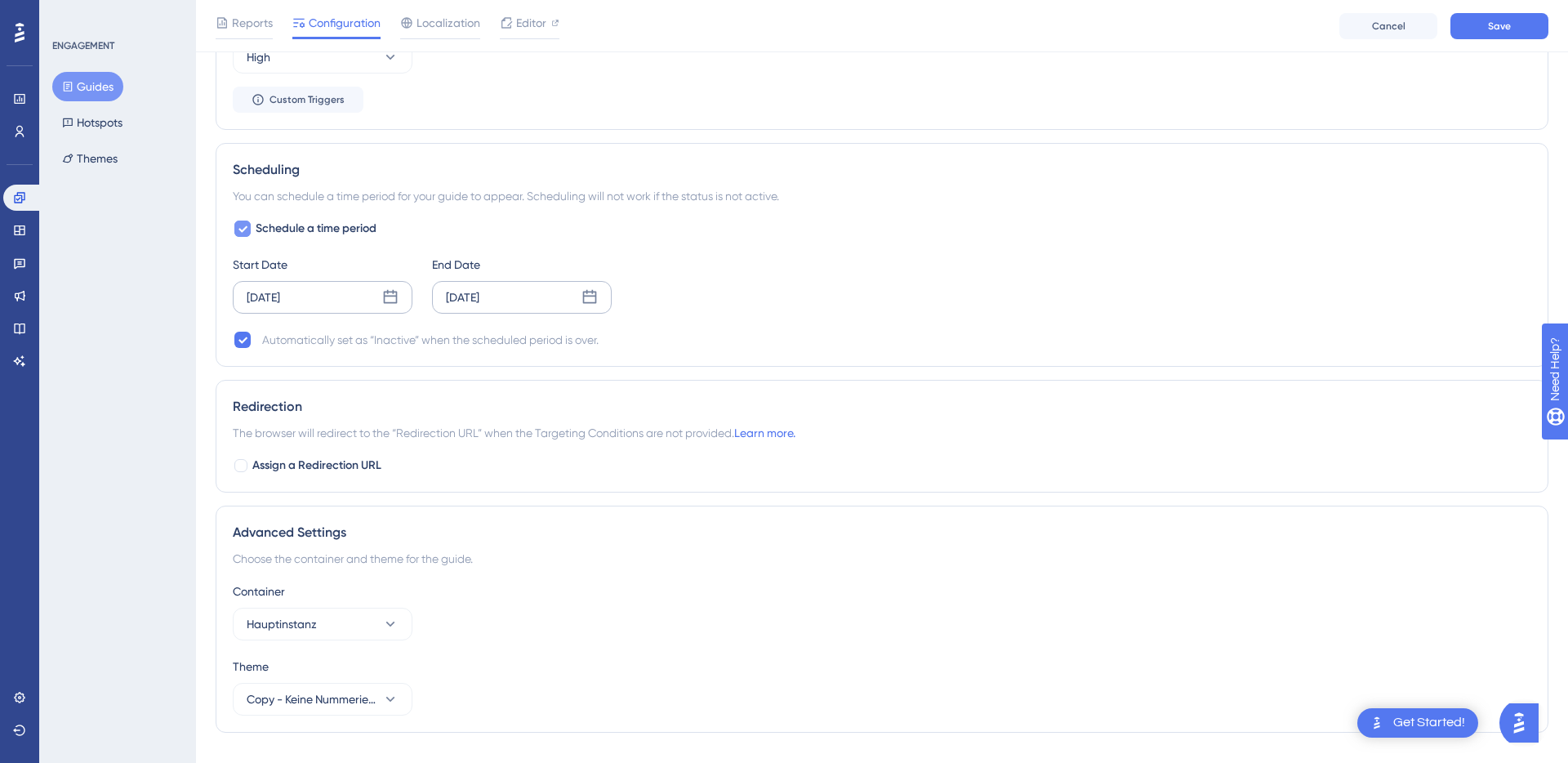
click at [380, 299] on div "Sep 23 2025" at bounding box center [322, 297] width 179 height 33
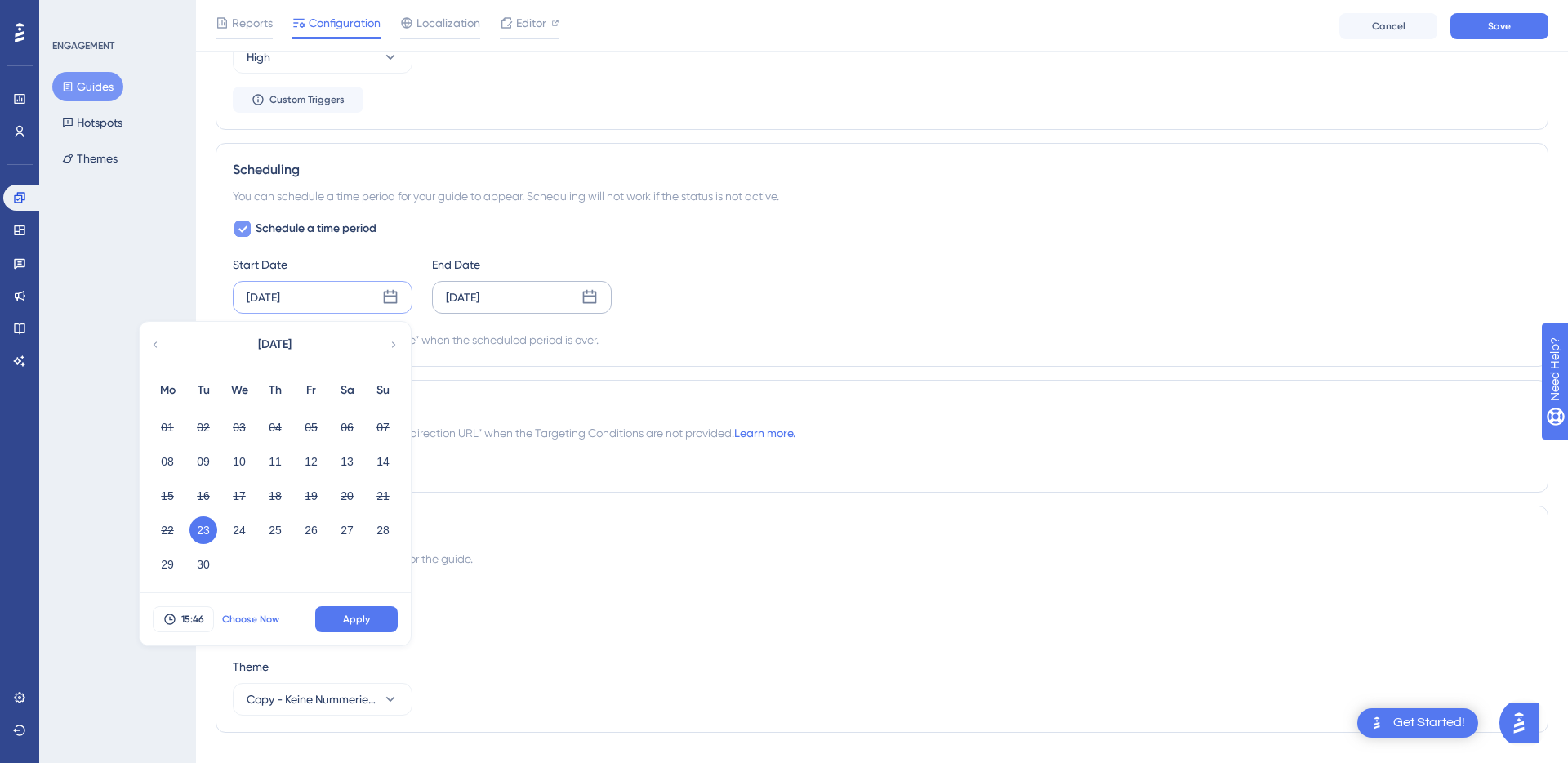
click at [255, 615] on span "Choose Now" at bounding box center [250, 619] width 57 height 13
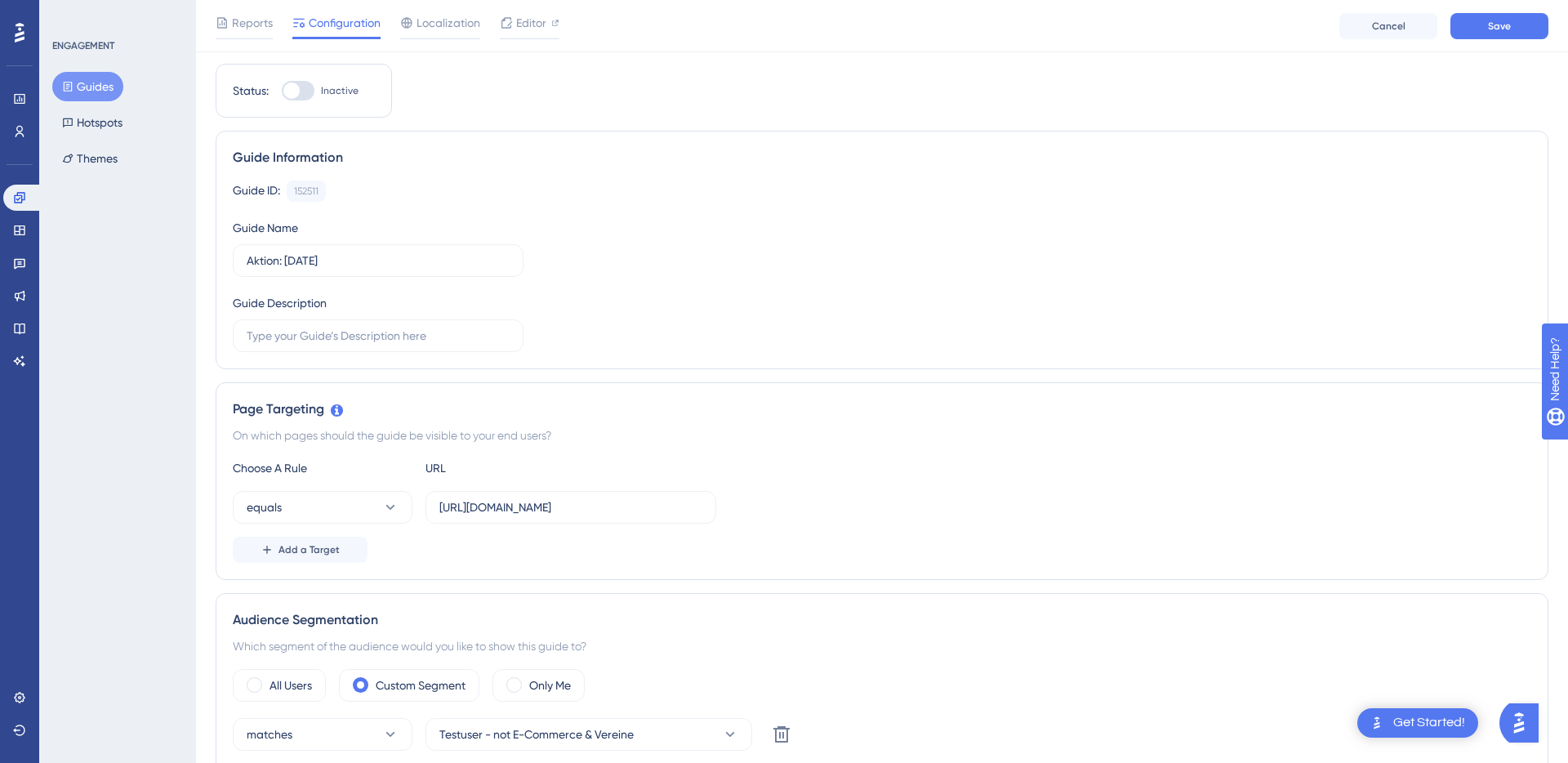
scroll to position [0, 0]
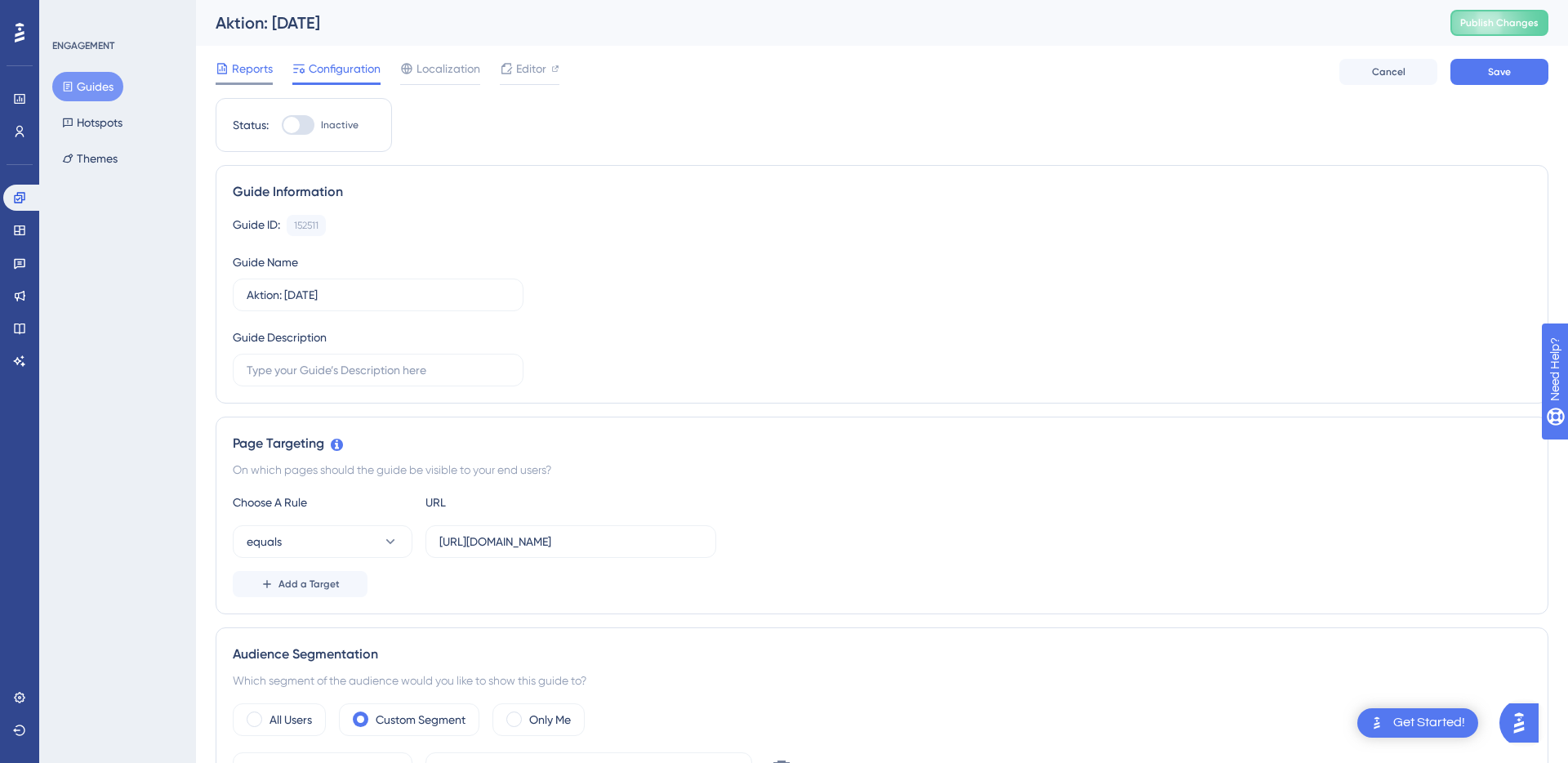
click at [245, 68] on span "Reports" at bounding box center [251, 68] width 41 height 20
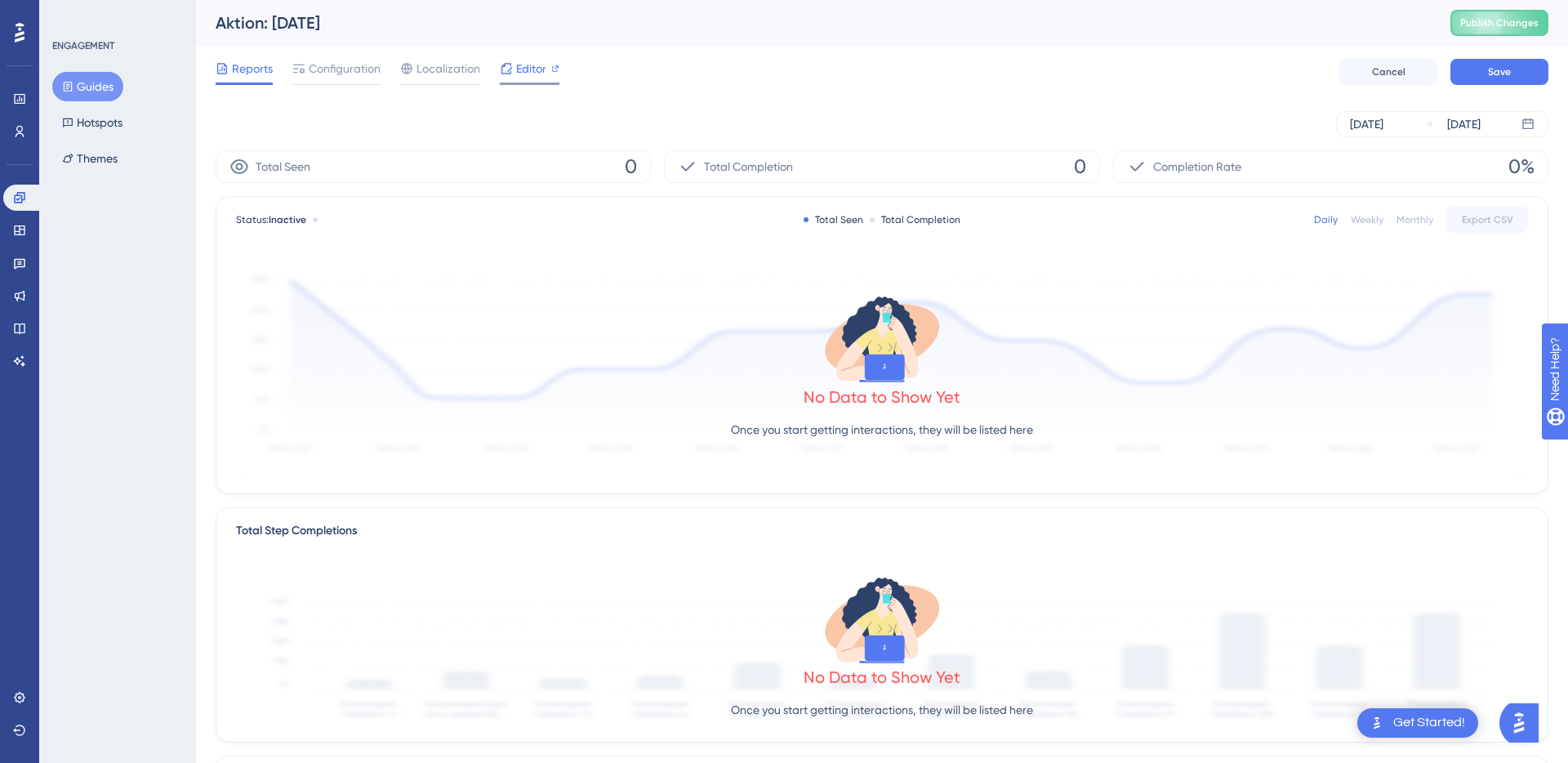
click at [538, 70] on span "Editor" at bounding box center [531, 68] width 31 height 20
click at [330, 76] on span "Configuration" at bounding box center [344, 68] width 72 height 20
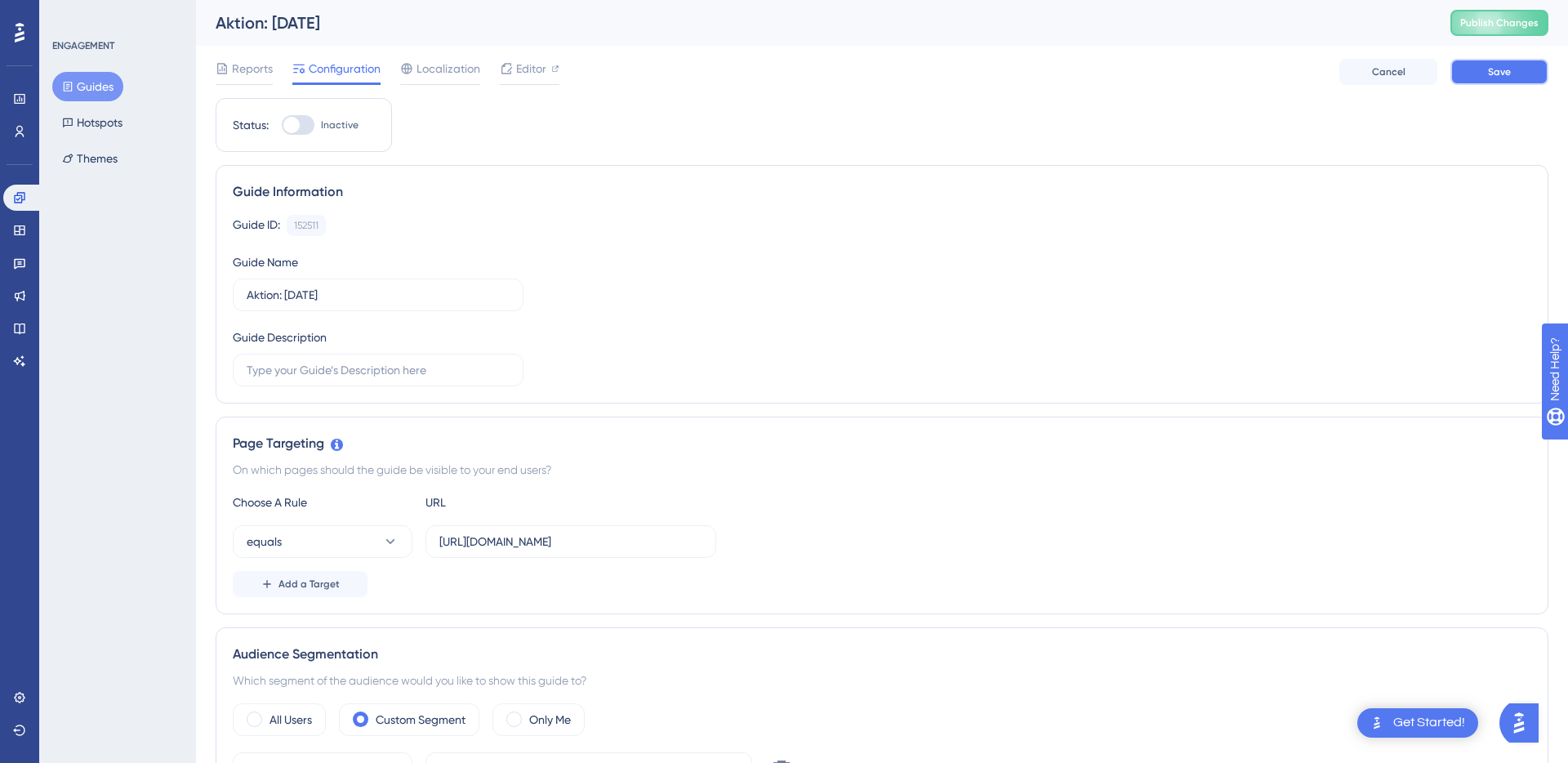
click at [1496, 71] on span "Save" at bounding box center [1499, 71] width 23 height 13
click at [22, 194] on icon at bounding box center [19, 197] width 13 height 13
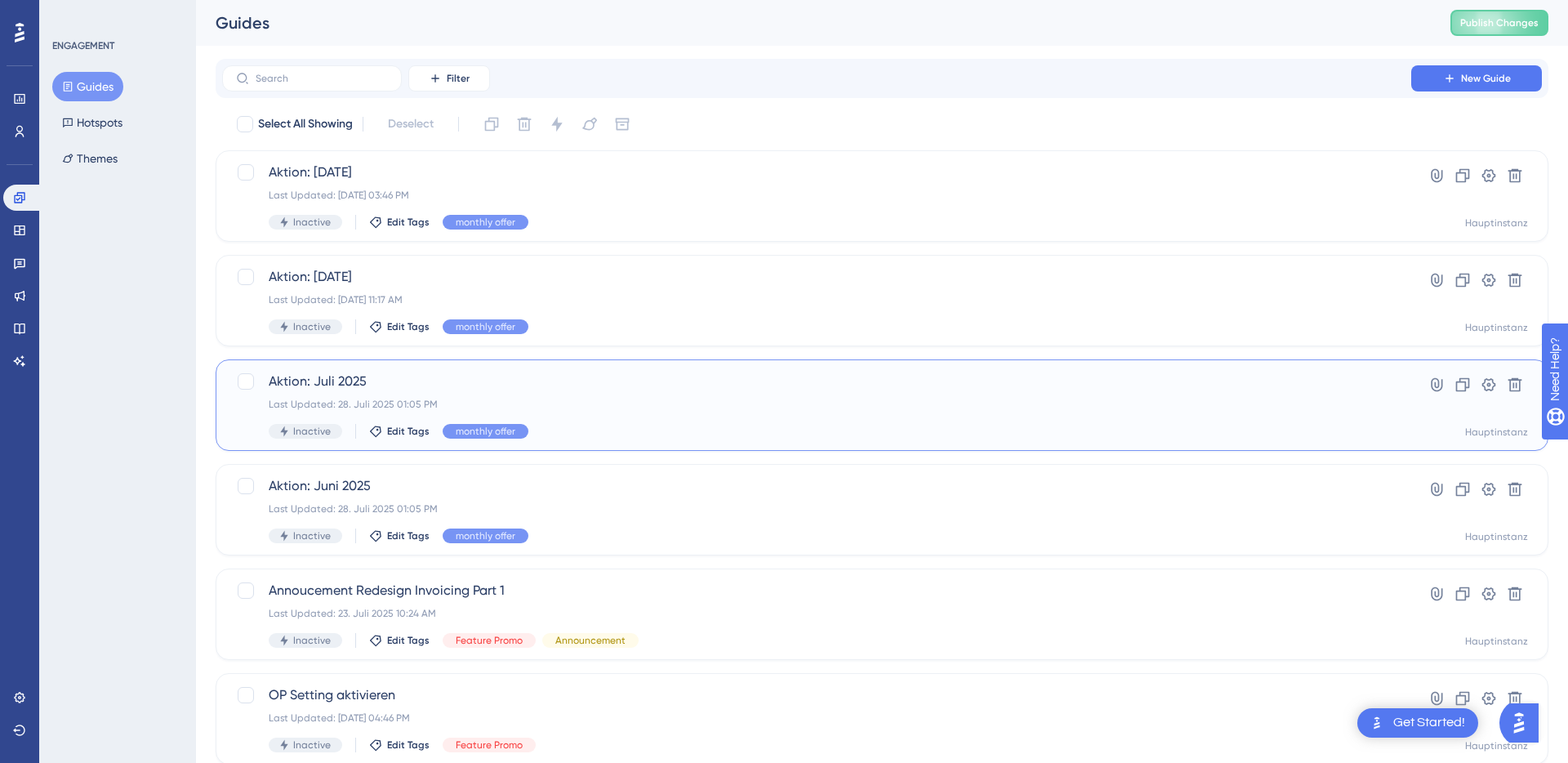
click at [348, 383] on span "Aktion: Juli 2025" at bounding box center [816, 381] width 1096 height 20
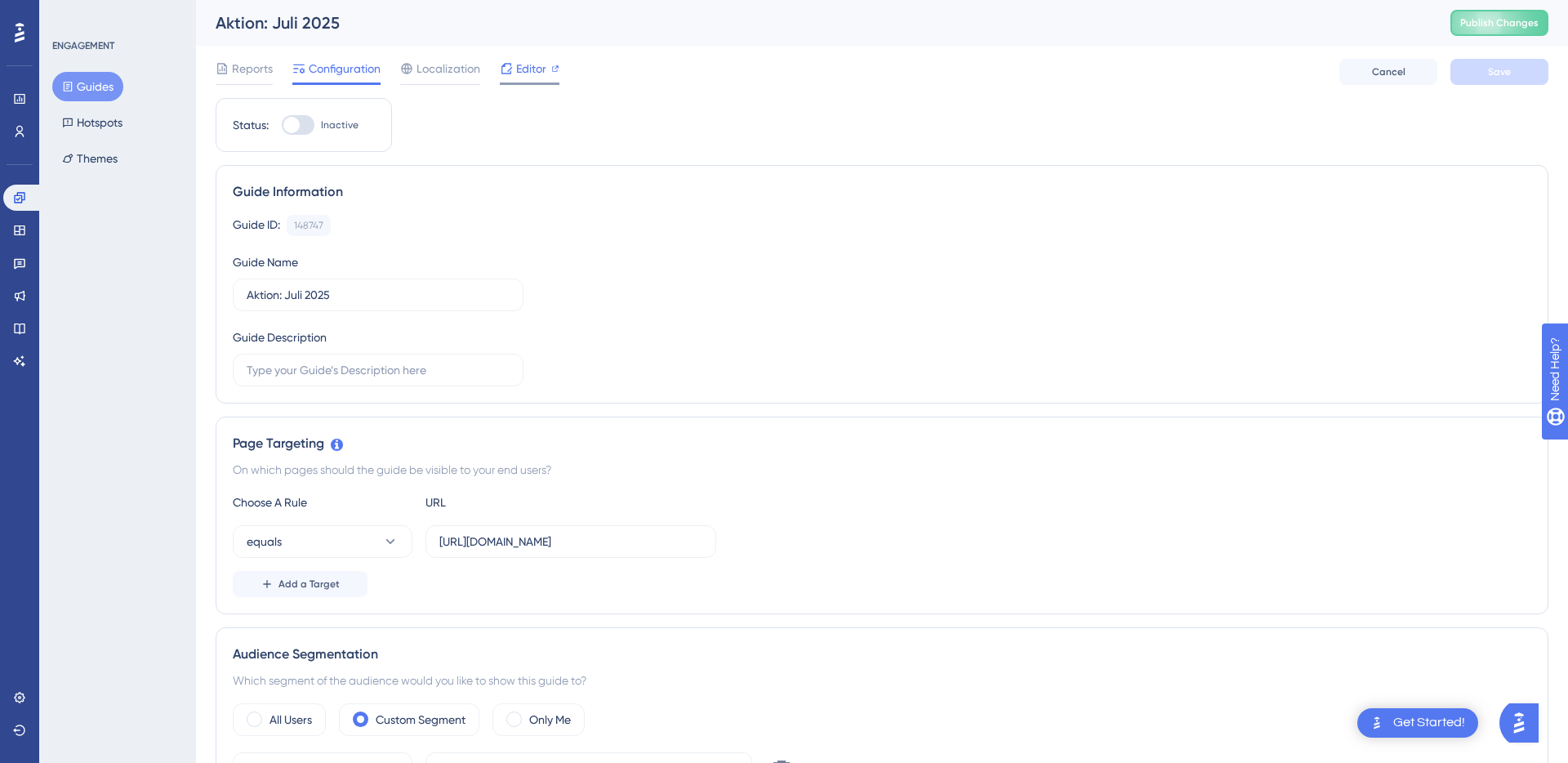
click at [534, 70] on span "Editor" at bounding box center [531, 68] width 31 height 20
click at [17, 198] on icon at bounding box center [19, 197] width 13 height 13
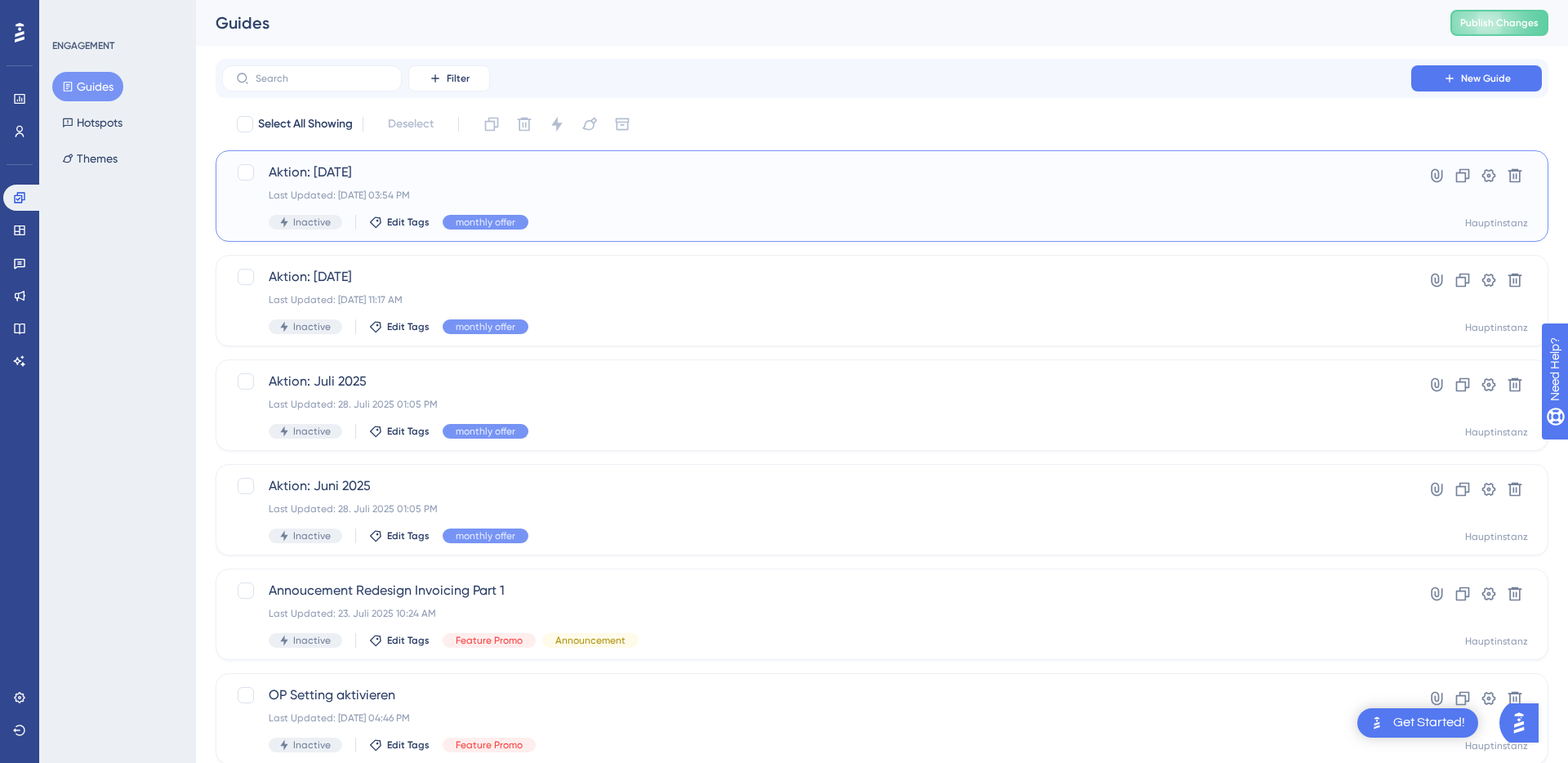
click at [548, 182] on div "Aktion: September 2025 Last Updated: 23. Sept. 2025 03:54 PM Inactive Edit Tags…" at bounding box center [816, 196] width 1096 height 67
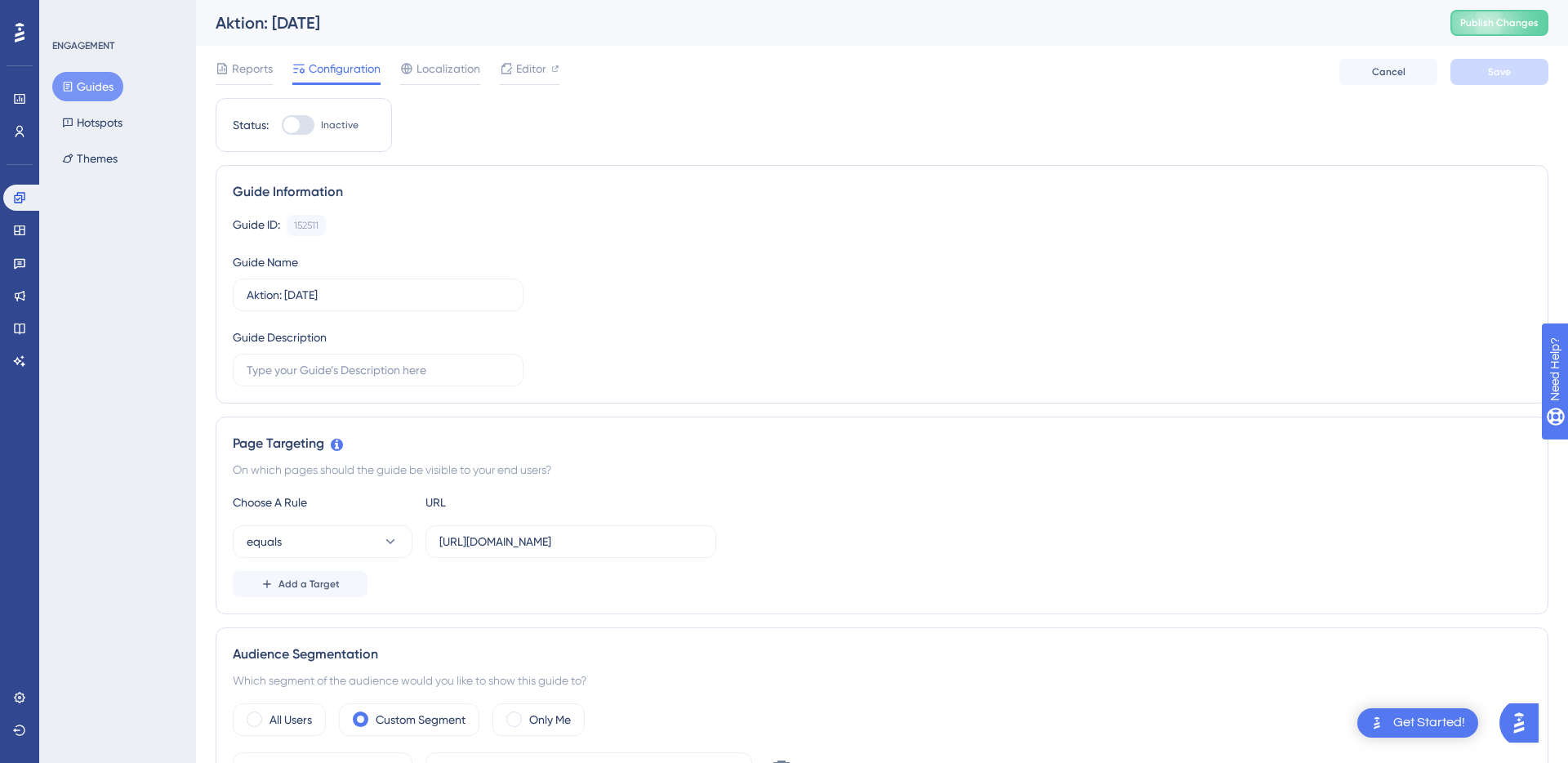
click at [297, 129] on div at bounding box center [291, 125] width 16 height 16
click at [282, 126] on input "Inactive" at bounding box center [281, 125] width 1 height 1
checkbox input "true"
click at [1495, 83] on button "Save" at bounding box center [1499, 71] width 98 height 26
click at [1501, 8] on div "Aktion: September 2025 Publish Changes" at bounding box center [882, 23] width 1372 height 46
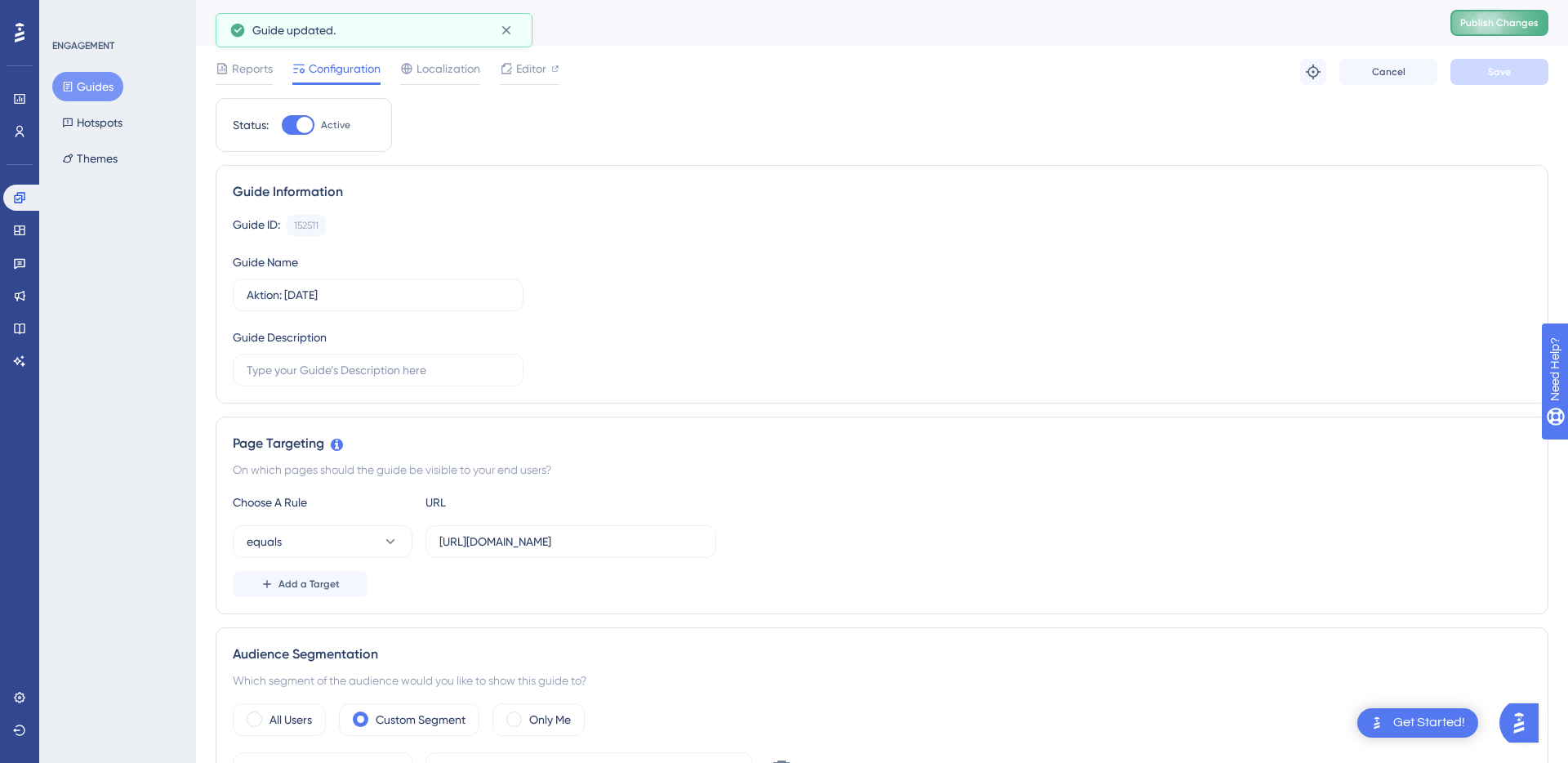
click at [1498, 17] on button "Publish Changes" at bounding box center [1499, 23] width 98 height 26
click at [245, 78] on div "Reports" at bounding box center [245, 71] width 57 height 26
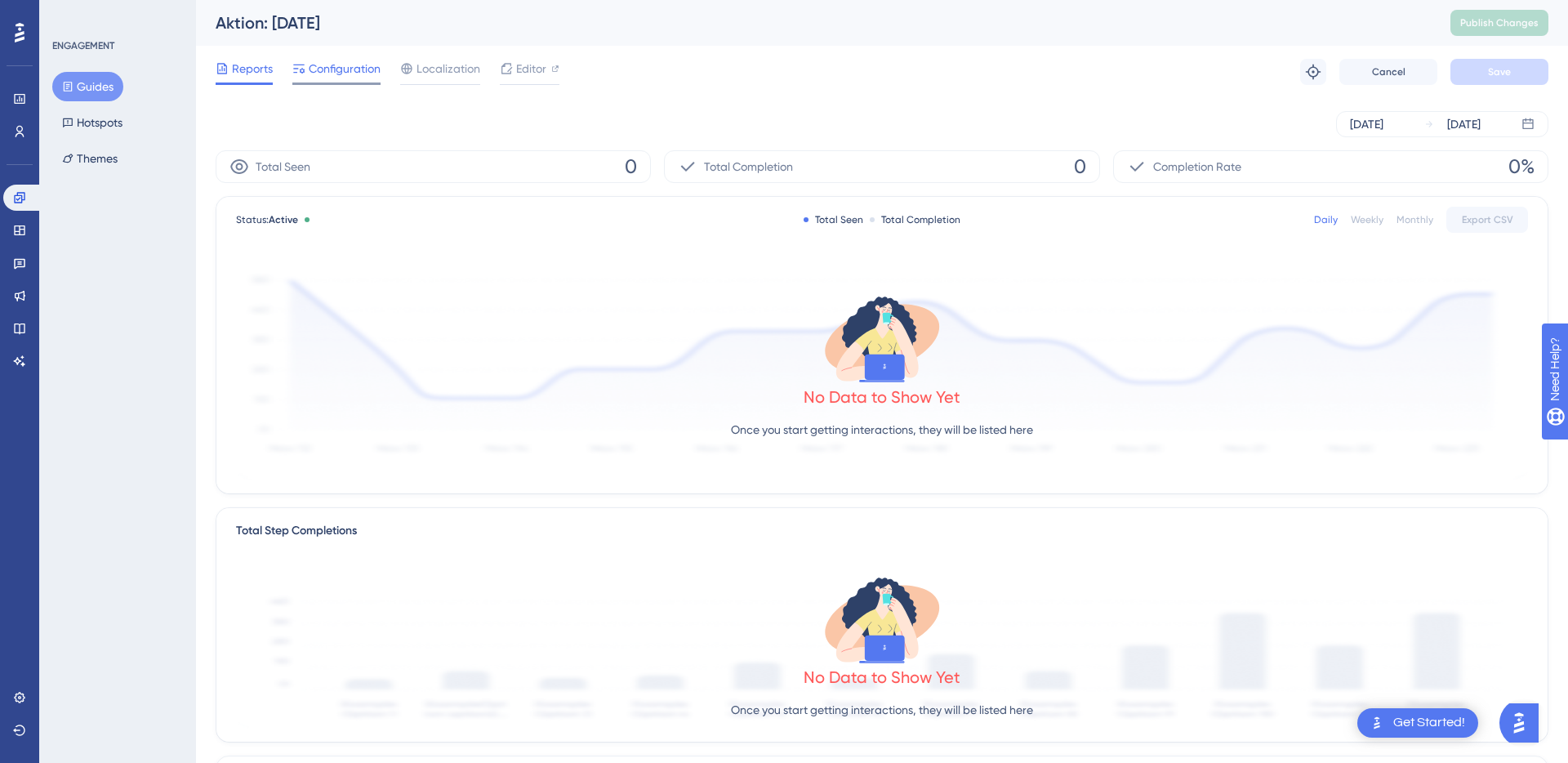
click at [343, 81] on div "Configuration" at bounding box center [336, 71] width 88 height 26
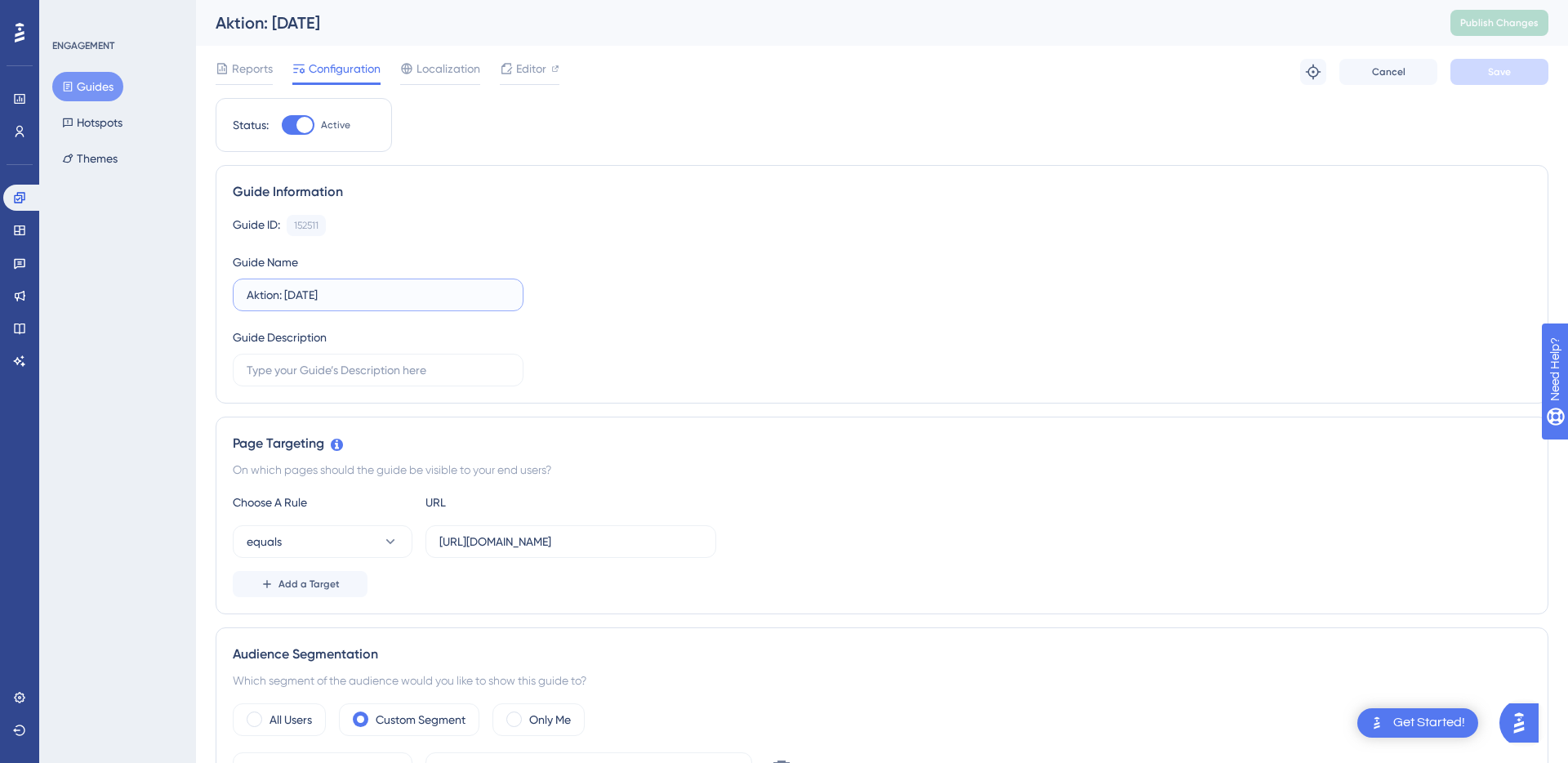
click at [399, 287] on input "Aktion: September 2025" at bounding box center [378, 295] width 263 height 18
click at [391, 293] on input "Aktion: September 2025" at bounding box center [378, 295] width 263 height 18
type input "Aktion: September 2025 (without E-Commerce & Vereine)"
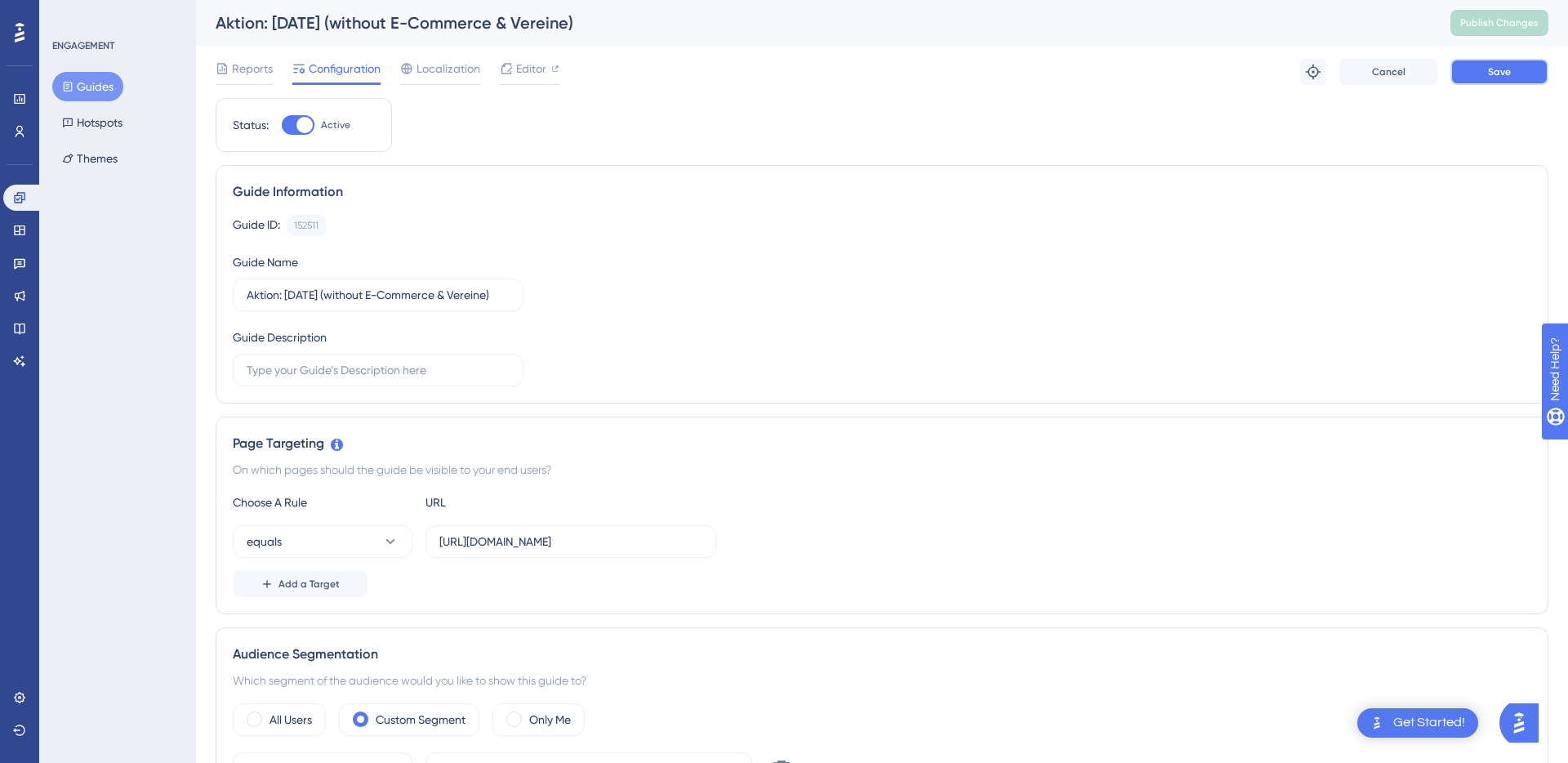
click at [1478, 77] on button "Save" at bounding box center [1499, 71] width 98 height 26
click at [1482, 26] on span "Publish Changes" at bounding box center [1499, 22] width 78 height 13
click at [358, 538] on button "equals" at bounding box center [322, 540] width 179 height 33
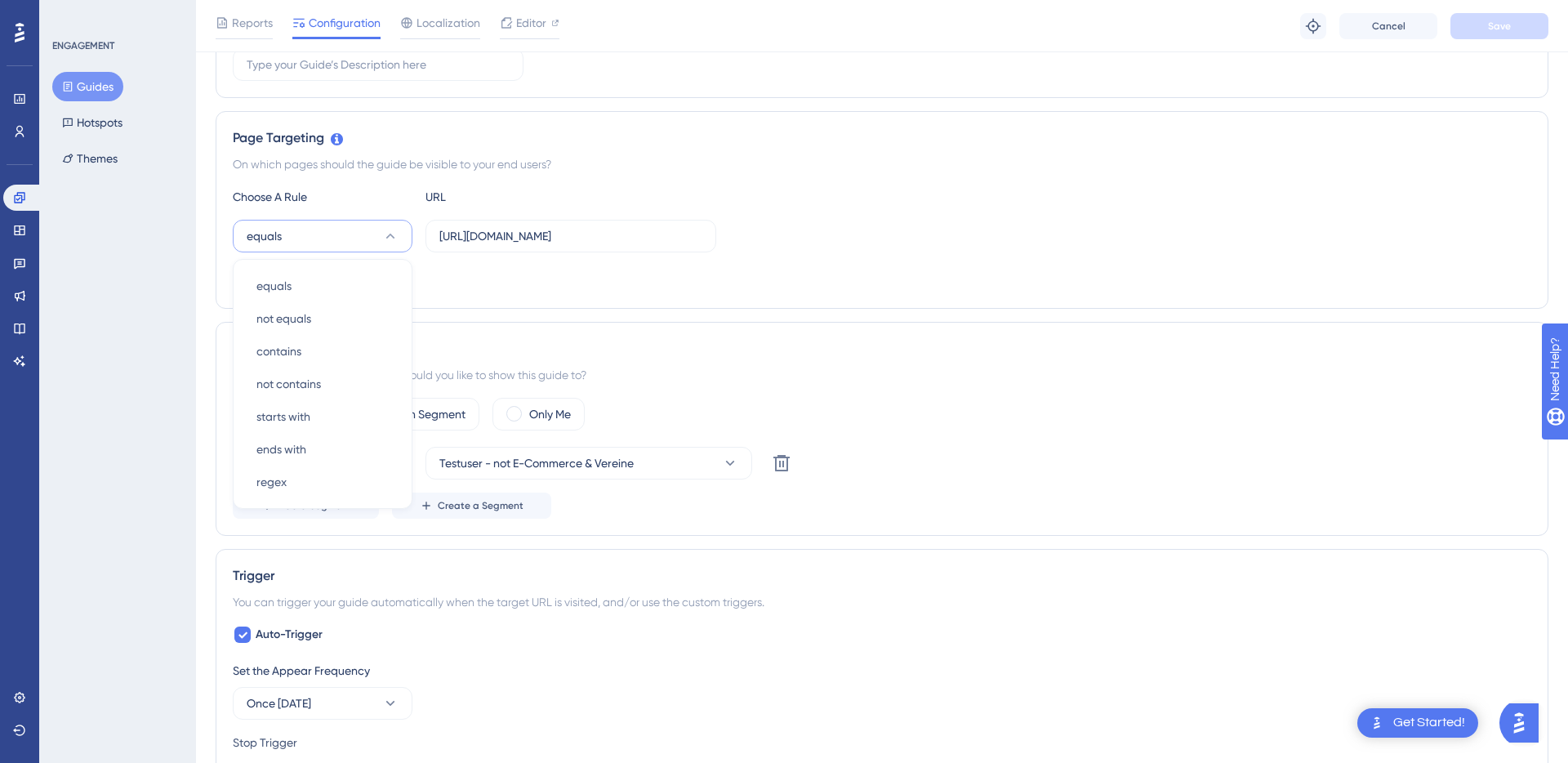
click at [107, 435] on div "ENGAGEMENT Guides Hotspots Themes" at bounding box center [118, 381] width 156 height 763
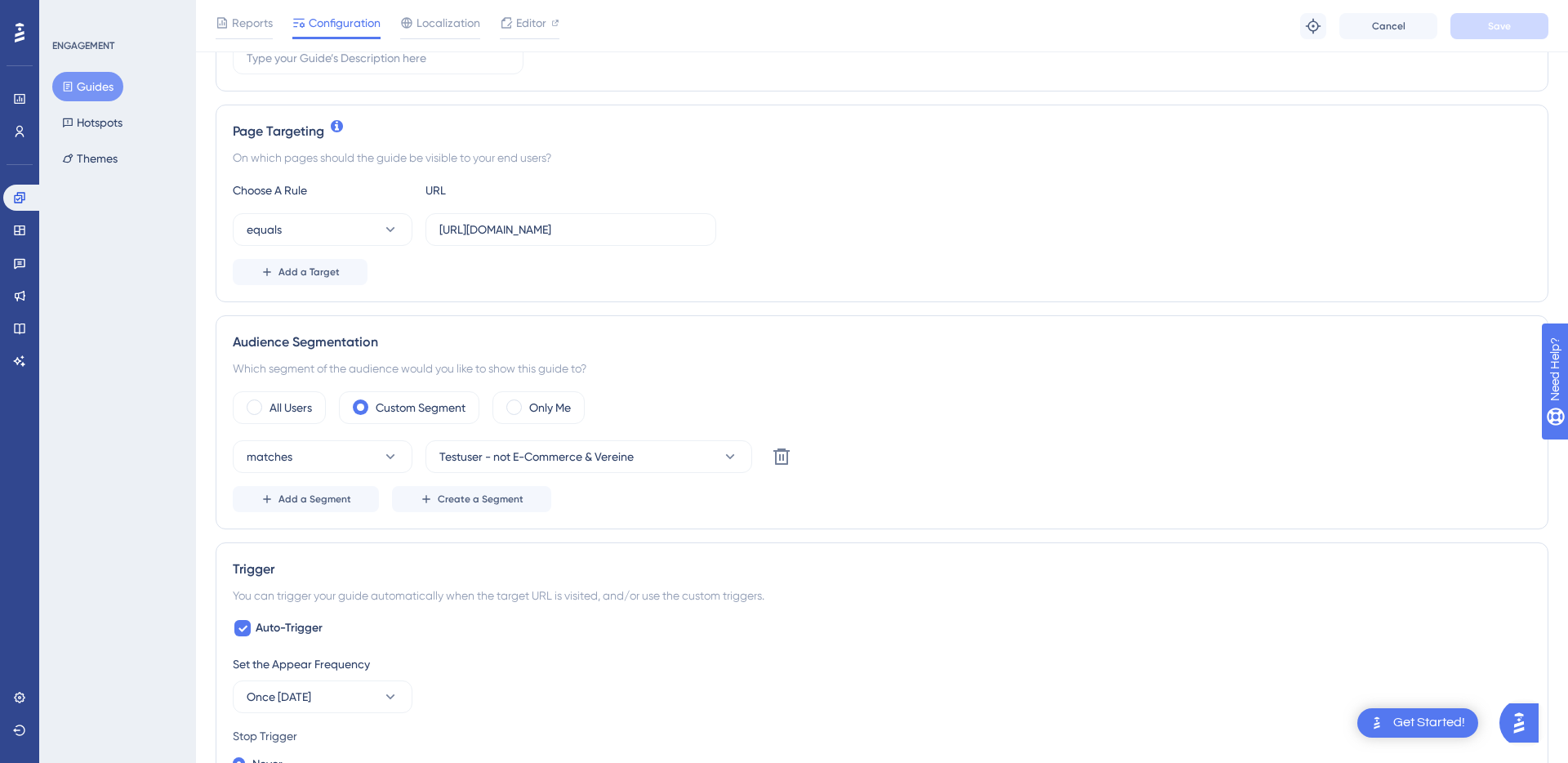
scroll to position [325, 0]
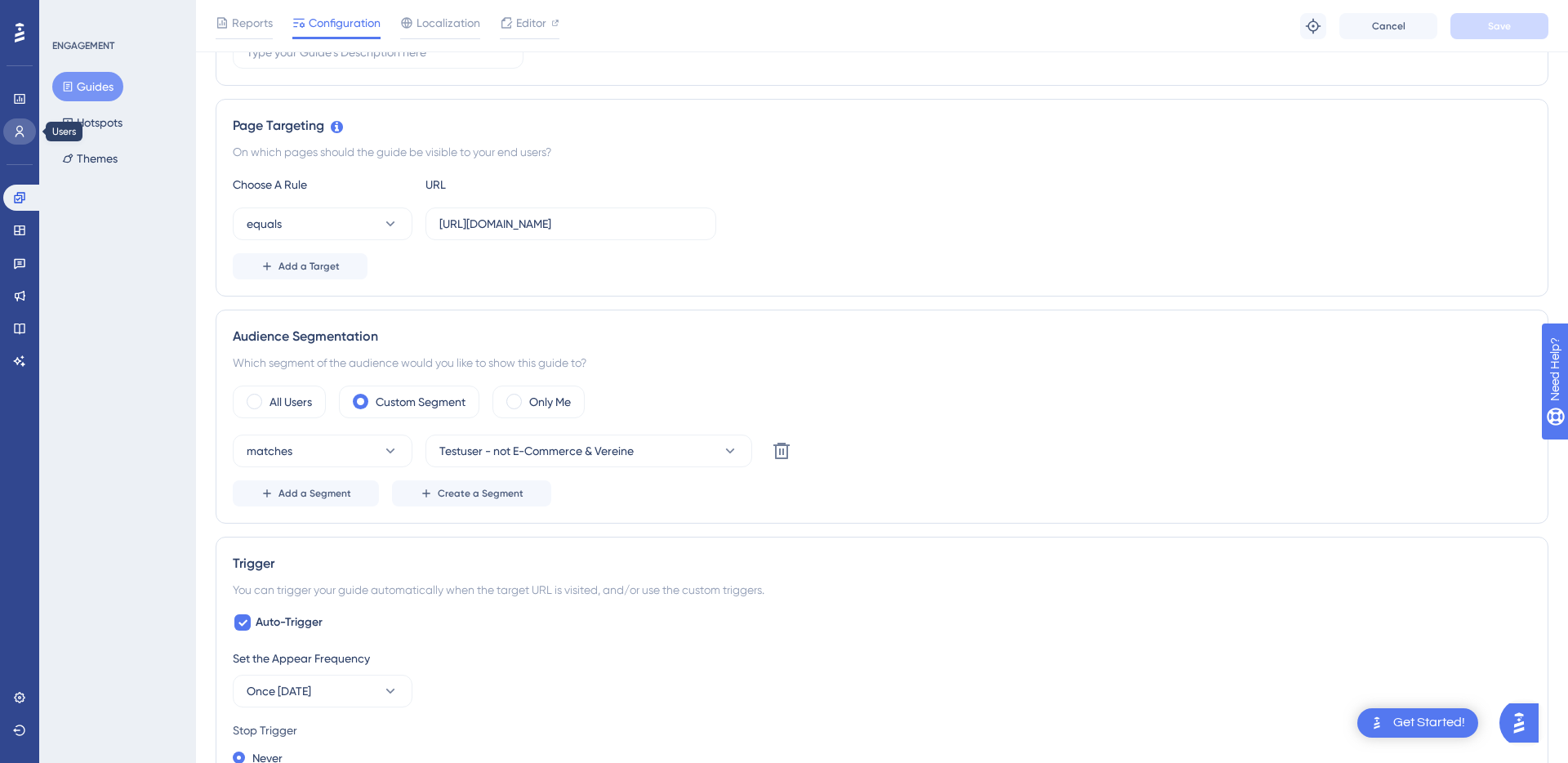
click at [15, 136] on icon at bounding box center [19, 131] width 13 height 13
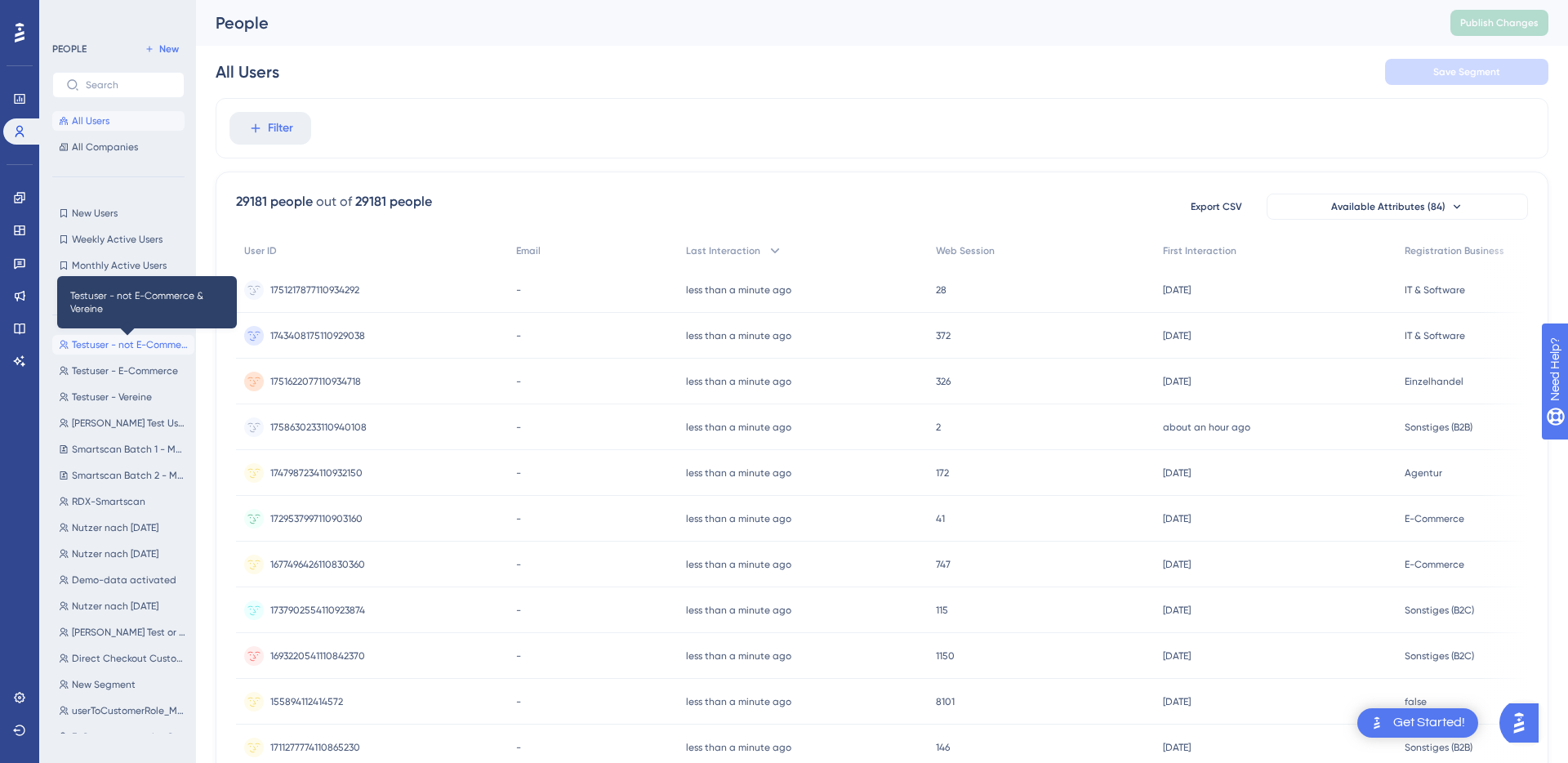
click at [105, 343] on span "Testuser - not E-Commerce & Vereine" at bounding box center [130, 344] width 116 height 13
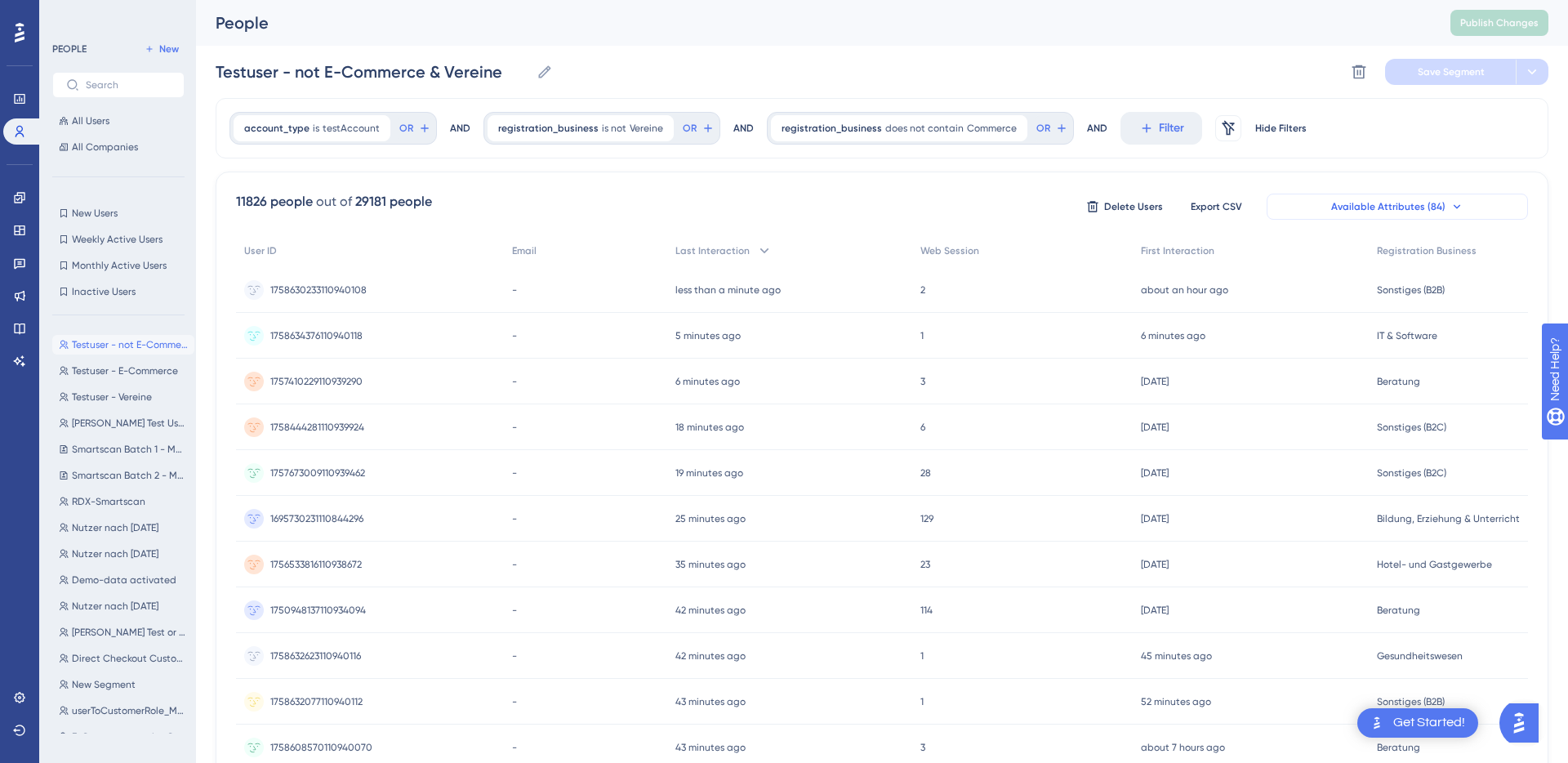
click at [1408, 216] on button "Available Attributes (84)" at bounding box center [1398, 207] width 261 height 26
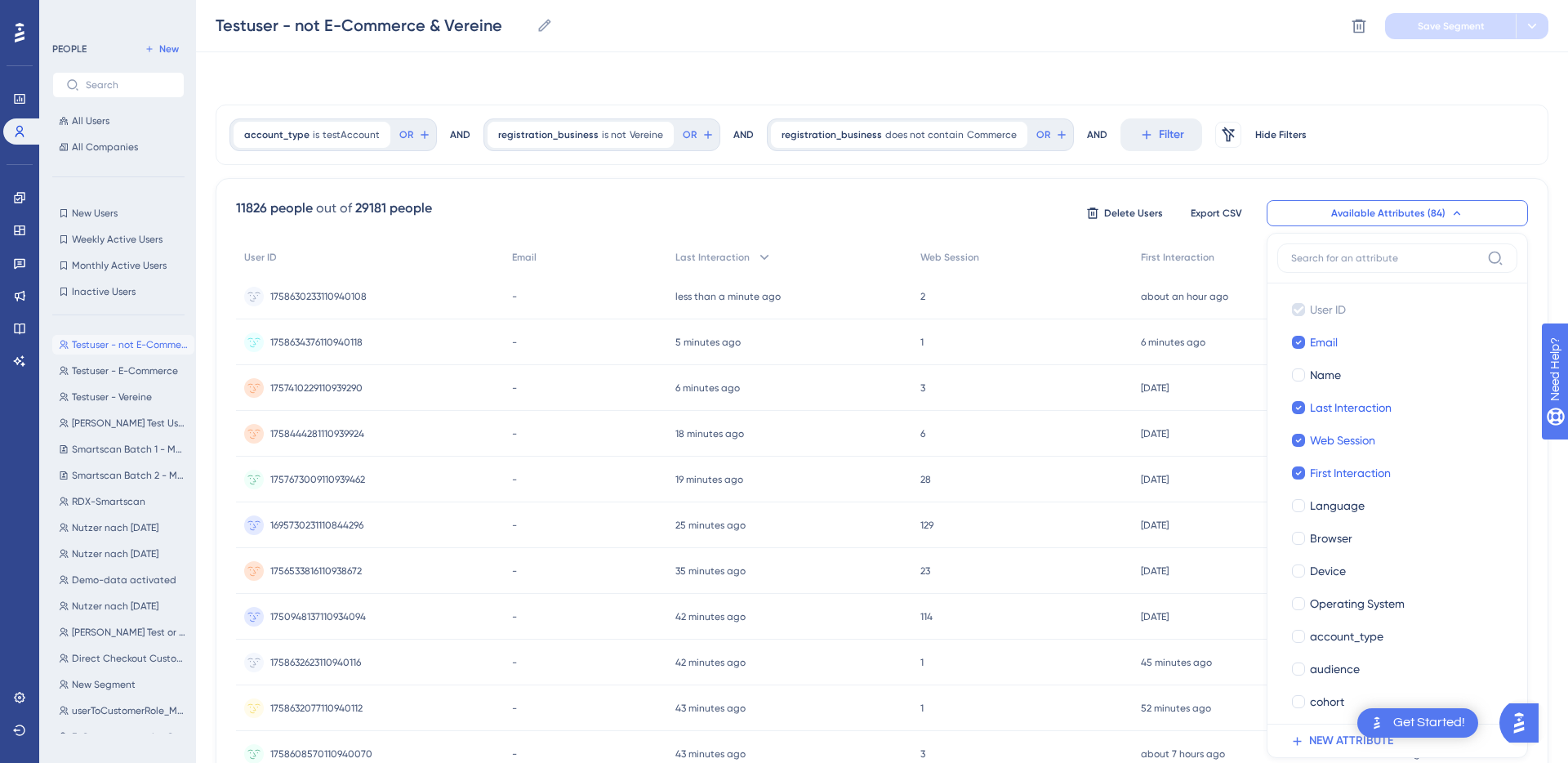
scroll to position [108, 0]
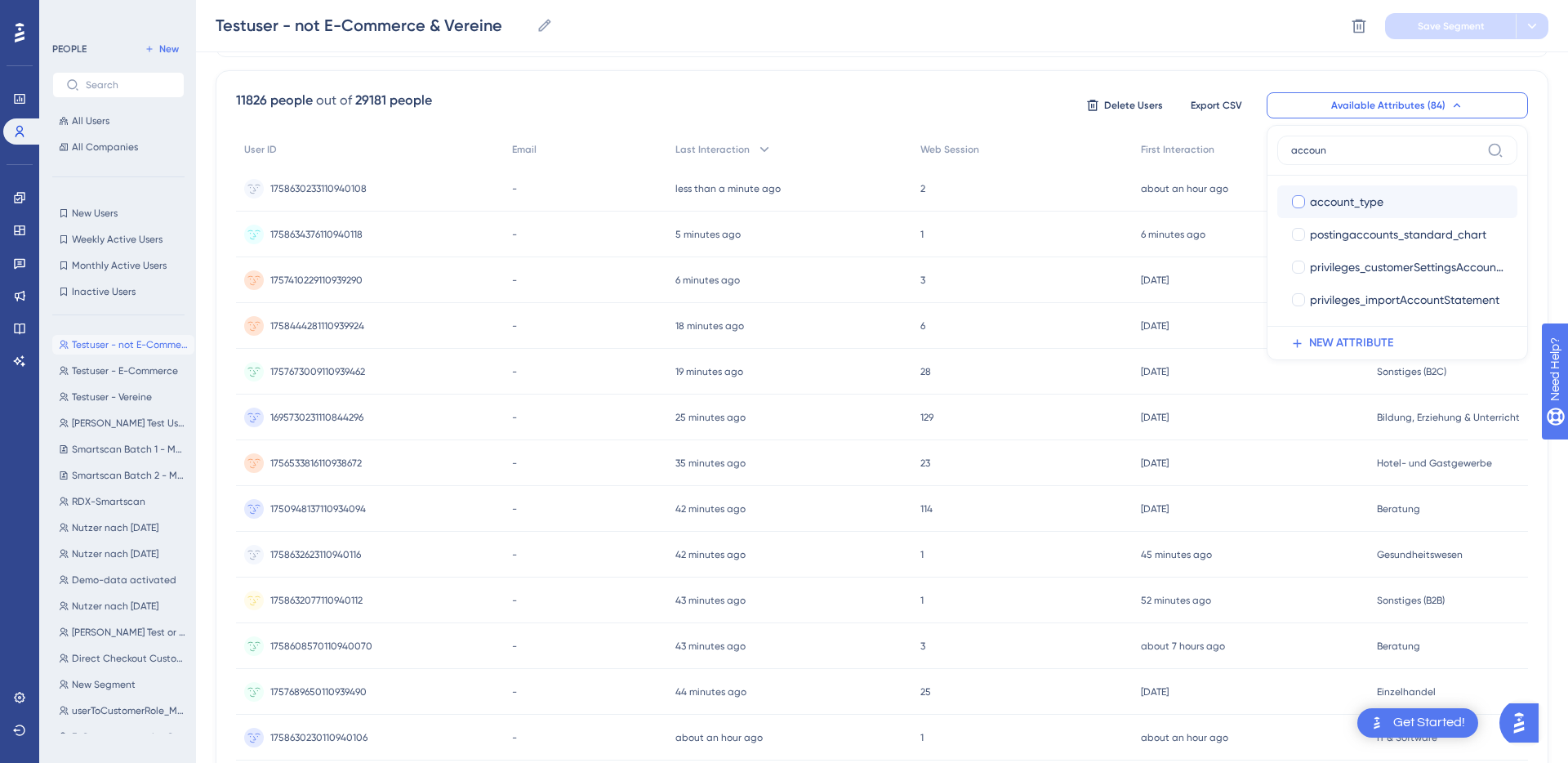
type input "accoun"
click at [1296, 204] on div at bounding box center [1298, 201] width 13 height 13
checkbox input "true"
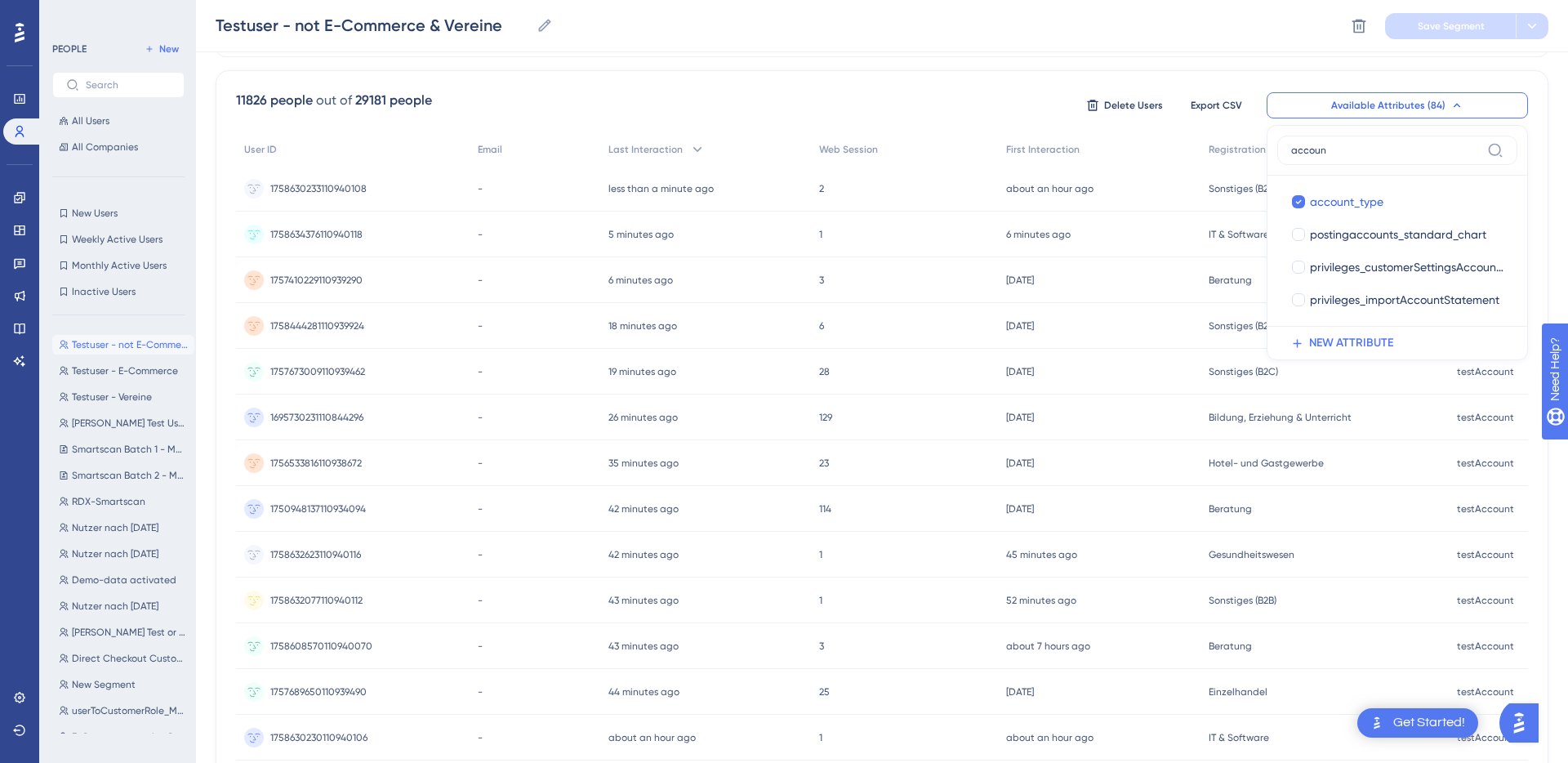
click at [998, 110] on div "11826 people out of 29181 people Delete Users Export CSV Available Attributes (…" at bounding box center [881, 106] width 1292 height 30
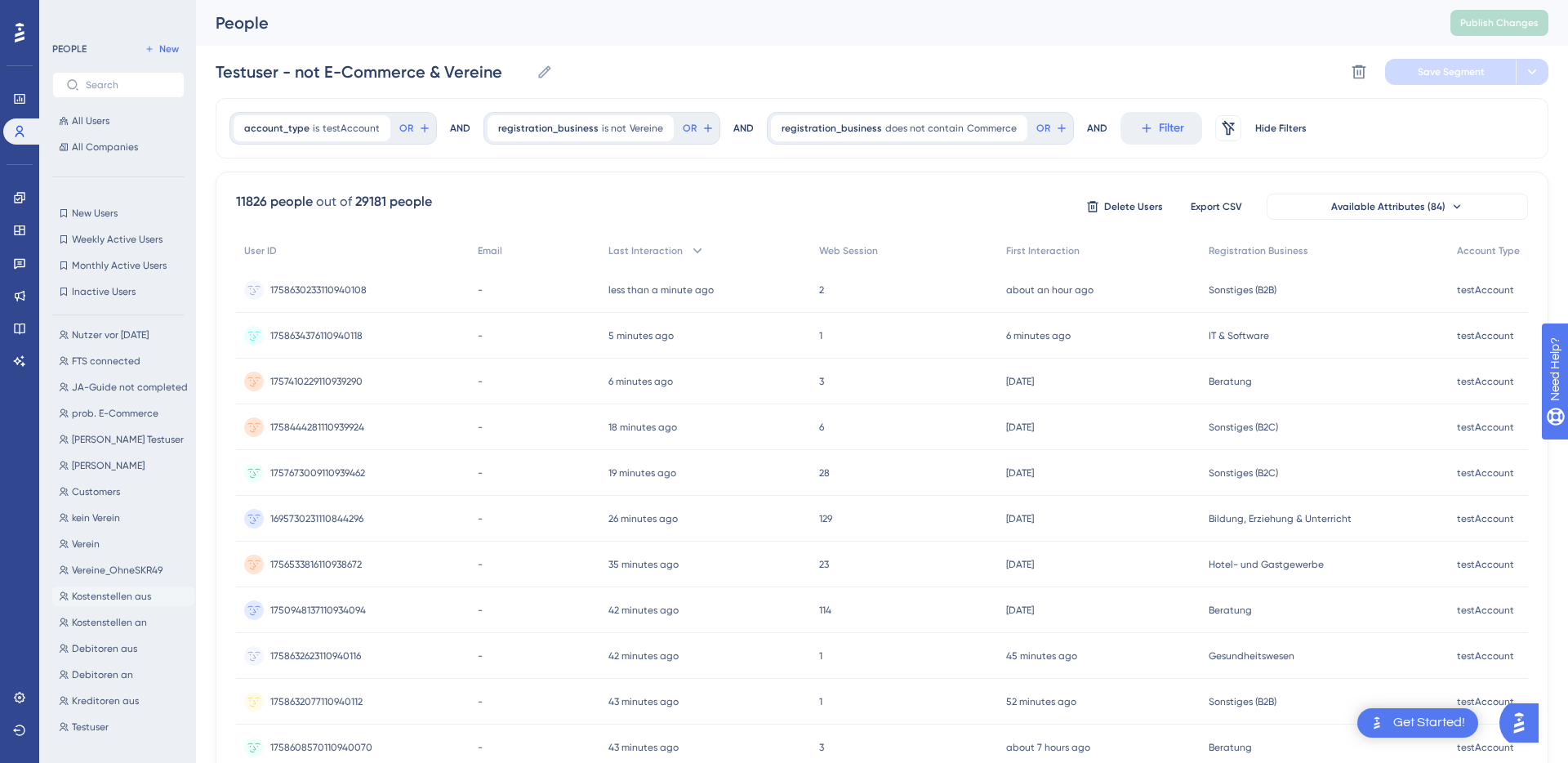
scroll to position [528, 0]
click at [114, 710] on button "Testuser Testuser" at bounding box center [124, 705] width 143 height 20
type input "Testuser"
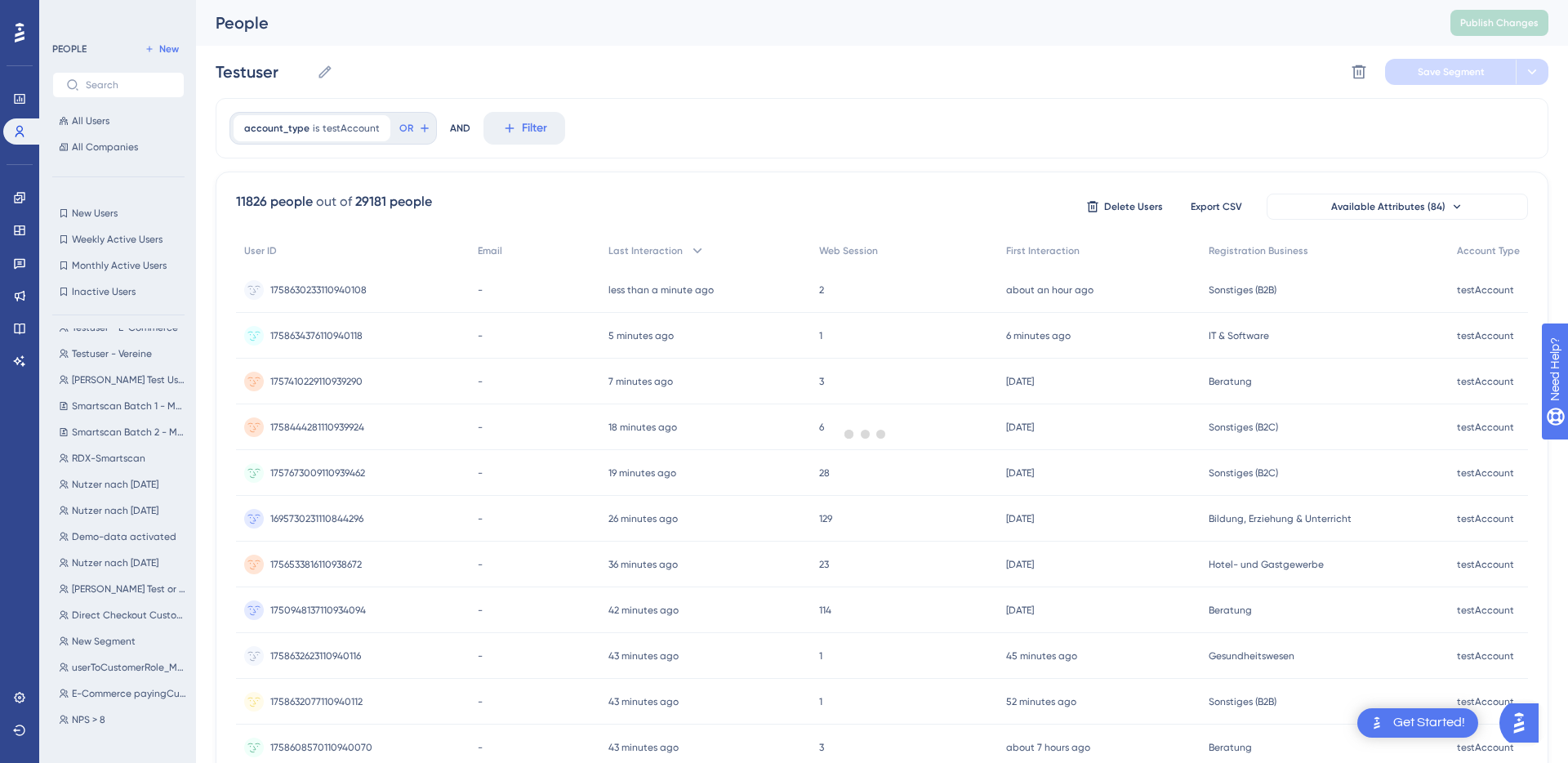
scroll to position [0, 0]
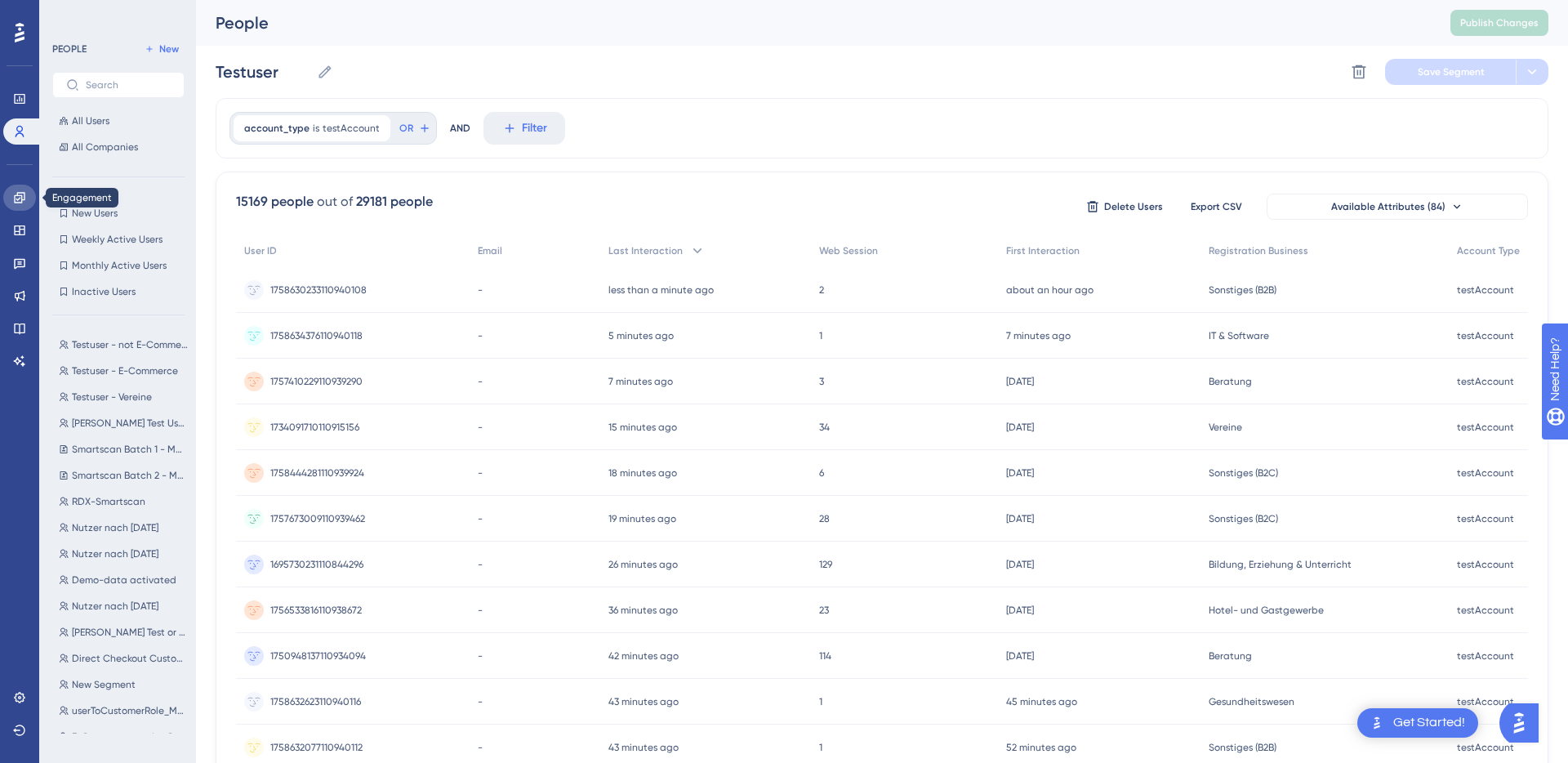
click at [18, 197] on icon at bounding box center [19, 197] width 13 height 13
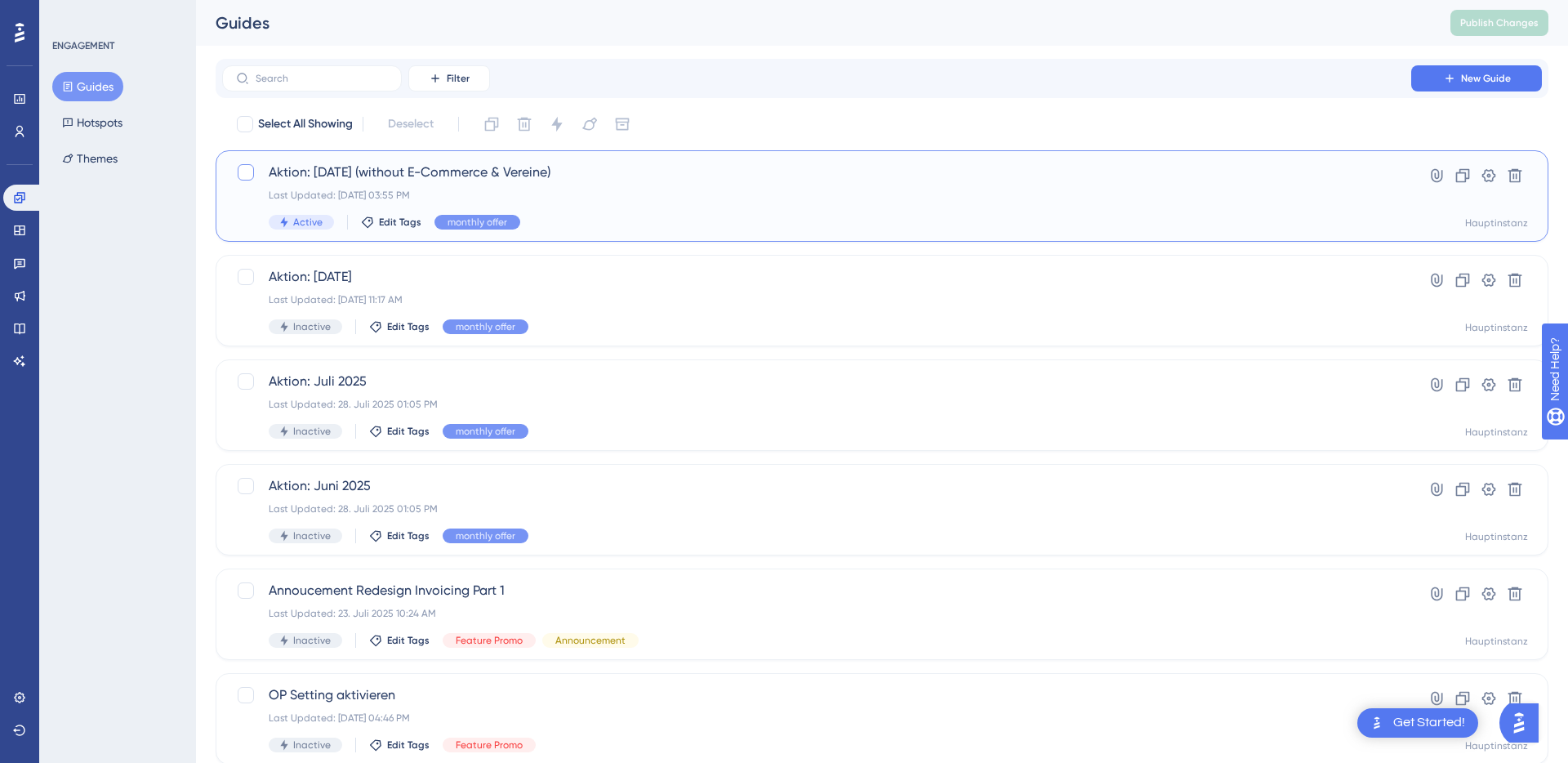
click at [244, 177] on div at bounding box center [245, 172] width 16 height 16
checkbox input "true"
click at [1460, 180] on icon at bounding box center [1462, 175] width 16 height 16
checkbox input "false"
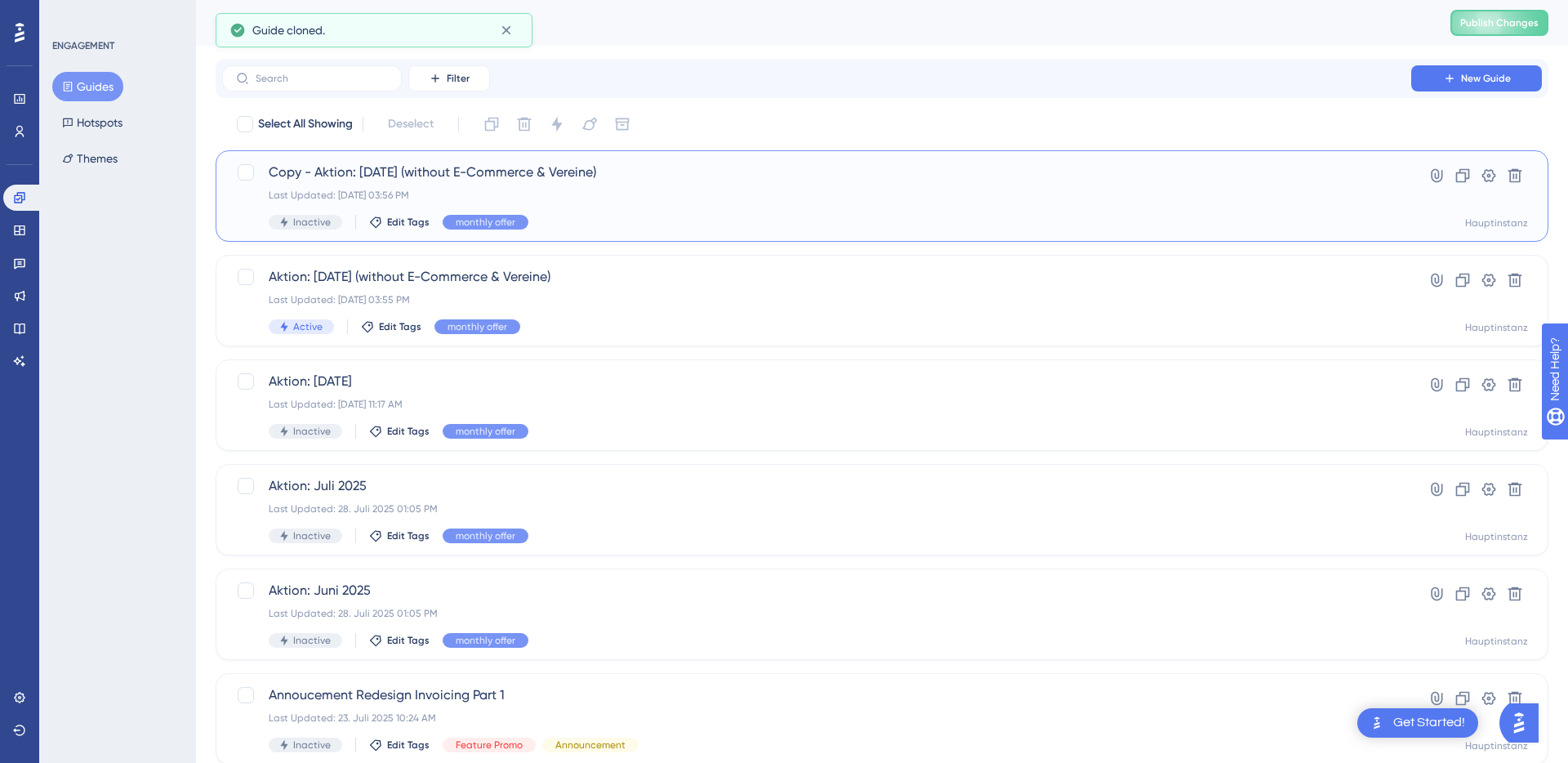
click at [581, 184] on div "Copy - Aktion: September 2025 (without E-Commerce & Vereine) Last Updated: 23. …" at bounding box center [816, 196] width 1096 height 67
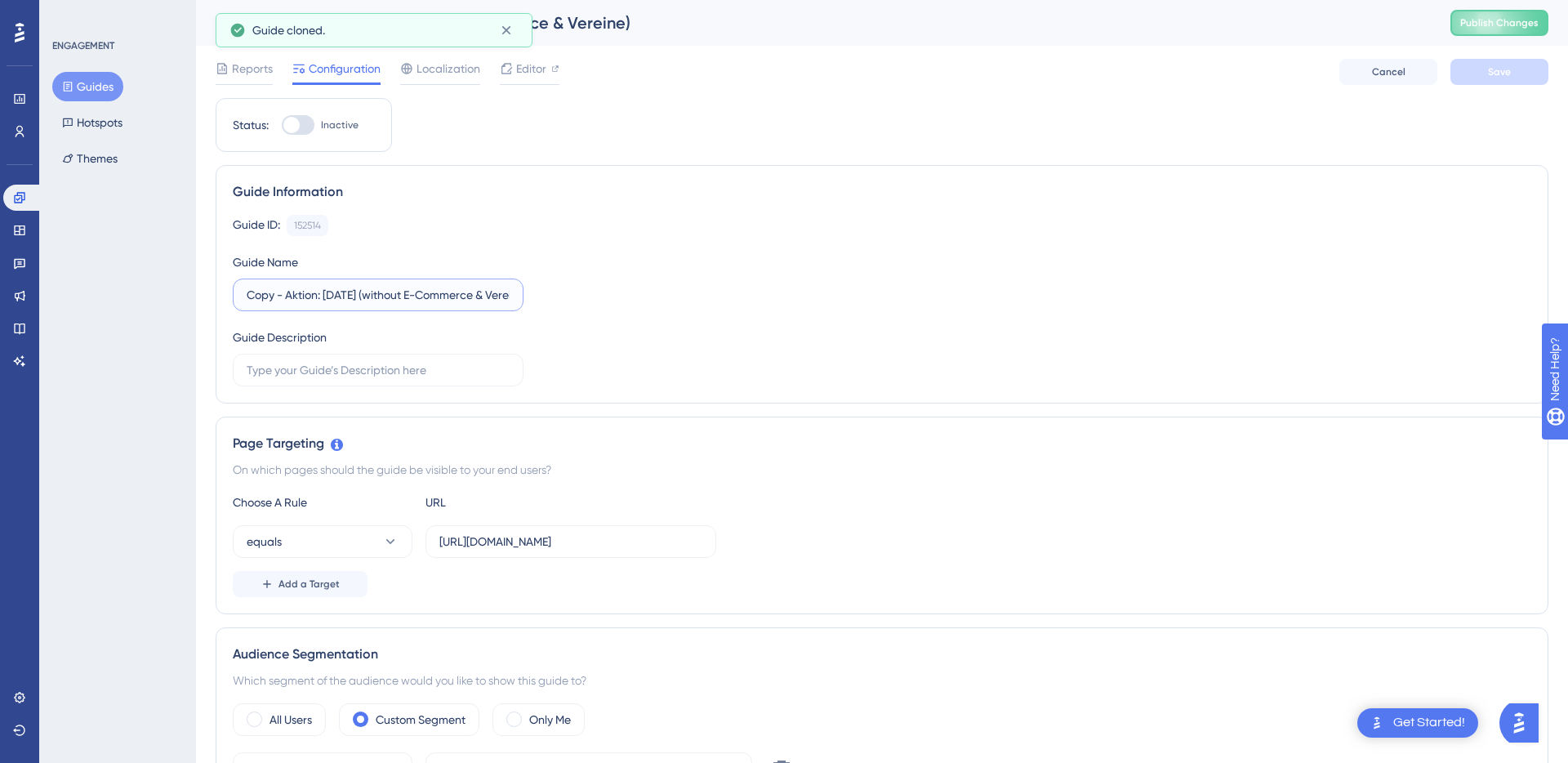
drag, startPoint x: 289, startPoint y: 296, endPoint x: 231, endPoint y: 294, distance: 58.0
click at [231, 294] on div "Guide Information Guide ID: 152514 Copy Guide Name Copy - Aktion: September 202…" at bounding box center [882, 284] width 1332 height 238
drag, startPoint x: 372, startPoint y: 295, endPoint x: 643, endPoint y: 308, distance: 271.3
click at [643, 308] on div "Guide ID: 152514 Copy Guide Name Aktion: September 2025 (without E-Commerce & V…" at bounding box center [882, 300] width 1299 height 171
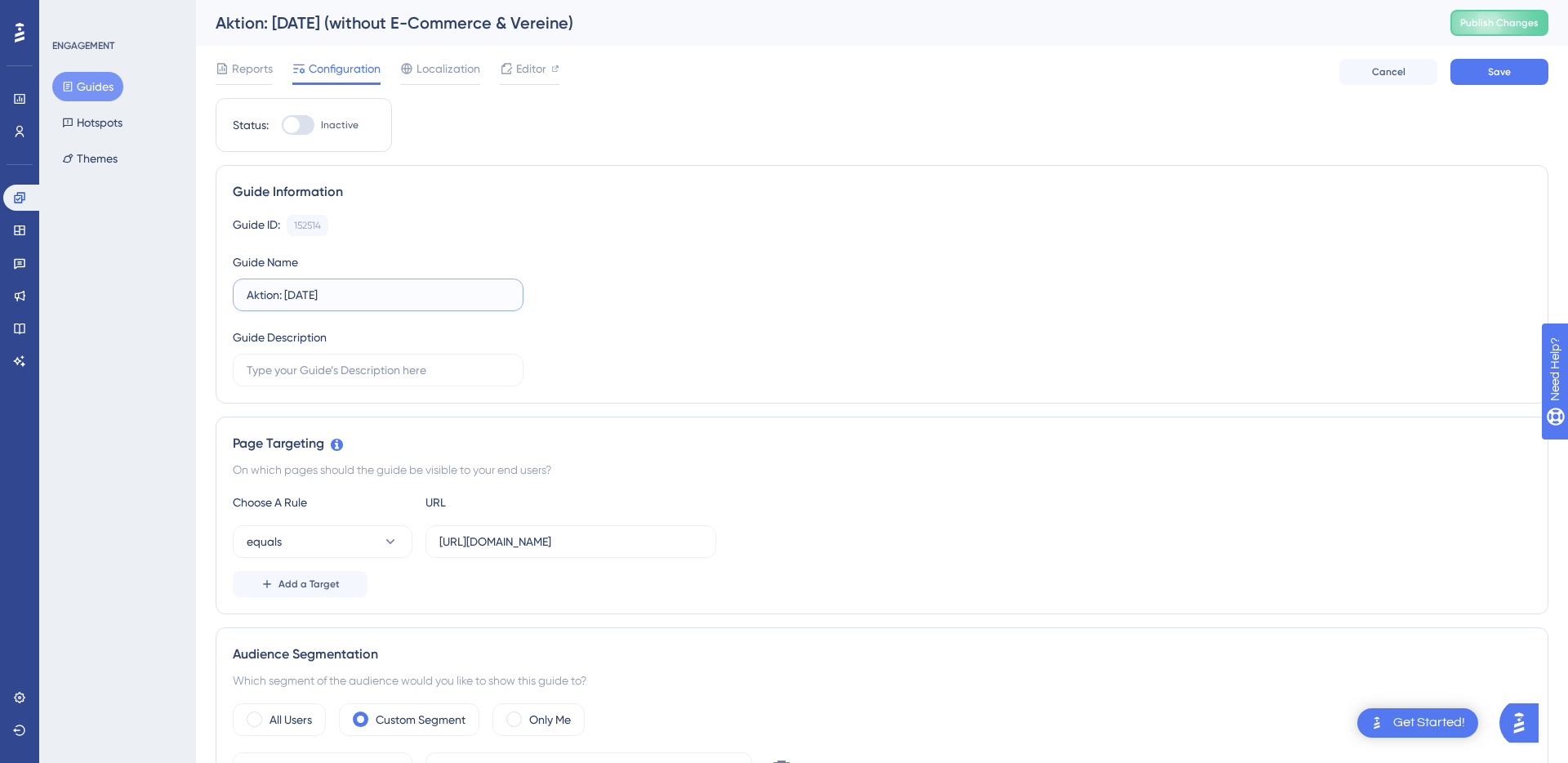
scroll to position [0, 0]
type input "Aktion: September 2025 - E-Commerce"
click at [717, 328] on div "Guide ID: 152514 Copy Guide Name Aktion: September 2025 - E-Commerce Guide Desc…" at bounding box center [882, 300] width 1299 height 171
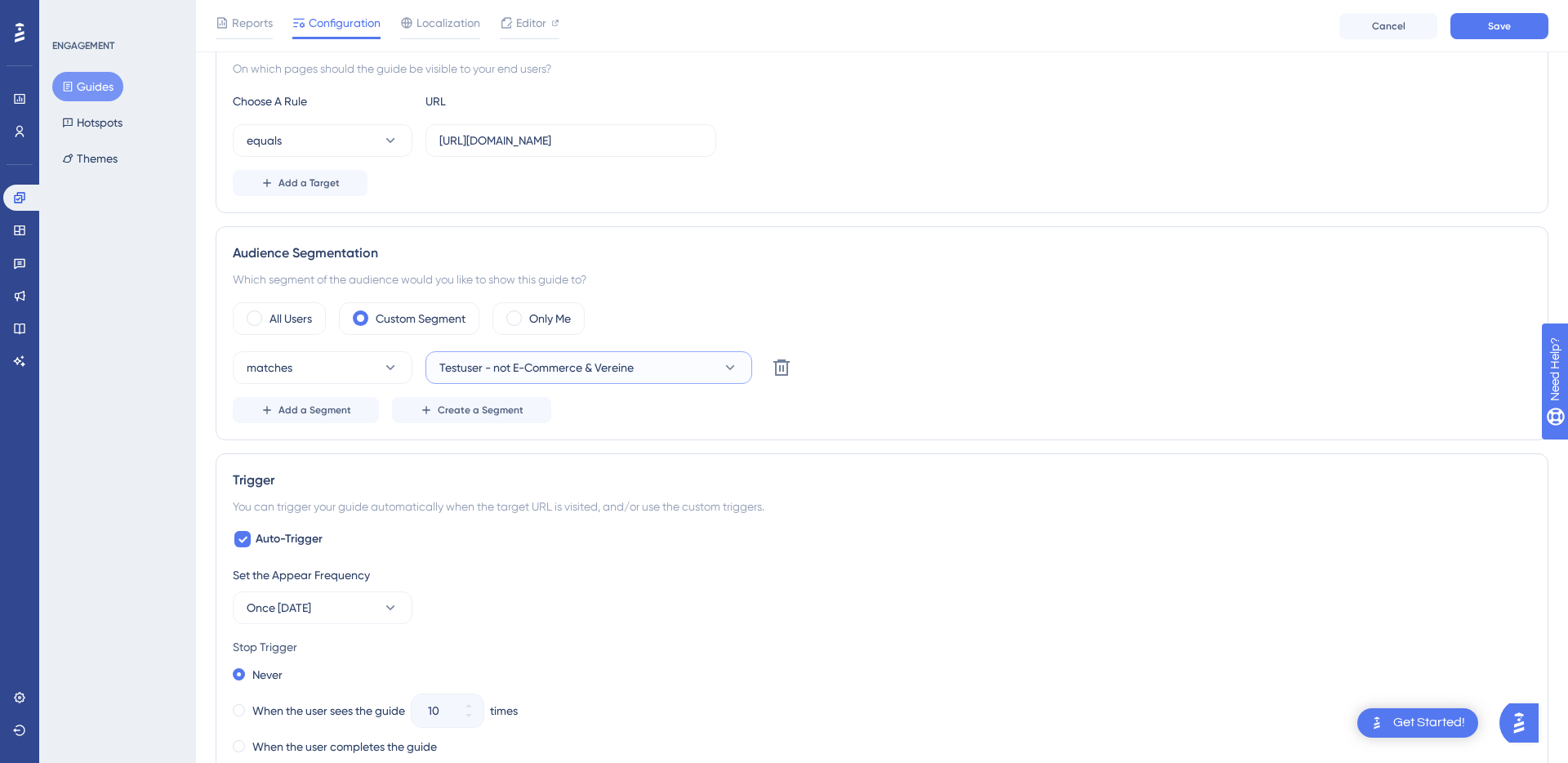
click at [521, 372] on span "Testuser - not E-Commerce & Vereine" at bounding box center [537, 367] width 194 height 20
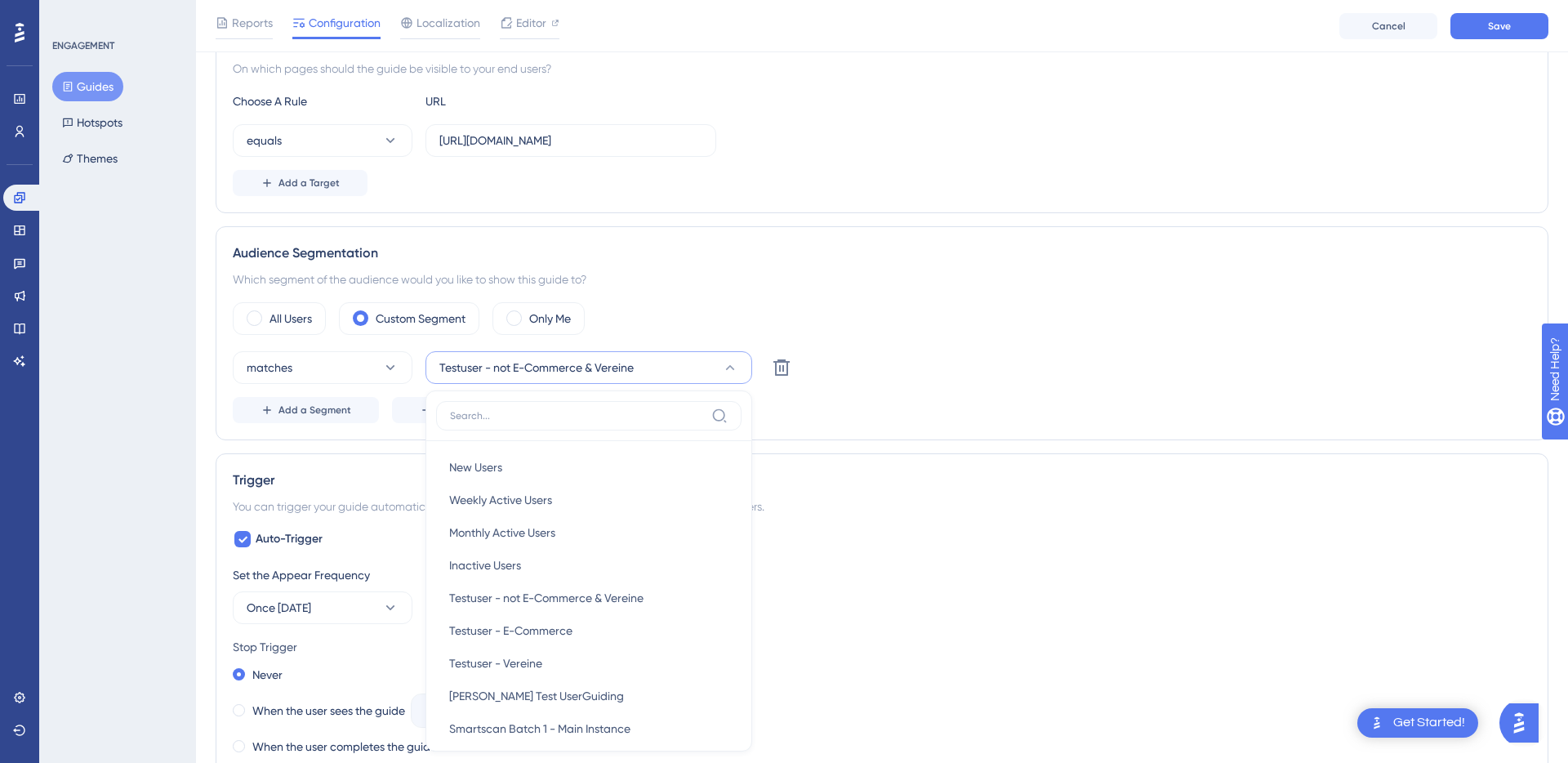
scroll to position [594, 0]
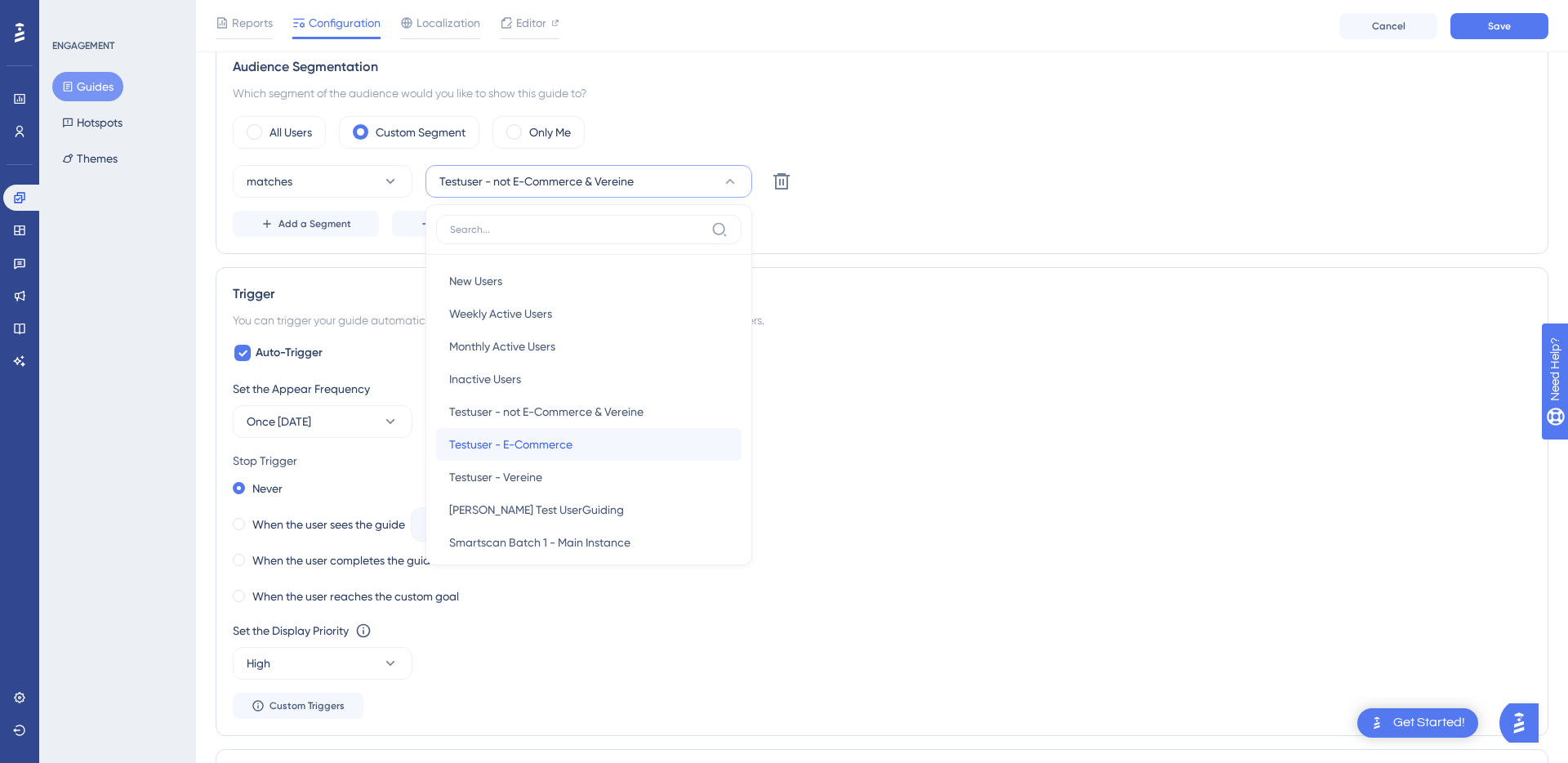
click at [534, 447] on span "Testuser - E-Commerce" at bounding box center [511, 444] width 124 height 20
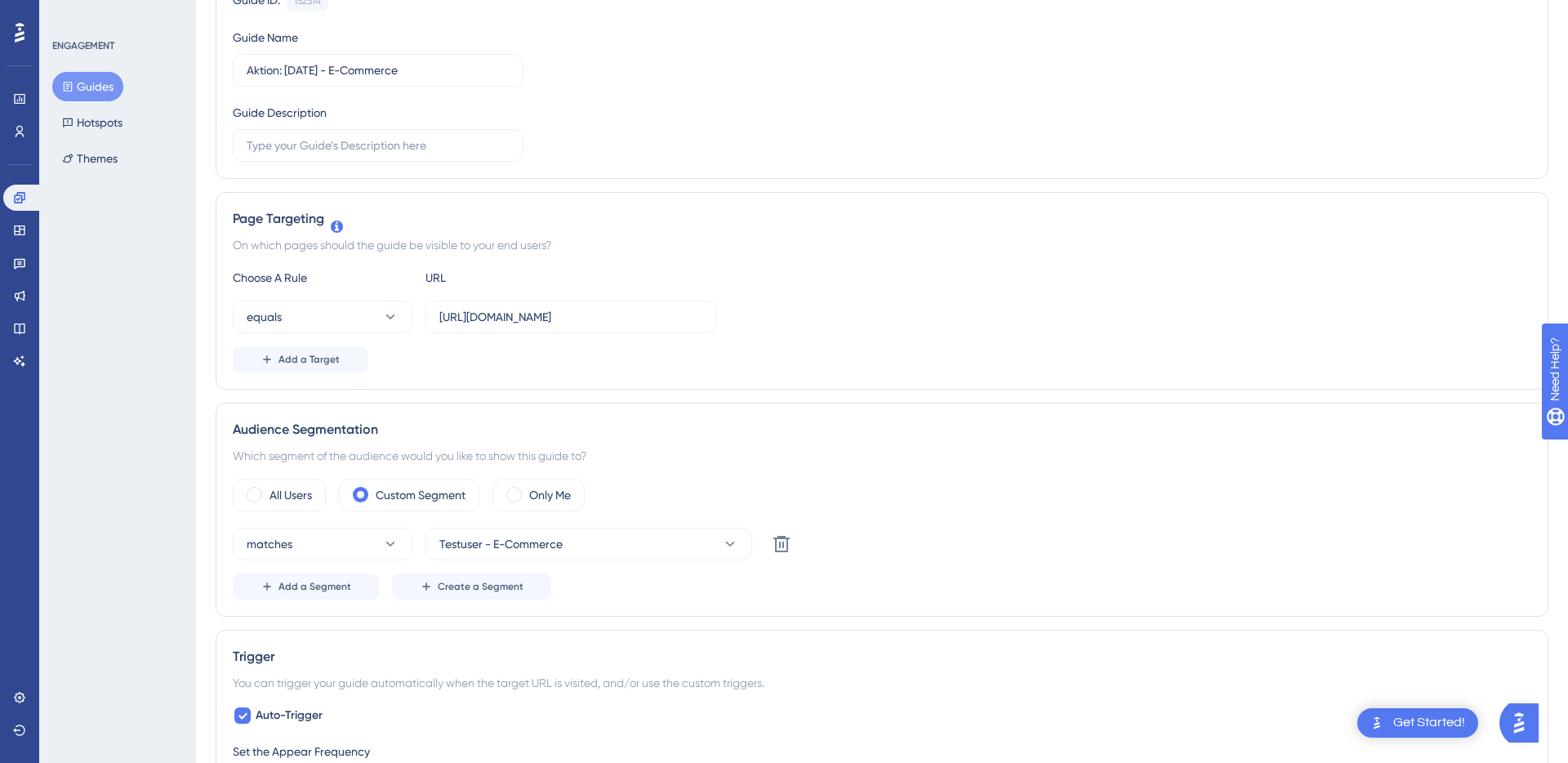
scroll to position [0, 0]
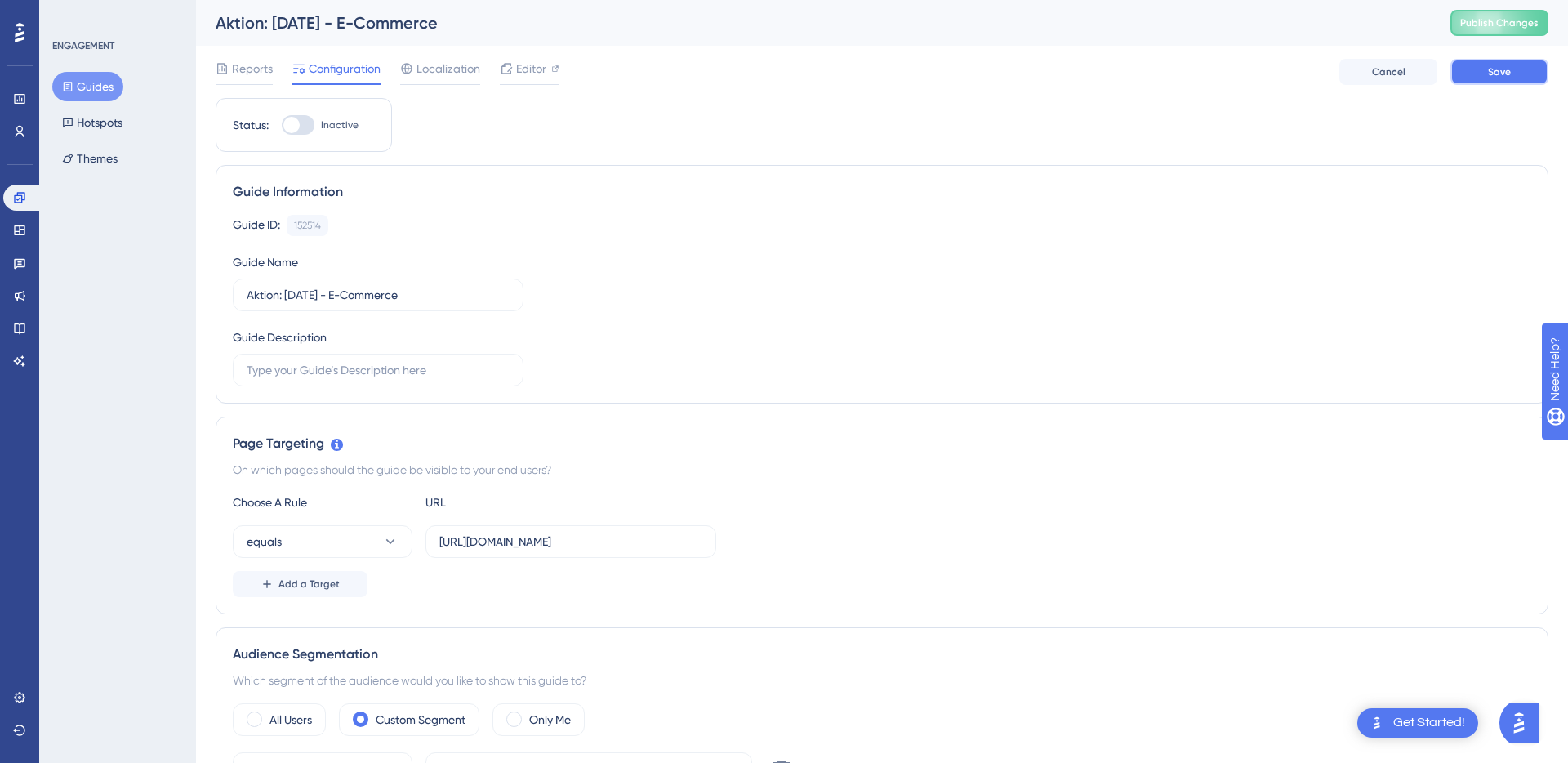
click at [1512, 83] on button "Save" at bounding box center [1499, 71] width 98 height 26
click at [533, 73] on span "Editor" at bounding box center [531, 68] width 31 height 20
click at [299, 125] on div at bounding box center [291, 125] width 16 height 16
click at [282, 125] on input "Inactive" at bounding box center [281, 125] width 1 height 1
checkbox input "true"
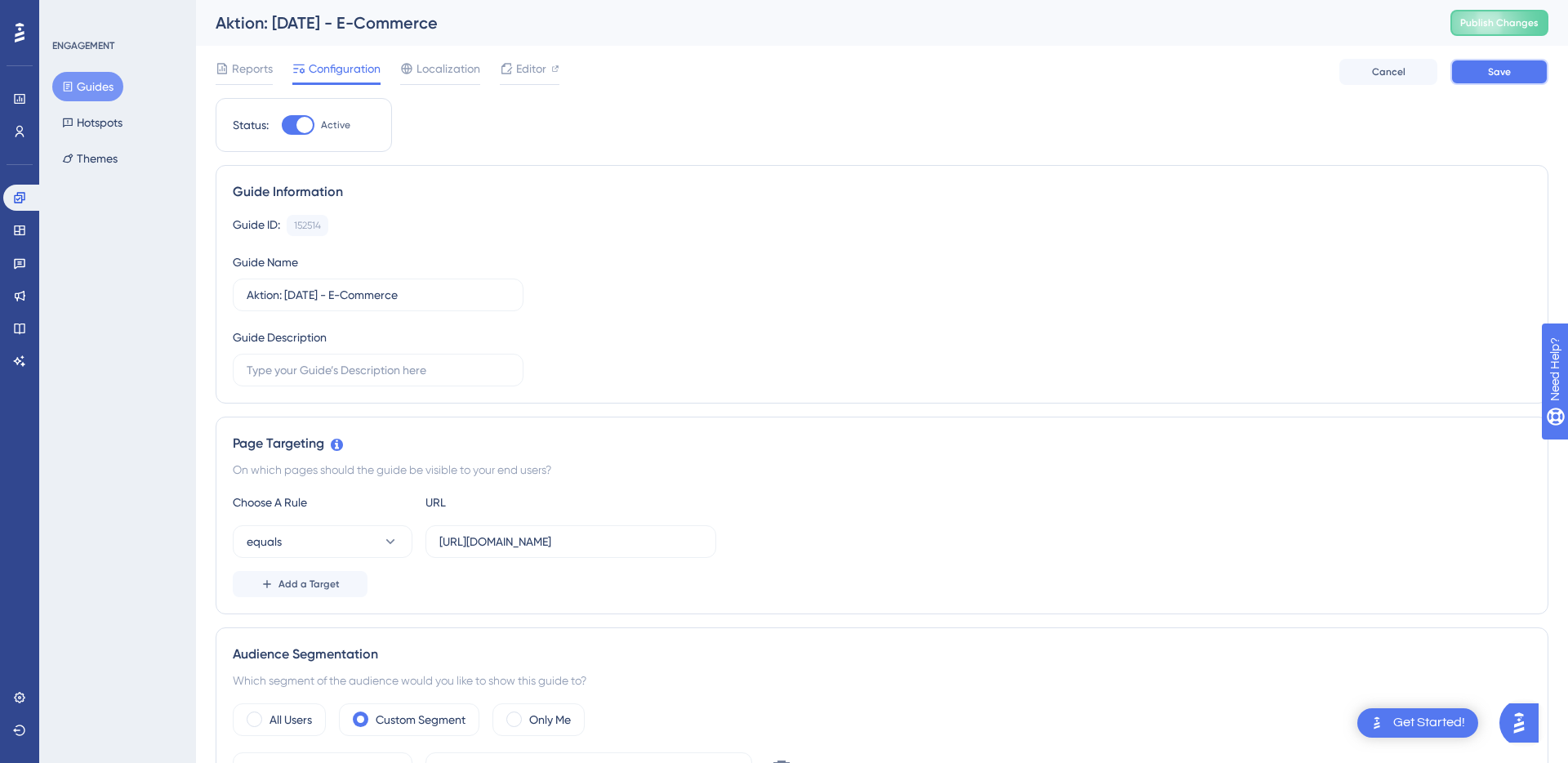
click at [1513, 71] on button "Save" at bounding box center [1499, 71] width 98 height 26
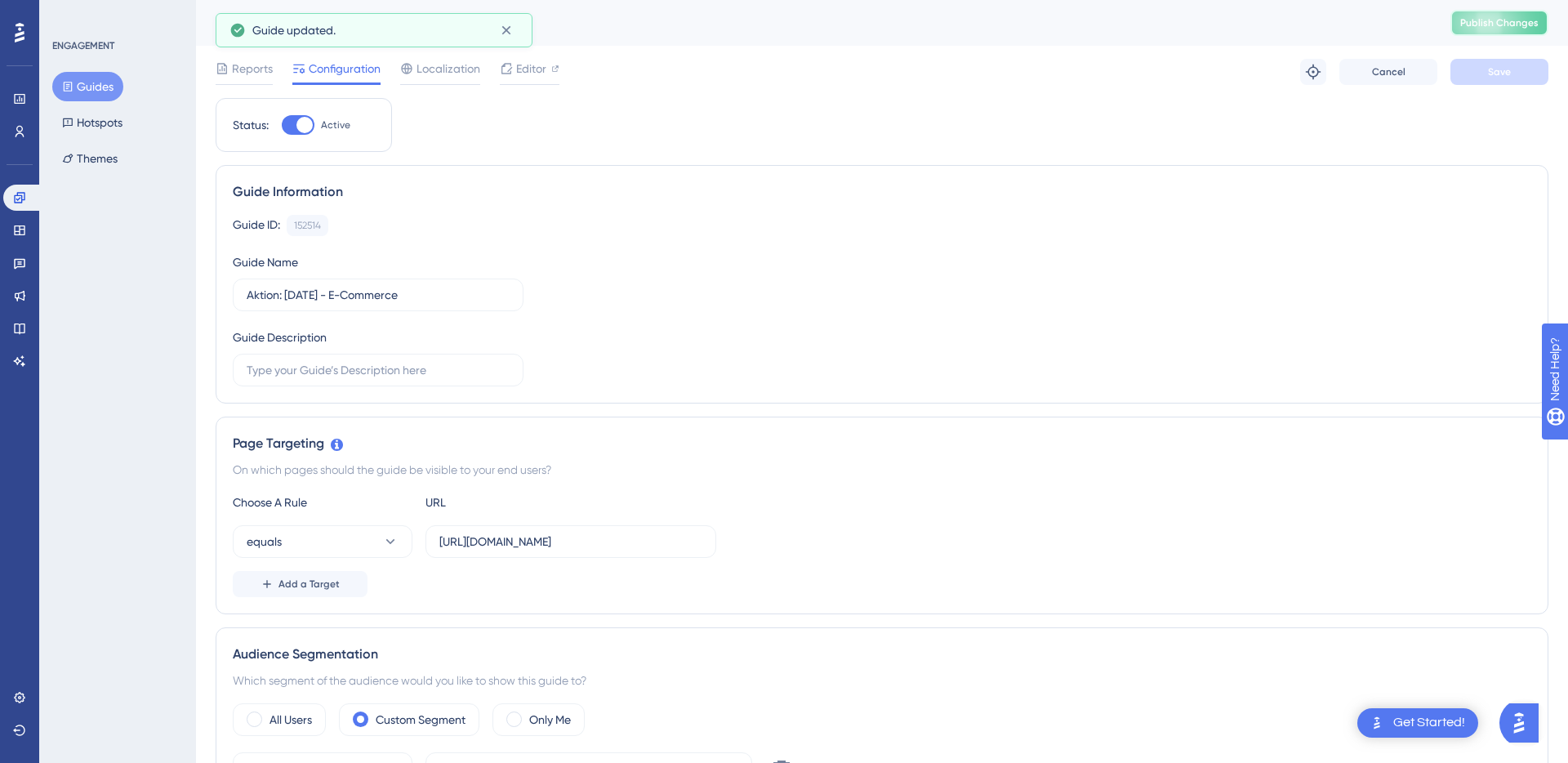
click at [1496, 22] on span "Publish Changes" at bounding box center [1499, 22] width 78 height 13
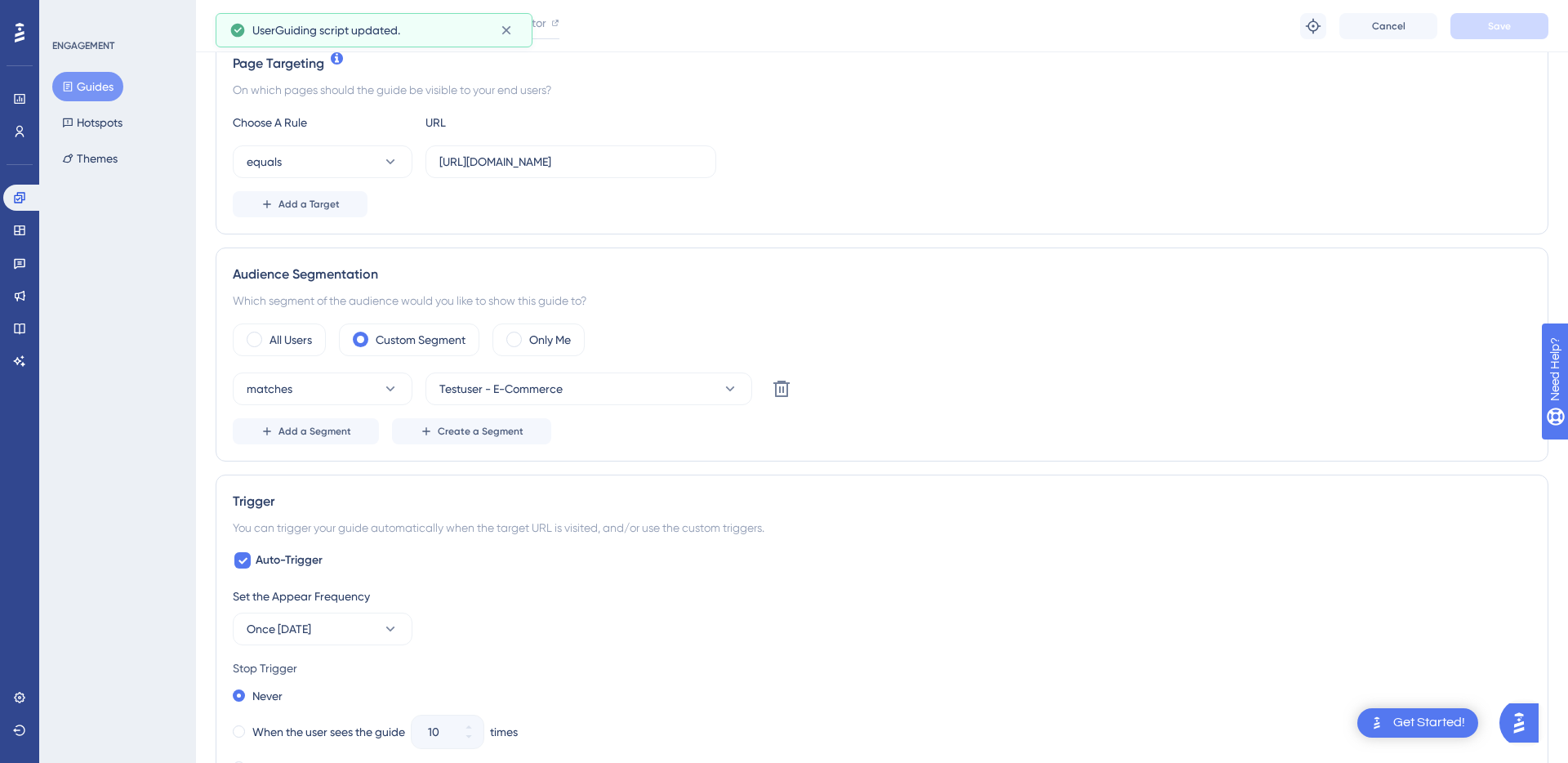
scroll to position [404, 0]
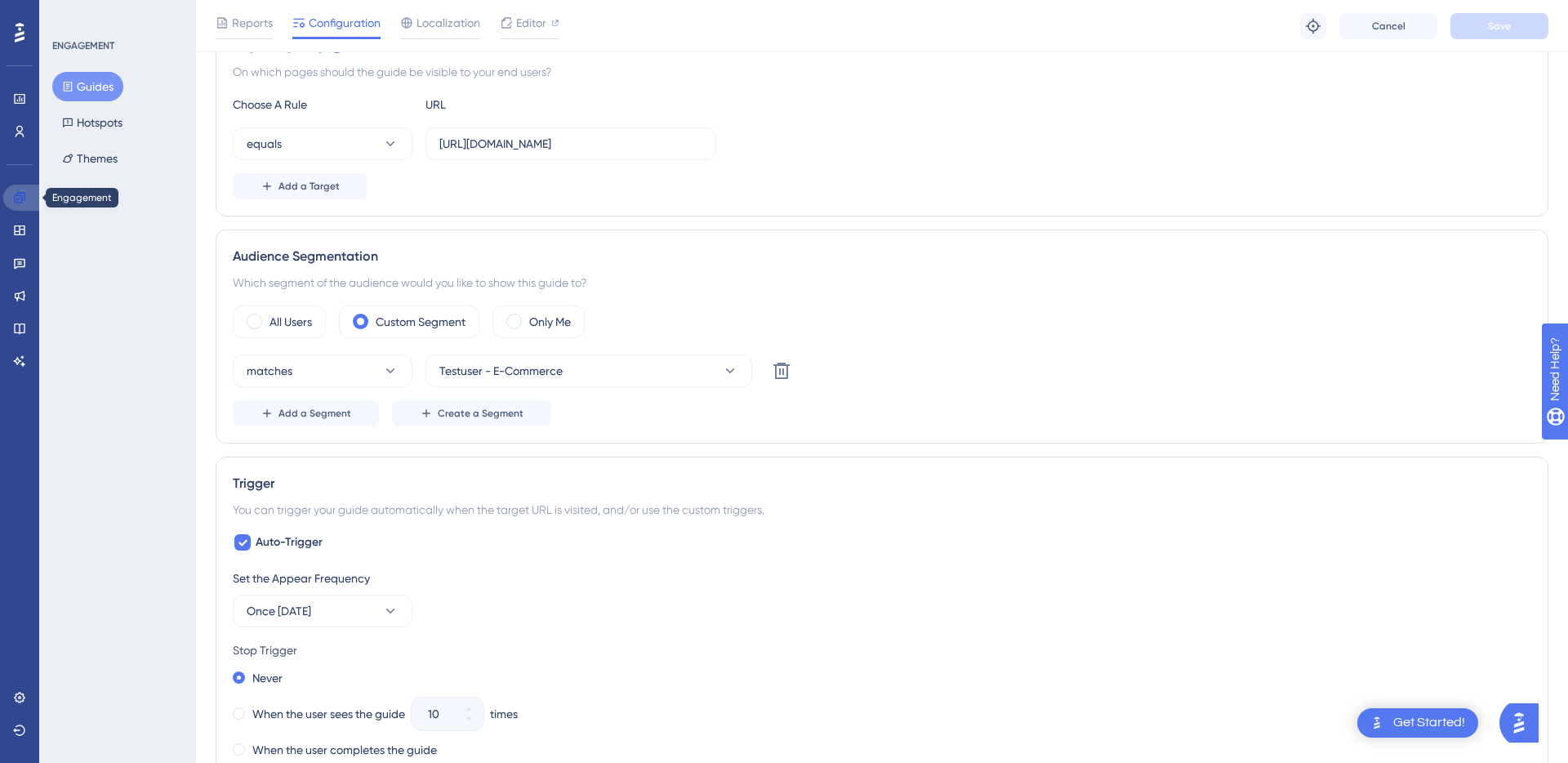
click at [12, 202] on link at bounding box center [23, 197] width 40 height 26
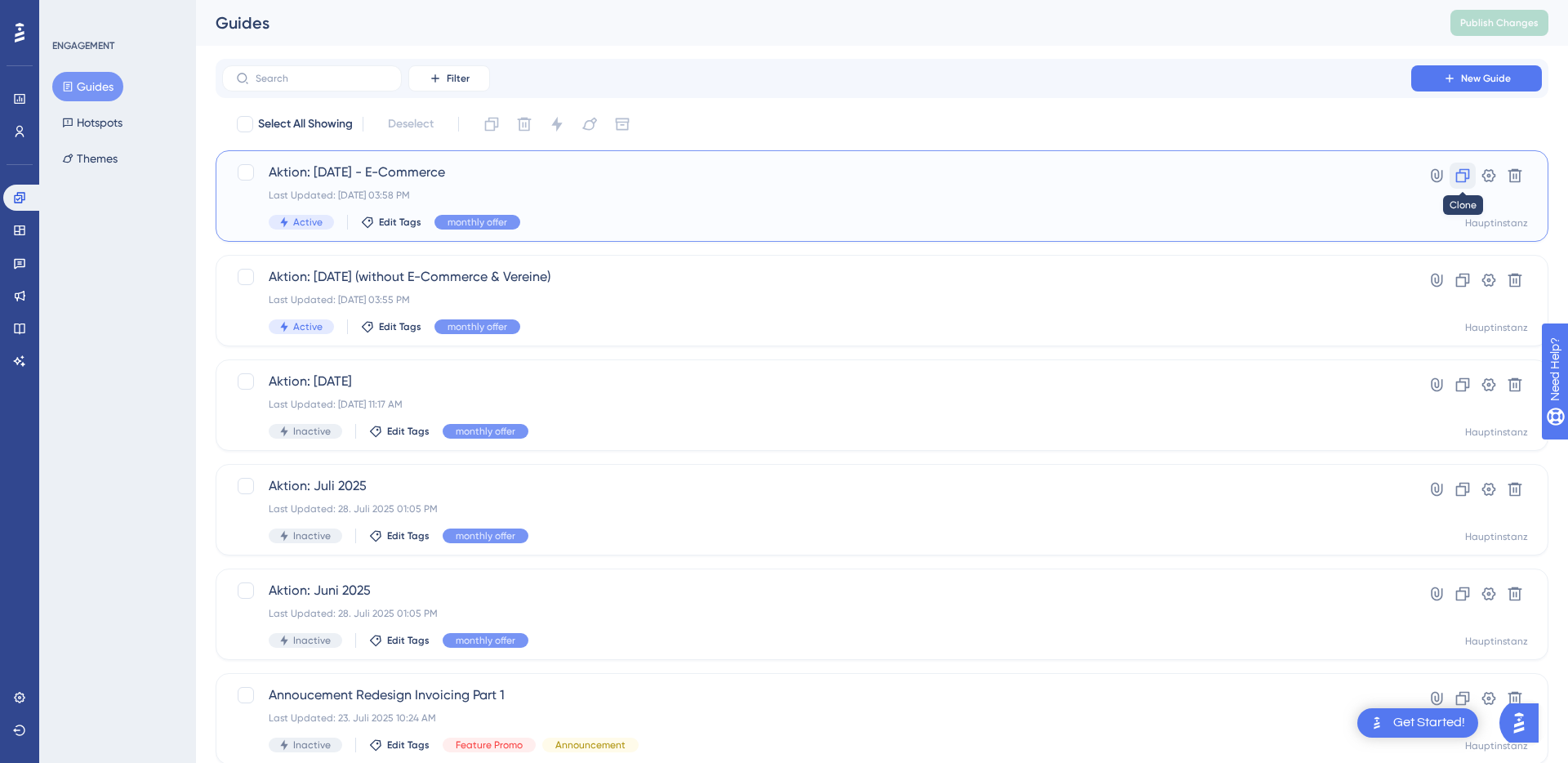
click at [1462, 176] on icon at bounding box center [1462, 175] width 16 height 16
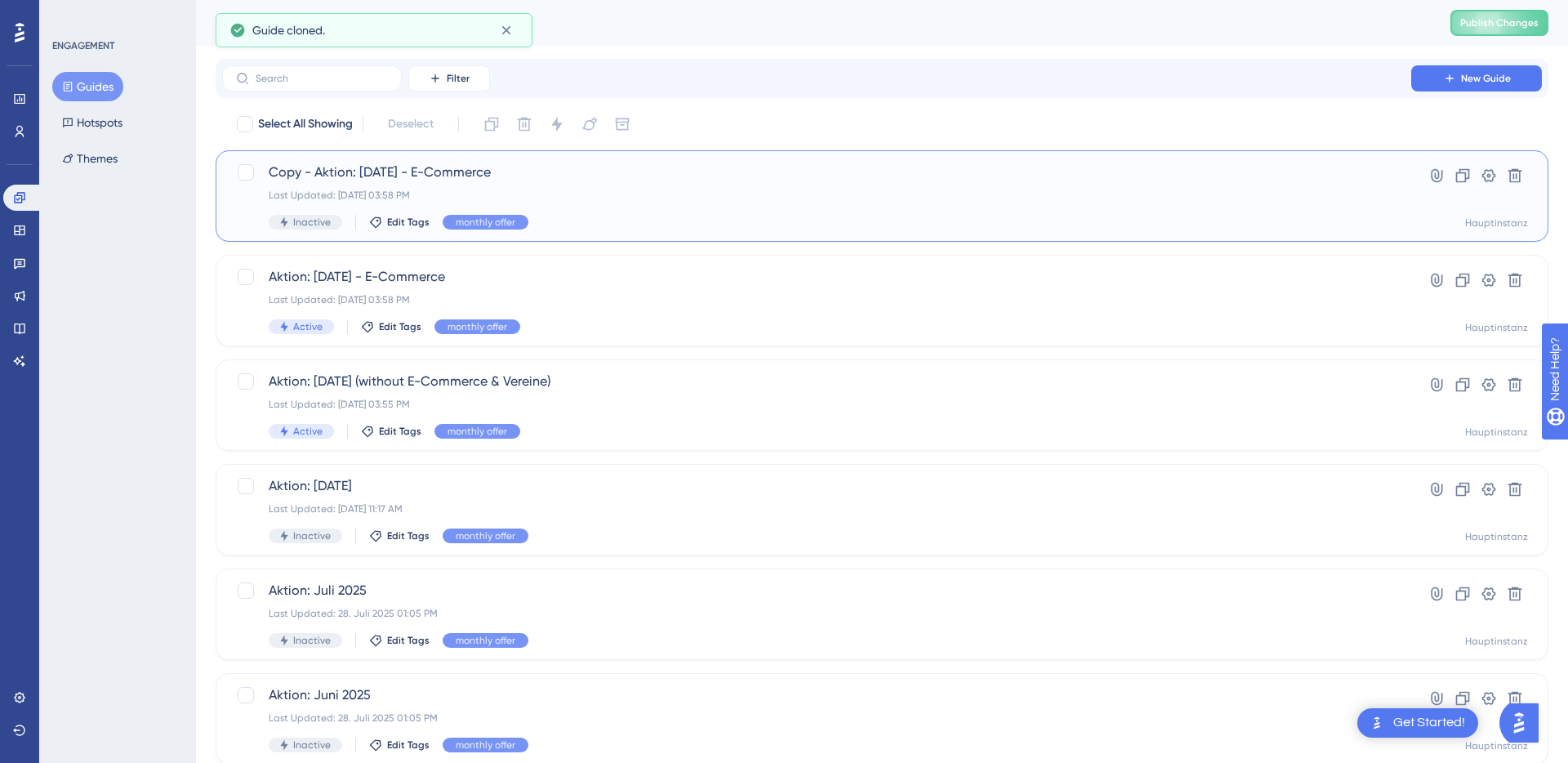
click at [889, 231] on div "Copy - Aktion: September 2025 - E-Commerce Last Updated: 23. Sept. 2025 03:58 P…" at bounding box center [882, 196] width 1332 height 91
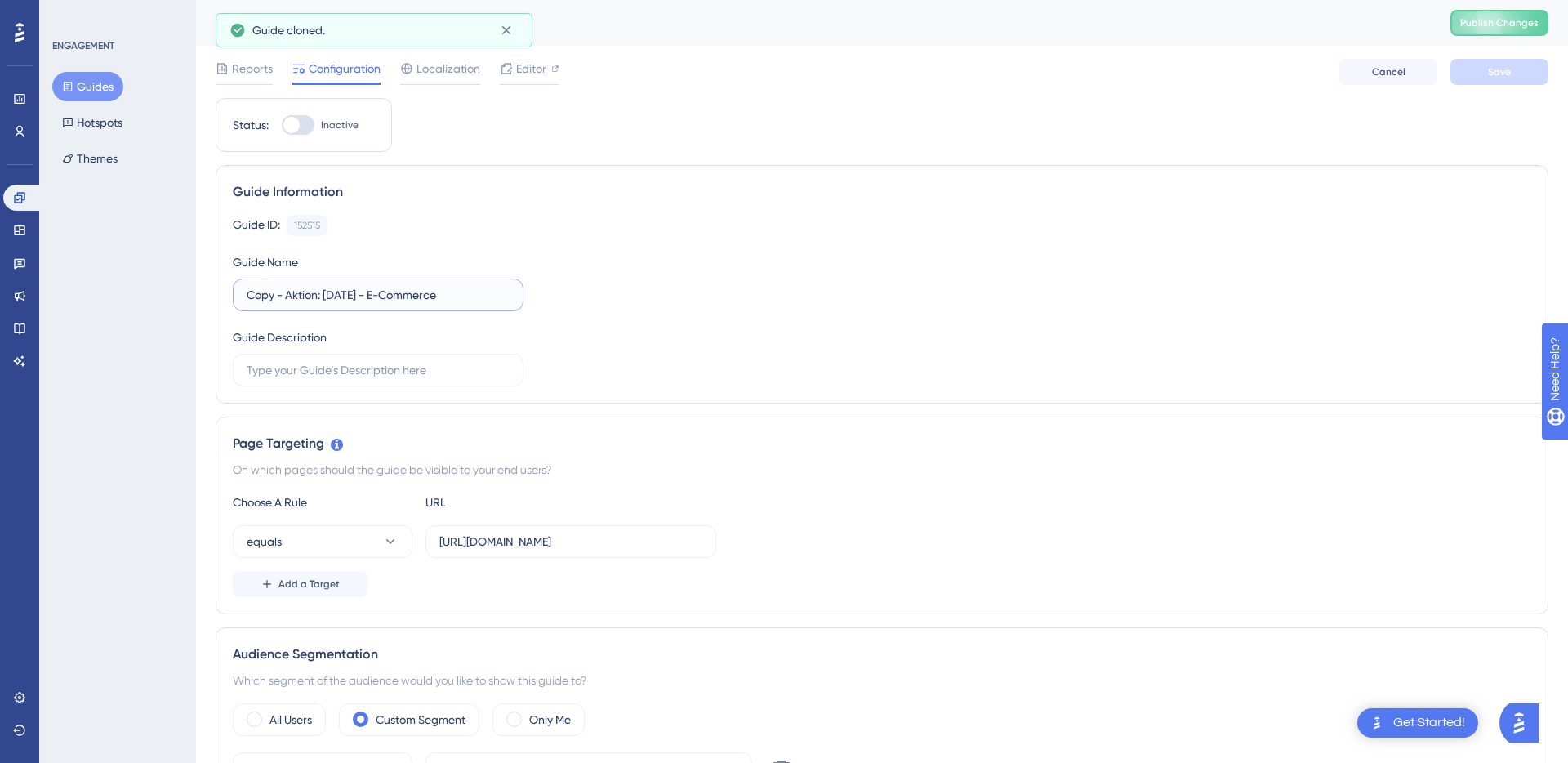
drag, startPoint x: 289, startPoint y: 296, endPoint x: 206, endPoint y: 296, distance: 83.0
drag, startPoint x: 383, startPoint y: 299, endPoint x: 522, endPoint y: 299, distance: 139.0
click at [522, 299] on label "Aktion: September 2025 - E-Commerce" at bounding box center [378, 294] width 291 height 33
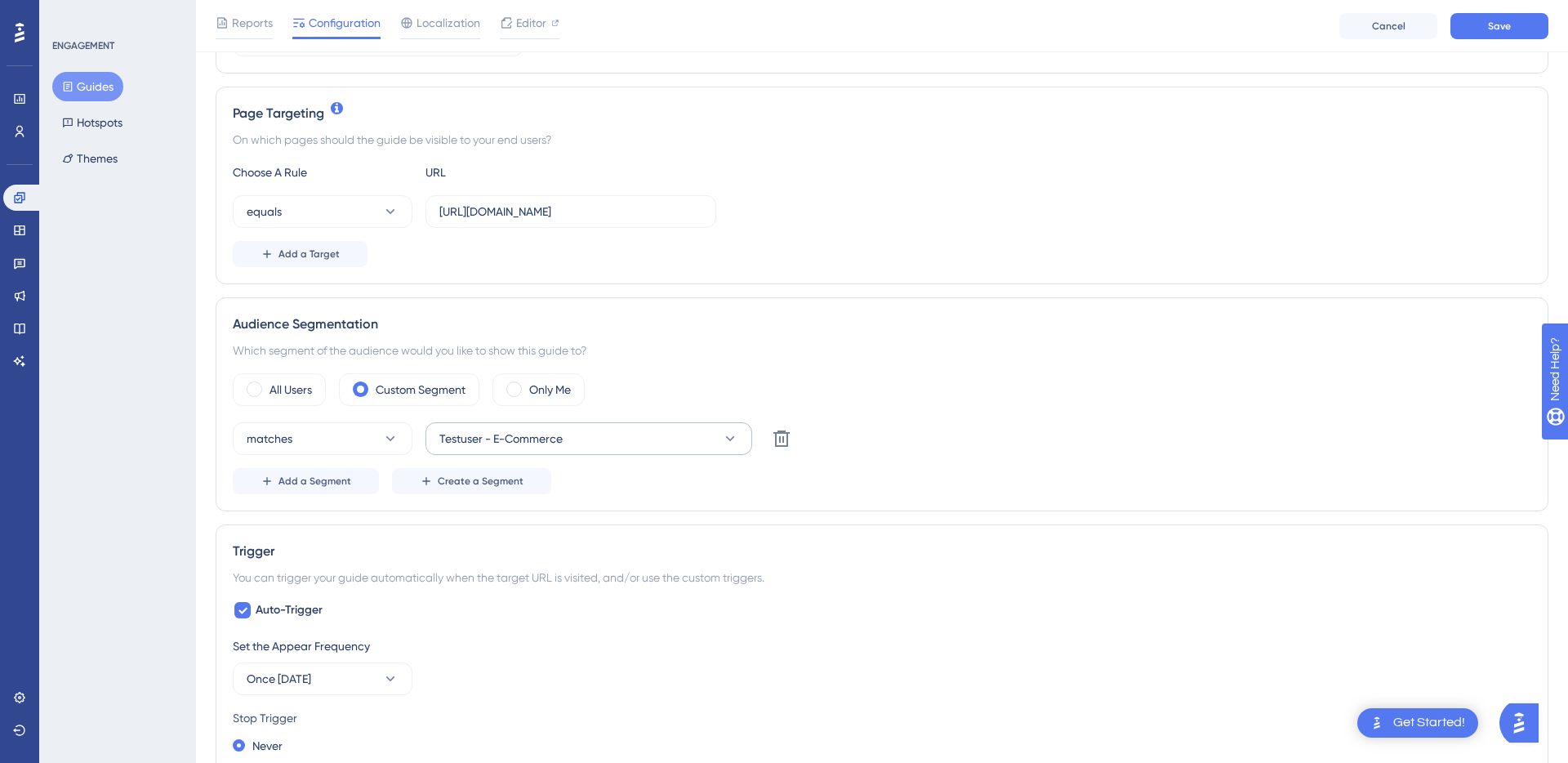
type input "Aktion: September 2025 - Vereine"
click at [582, 440] on button "Testuser - E-Commerce" at bounding box center [589, 438] width 327 height 33
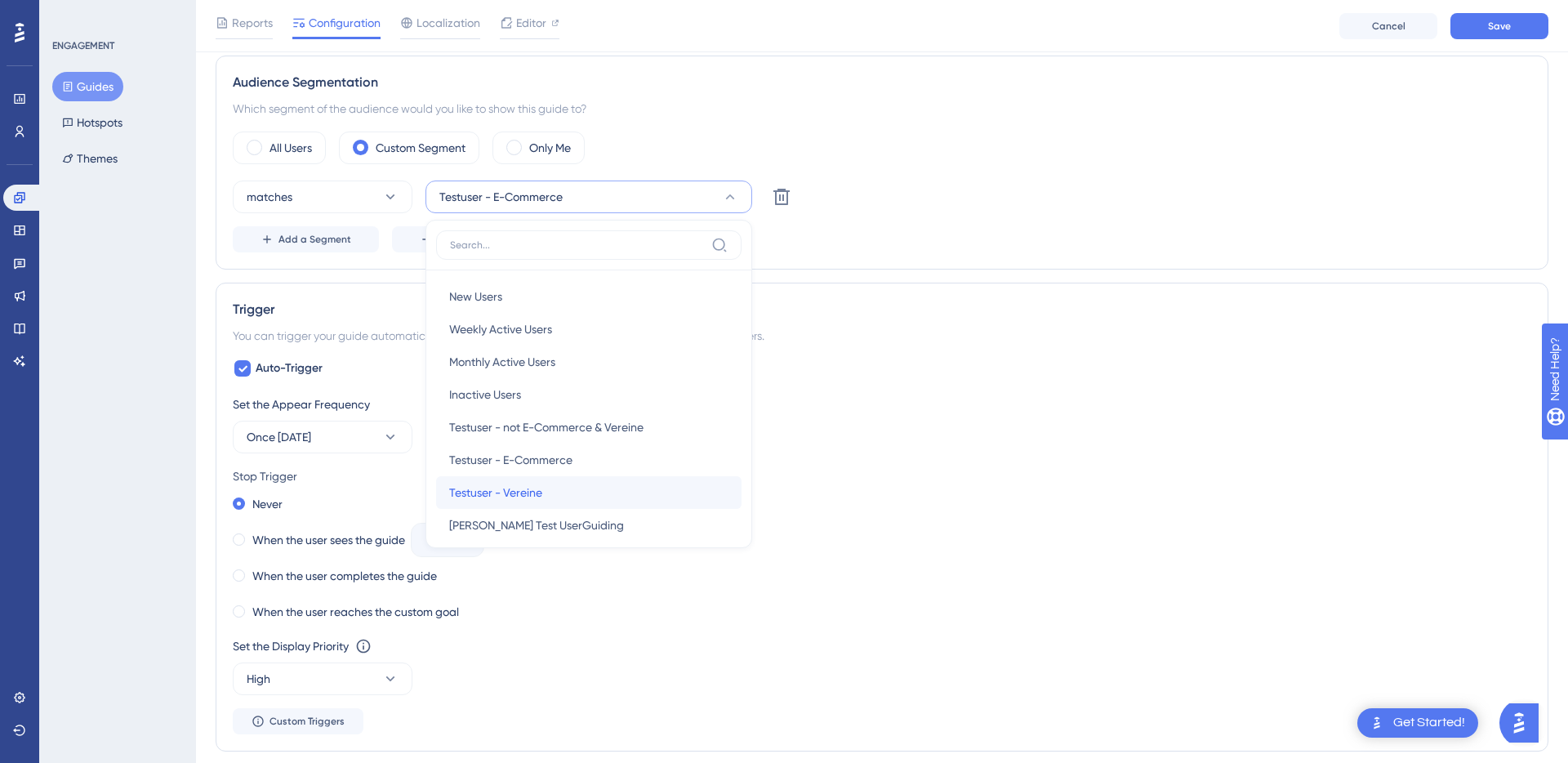
click at [556, 484] on div "Testuser - Vereine Testuser - Vereine" at bounding box center [589, 492] width 279 height 33
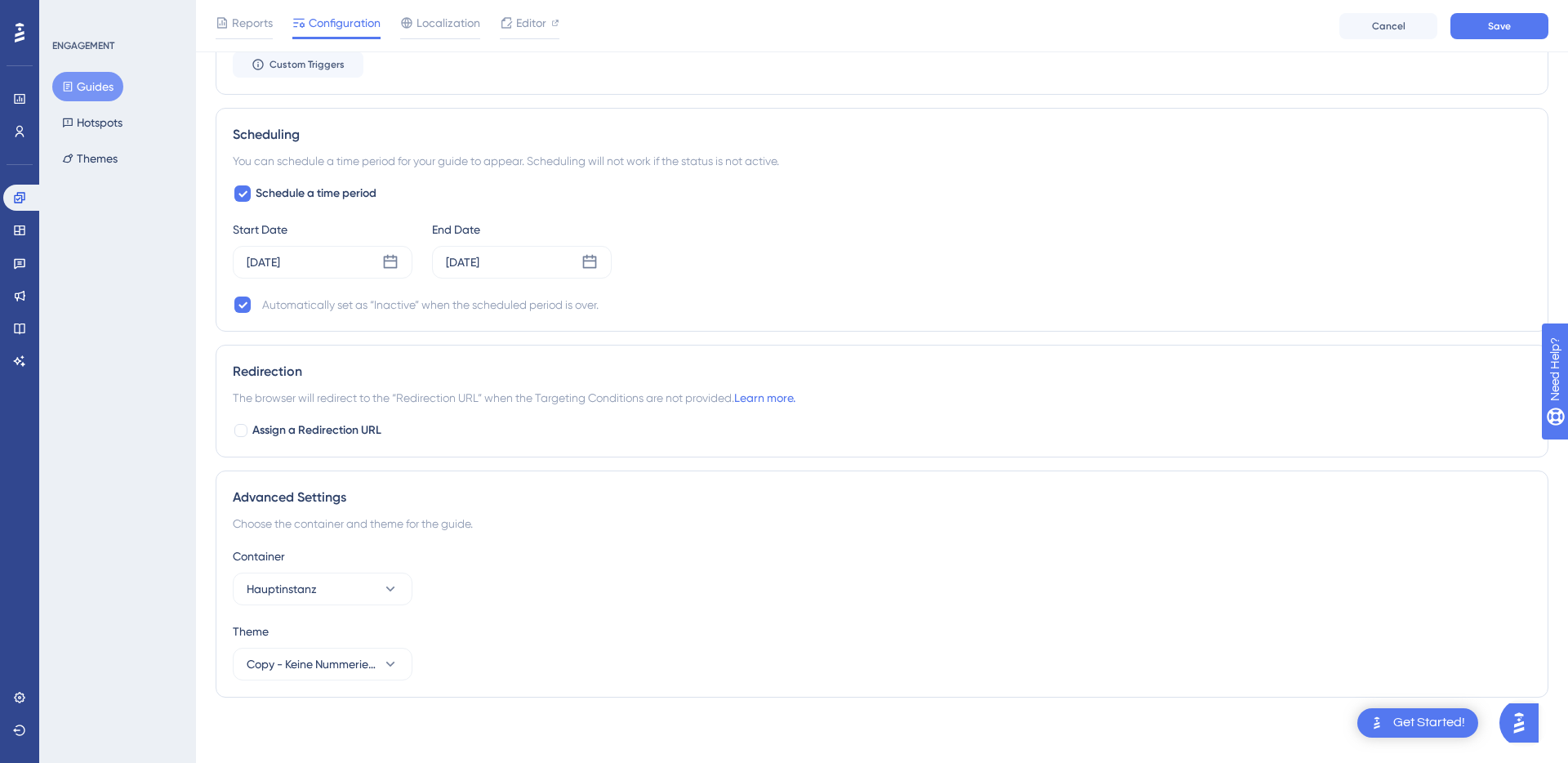
scroll to position [0, 0]
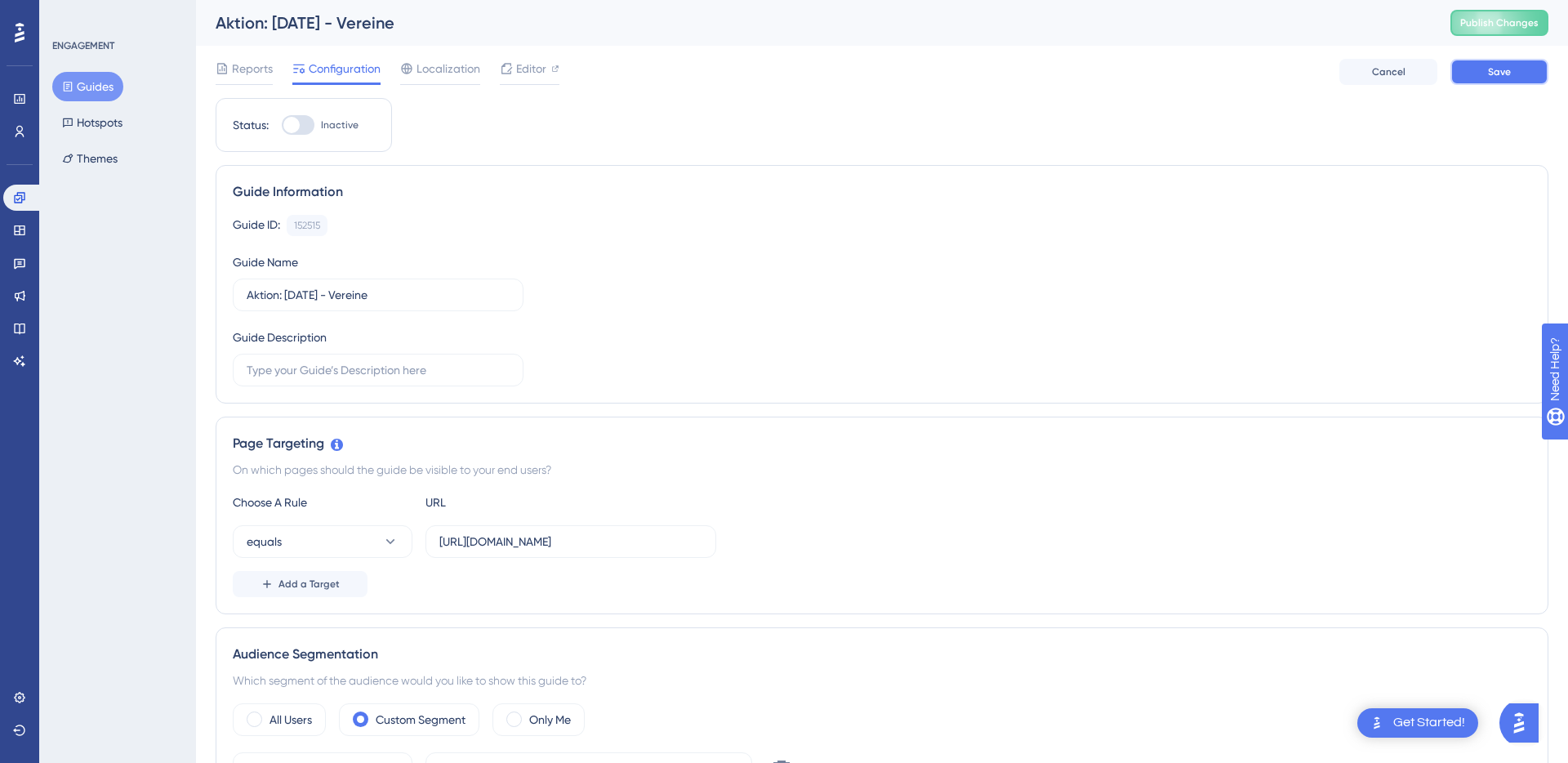
click at [1499, 83] on button "Save" at bounding box center [1499, 71] width 98 height 26
click at [440, 79] on div "Localization" at bounding box center [440, 71] width 80 height 26
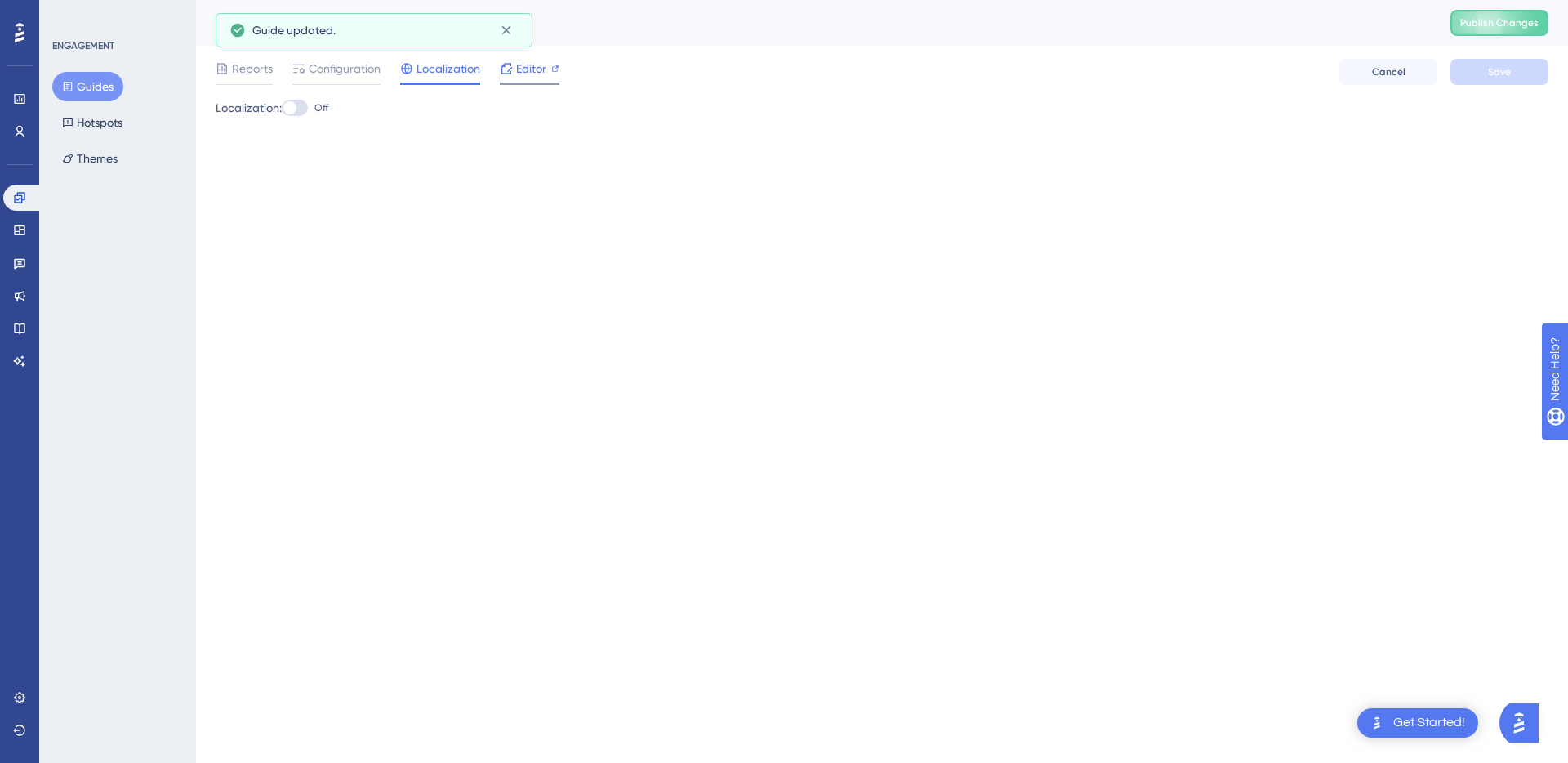
click at [553, 72] on div at bounding box center [555, 68] width 8 height 20
click at [334, 72] on span "Configuration" at bounding box center [344, 68] width 72 height 20
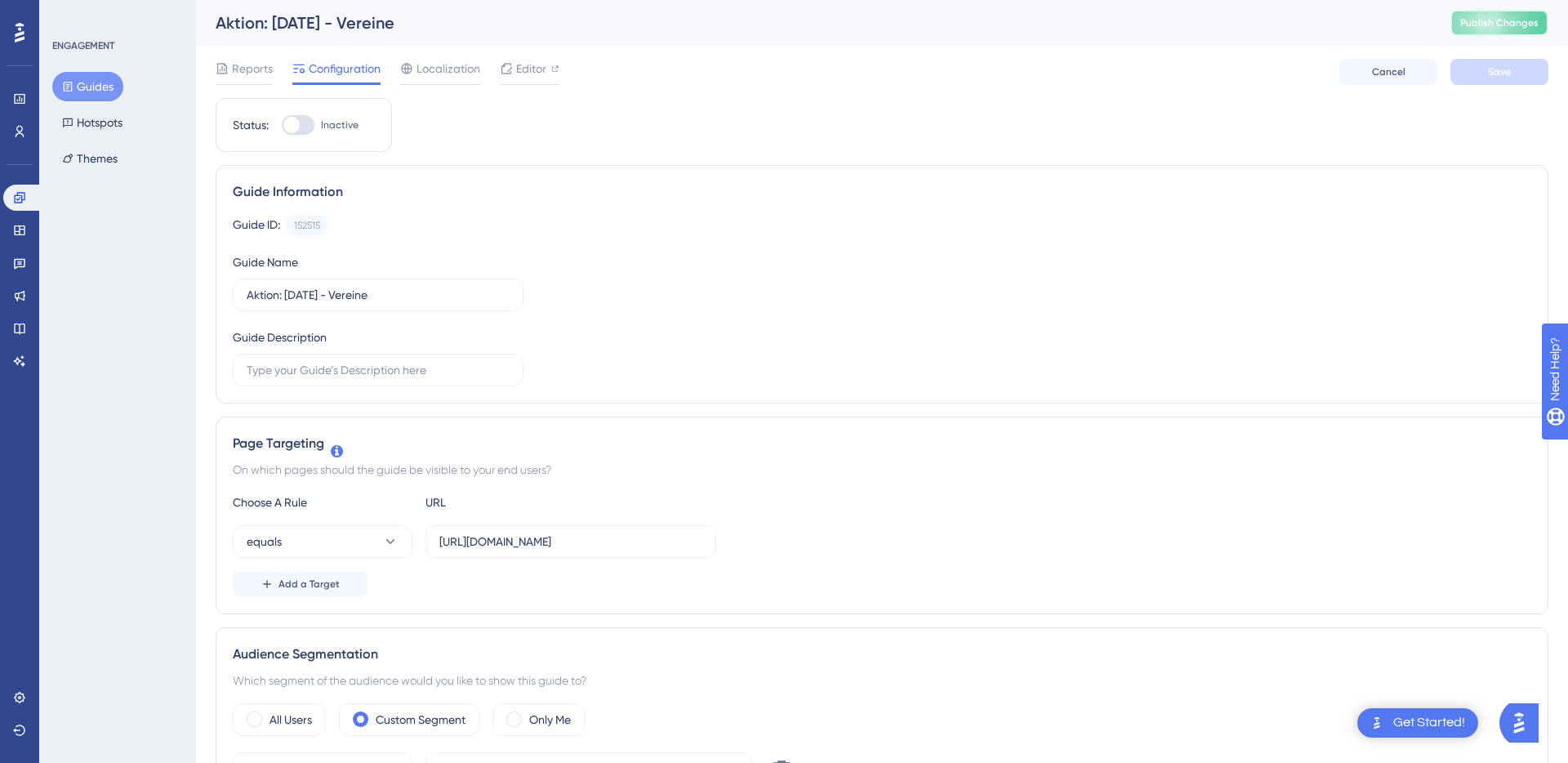
click at [1524, 21] on span "Publish Changes" at bounding box center [1499, 22] width 78 height 13
click at [233, 73] on span "Reports" at bounding box center [251, 68] width 41 height 20
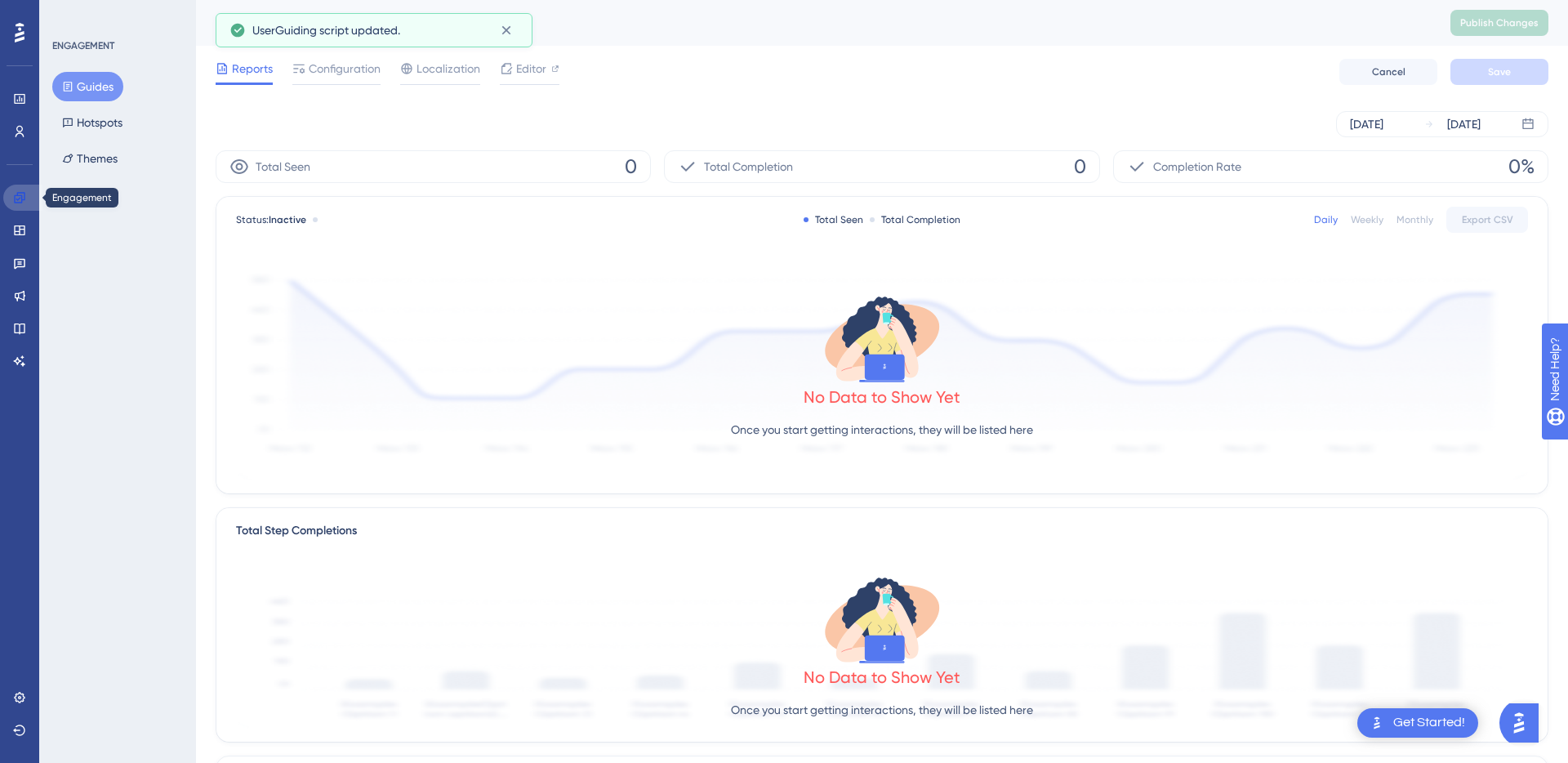
click at [19, 200] on icon at bounding box center [19, 197] width 13 height 13
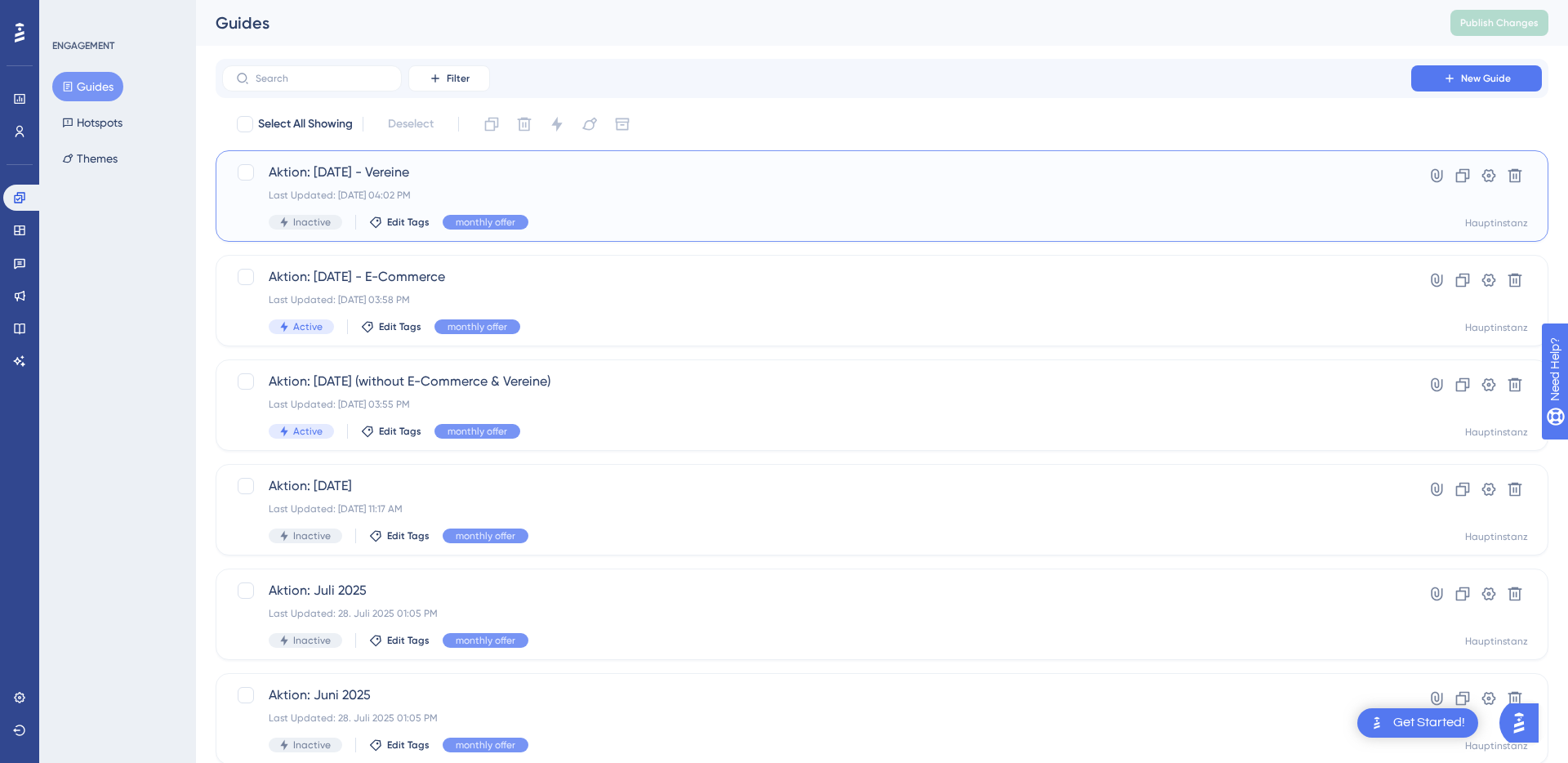
click at [463, 184] on div "Aktion: September 2025 - Vereine Last Updated: 23. Sept. 2025 04:02 PM Inactive…" at bounding box center [816, 196] width 1096 height 67
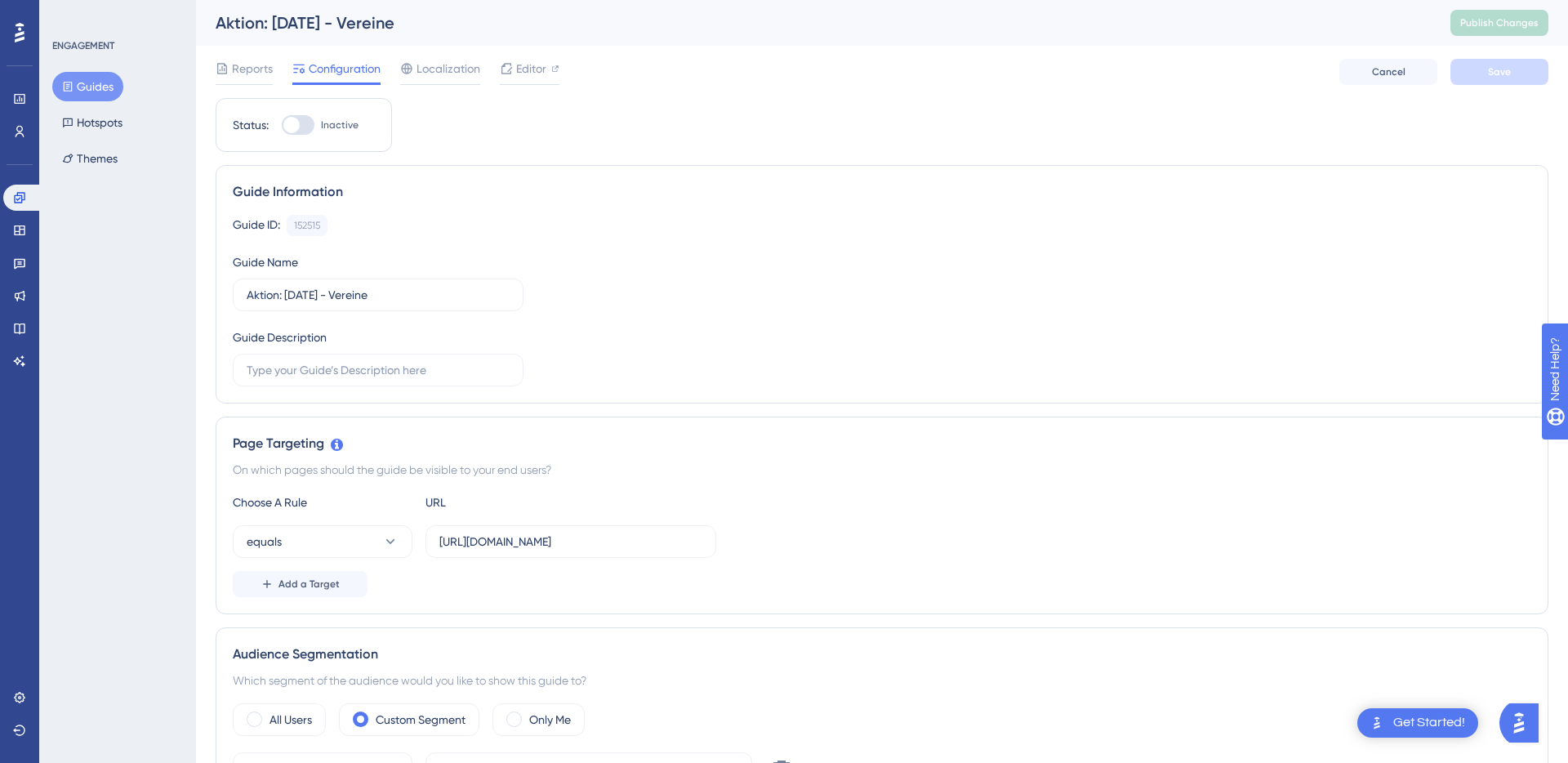
click at [299, 126] on div at bounding box center [291, 125] width 16 height 16
click at [282, 126] on input "Inactive" at bounding box center [281, 125] width 1 height 1
checkbox input "true"
click at [1485, 76] on button "Save" at bounding box center [1499, 71] width 98 height 26
click at [1497, 26] on span "Publish Changes" at bounding box center [1499, 22] width 78 height 13
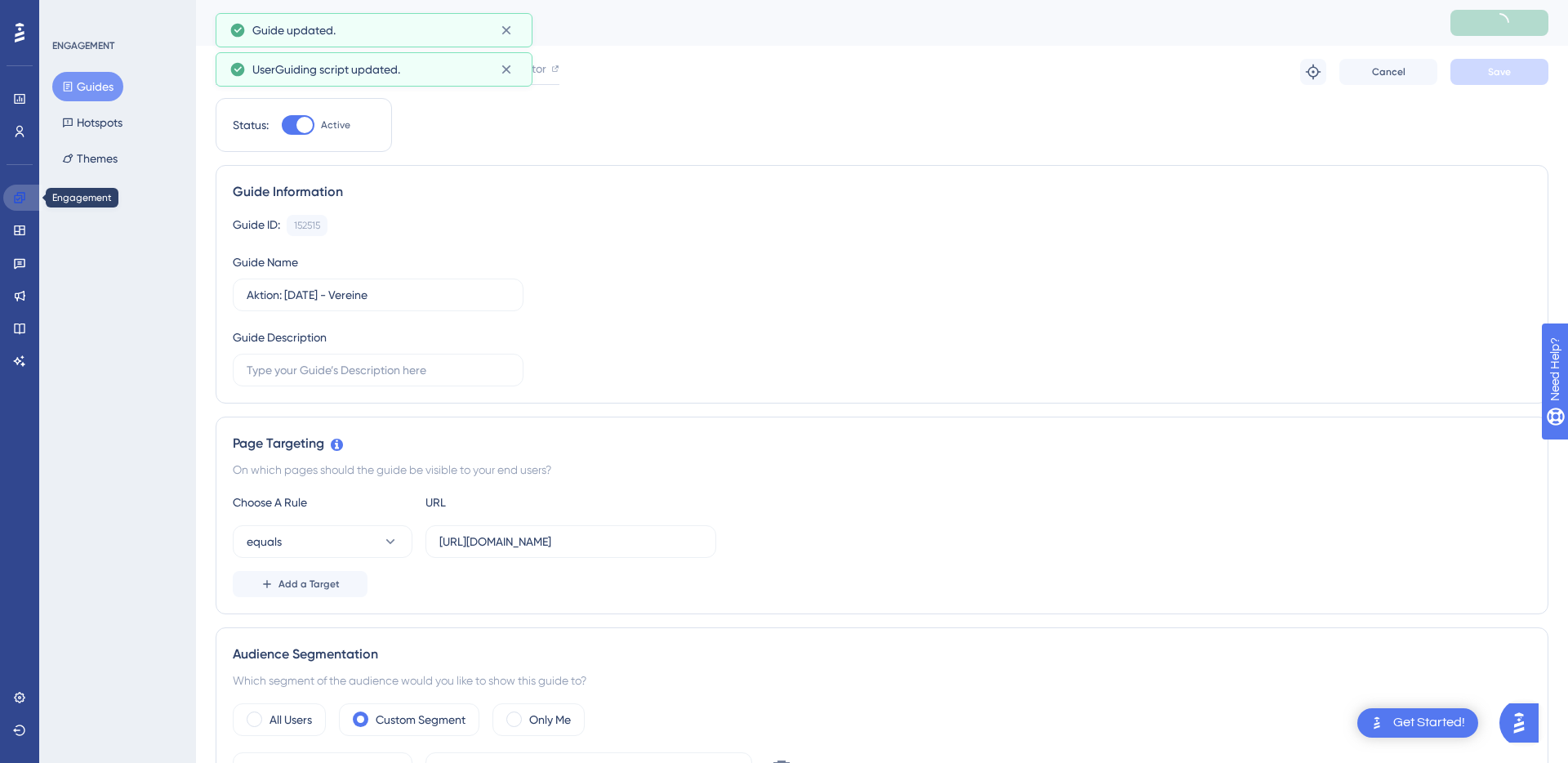
click at [21, 201] on icon at bounding box center [19, 197] width 11 height 11
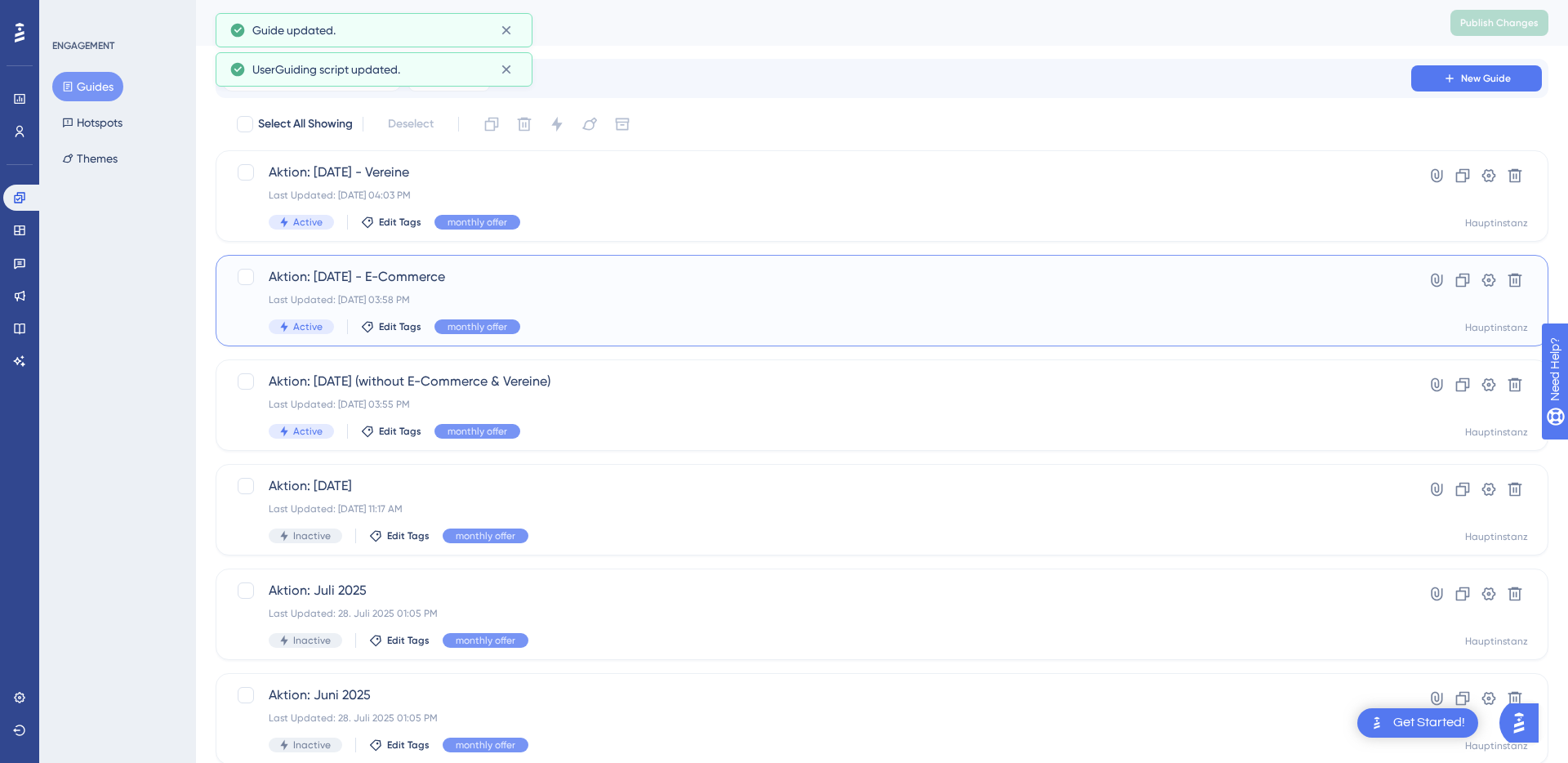
click at [432, 288] on div "Aktion: September 2025 - E-Commerce Last Updated: 23. Sept. 2025 03:58 PM Activ…" at bounding box center [816, 301] width 1096 height 67
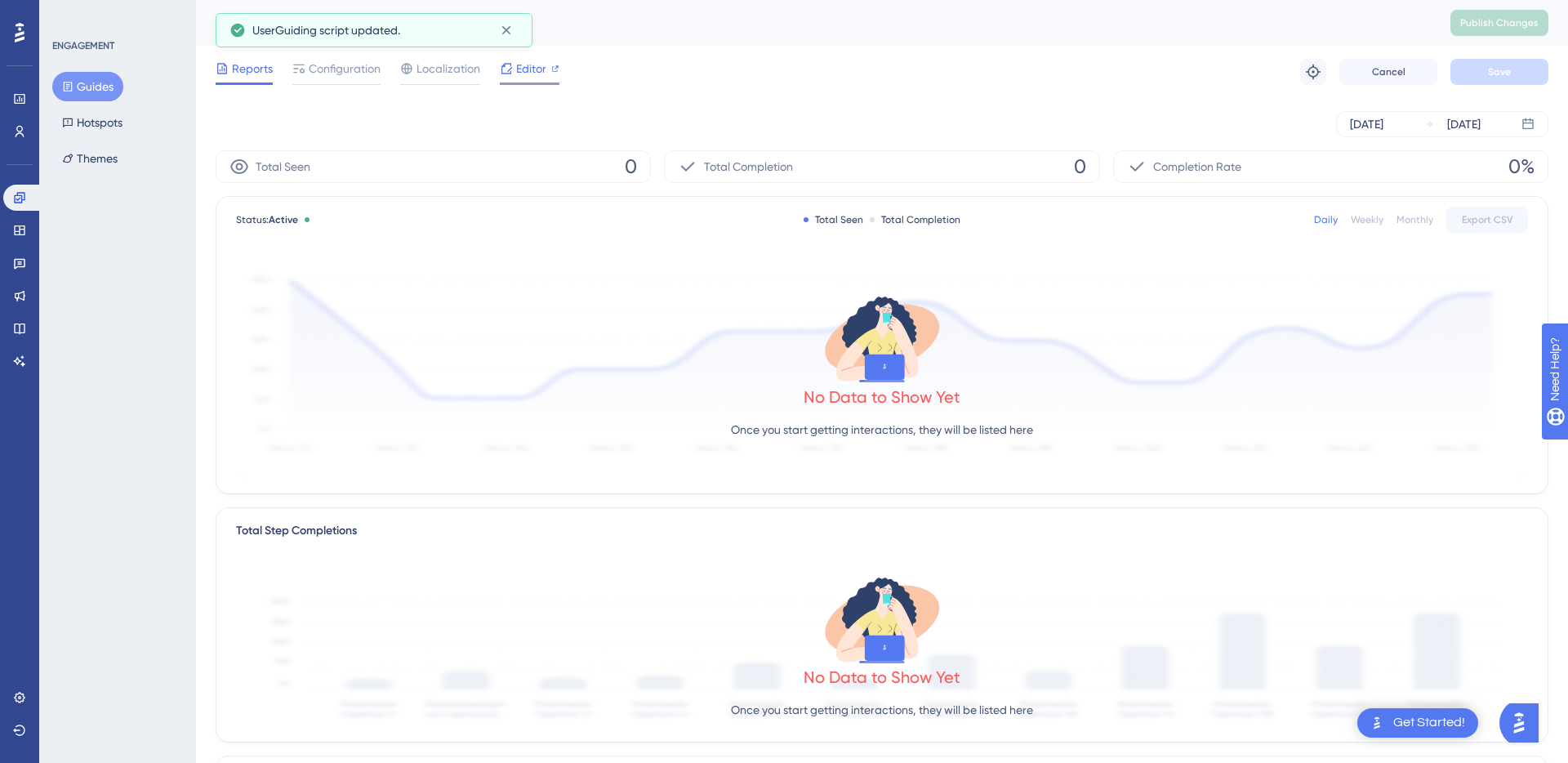
click at [533, 67] on span "Editor" at bounding box center [531, 68] width 31 height 20
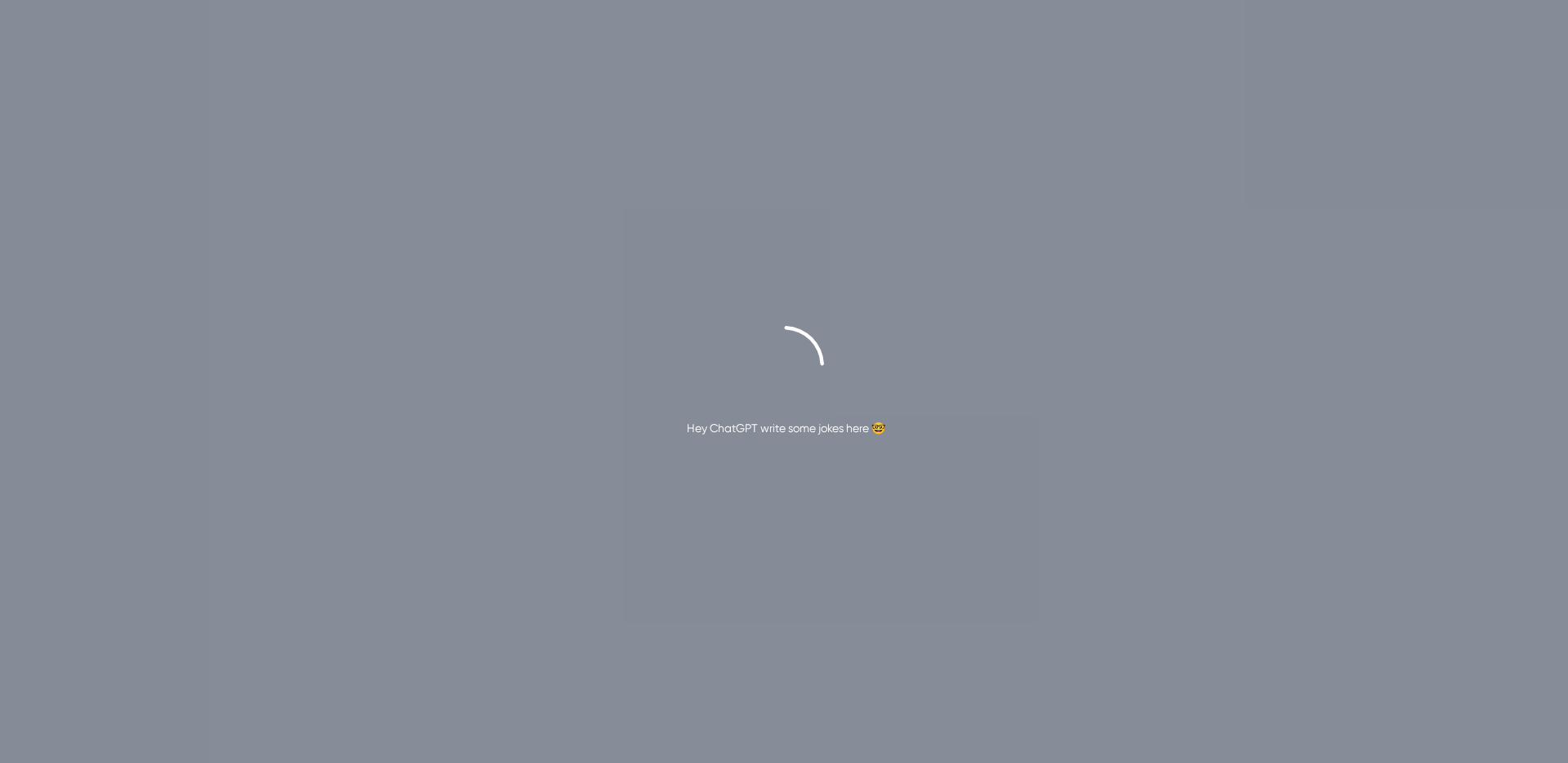
click at [463, 184] on div "Hey ChatGPT write some jokes here 🤓" at bounding box center [784, 381] width 1568 height 763
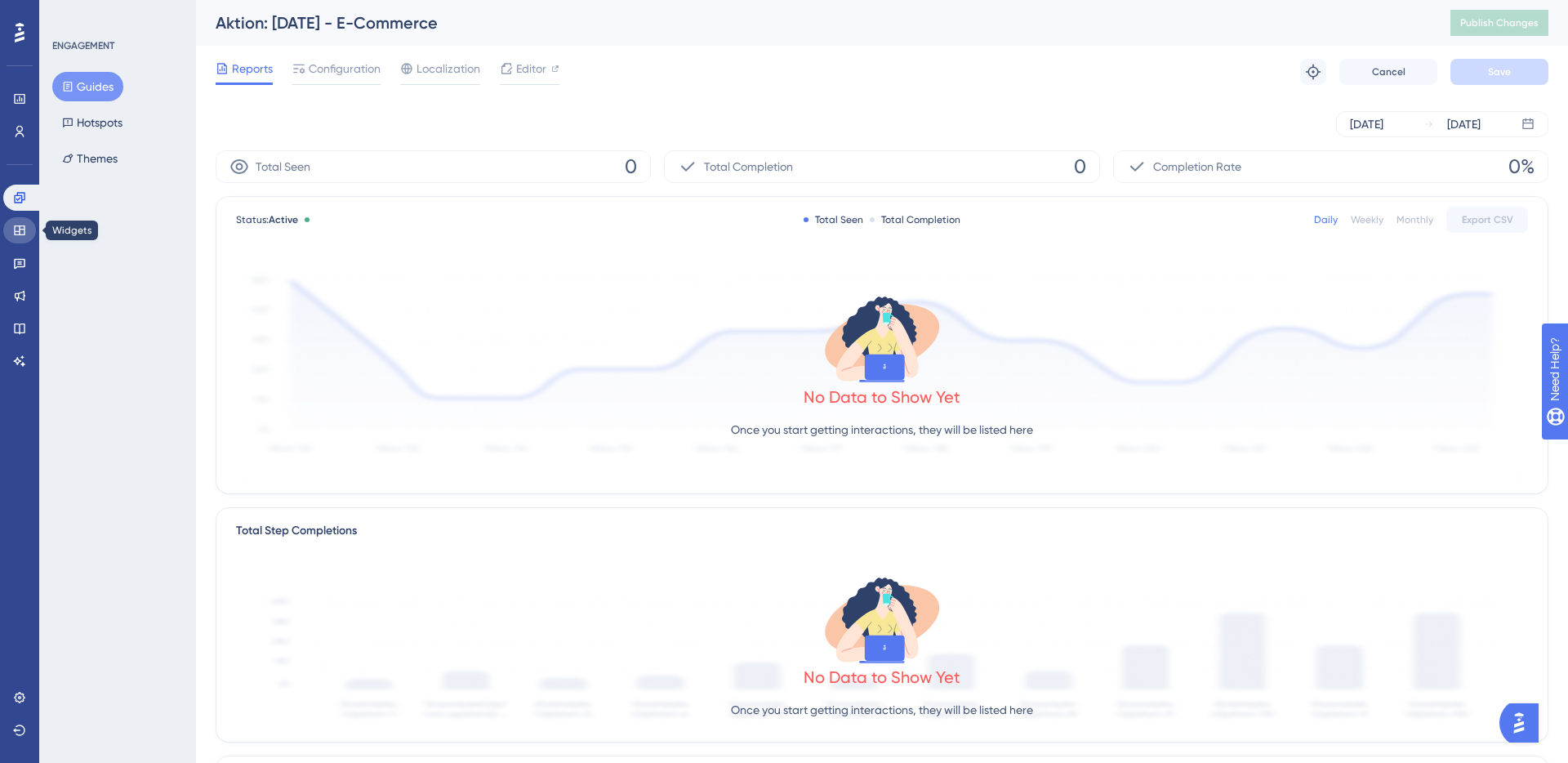
click at [19, 230] on icon at bounding box center [19, 231] width 11 height 10
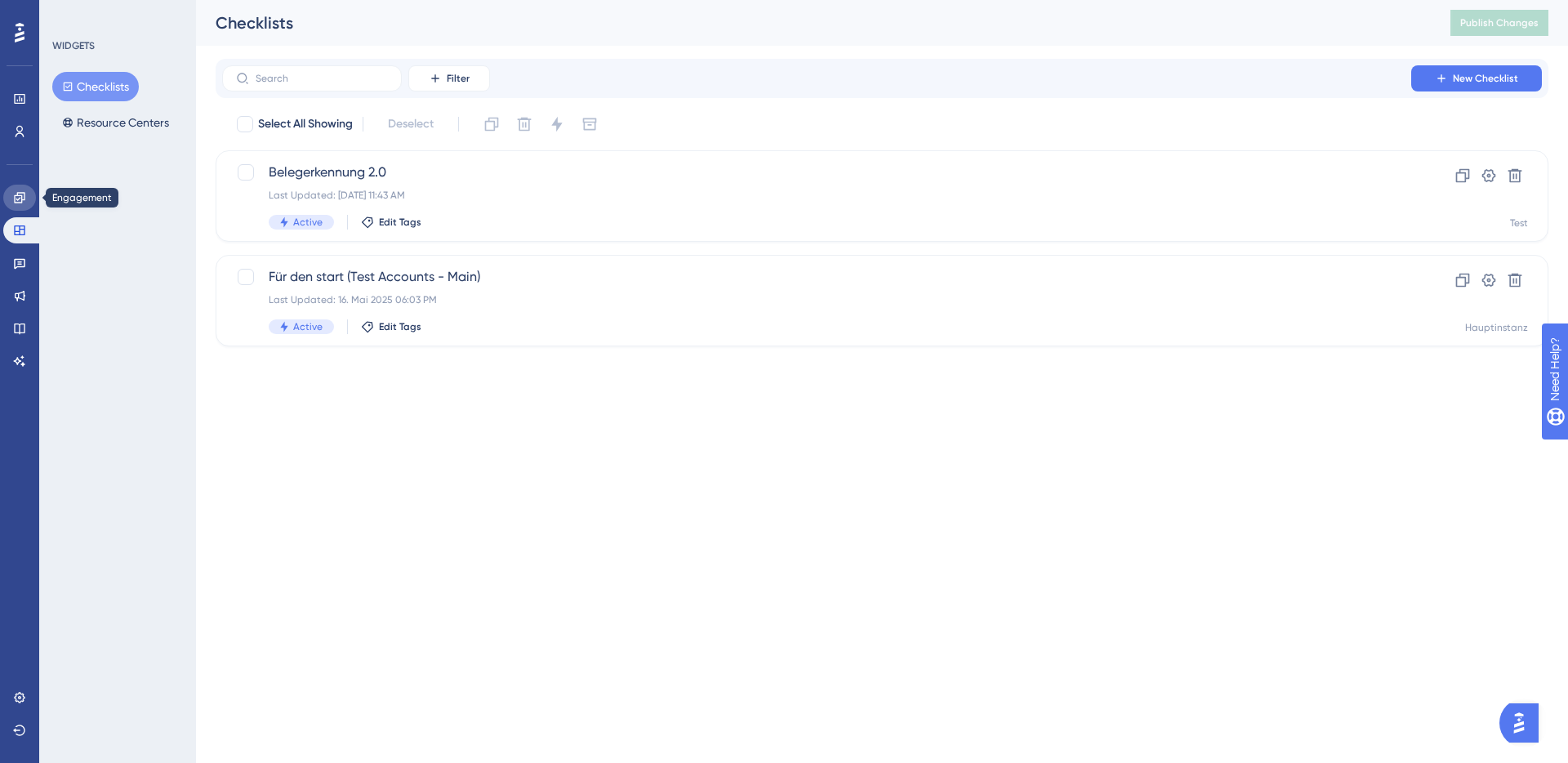
click at [19, 196] on icon at bounding box center [19, 197] width 13 height 13
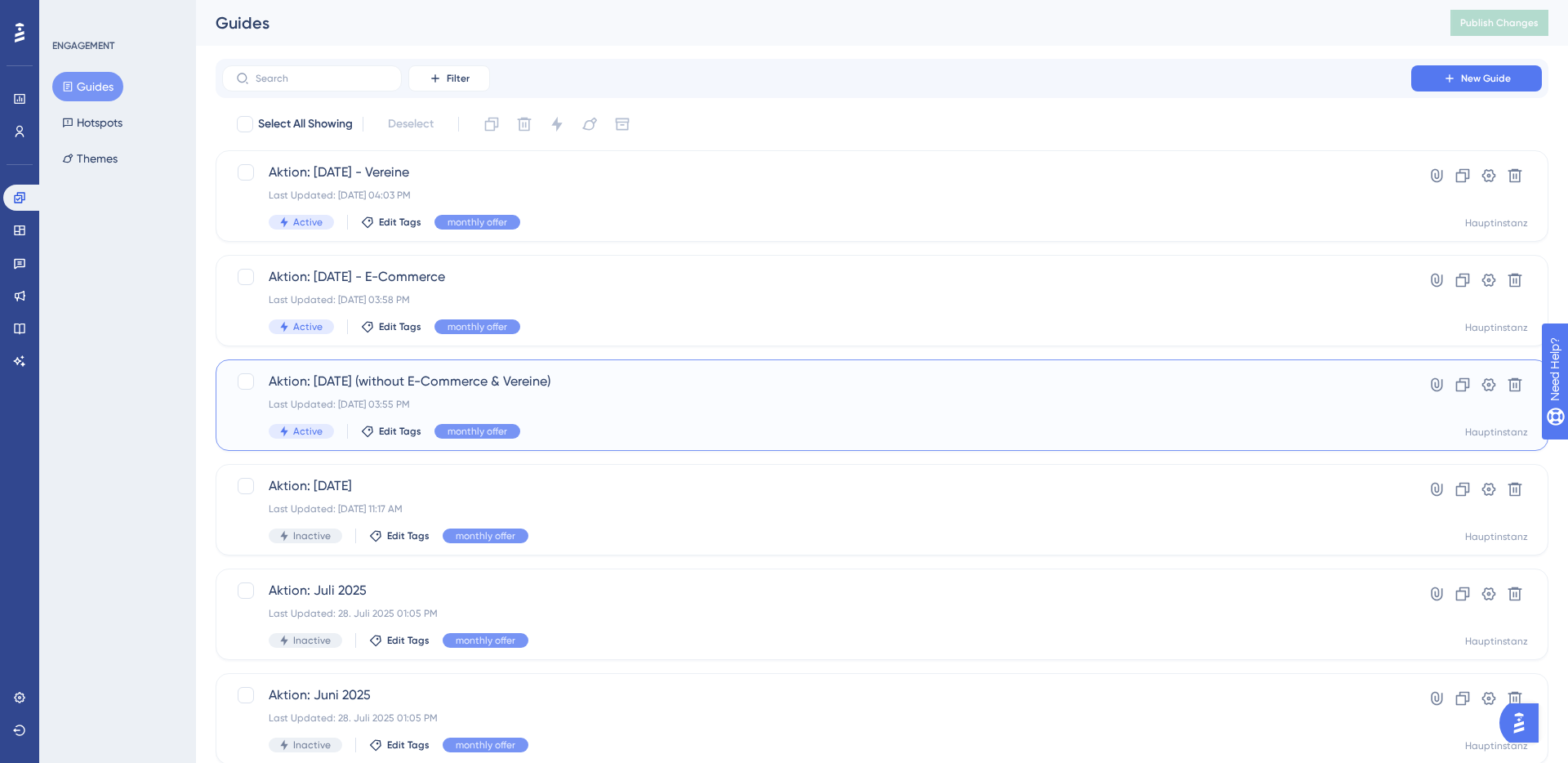
click at [521, 386] on span "Aktion: September 2025 (without E-Commerce & Vereine)" at bounding box center [816, 381] width 1096 height 20
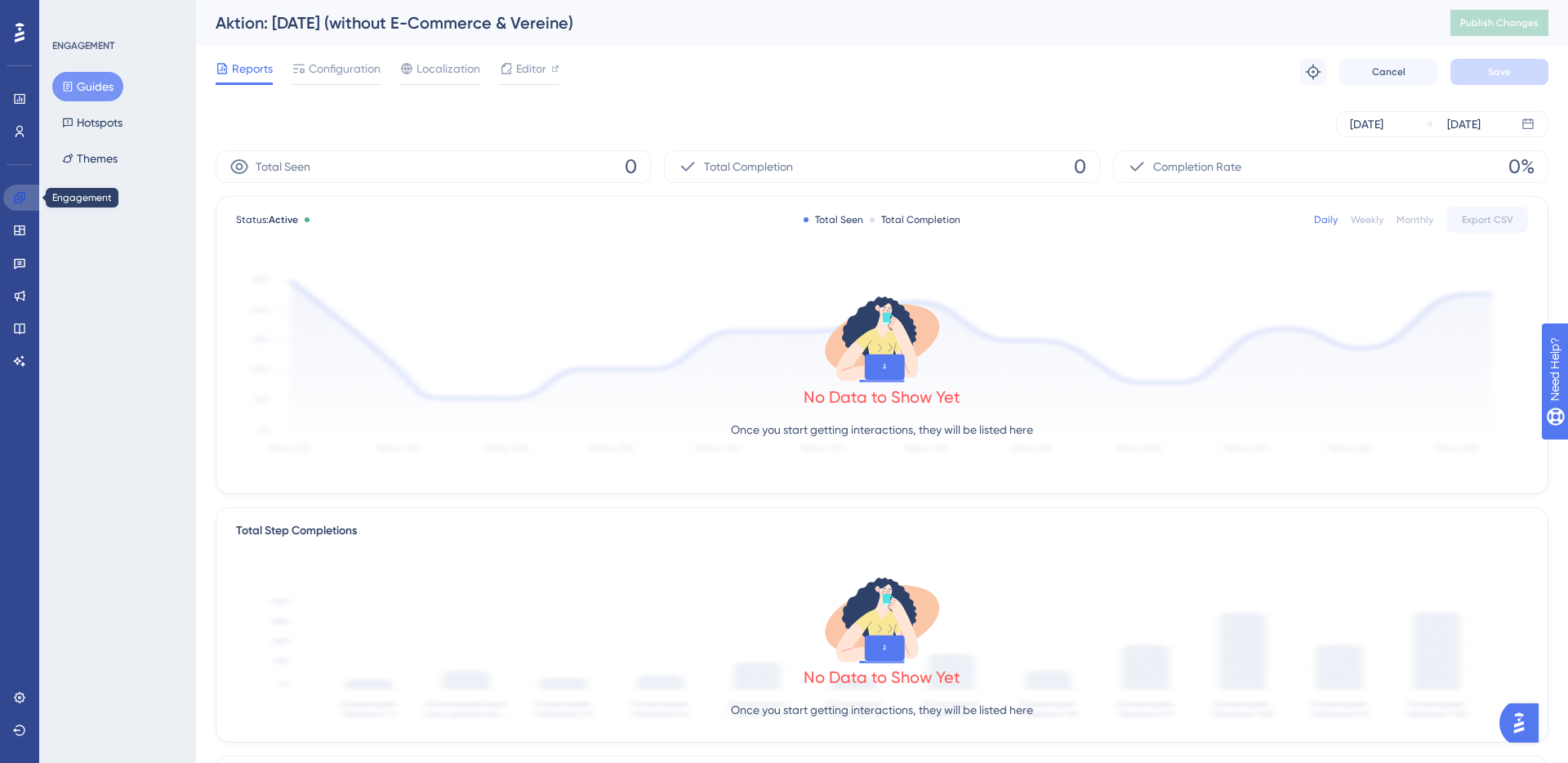
click at [21, 198] on icon at bounding box center [19, 197] width 11 height 11
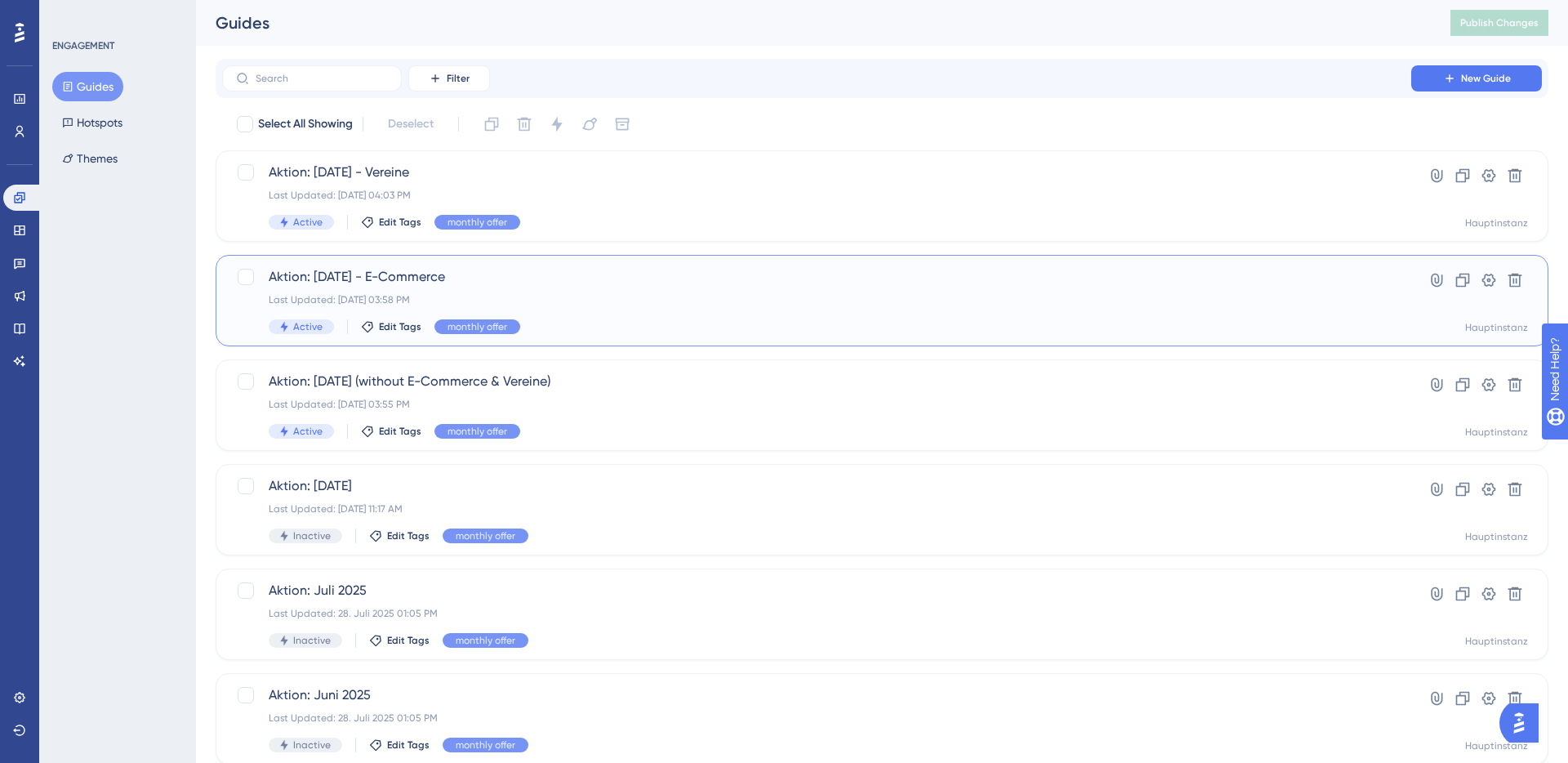
click at [551, 289] on div "Aktion: September 2025 - E-Commerce Last Updated: 23. Sept. 2025 03:58 PM Activ…" at bounding box center [816, 301] width 1096 height 67
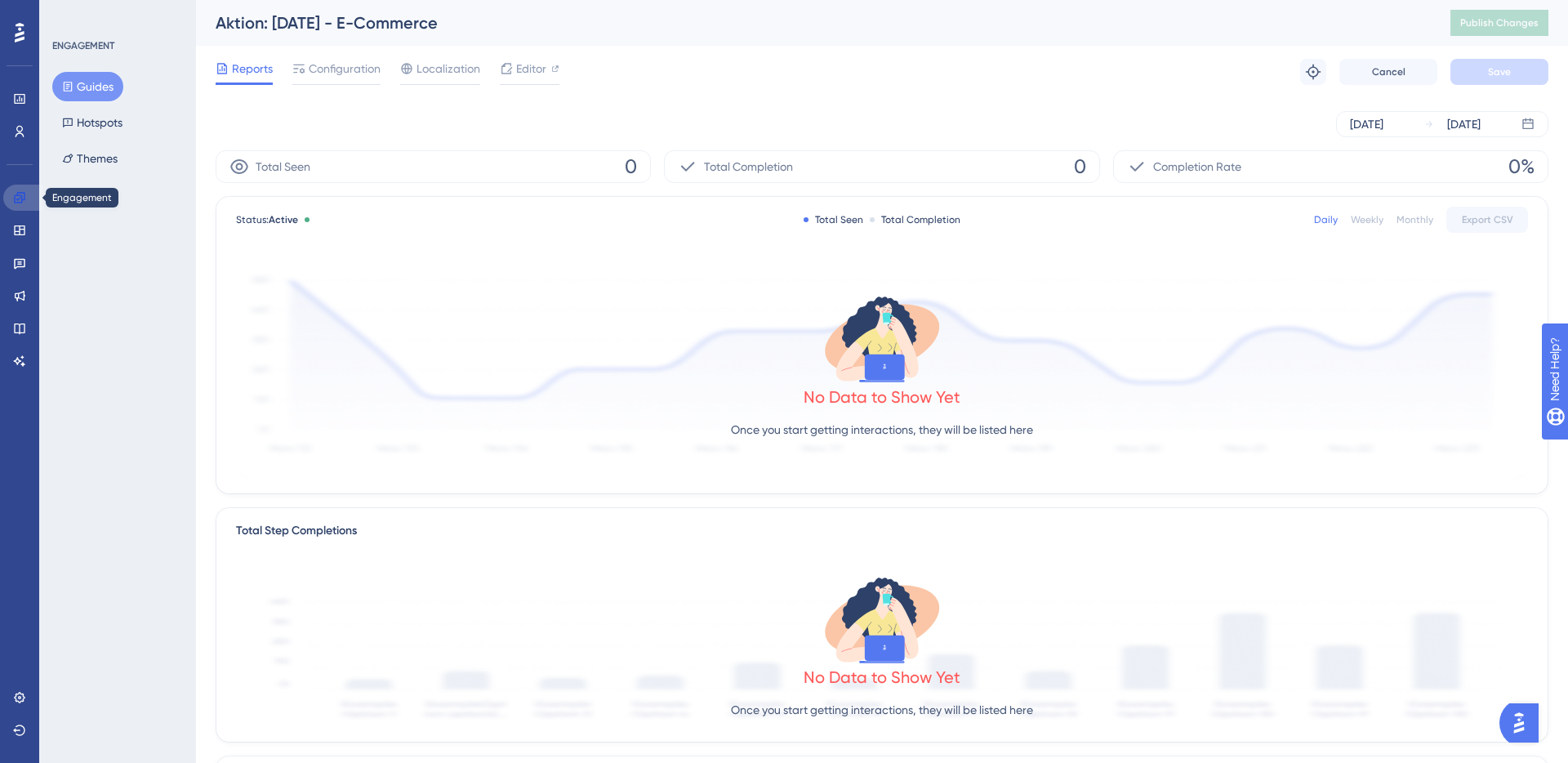
click at [16, 194] on icon at bounding box center [19, 197] width 11 height 11
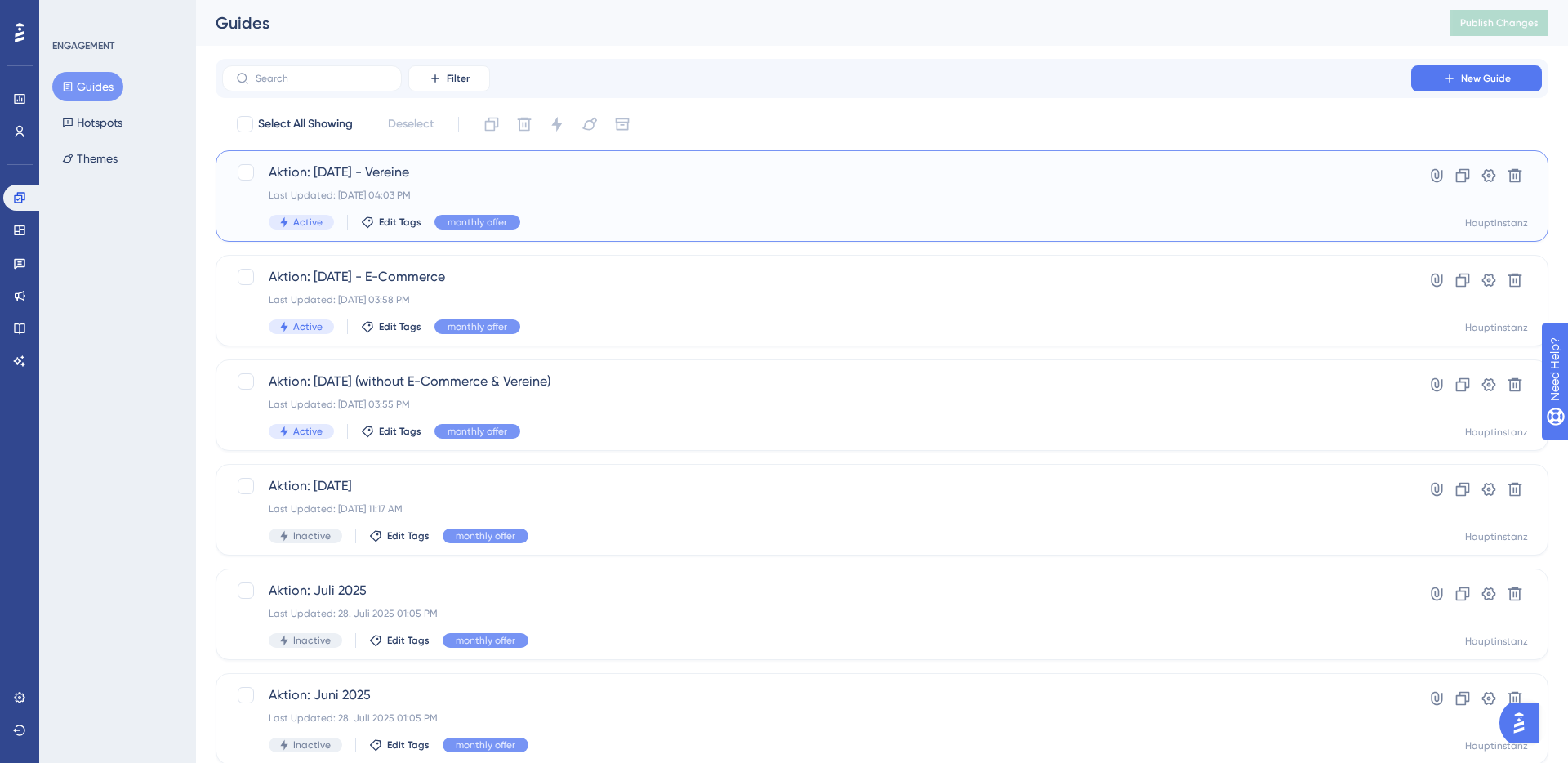
click at [357, 169] on span "Aktion: September 2025 - Vereine" at bounding box center [816, 172] width 1096 height 20
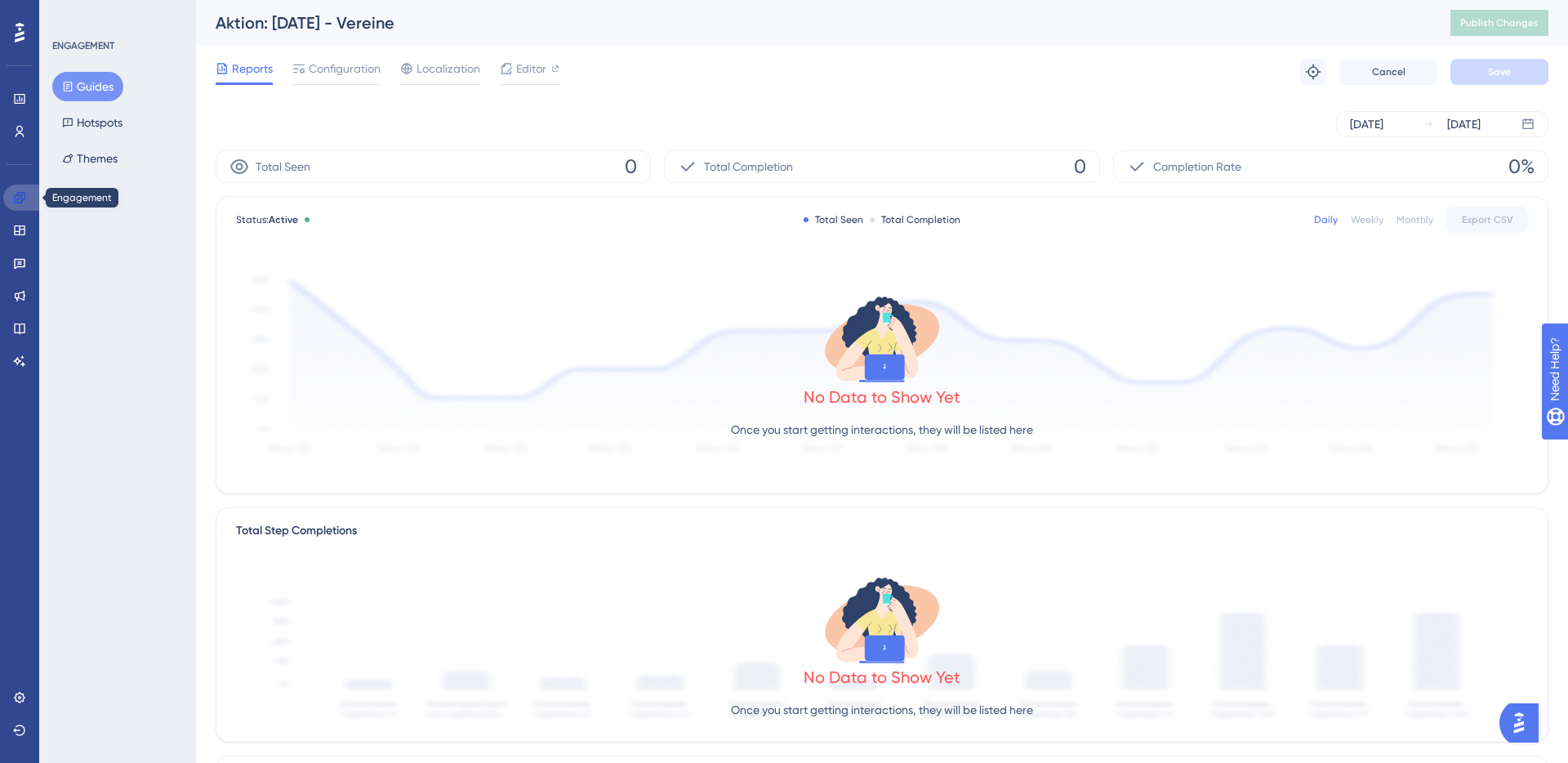
click at [20, 198] on icon at bounding box center [19, 197] width 11 height 11
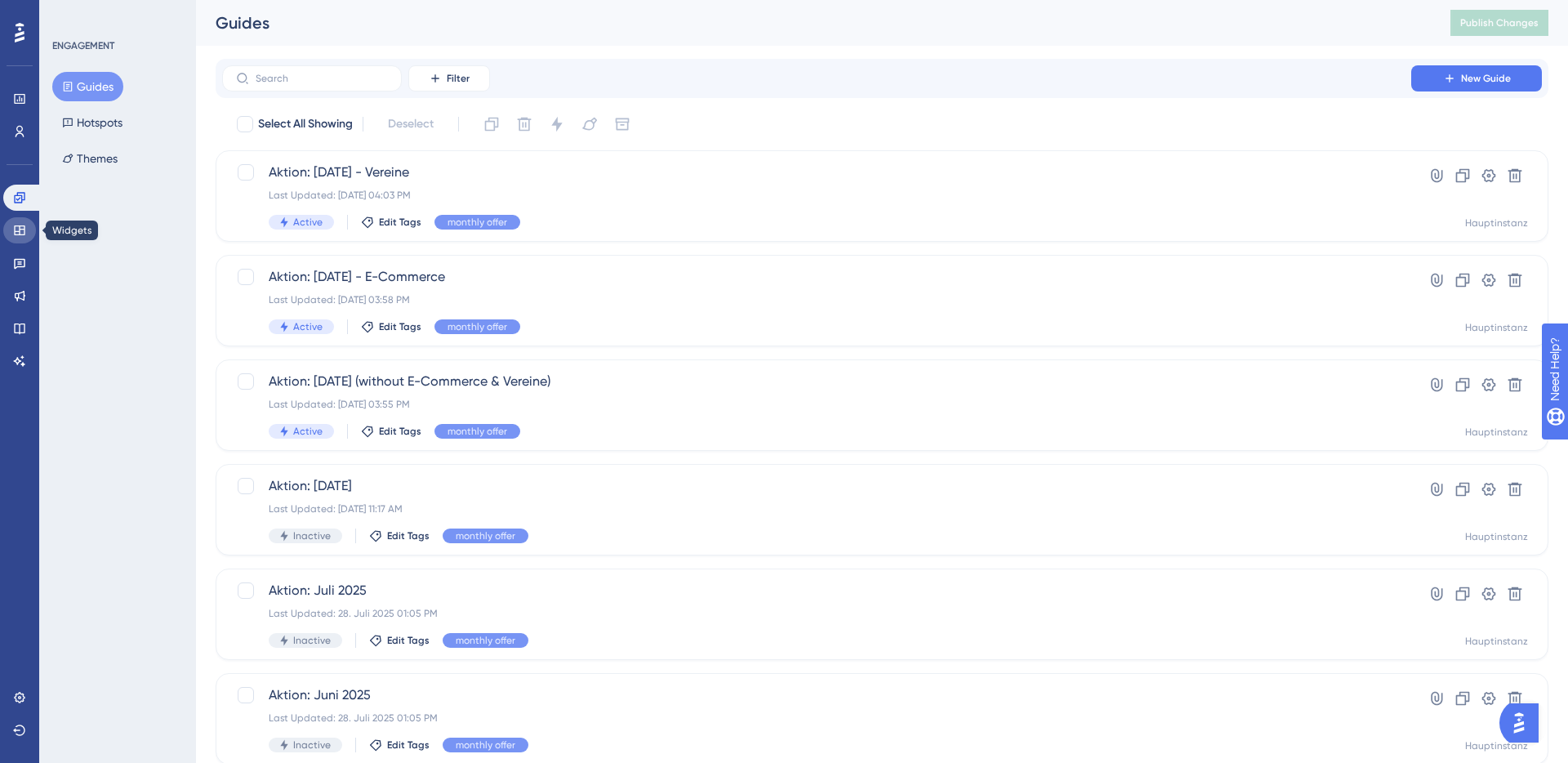
click at [16, 235] on icon at bounding box center [19, 231] width 11 height 10
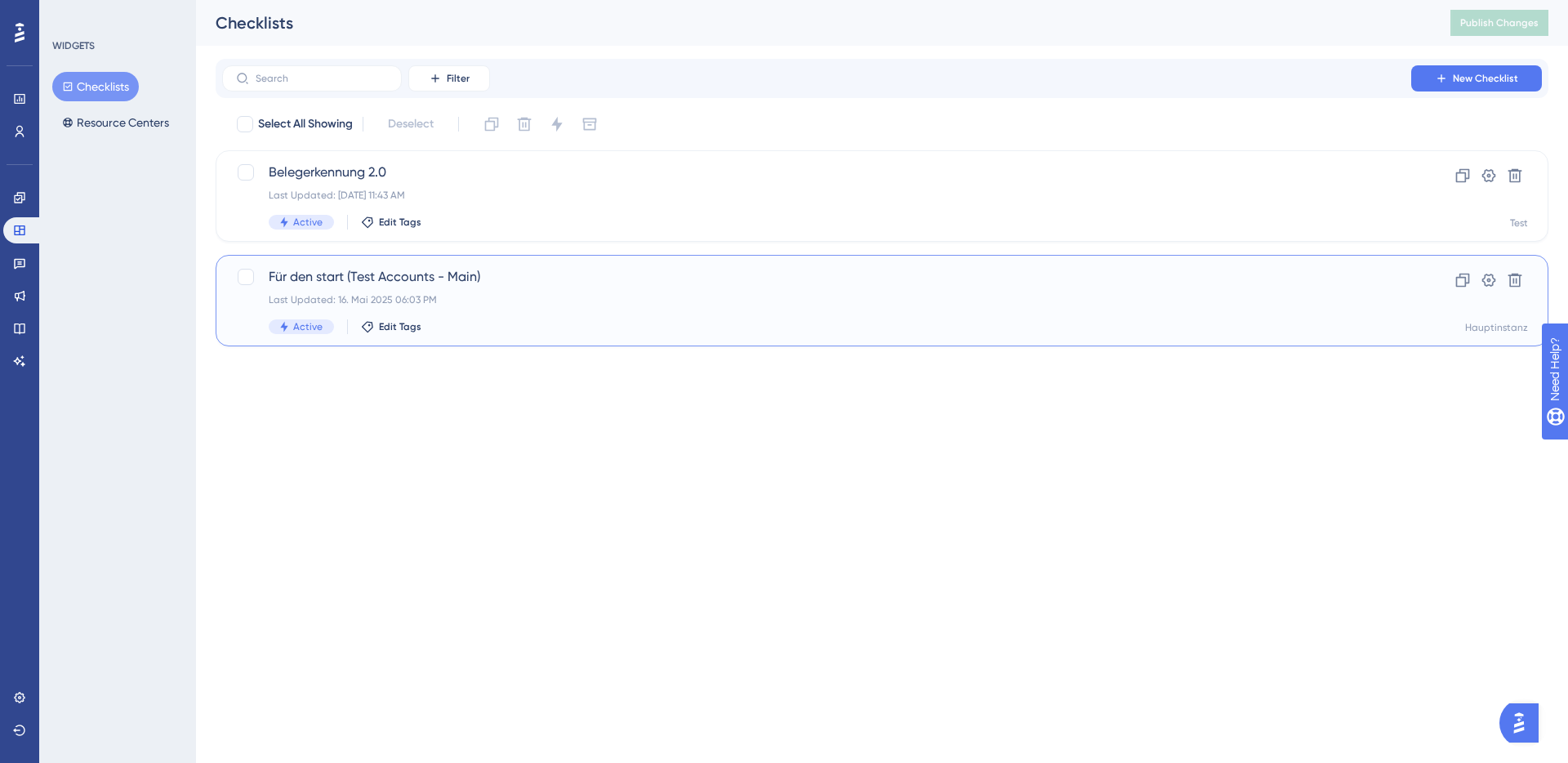
click at [429, 287] on div "Für den start (Test Accounts - Main) Last Updated: 16. Mai 2025 06:03 PM Active…" at bounding box center [816, 301] width 1096 height 67
click at [431, 175] on span "Belegerkennung 2.0" at bounding box center [816, 172] width 1096 height 20
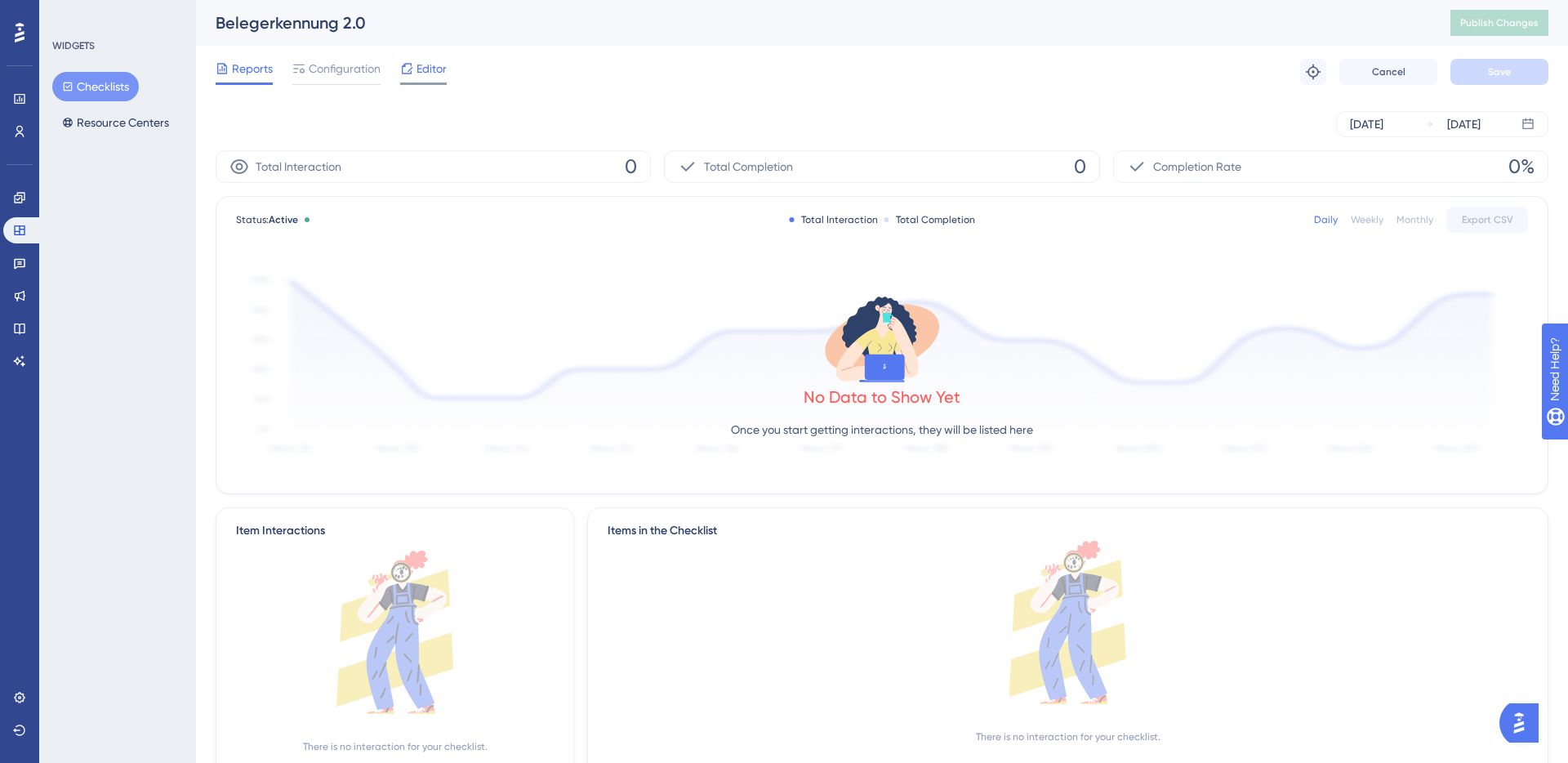
click at [415, 63] on div "Editor" at bounding box center [423, 68] width 47 height 20
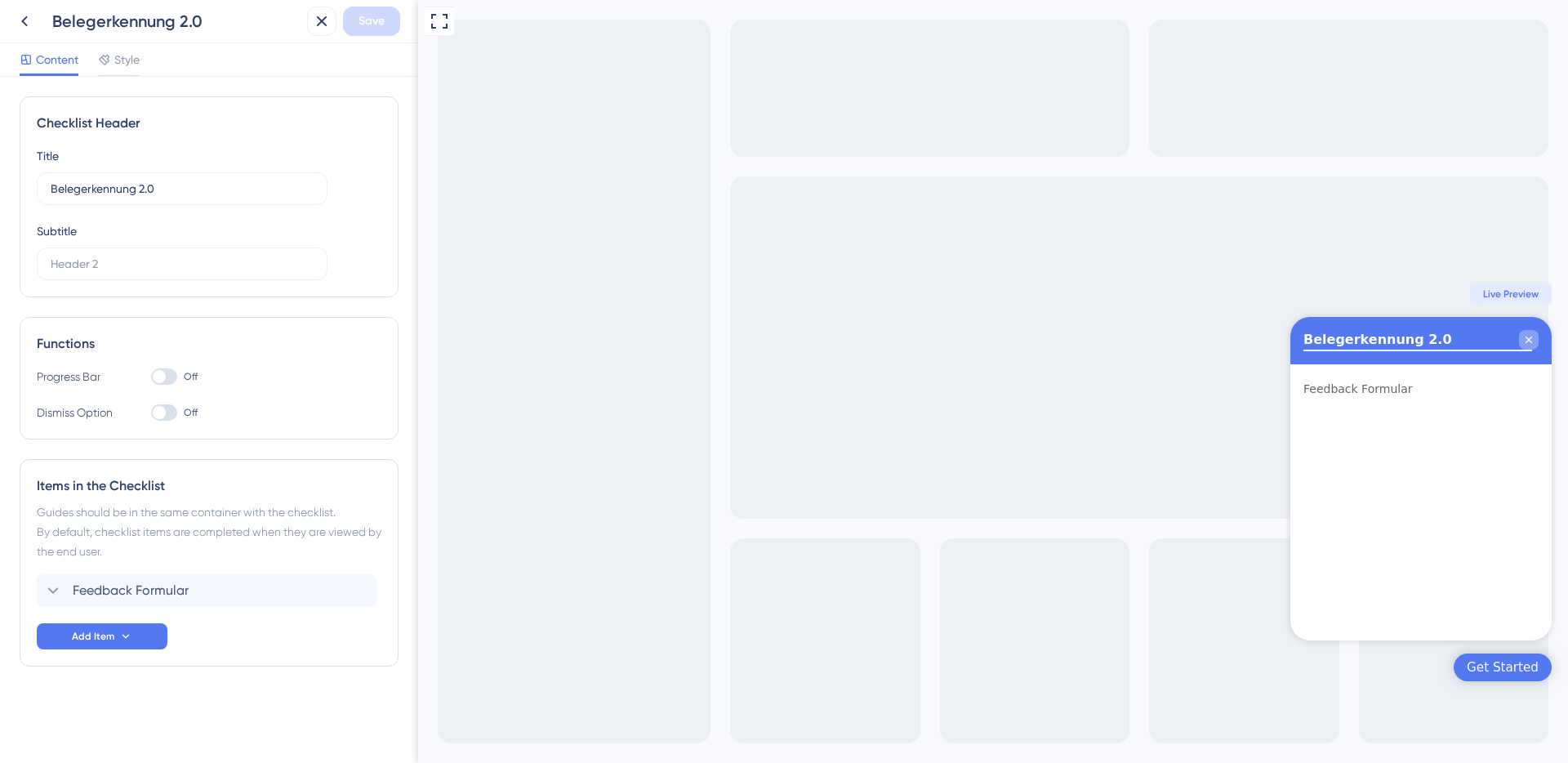
click at [1532, 337] on icon "Close Checklist" at bounding box center [1528, 339] width 13 height 13
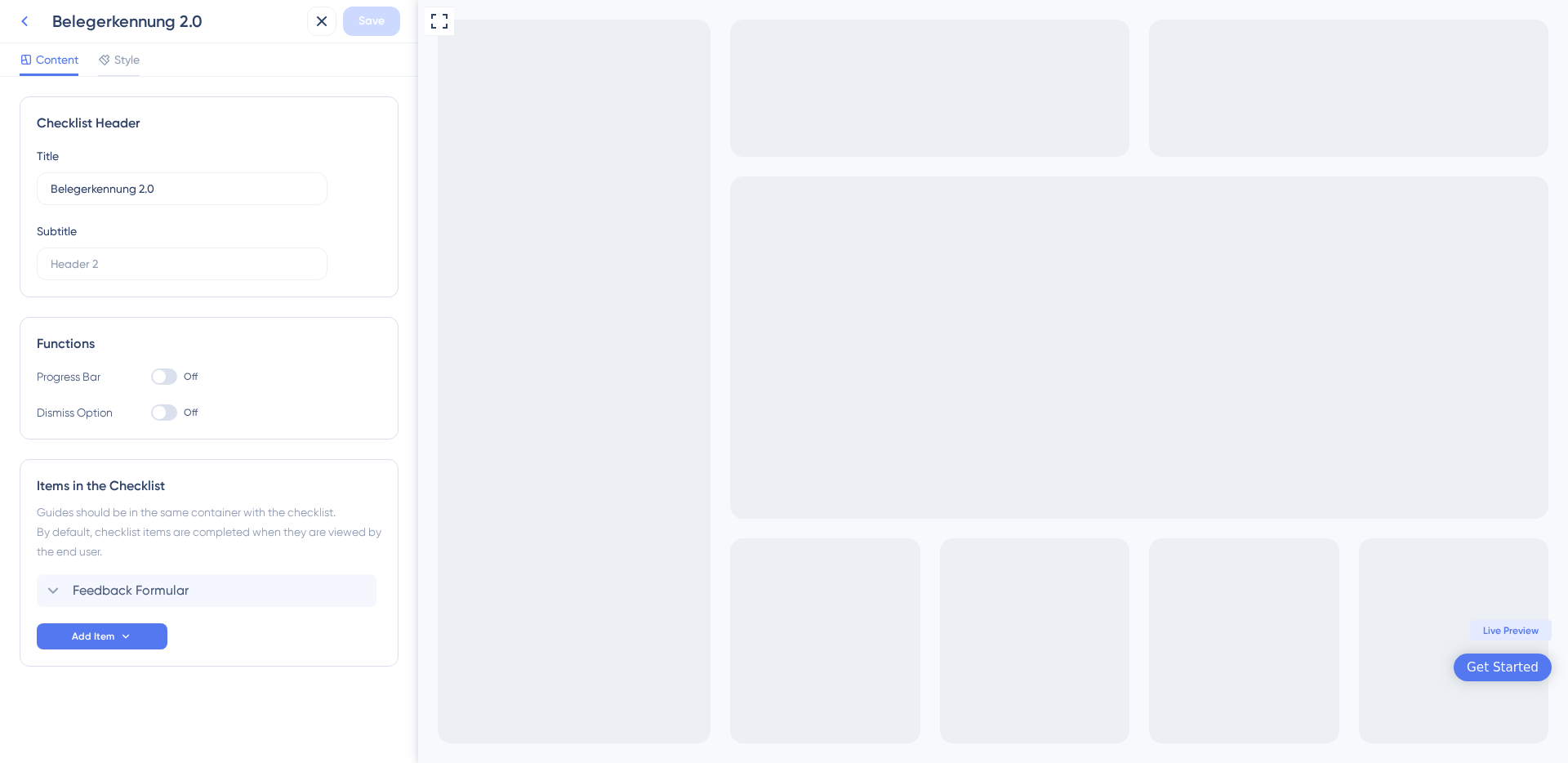
click at [21, 17] on icon at bounding box center [25, 22] width 20 height 20
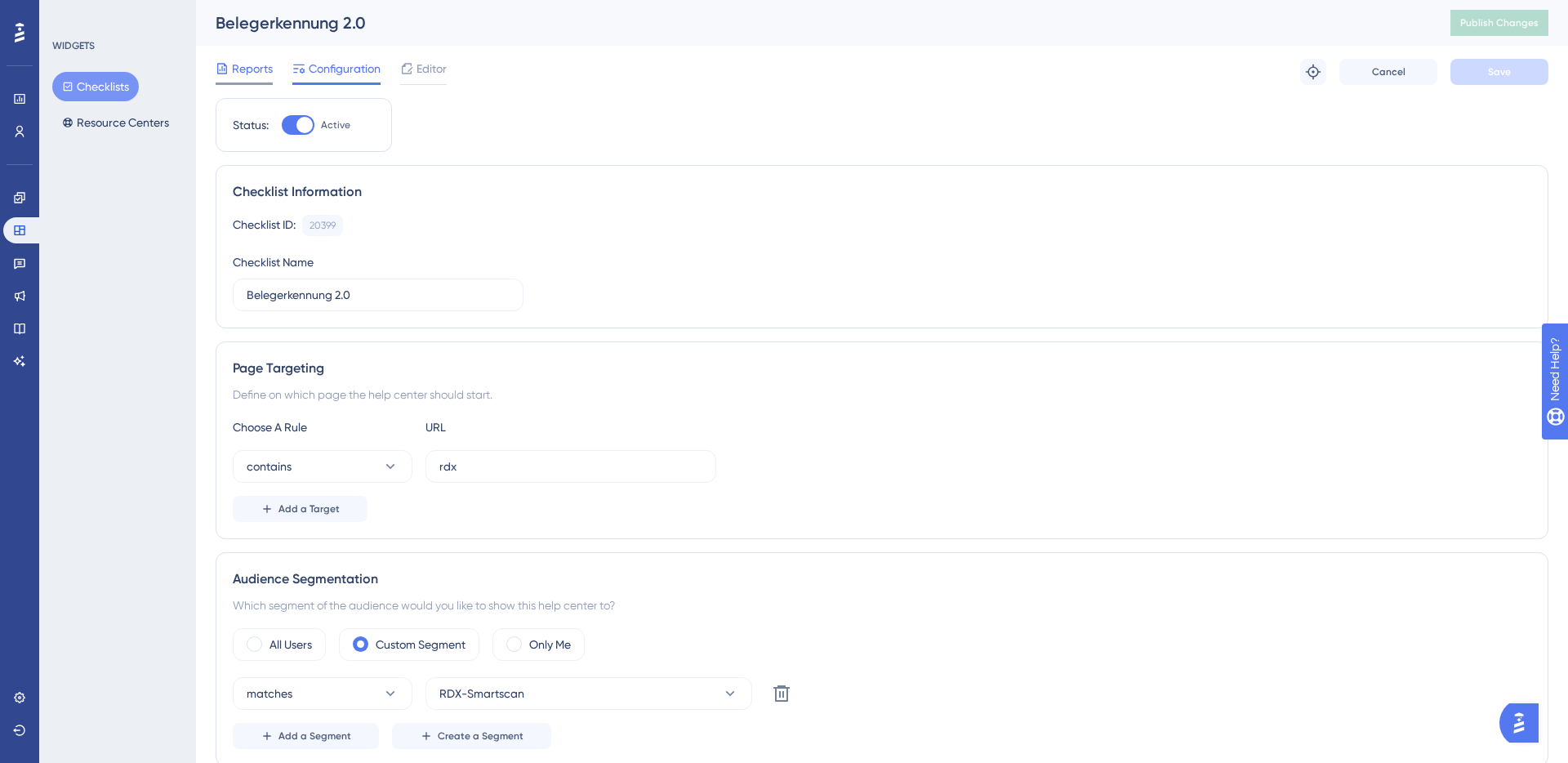
click at [245, 64] on span "Reports" at bounding box center [251, 68] width 41 height 20
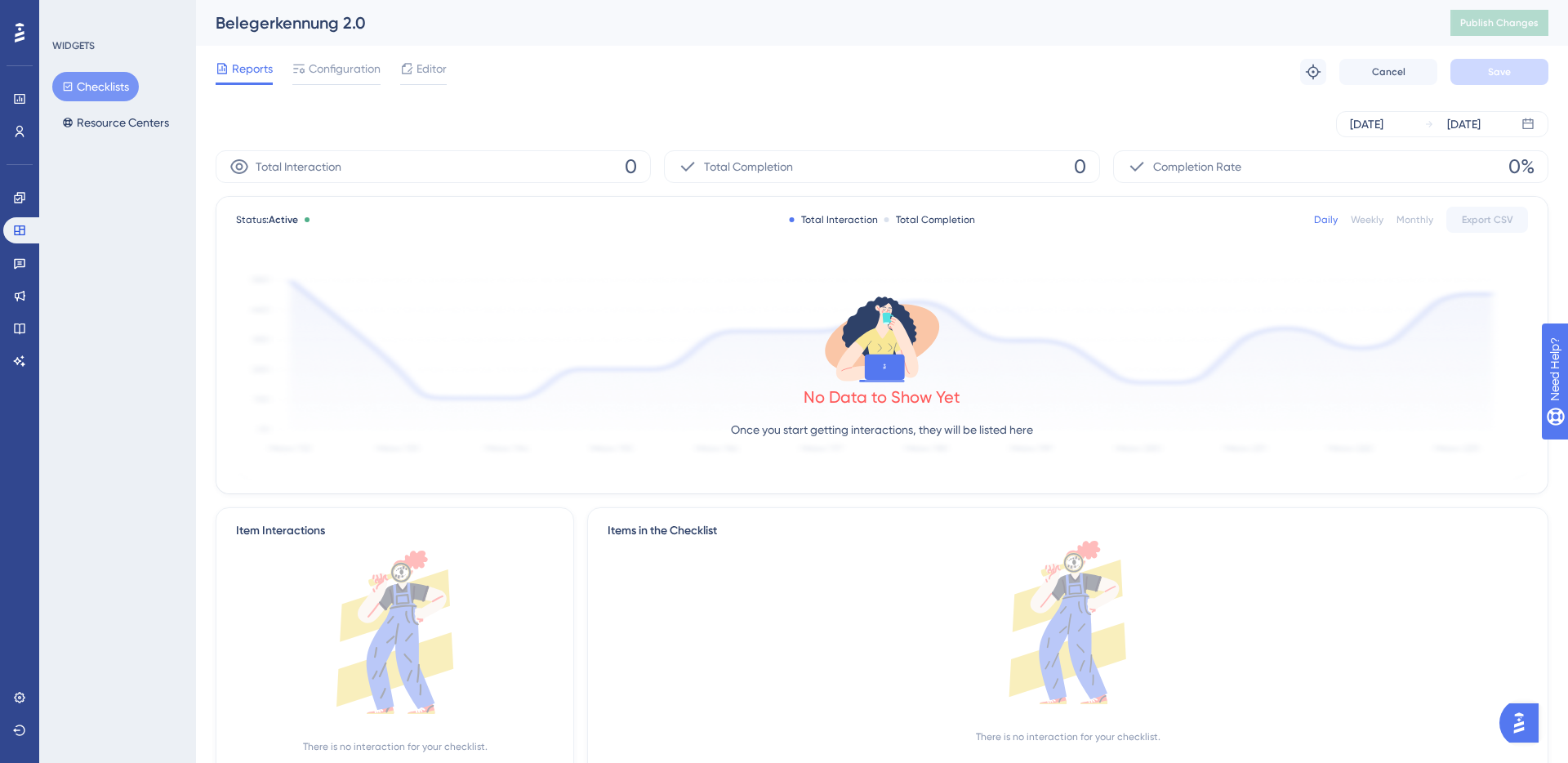
click at [1236, 39] on div "Belegerkennung 2.0 Publish Changes" at bounding box center [882, 23] width 1372 height 46
click at [26, 193] on icon at bounding box center [19, 197] width 13 height 13
